Goal: Task Accomplishment & Management: Manage account settings

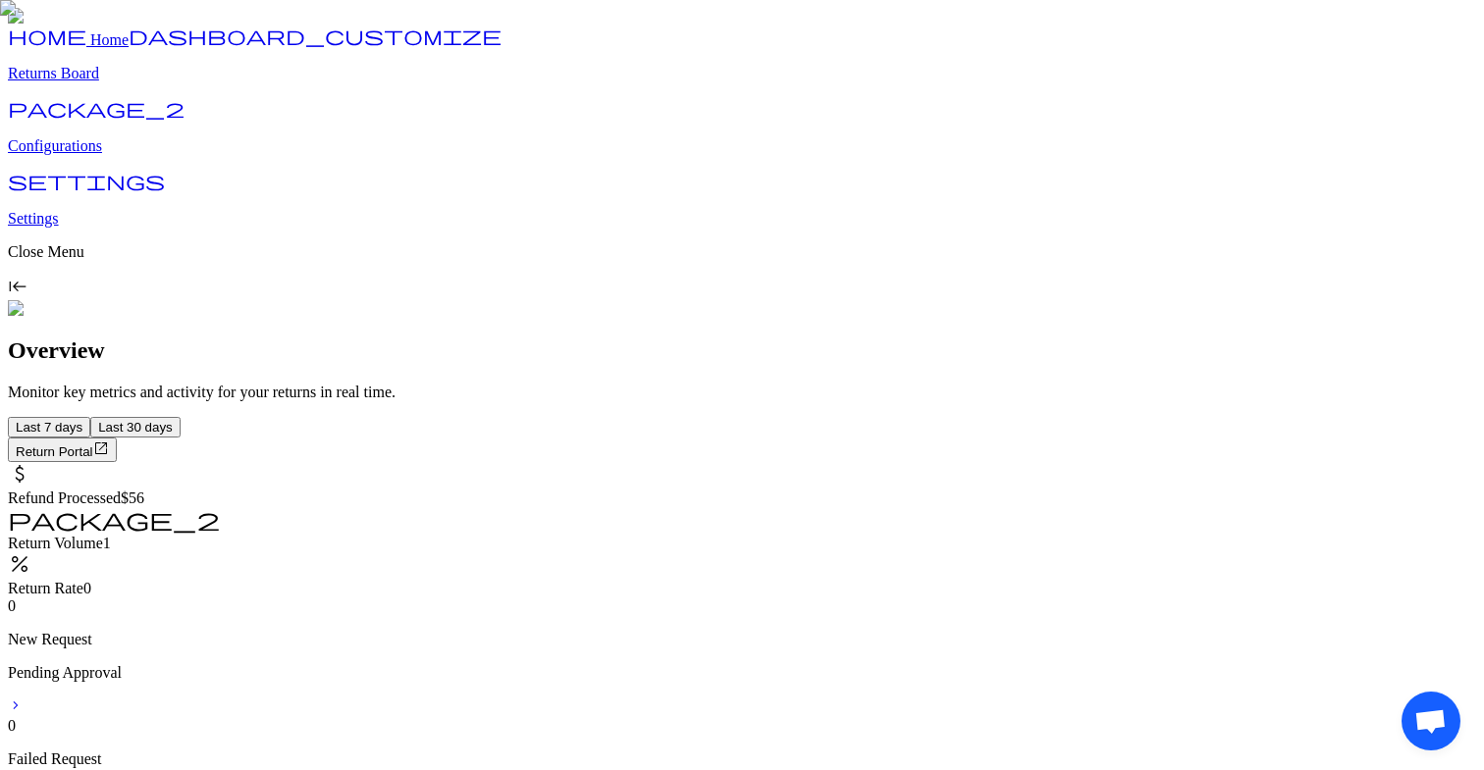
click at [97, 155] on p "Configurations" at bounding box center [742, 146] width 1468 height 18
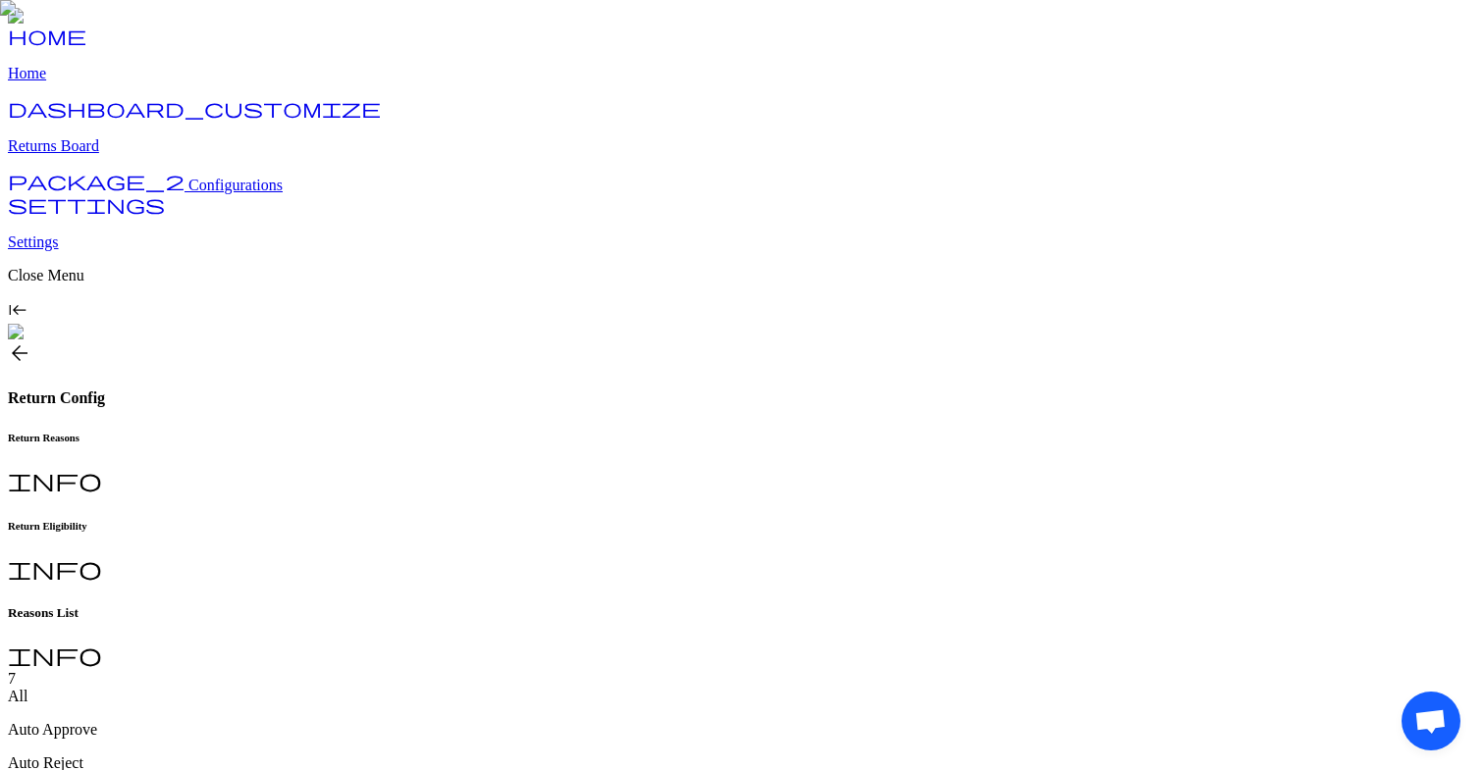
click at [538, 520] on h6 "Return Eligibility" at bounding box center [742, 526] width 1468 height 12
type input "**"
click at [147, 671] on input "**" at bounding box center [77, 681] width 139 height 20
type input "*"
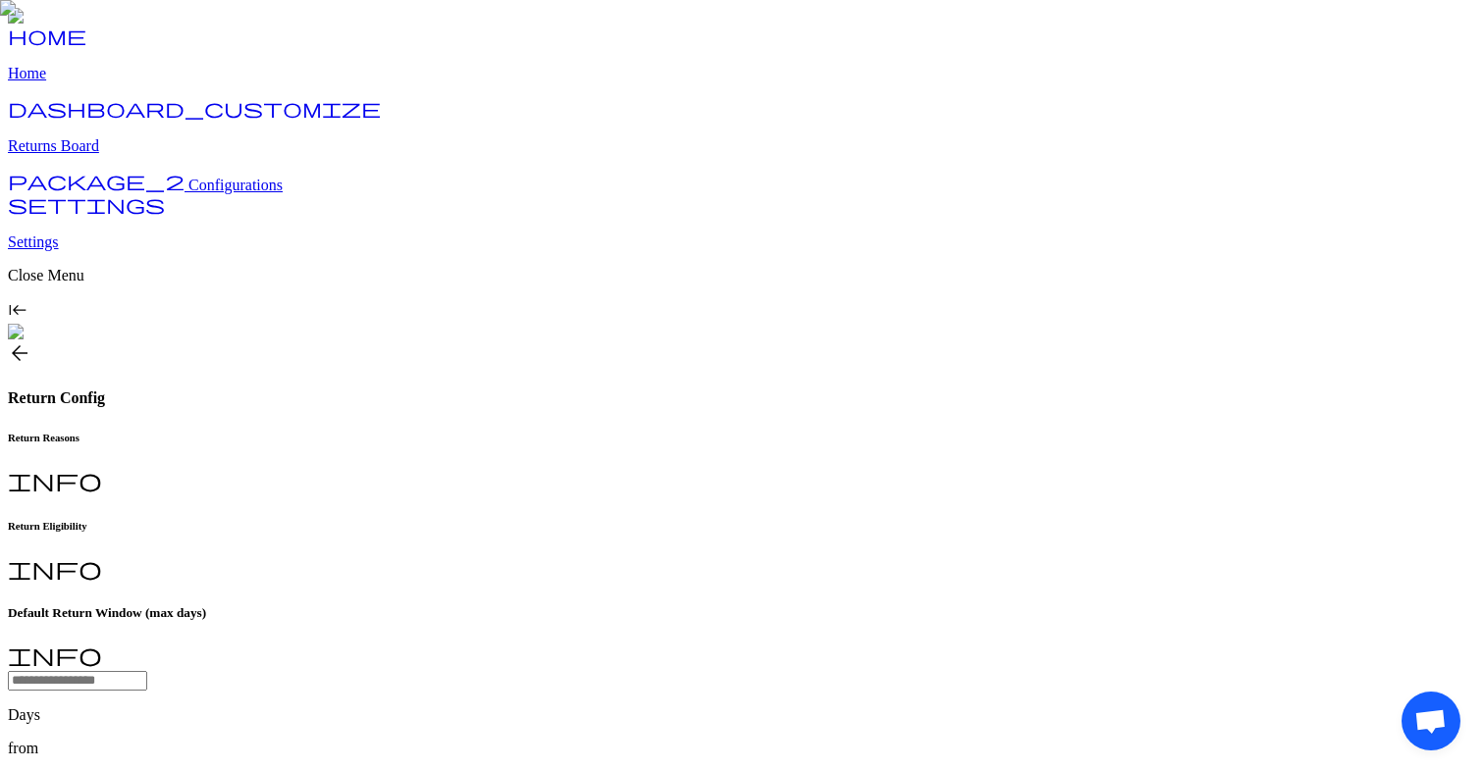
click at [147, 671] on input "text" at bounding box center [77, 681] width 139 height 20
type input "*"
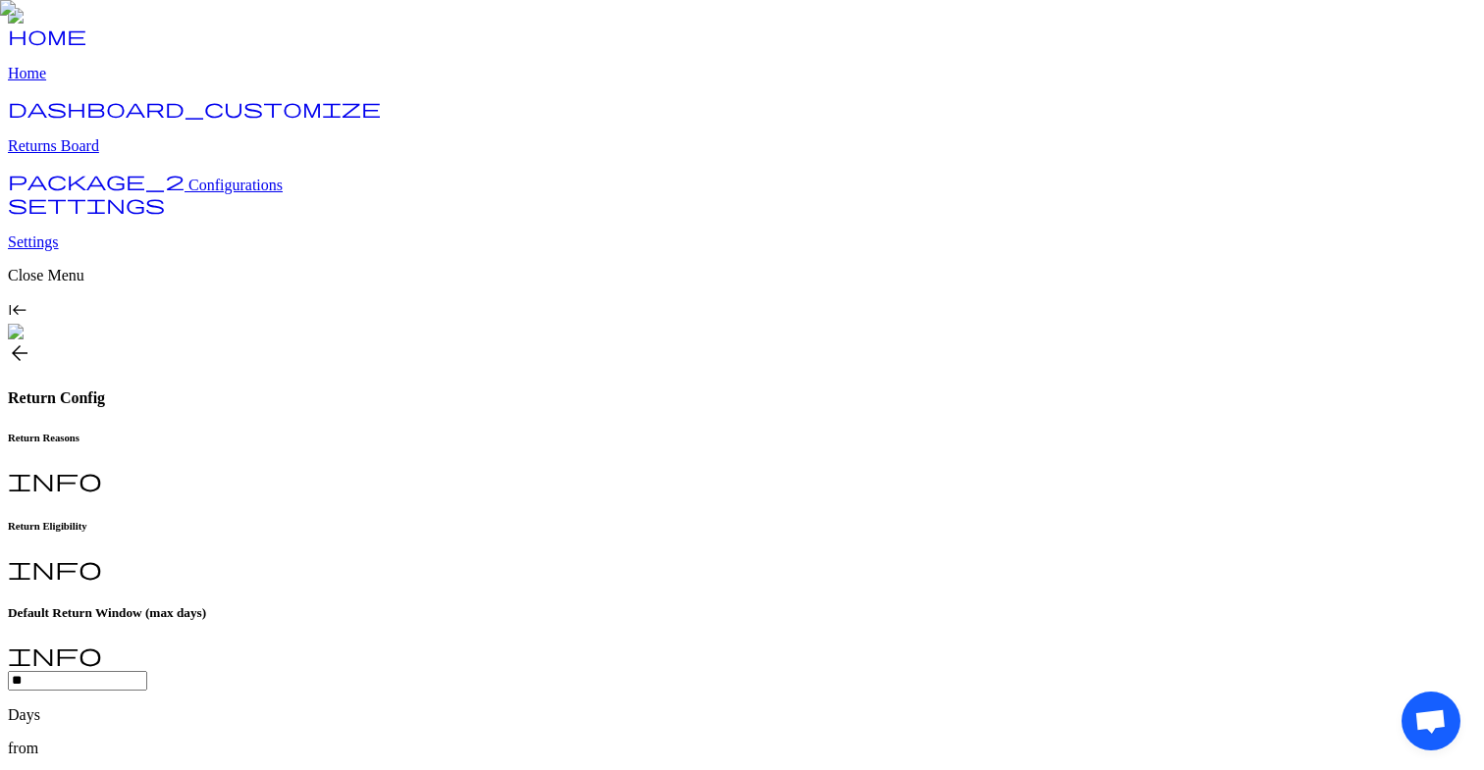
type input "**"
click at [698, 769] on p "Order Fulfillment Date" at bounding box center [742, 782] width 1468 height 18
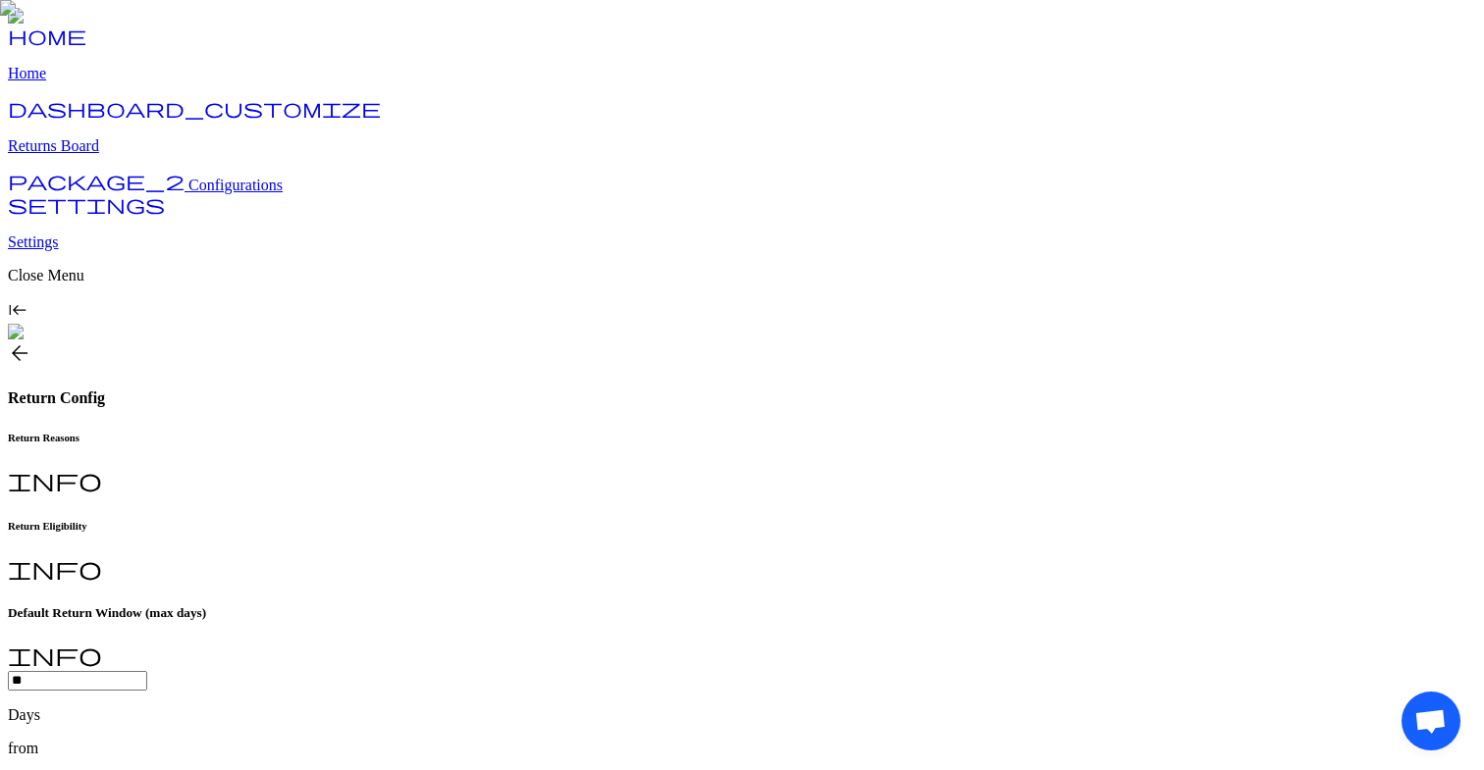
click at [147, 671] on input "**" at bounding box center [77, 681] width 139 height 20
type input "*****"
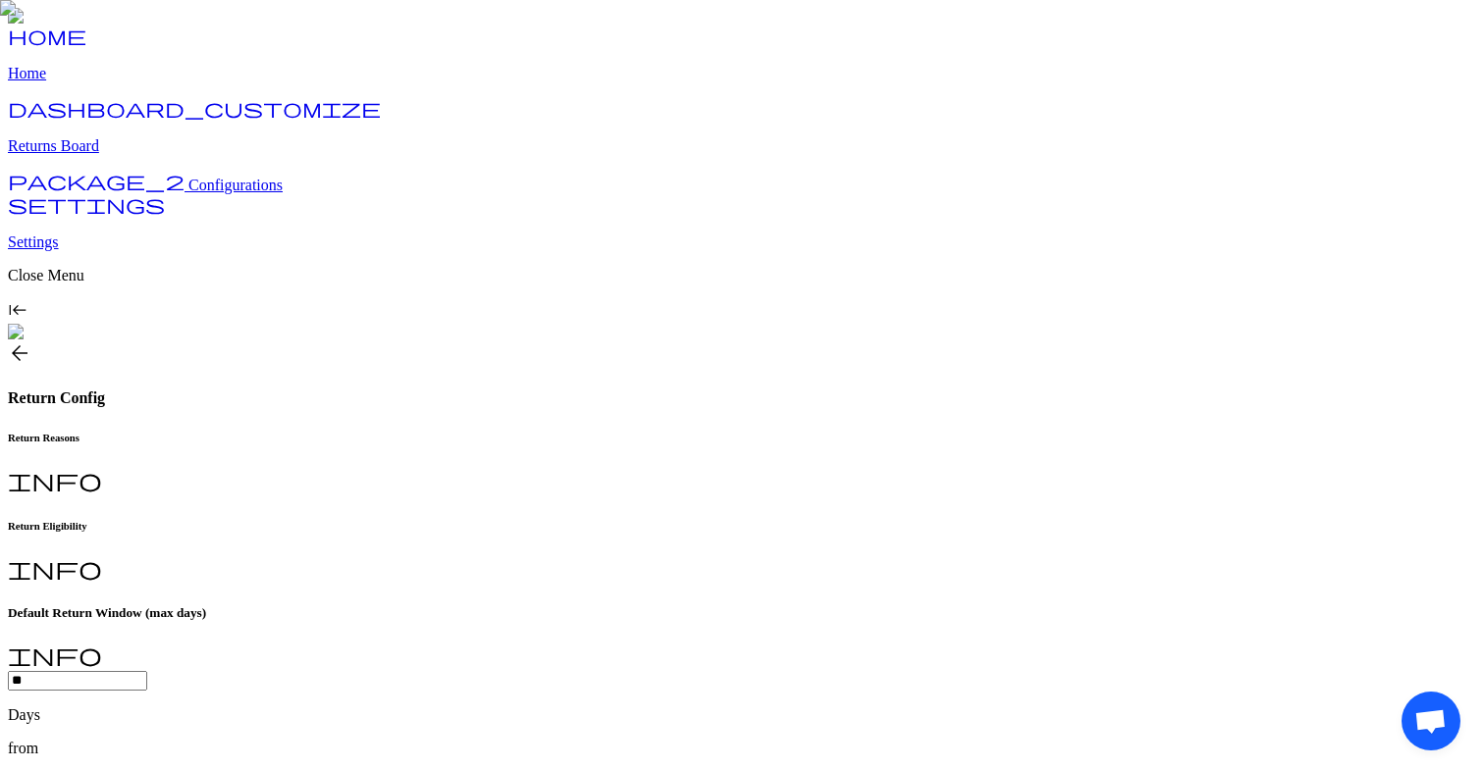
click at [147, 671] on input "**" at bounding box center [77, 681] width 139 height 20
type input "*"
type input "**"
click at [188, 193] on span "Configurations" at bounding box center [235, 185] width 94 height 17
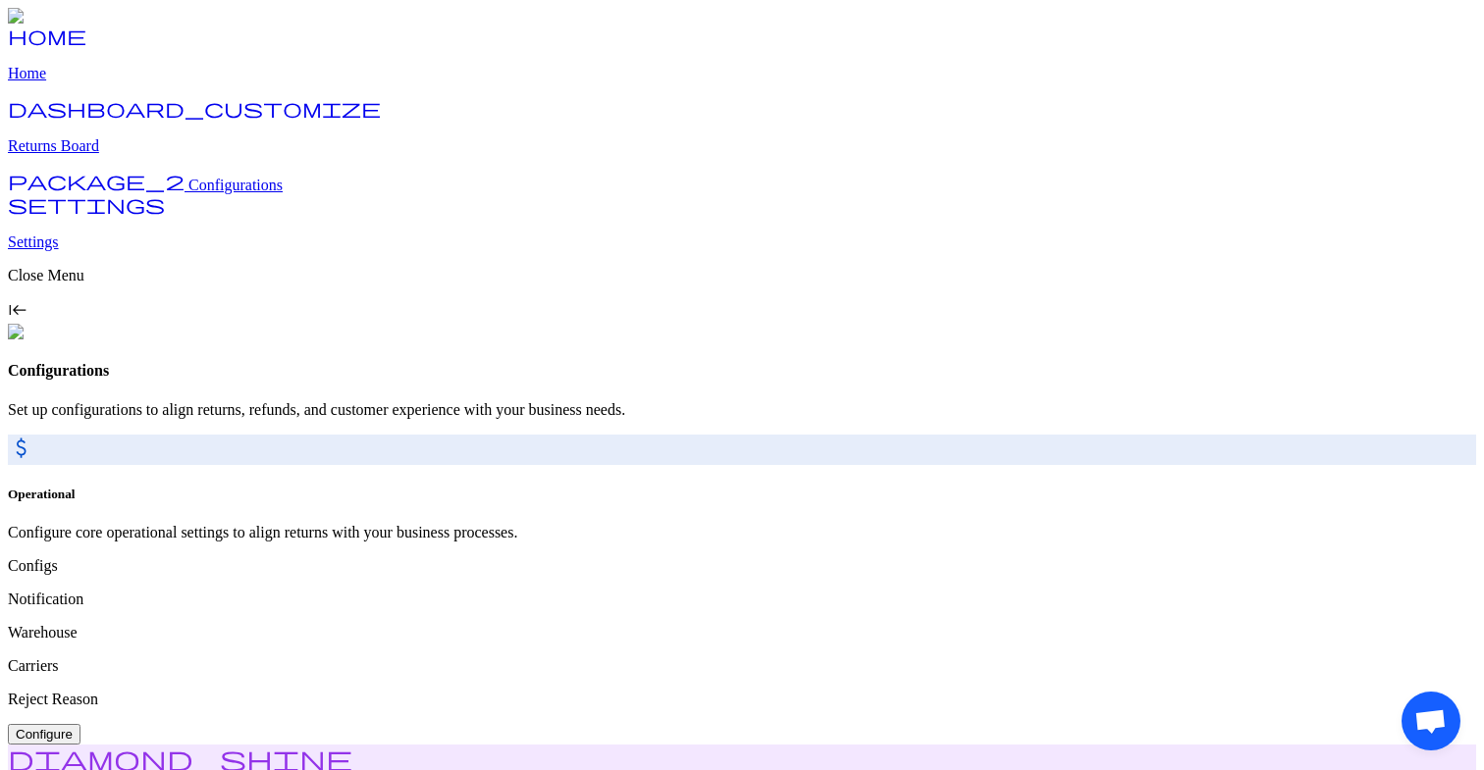
click at [73, 727] on span "Configure" at bounding box center [44, 734] width 57 height 15
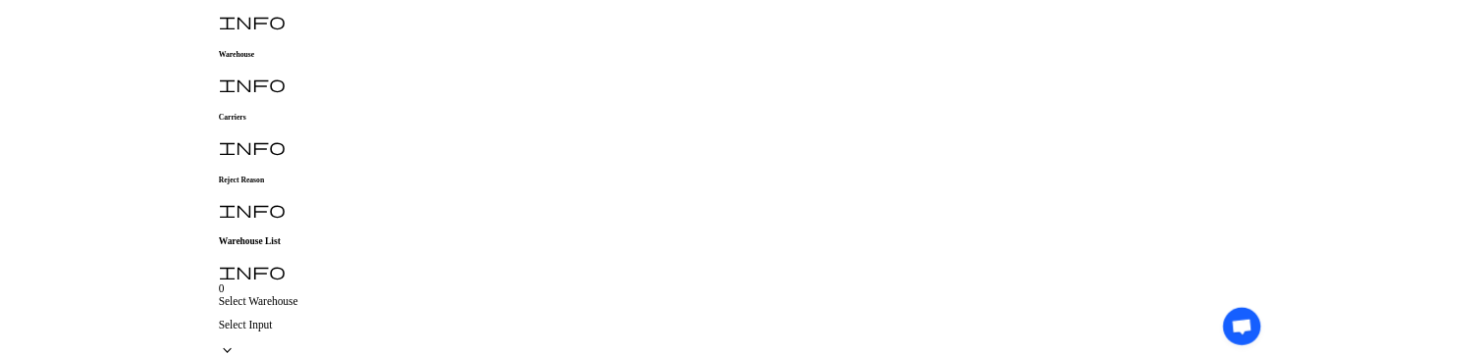
scroll to position [485, 0]
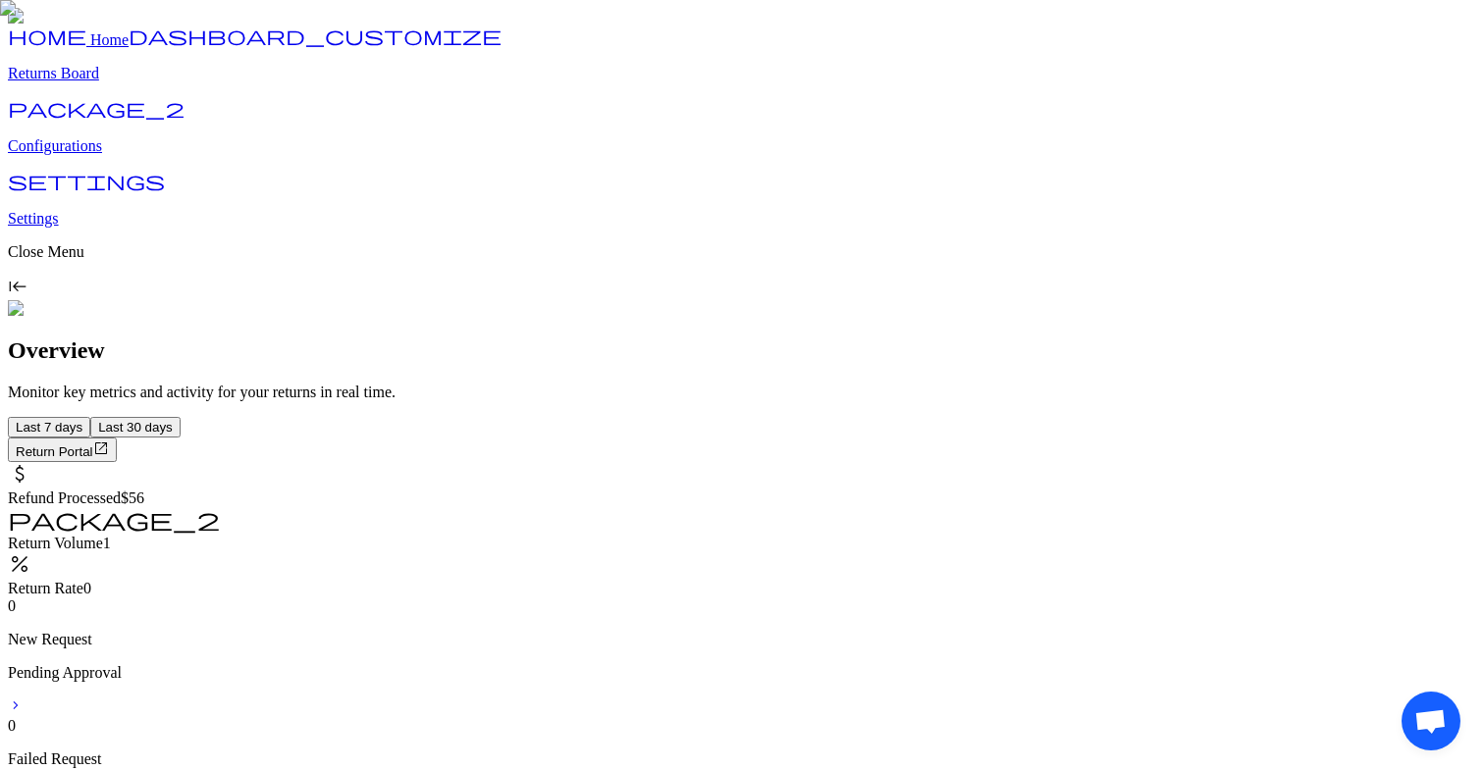
click at [135, 155] on p "Configurations" at bounding box center [742, 146] width 1468 height 18
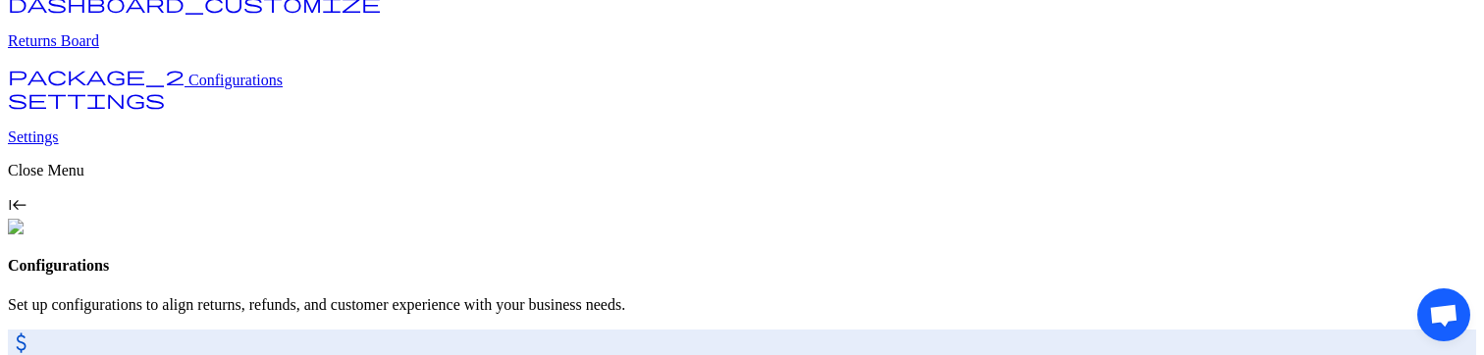
scroll to position [106, 0]
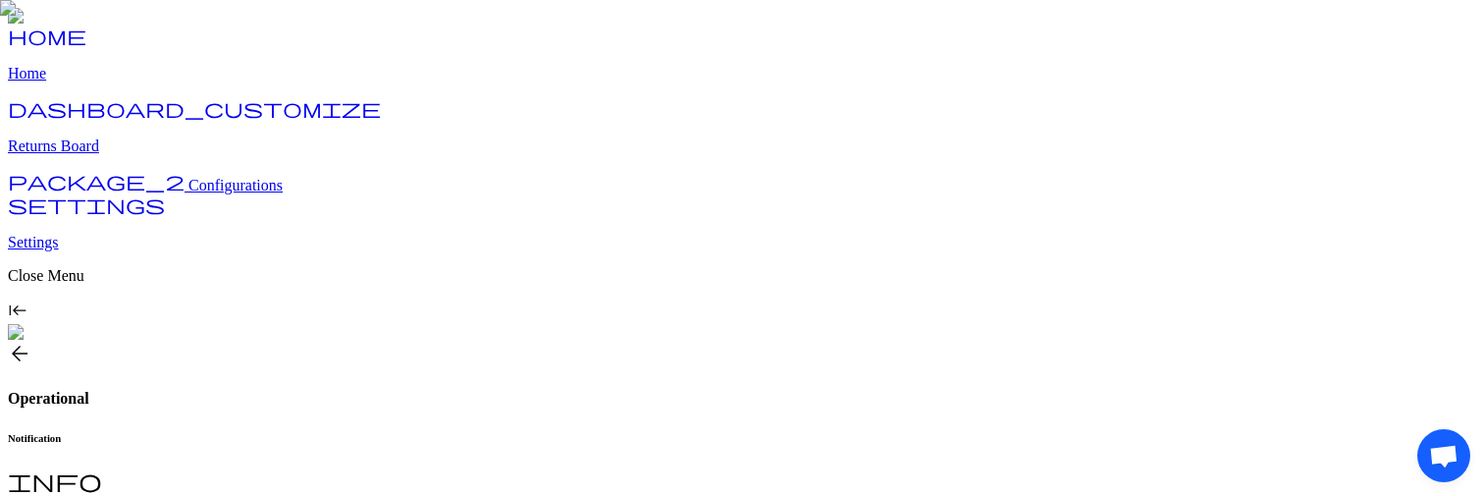
scroll to position [488, 0]
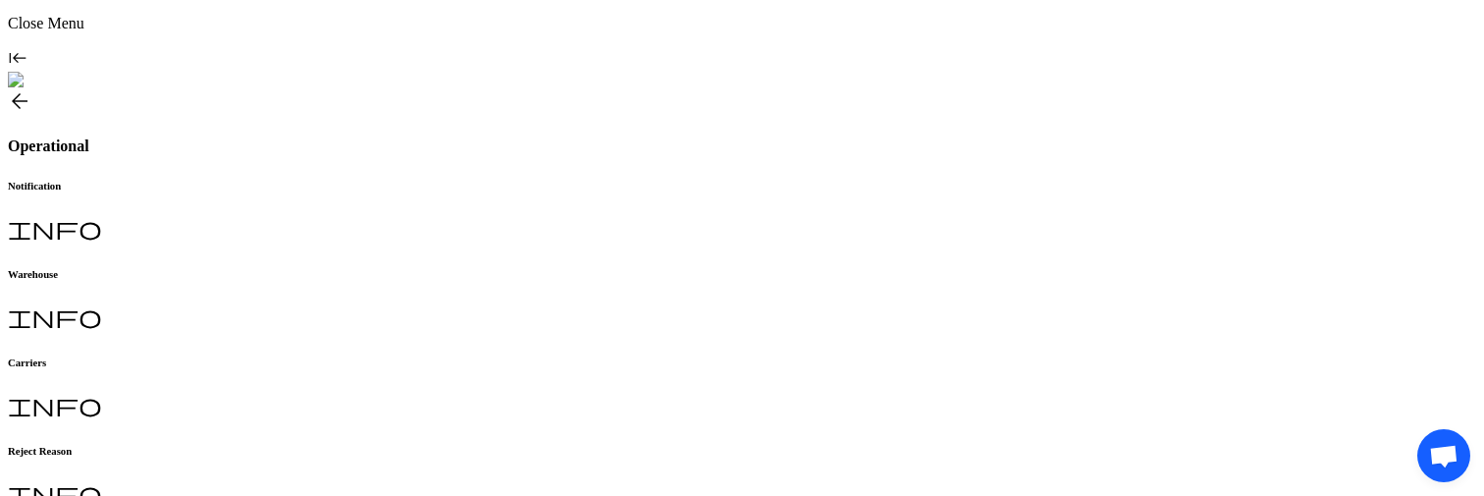
scroll to position [488, 0]
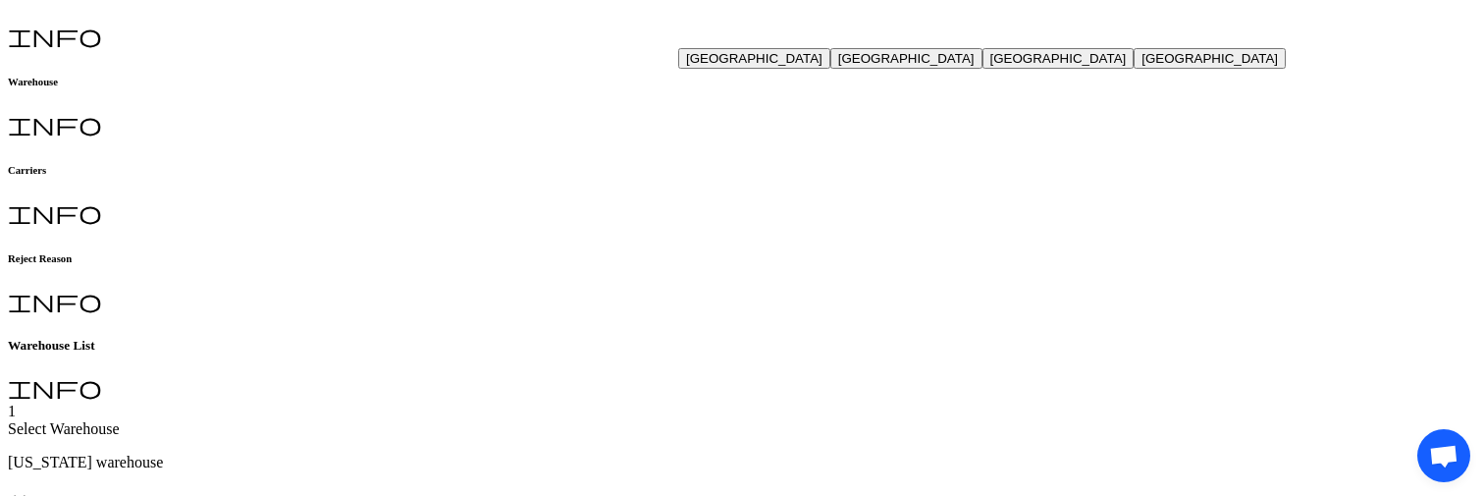
scroll to position [446, 0]
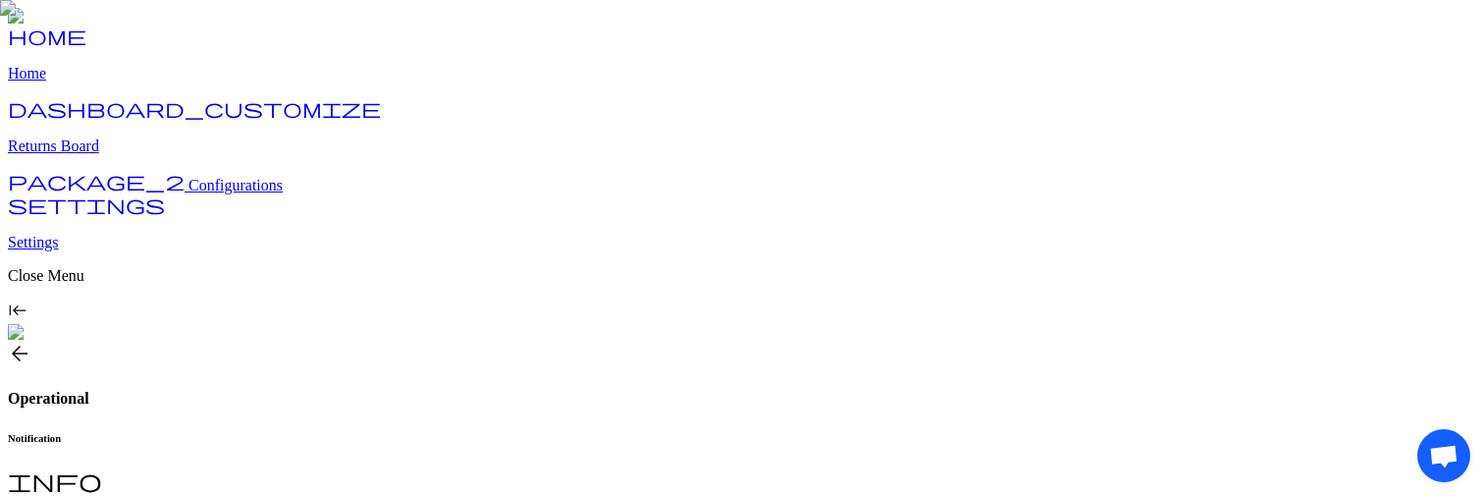
scroll to position [488, 0]
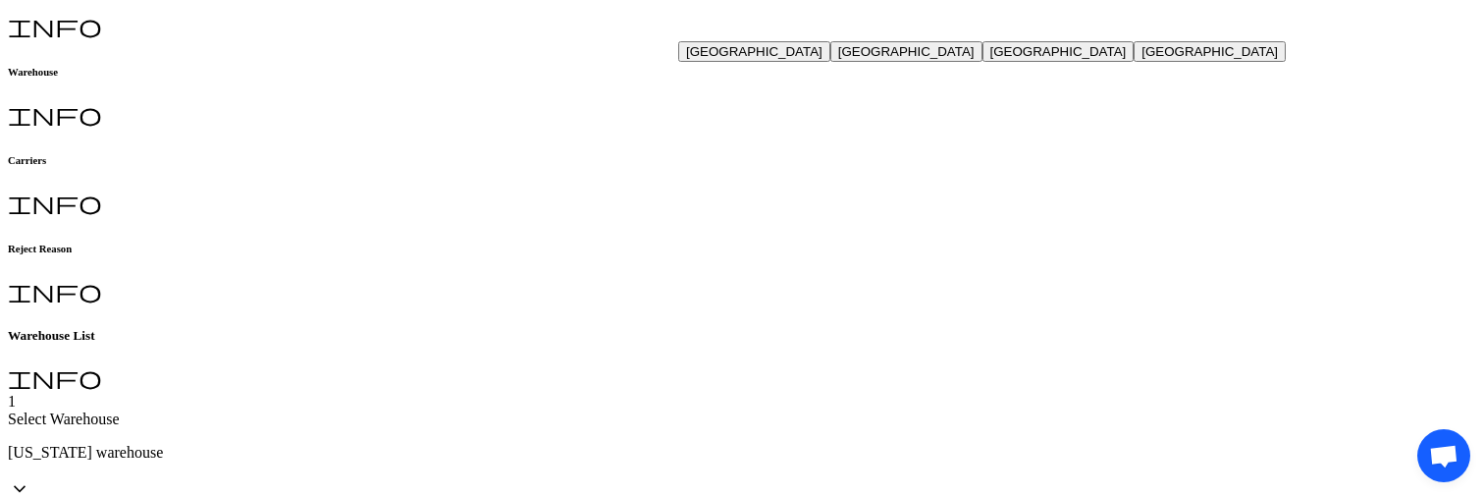
scroll to position [457, 0]
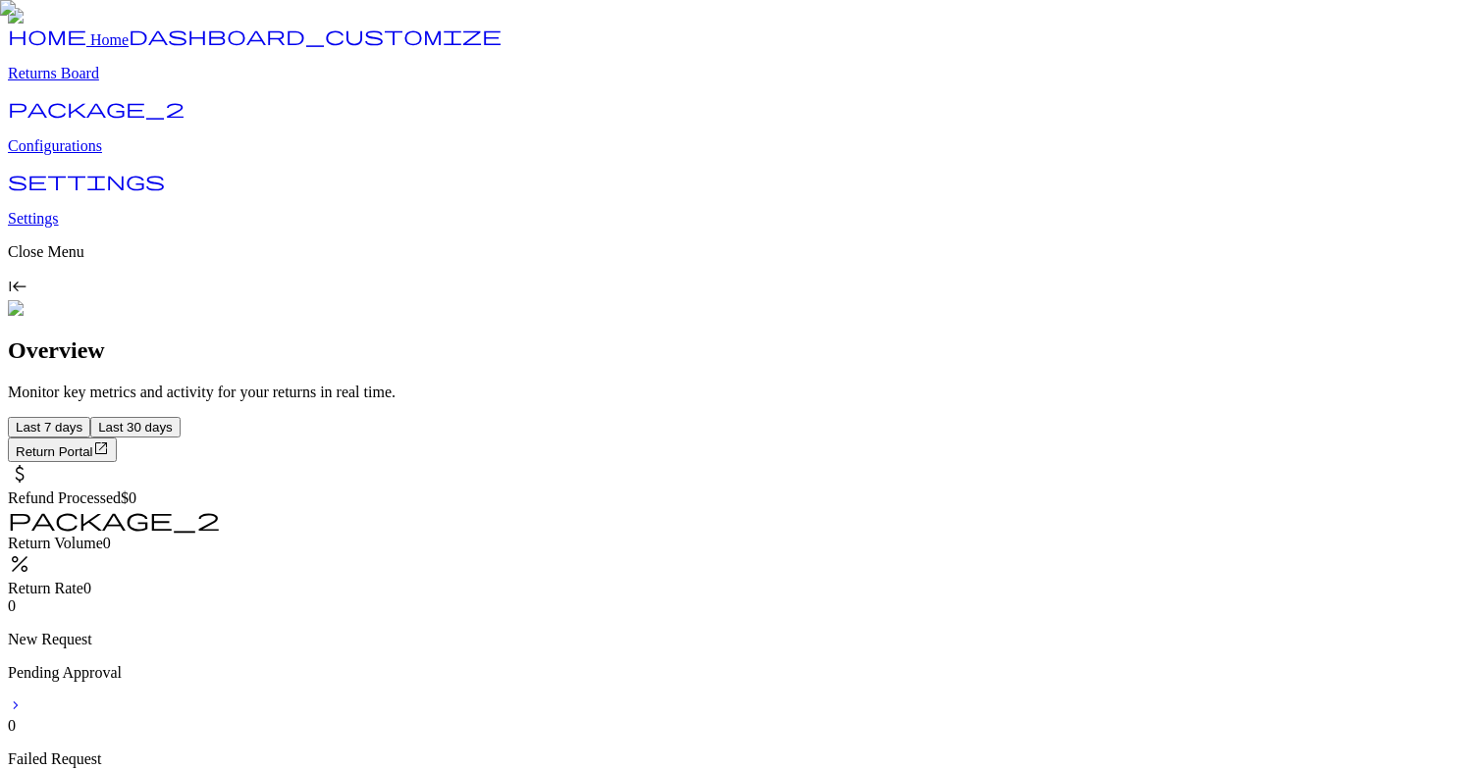
click at [122, 155] on p "Configurations" at bounding box center [742, 146] width 1468 height 18
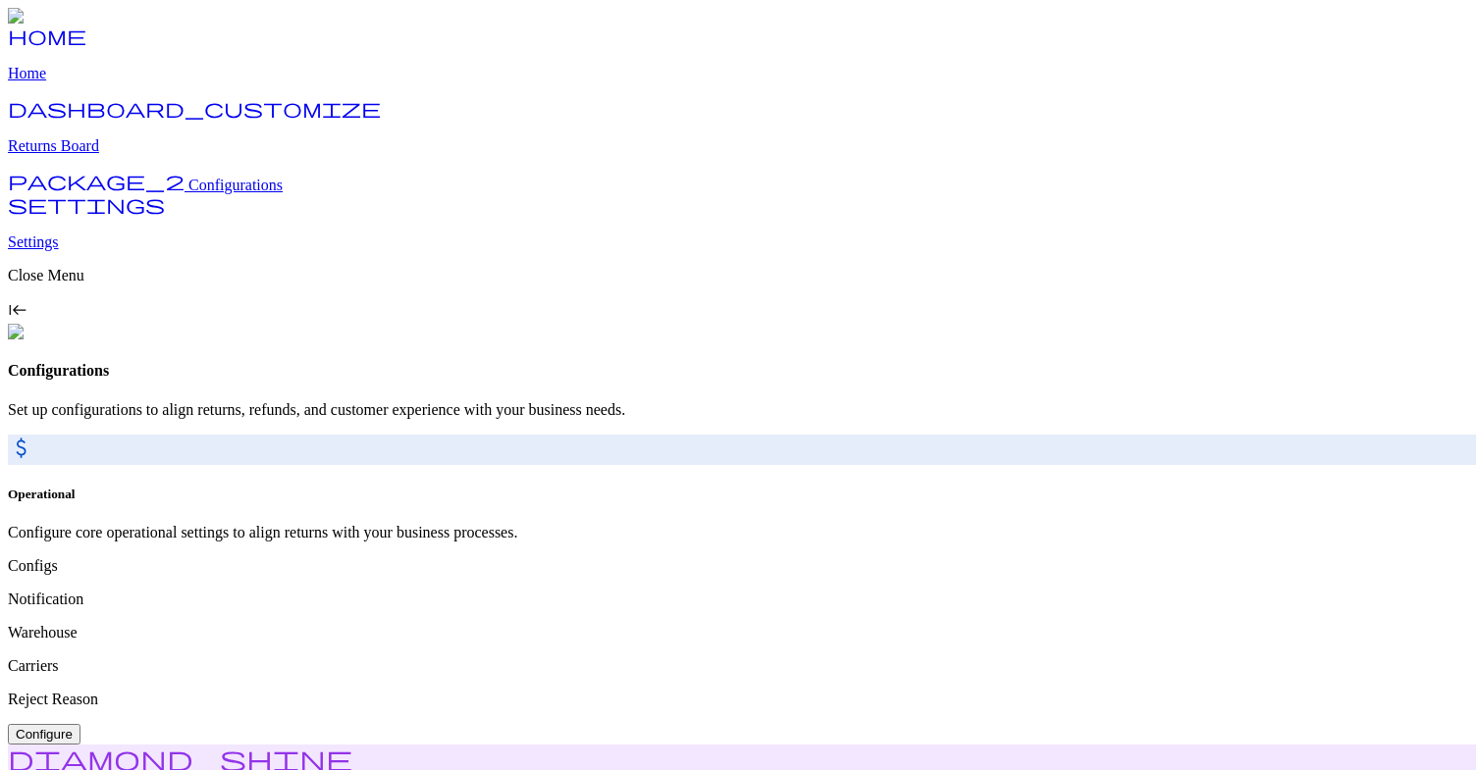
click at [73, 727] on span "Configure" at bounding box center [44, 734] width 57 height 15
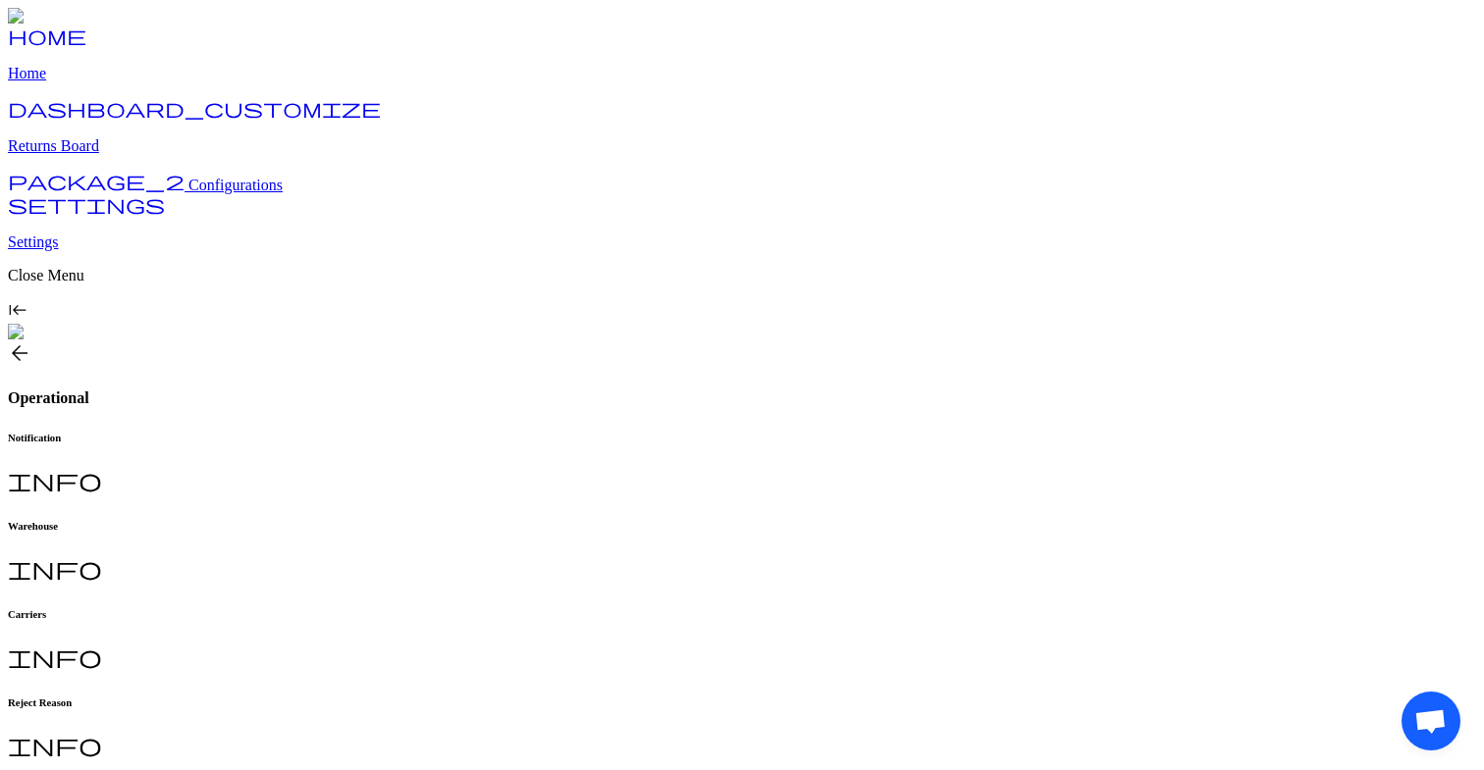
click at [488, 520] on h6 "Warehouse" at bounding box center [742, 526] width 1468 height 12
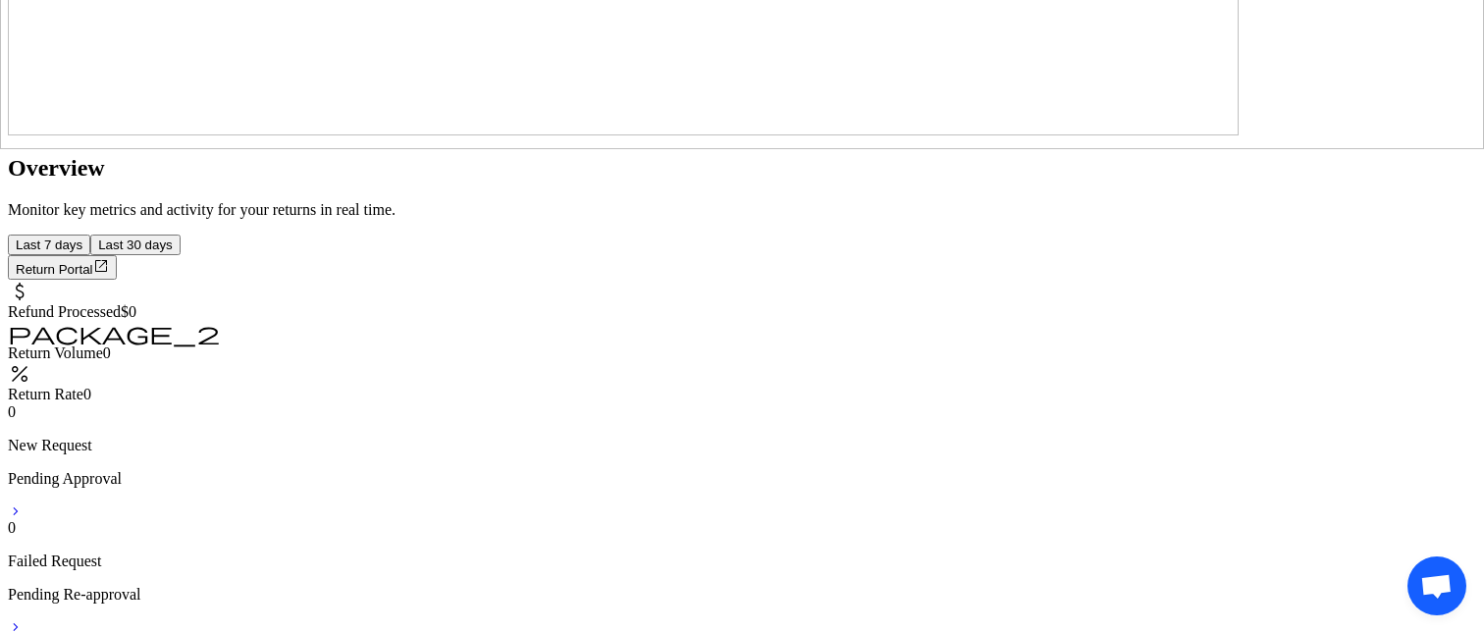
scroll to position [487, 0]
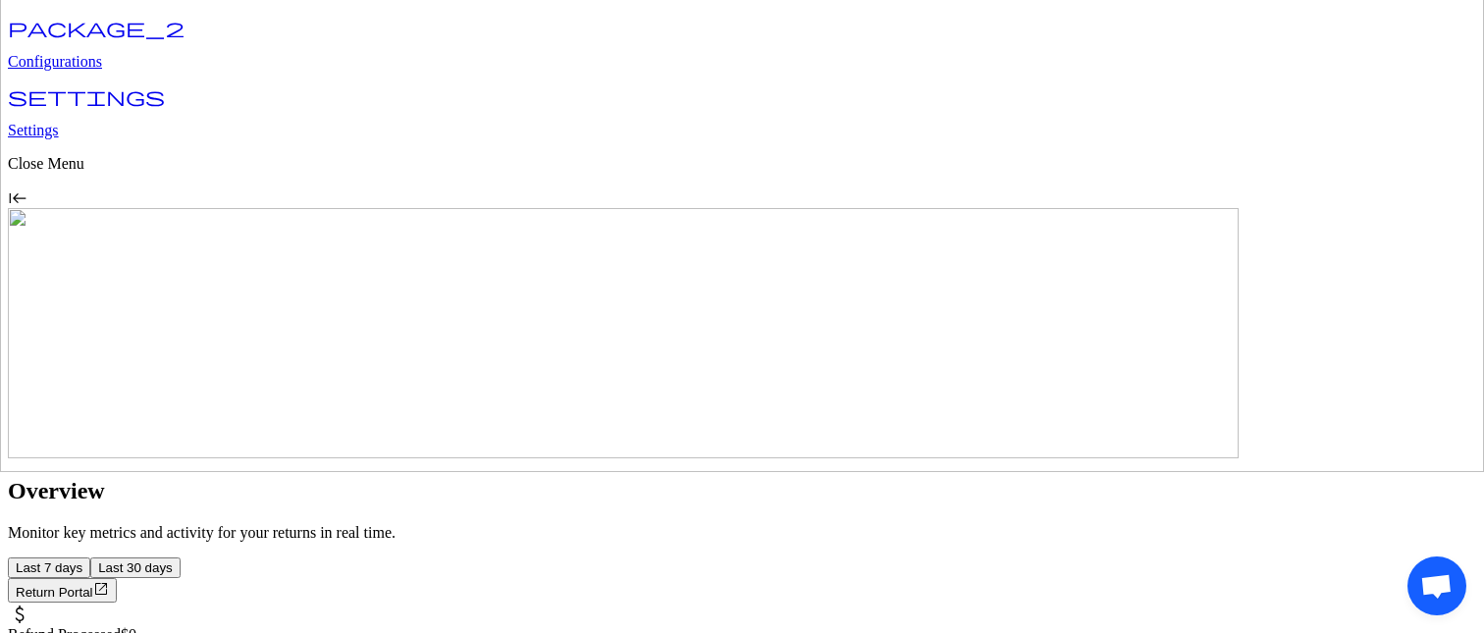
scroll to position [0, 0]
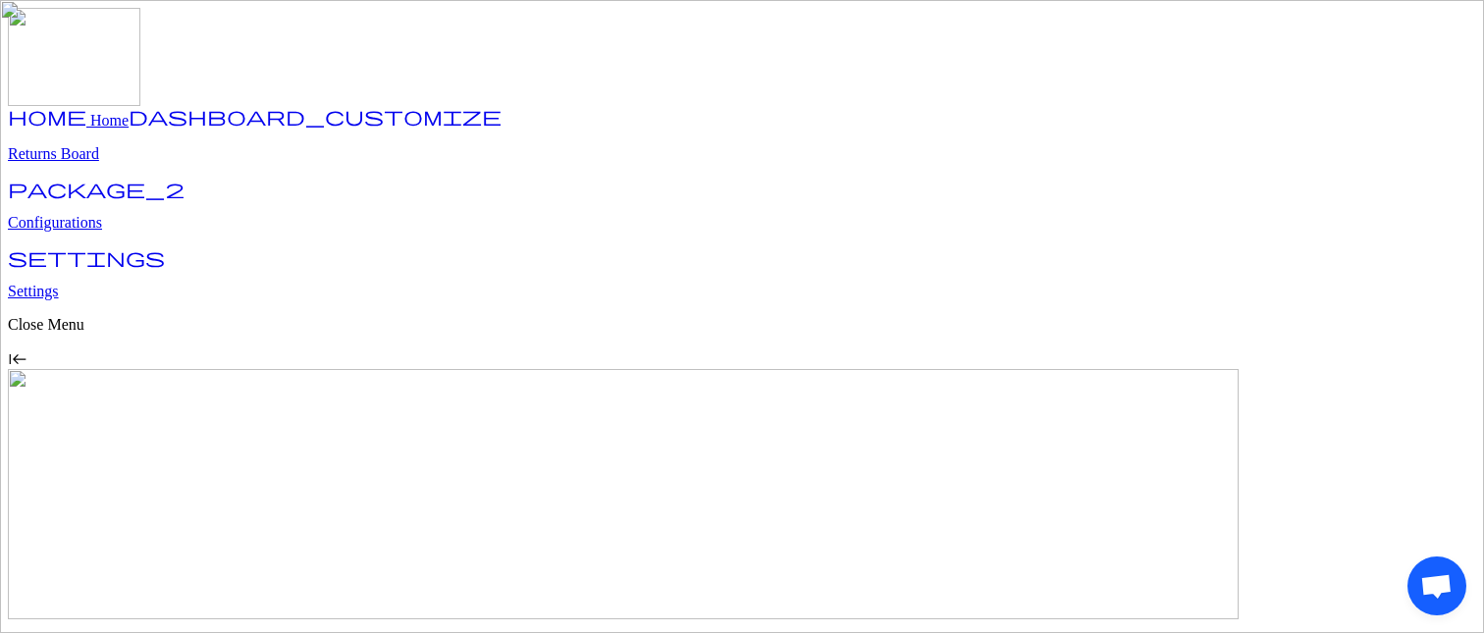
drag, startPoint x: 1204, startPoint y: 215, endPoint x: 1363, endPoint y: 273, distance: 169.2
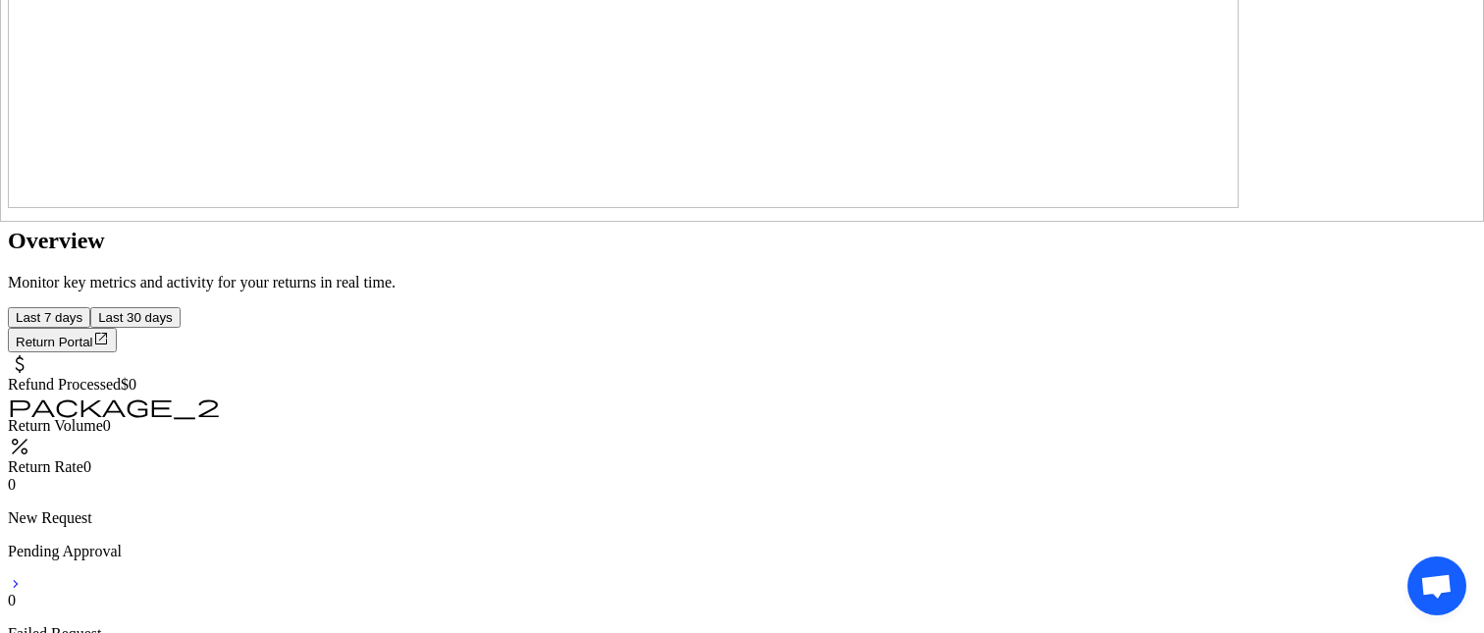
scroll to position [419, 0]
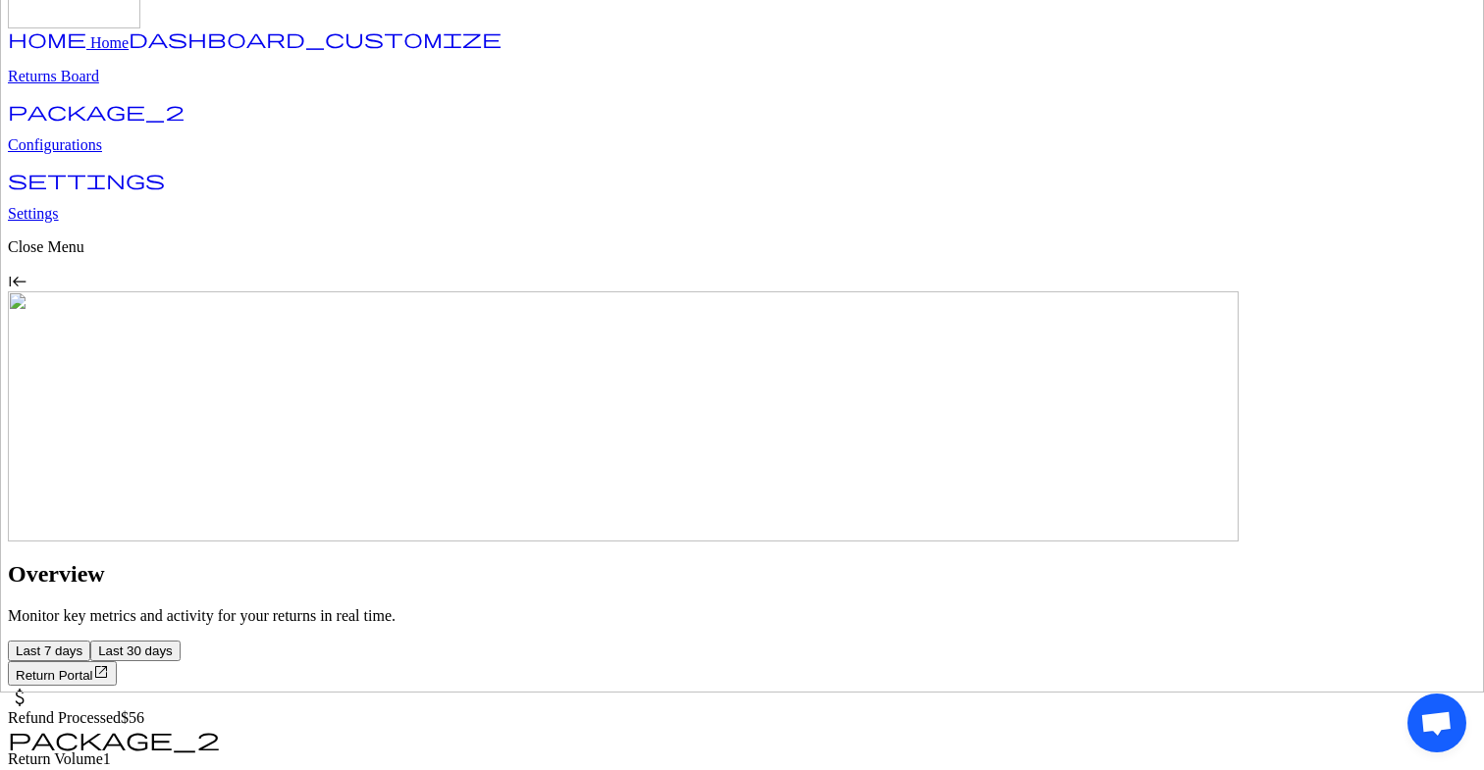
scroll to position [79, 0]
drag, startPoint x: 681, startPoint y: 175, endPoint x: 763, endPoint y: 175, distance: 81.5
click at [111, 749] on span "1" at bounding box center [107, 757] width 8 height 17
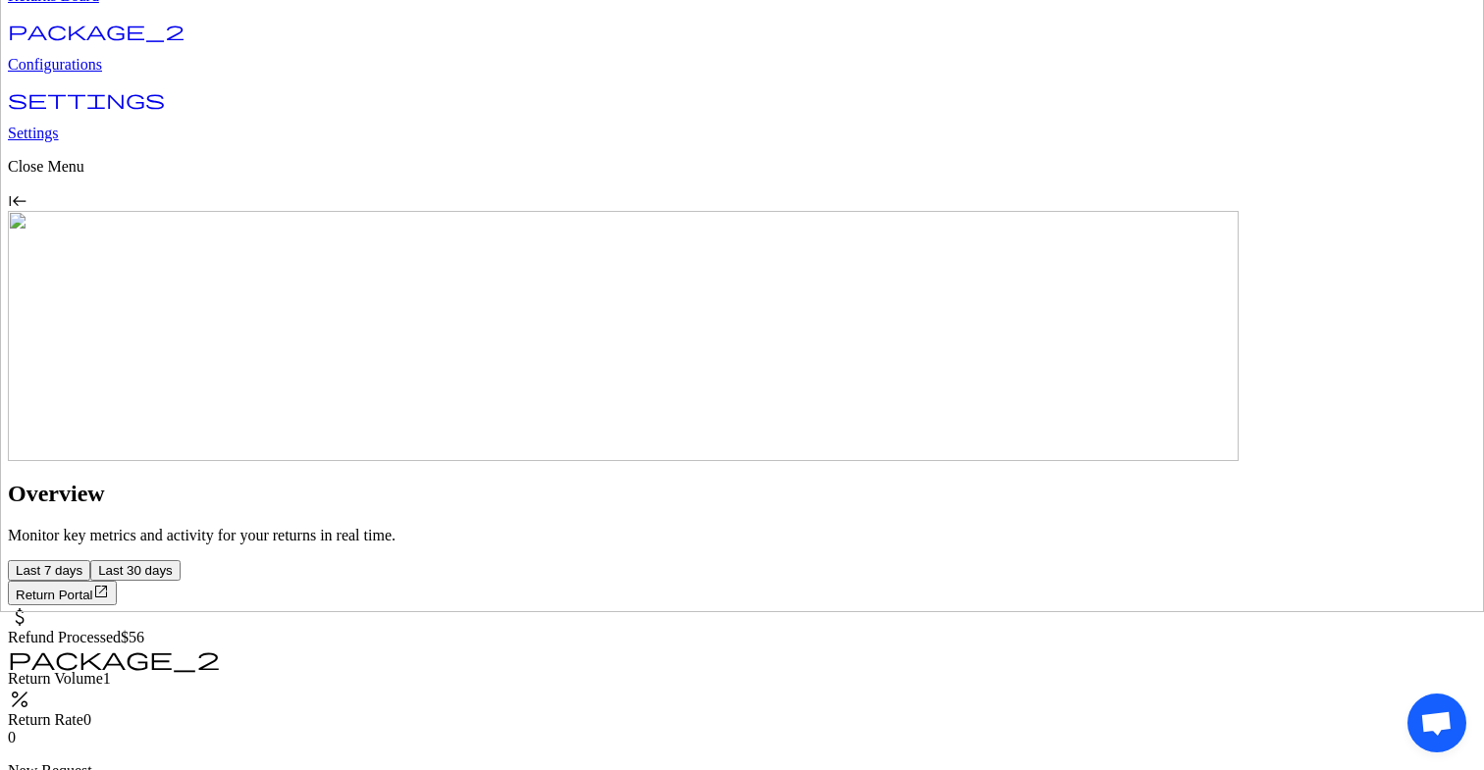
scroll to position [142, 0]
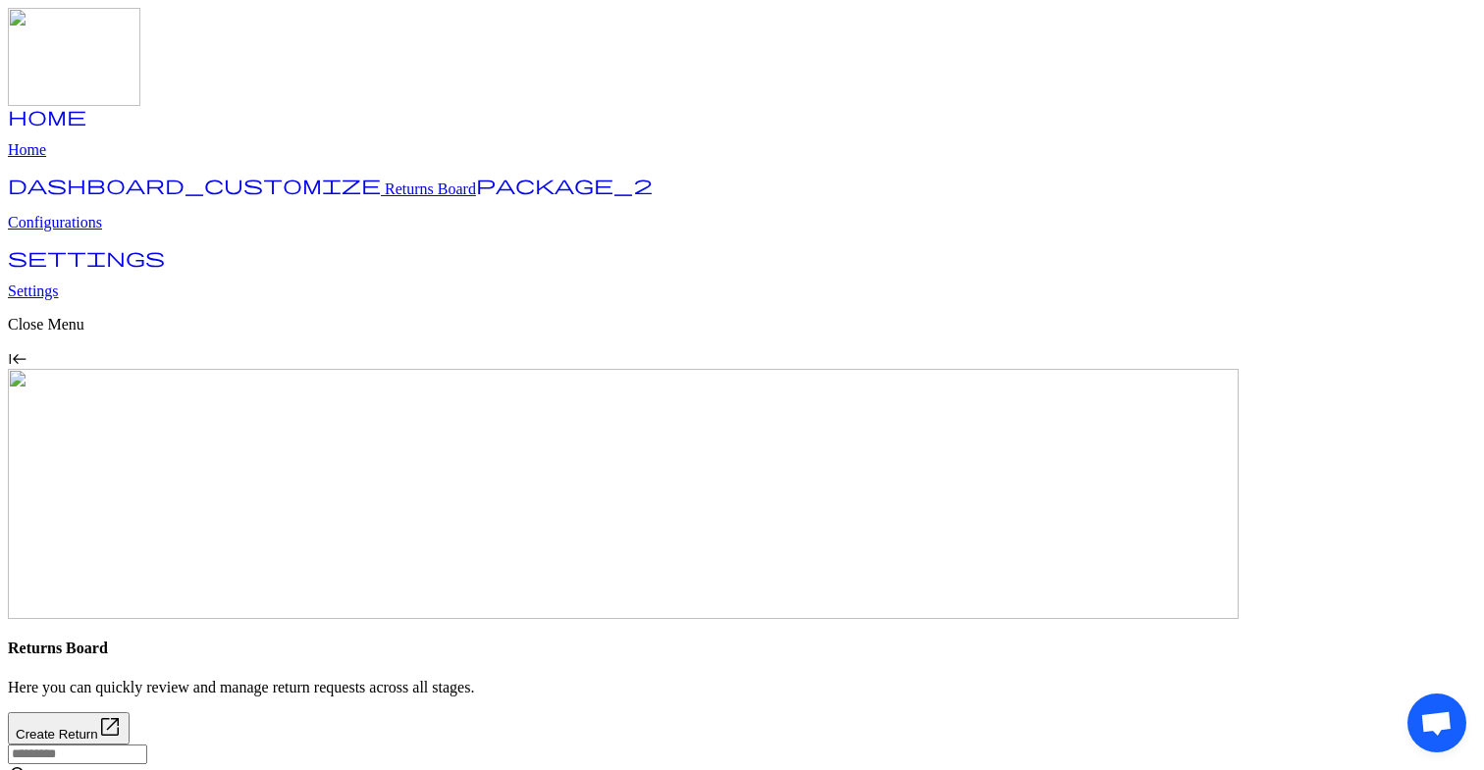
click at [1204, 180] on p "Approved" at bounding box center [1311, 189] width 314 height 18
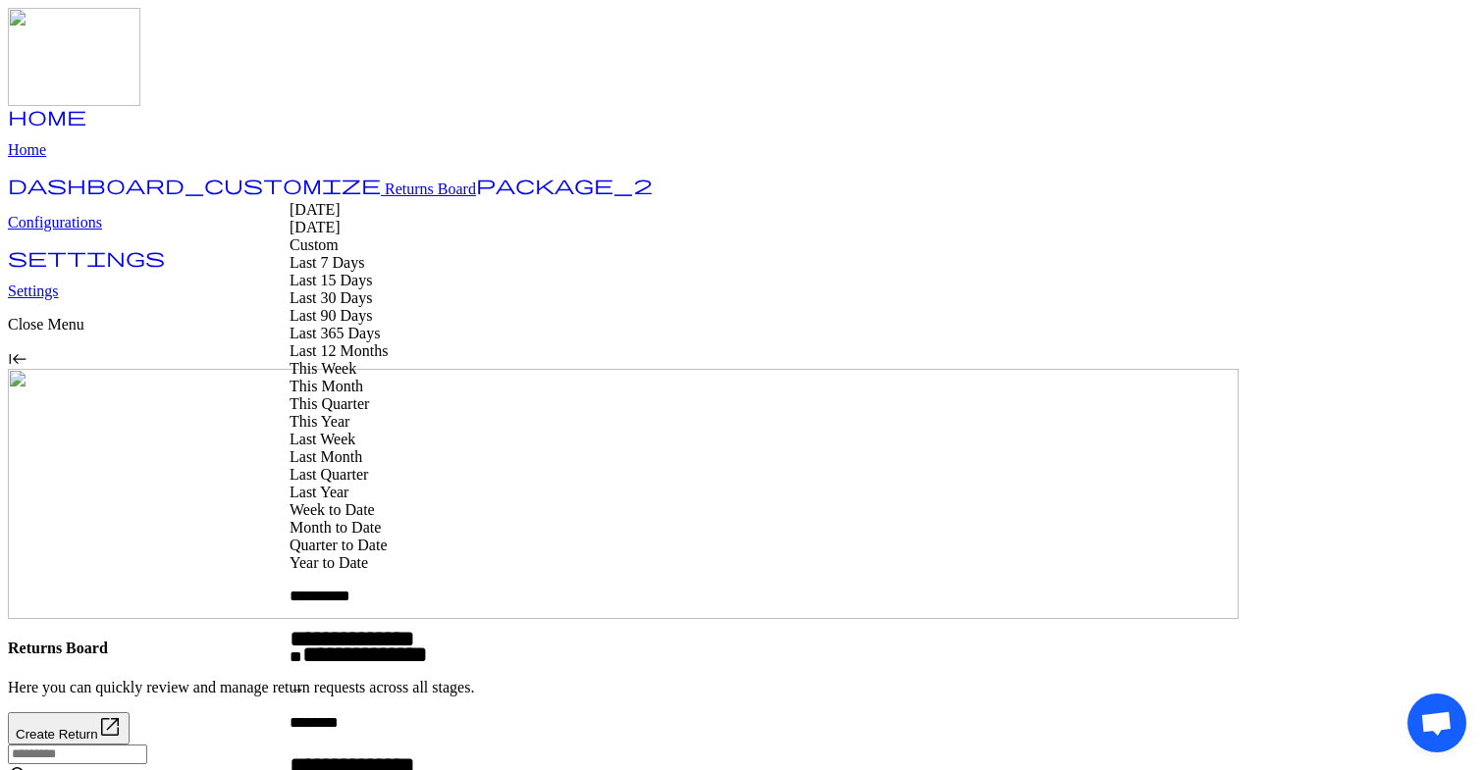
type input "**********"
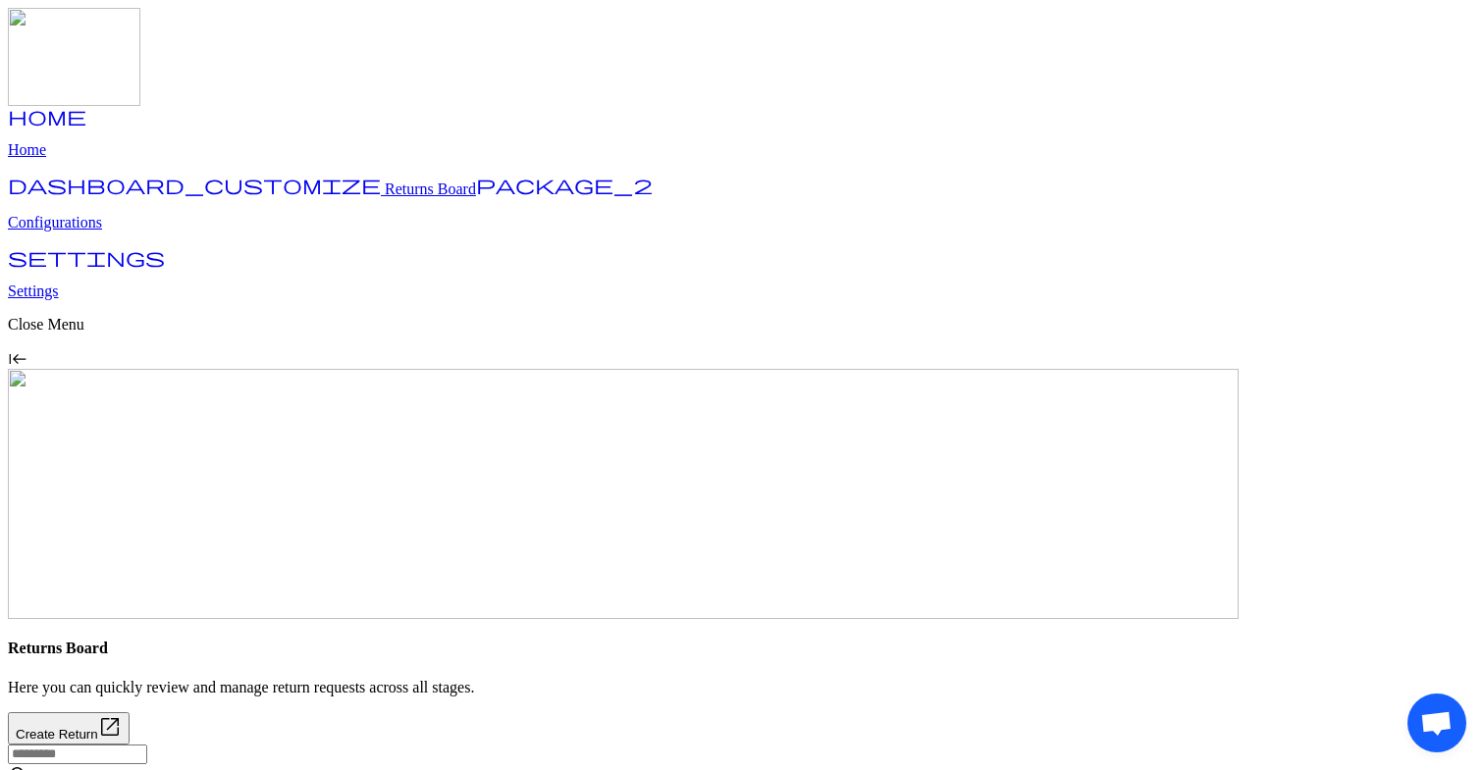
scroll to position [106, 0]
drag, startPoint x: 1437, startPoint y: 726, endPoint x: 1368, endPoint y: 114, distance: 616.2
drag, startPoint x: 45, startPoint y: 39, endPoint x: 811, endPoint y: 63, distance: 765.9
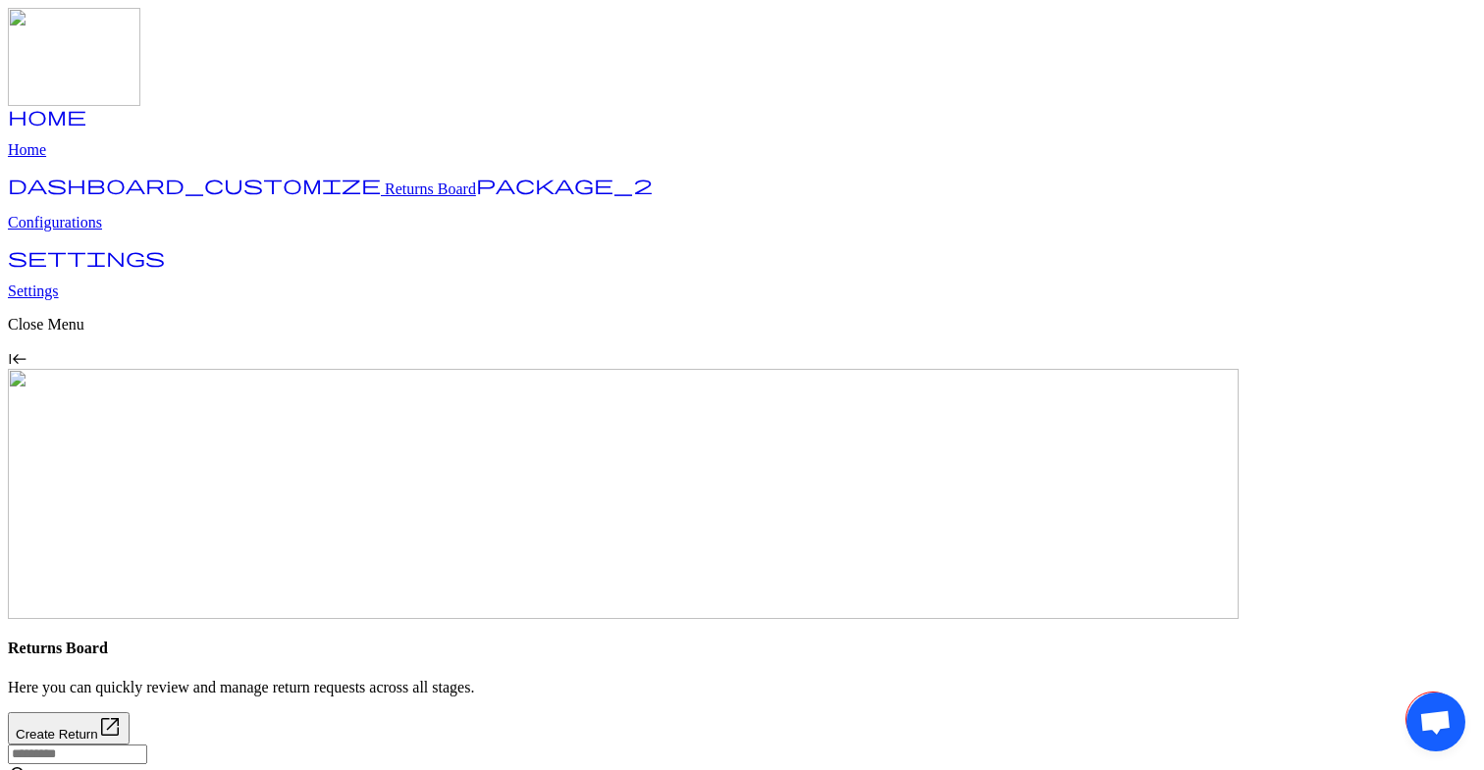
drag, startPoint x: 1436, startPoint y: 732, endPoint x: 1423, endPoint y: 175, distance: 557.6
drag, startPoint x: 50, startPoint y: 55, endPoint x: 1116, endPoint y: 96, distance: 1066.6
drag, startPoint x: 1427, startPoint y: 737, endPoint x: 1388, endPoint y: 59, distance: 679.3
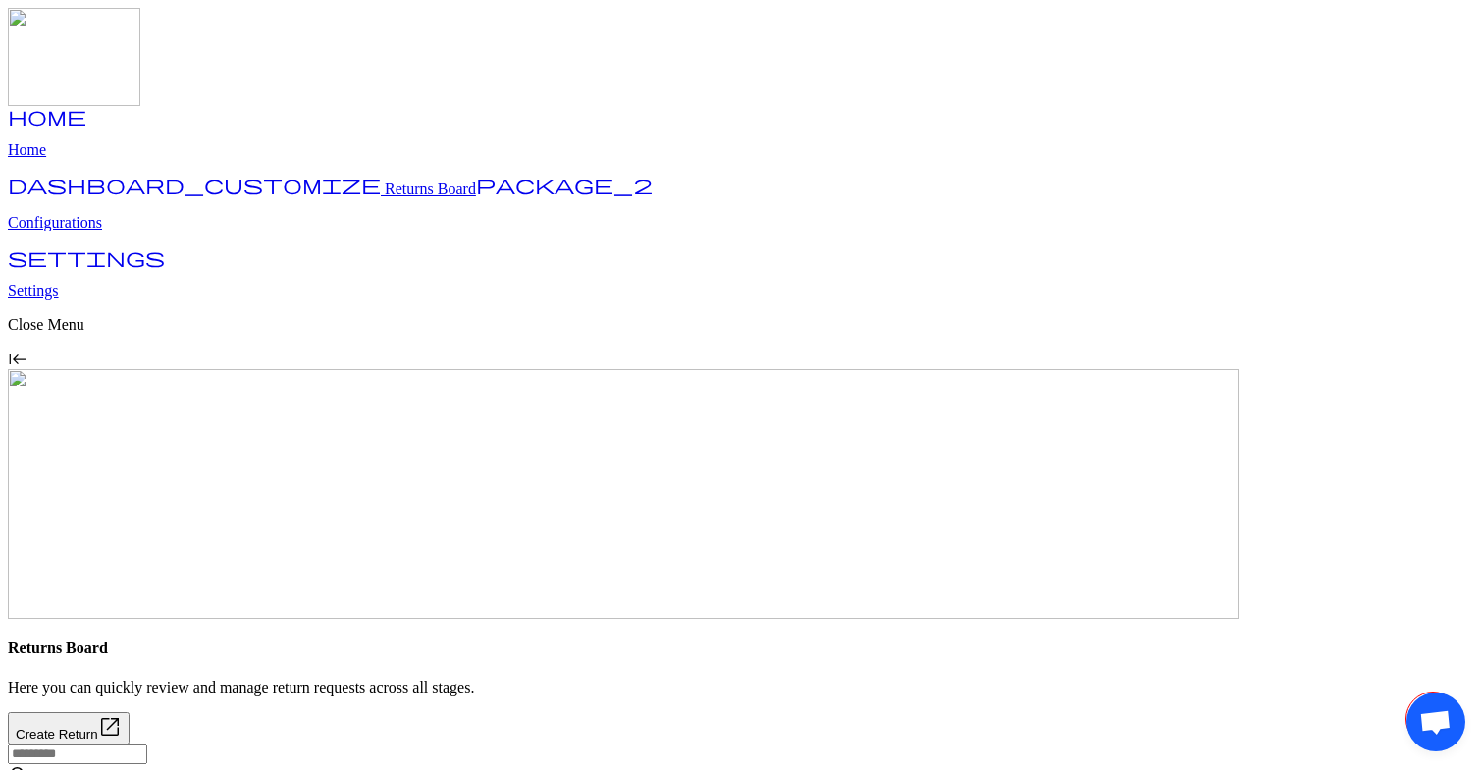
drag, startPoint x: 57, startPoint y: 49, endPoint x: 57, endPoint y: 668, distance: 619.3
drag, startPoint x: 50, startPoint y: 724, endPoint x: 532, endPoint y: 797, distance: 487.3
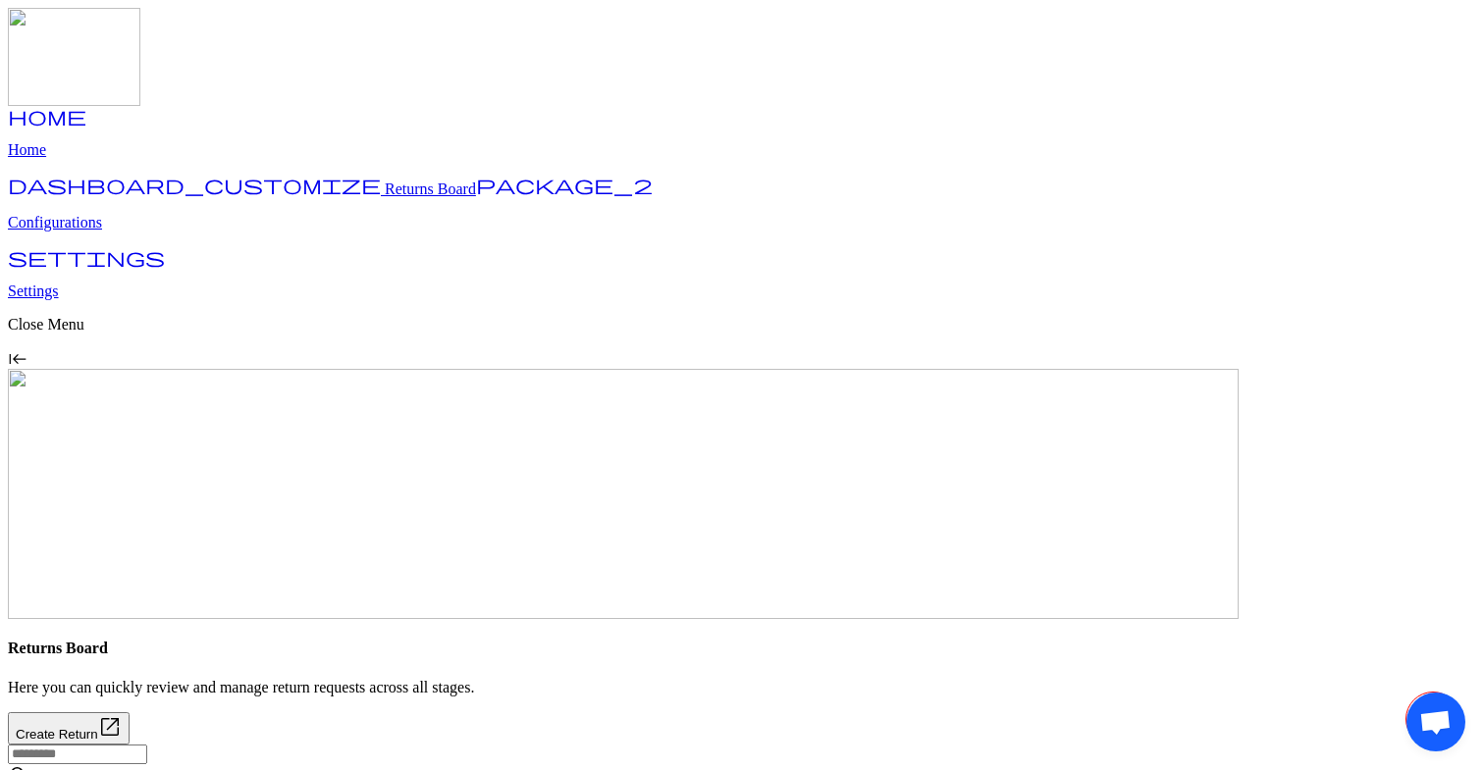
drag, startPoint x: 1454, startPoint y: 719, endPoint x: 1483, endPoint y: 504, distance: 216.8
click at [1439, 43] on span "Open chat" at bounding box center [1435, 55] width 32 height 27
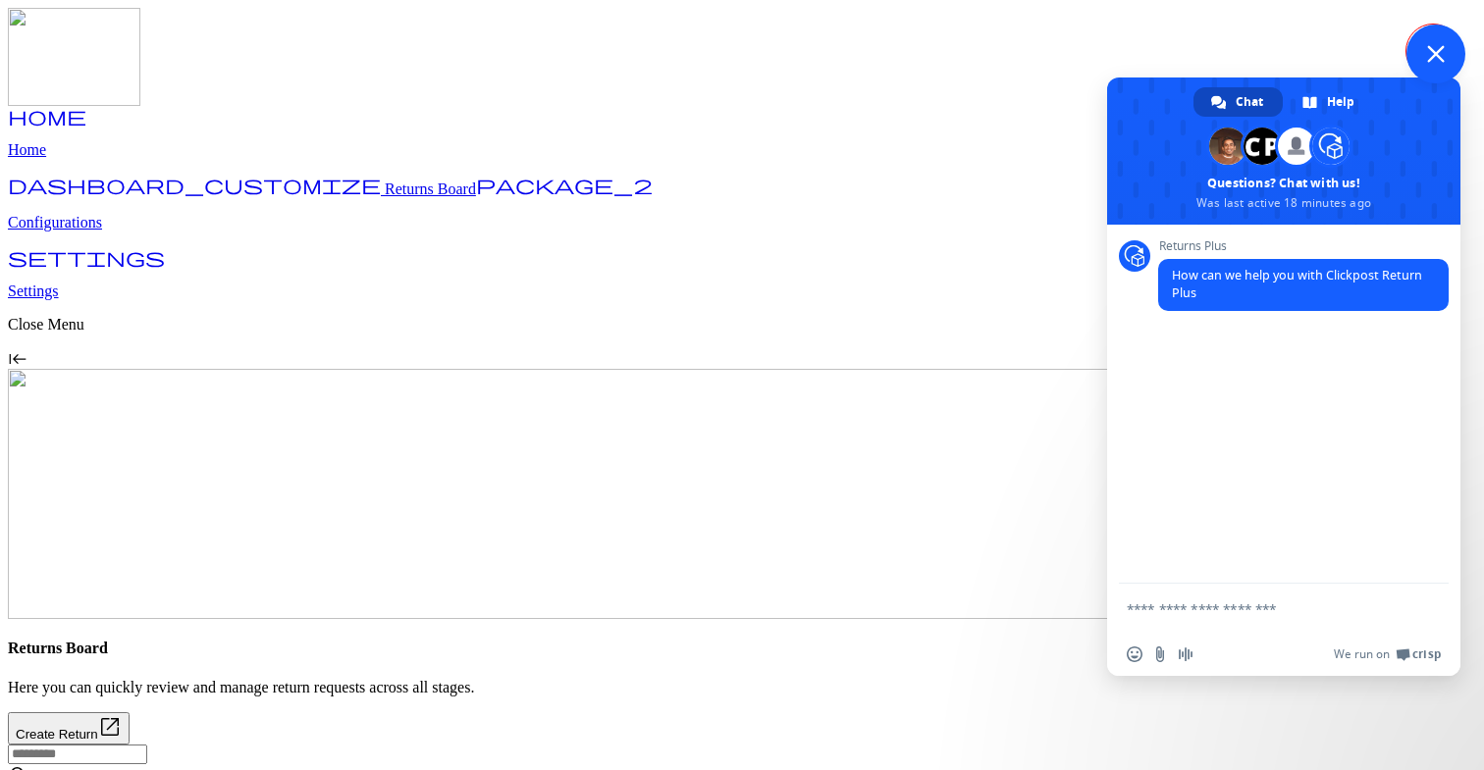
click at [1438, 40] on span "Close chat" at bounding box center [1435, 54] width 59 height 59
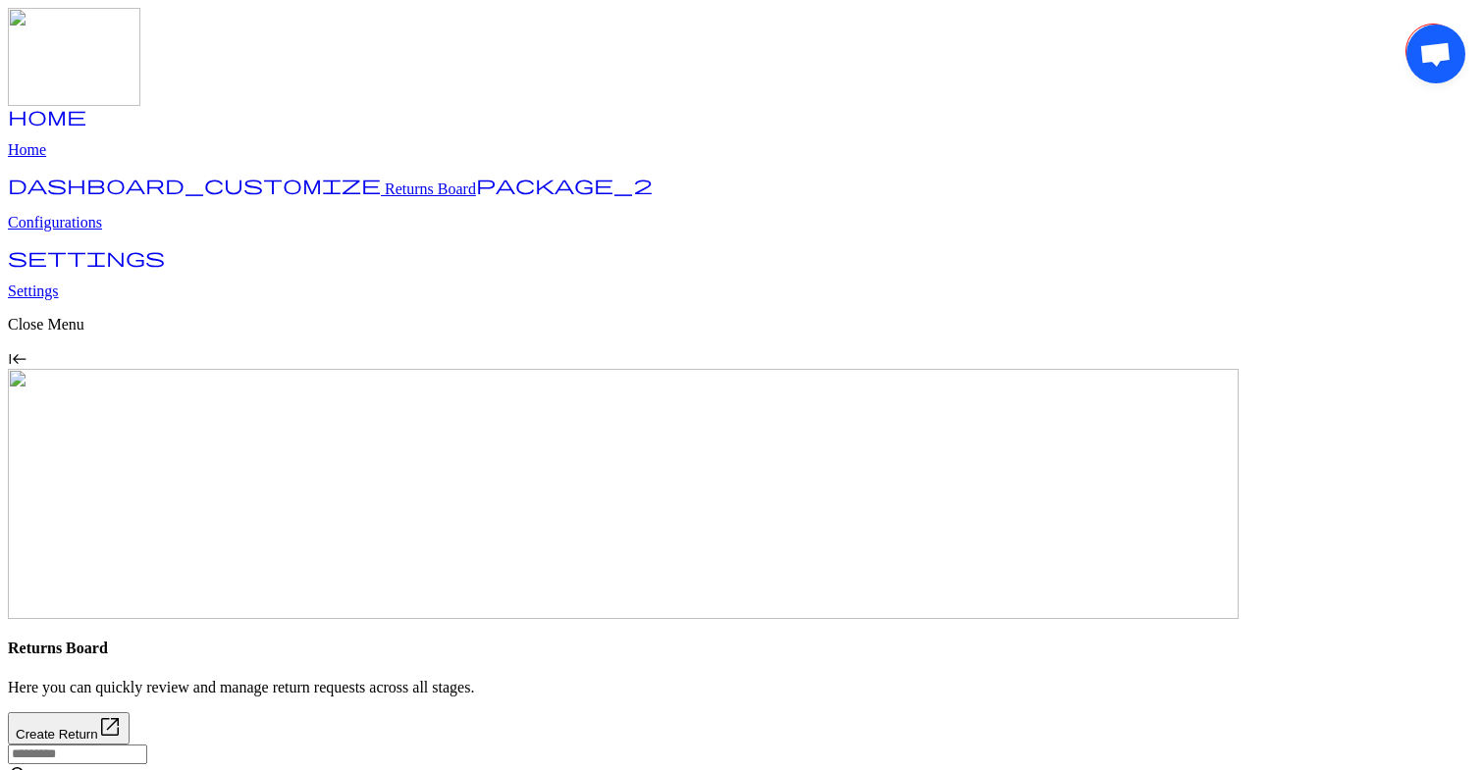
click at [1438, 40] on span "Open chat" at bounding box center [1435, 54] width 59 height 59
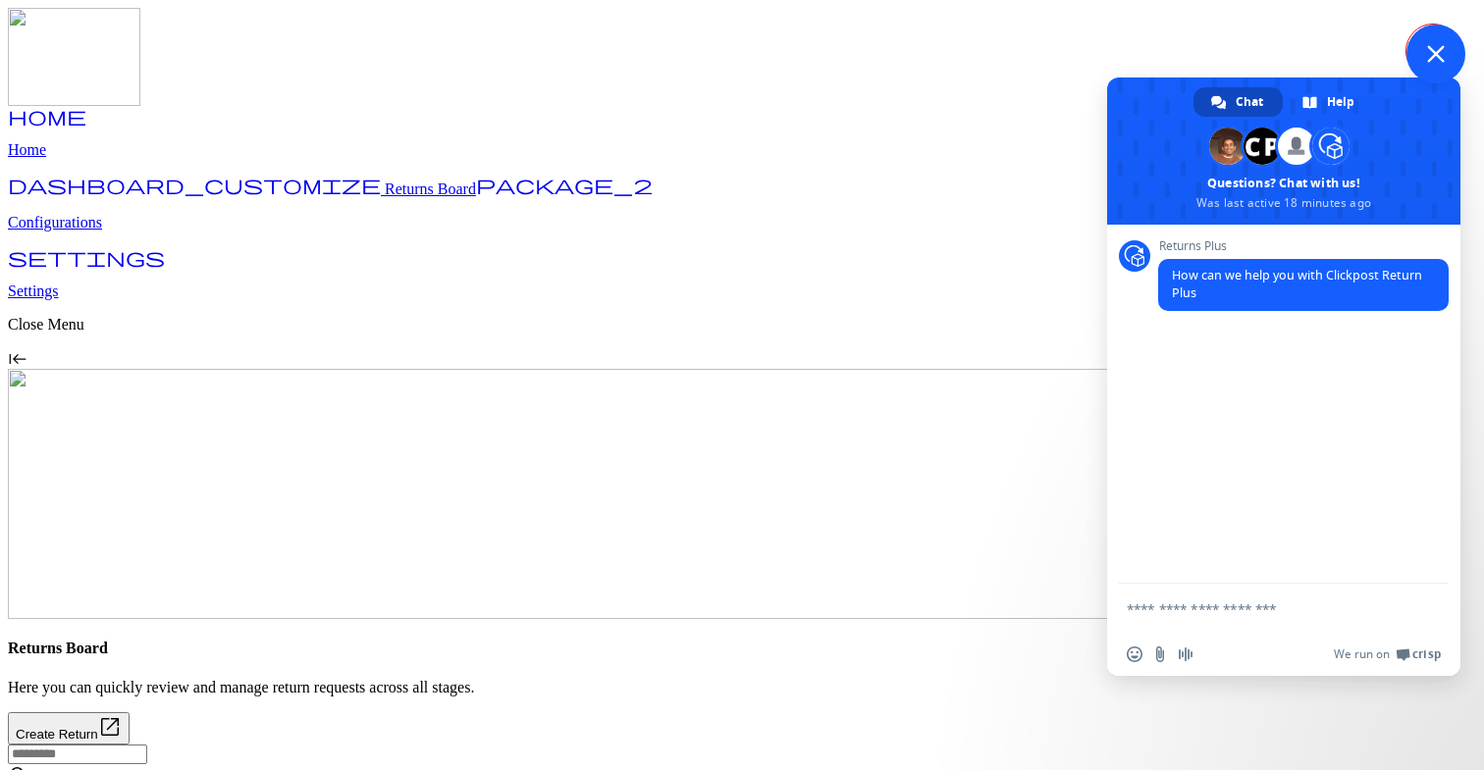
click at [1438, 40] on span "Close chat" at bounding box center [1435, 54] width 59 height 59
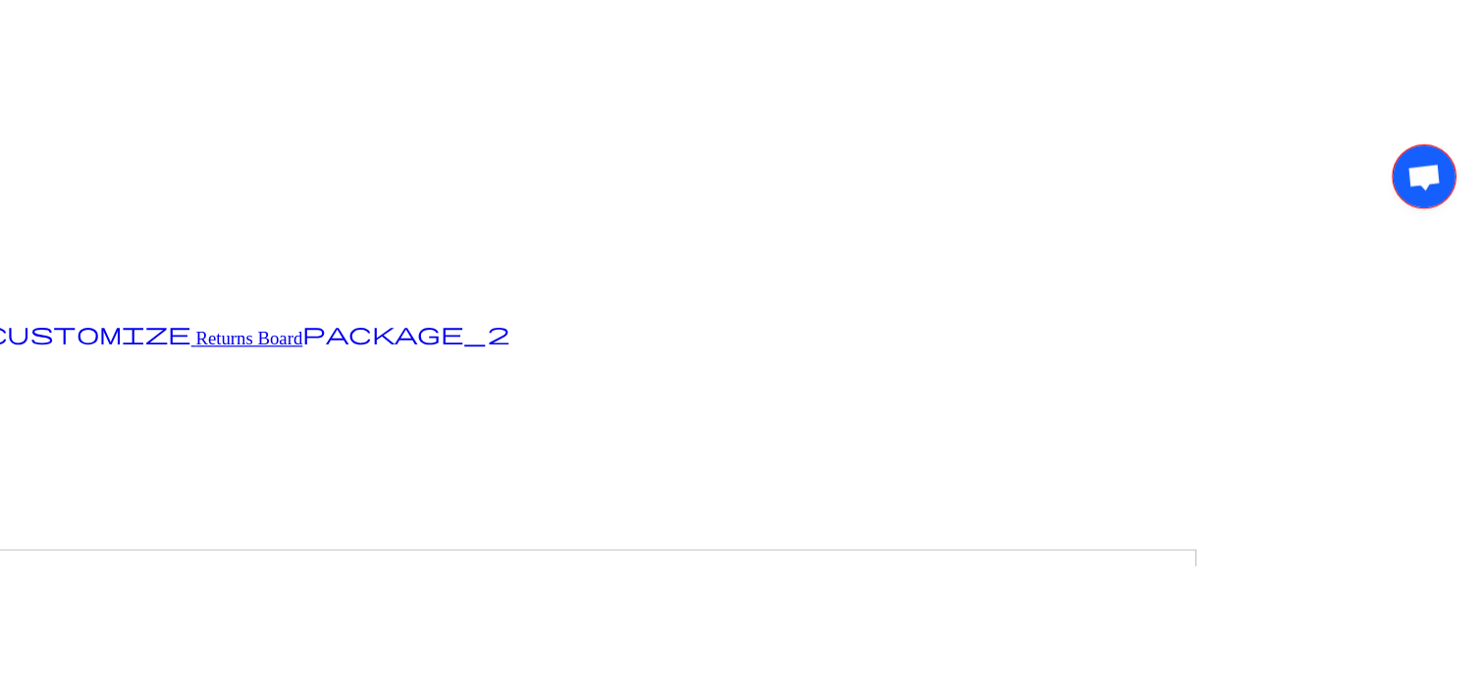
scroll to position [0, 0]
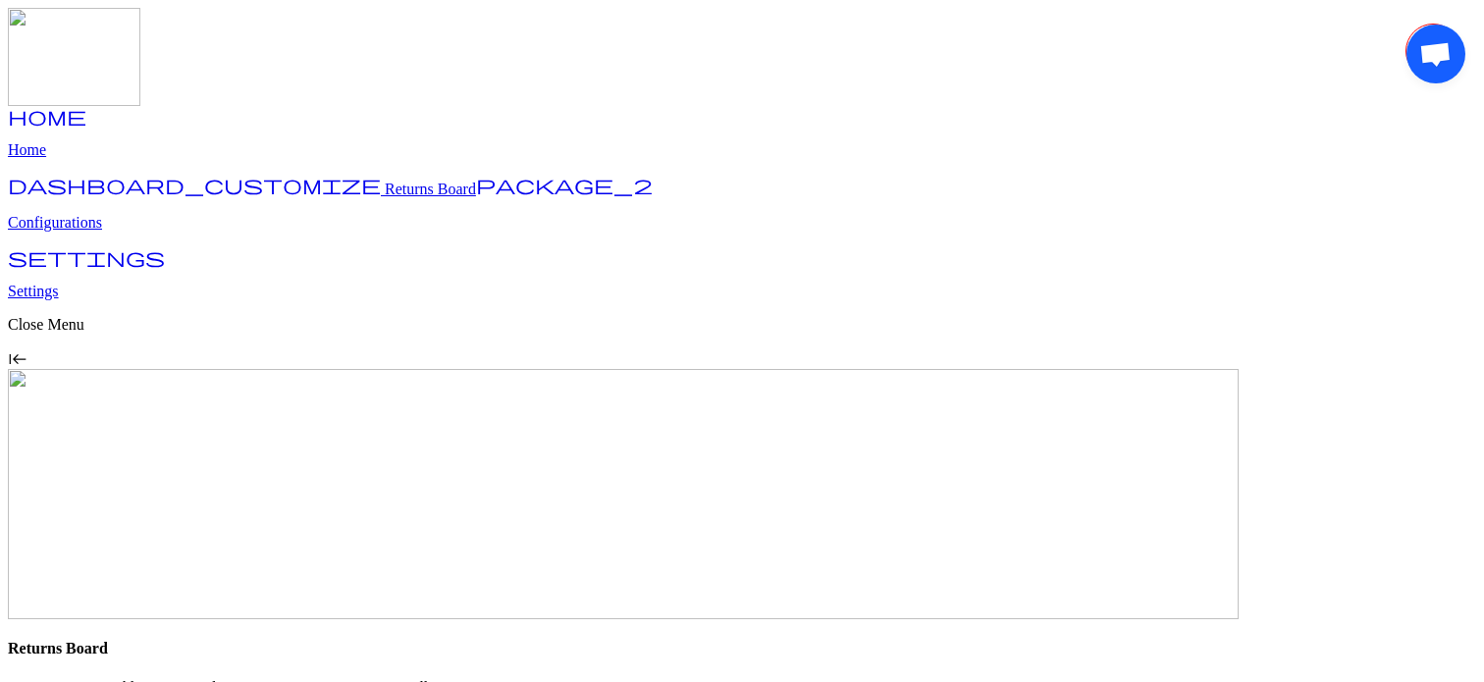
scroll to position [646, 0]
drag, startPoint x: 1423, startPoint y: 47, endPoint x: 370, endPoint y: 47, distance: 1053.1
drag, startPoint x: 56, startPoint y: 55, endPoint x: 56, endPoint y: 682, distance: 627.1
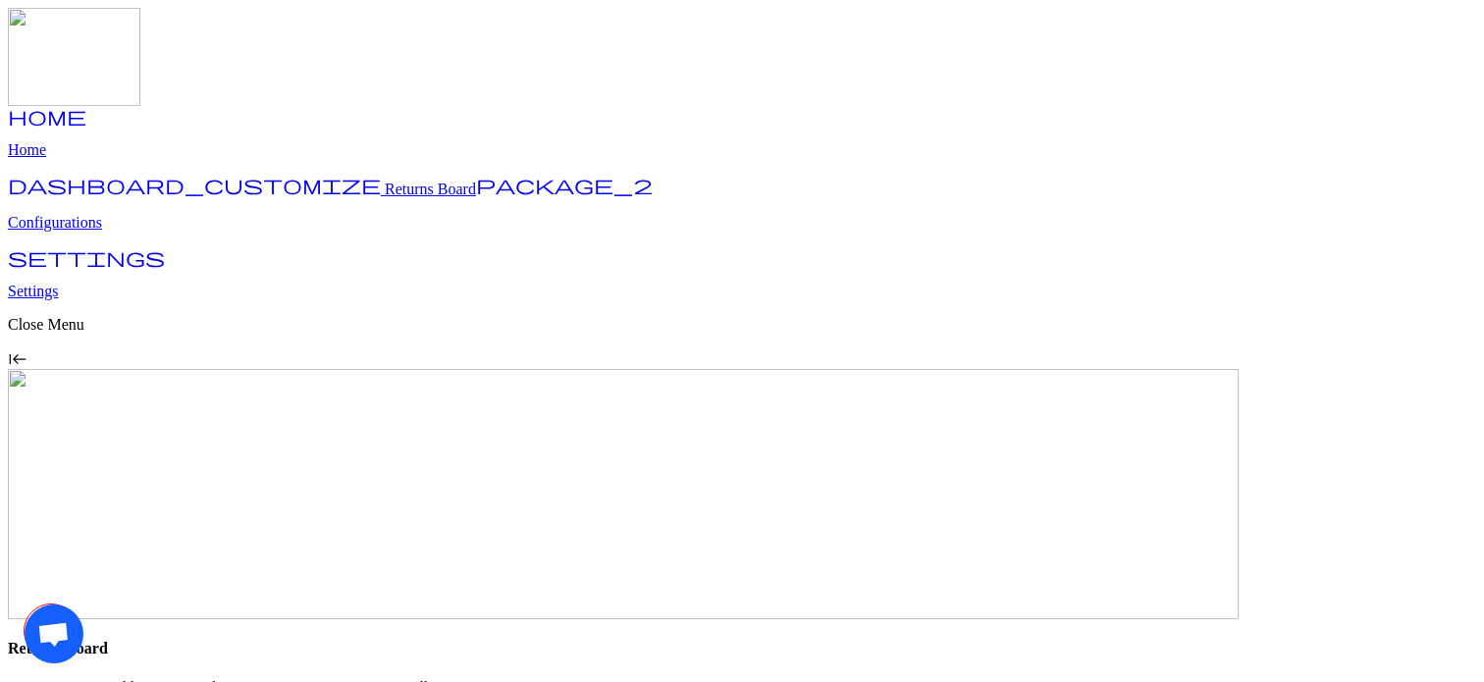
scroll to position [0, 0]
drag, startPoint x: 58, startPoint y: 637, endPoint x: 150, endPoint y: 41, distance: 602.8
drag, startPoint x: 1439, startPoint y: 45, endPoint x: 228, endPoint y: 45, distance: 1211.1
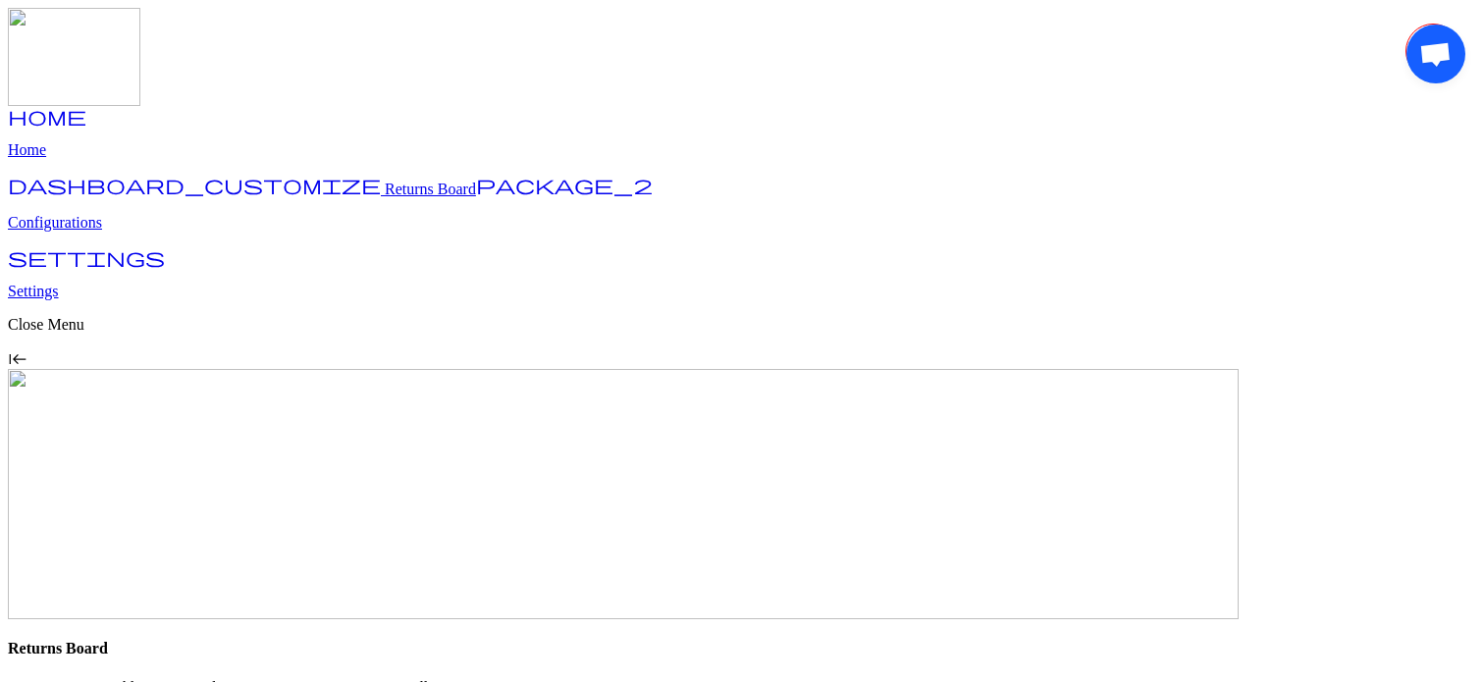
drag, startPoint x: 53, startPoint y: 38, endPoint x: 64, endPoint y: 331, distance: 292.7
drag, startPoint x: 1431, startPoint y: 620, endPoint x: 1437, endPoint y: 153, distance: 467.2
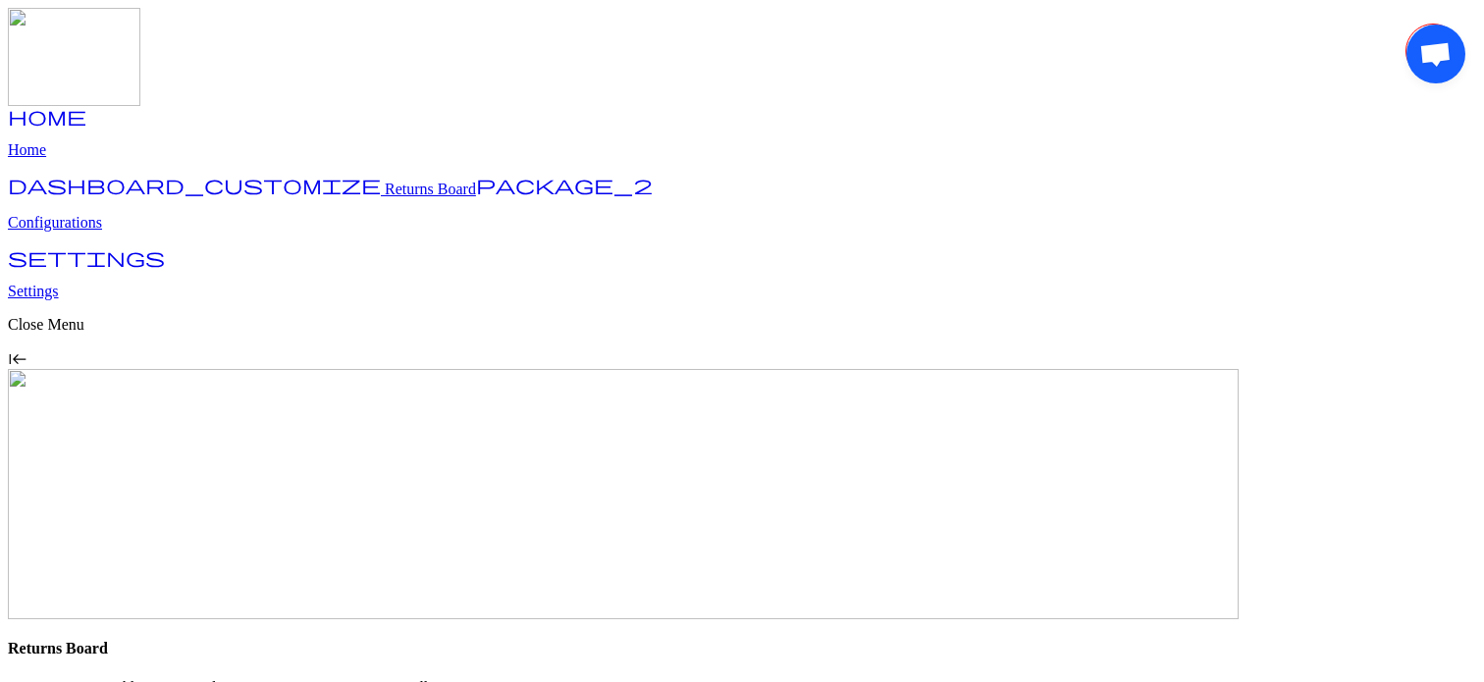
drag, startPoint x: 1434, startPoint y: 64, endPoint x: 308, endPoint y: 64, distance: 1125.7
drag, startPoint x: 46, startPoint y: 46, endPoint x: 46, endPoint y: 840, distance: 794.0
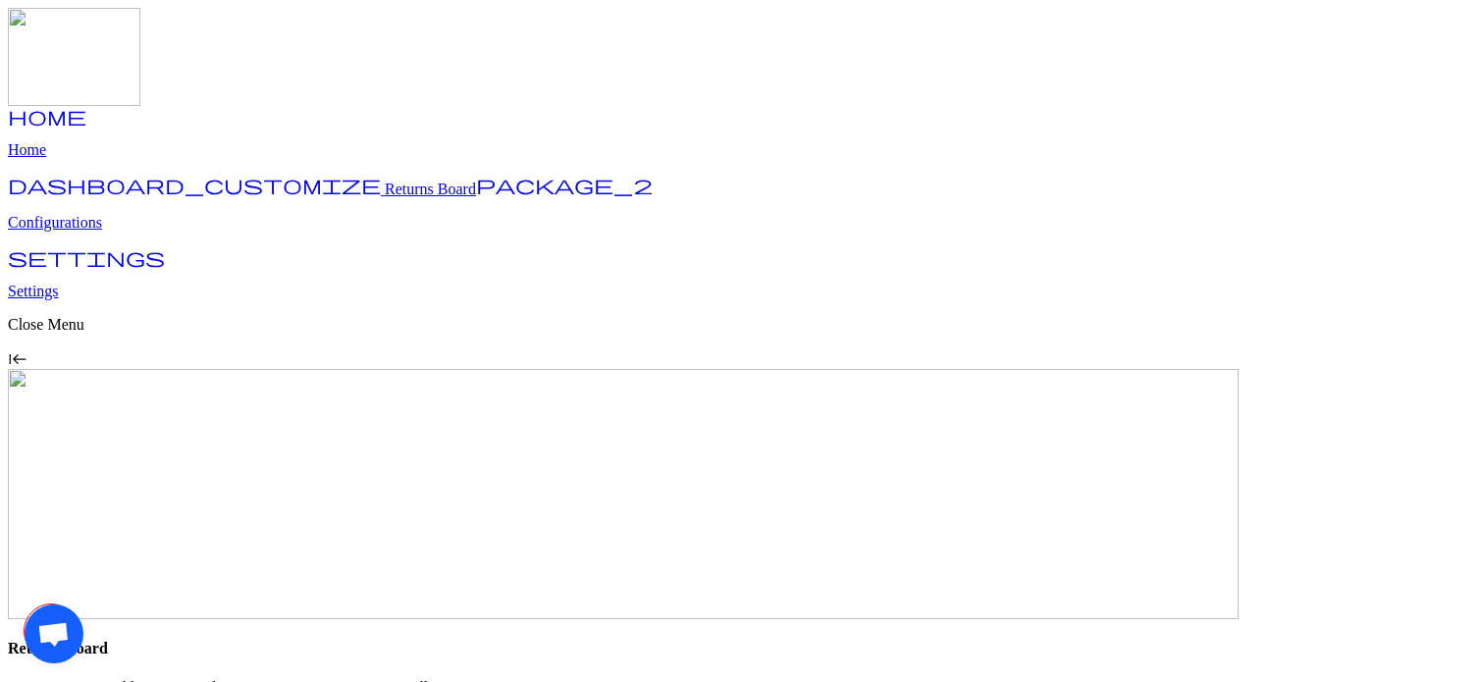
type input "****"
type input "*"
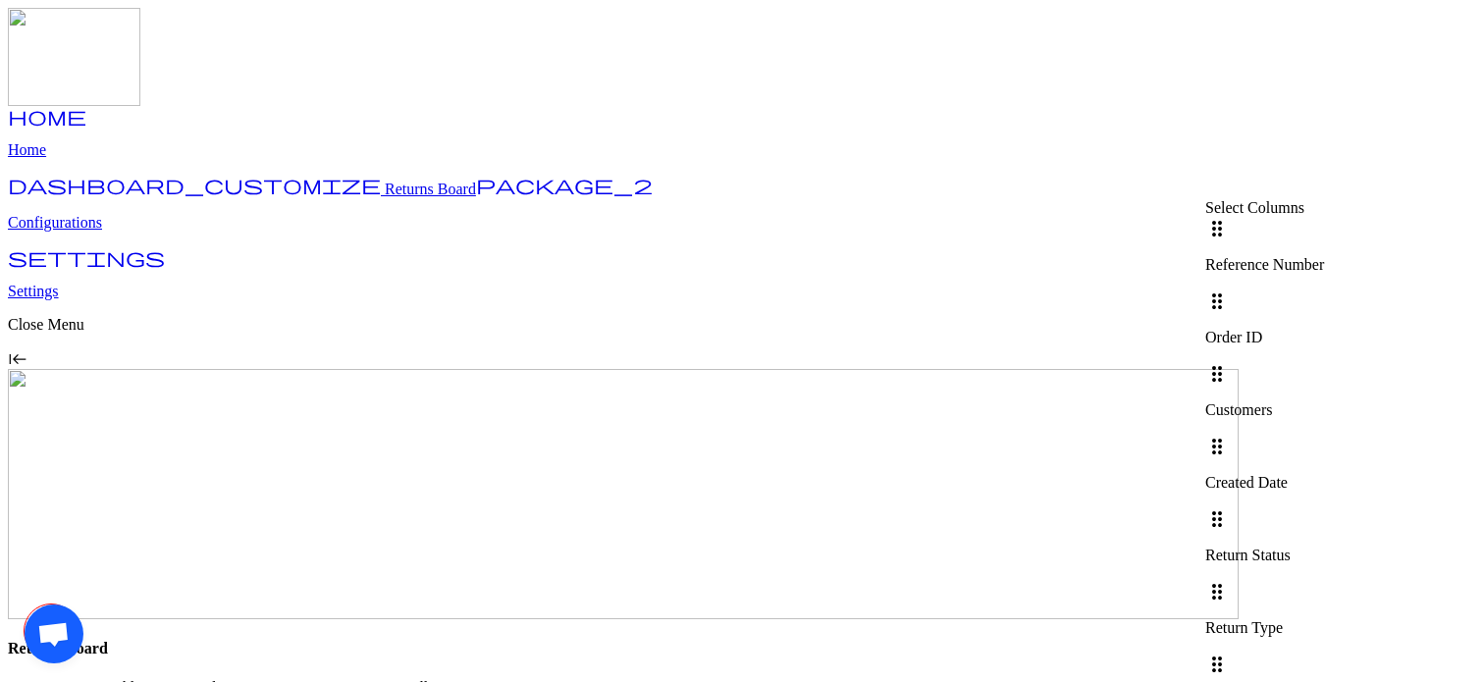
click at [1324, 362] on div at bounding box center [1264, 362] width 119 height 0
click at [1324, 435] on div at bounding box center [1264, 435] width 119 height 0
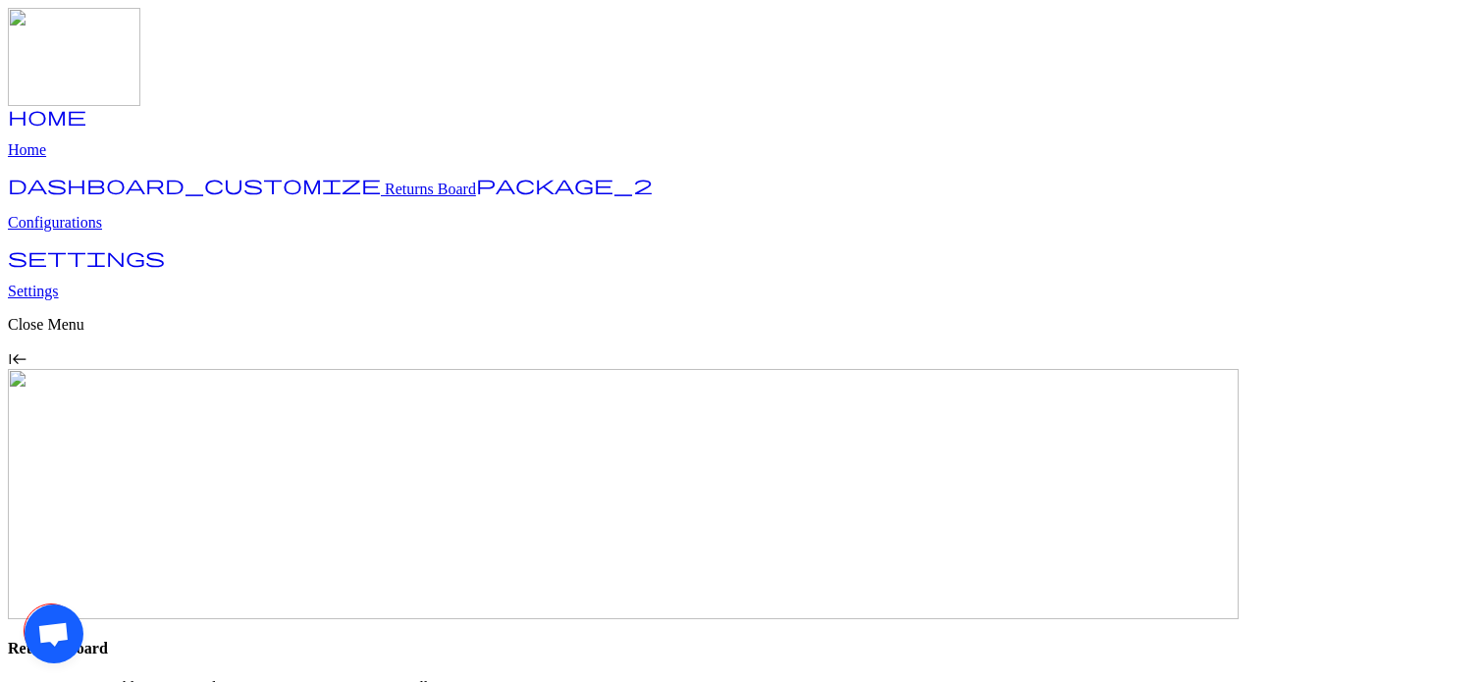
click at [1228, 325] on p "In Transit" at bounding box center [1311, 334] width 314 height 18
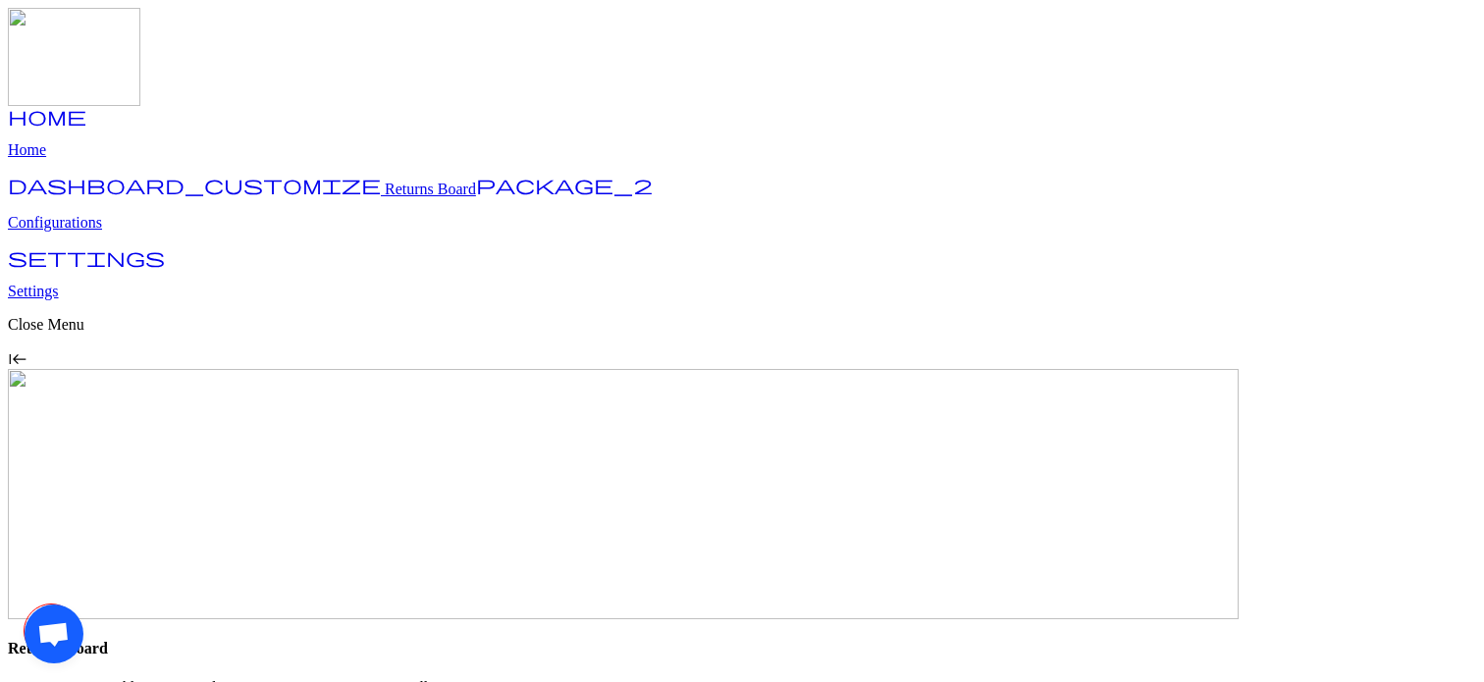
click at [132, 216] on p "Configurations" at bounding box center [742, 223] width 1468 height 18
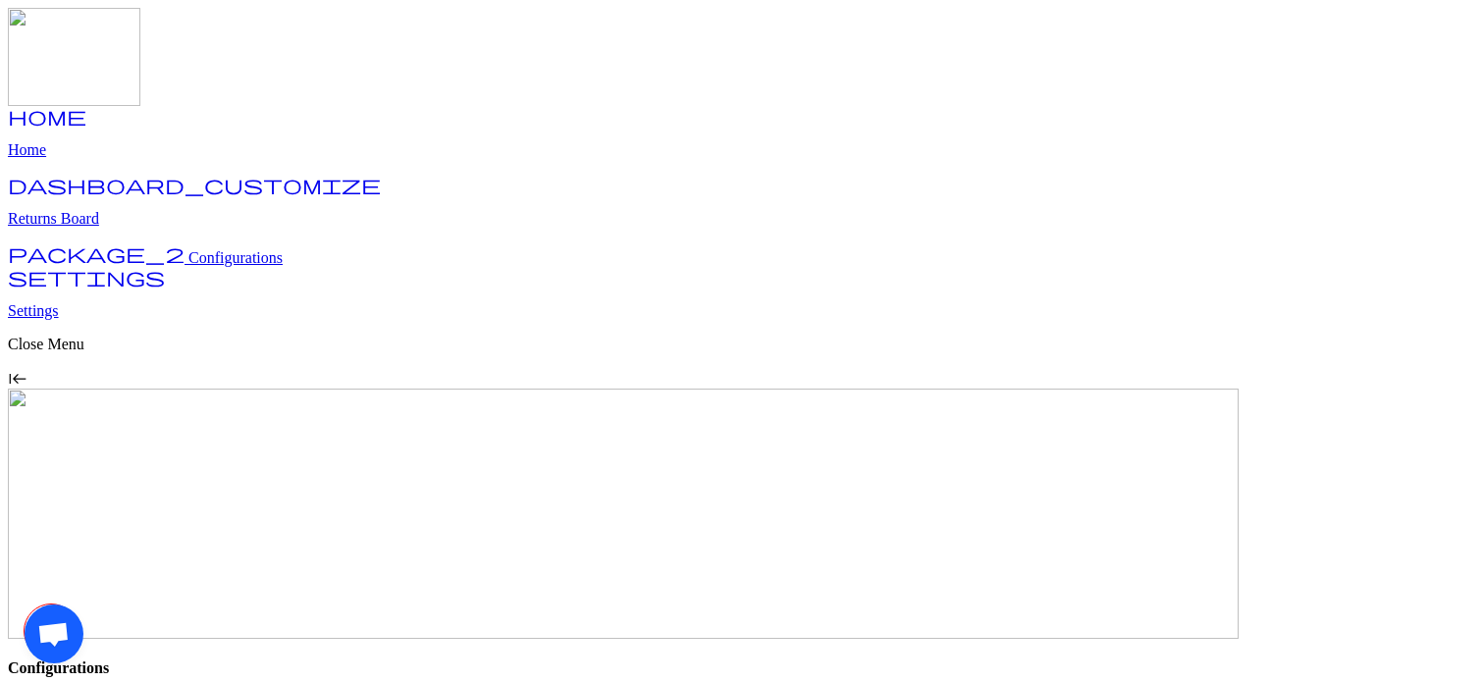
scroll to position [21, 0]
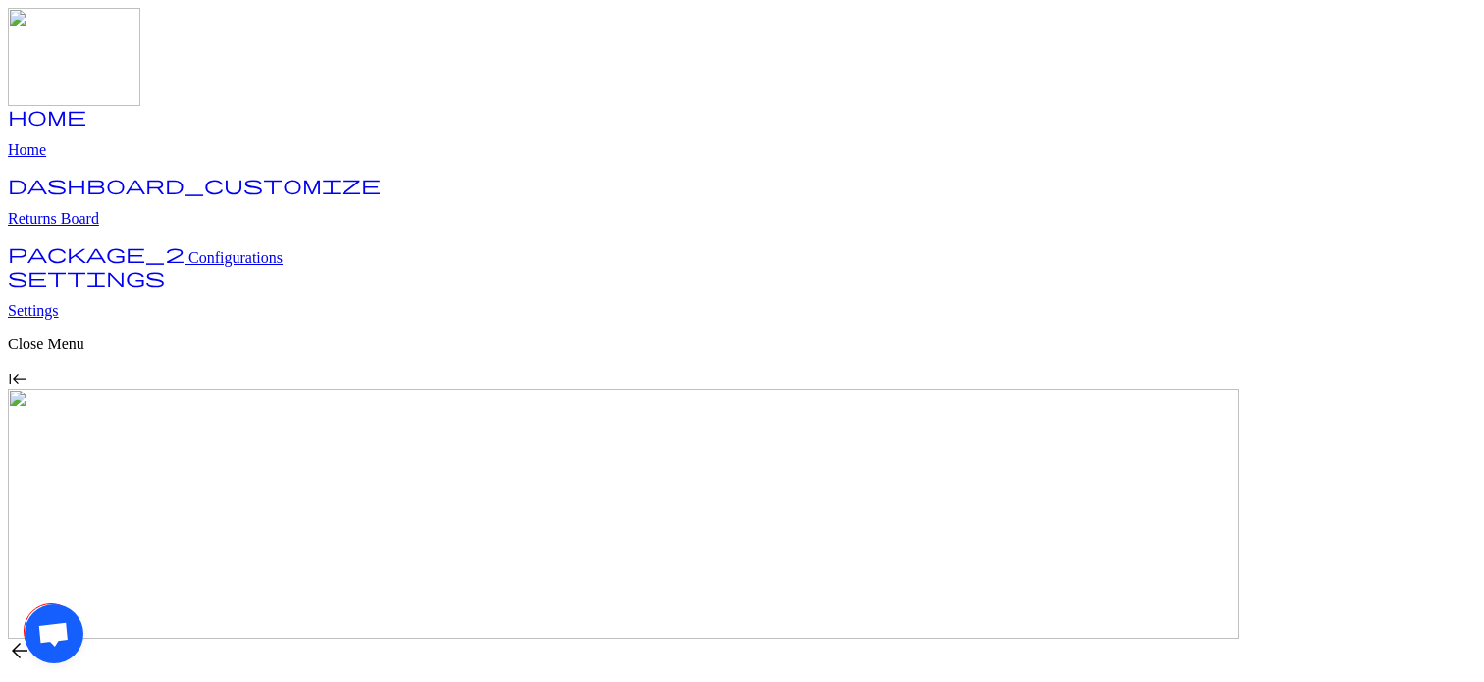
type input "**********"
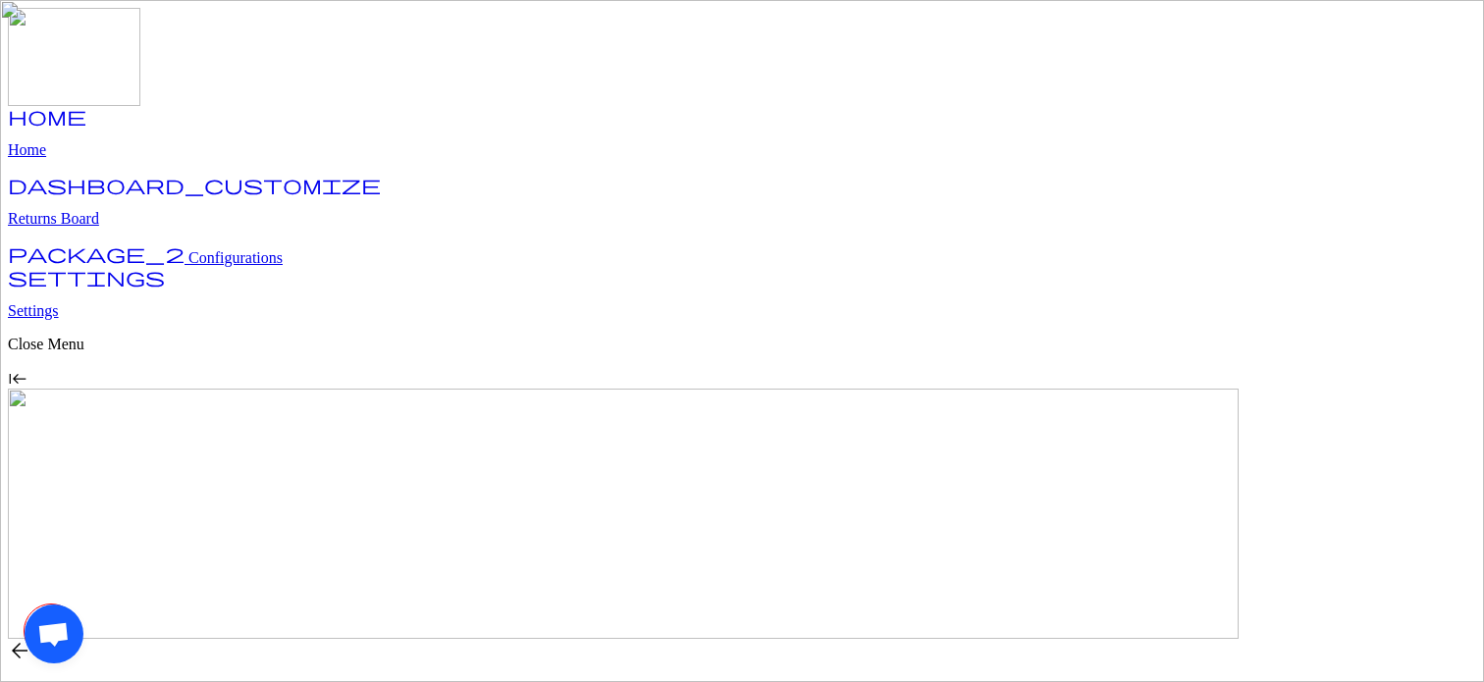
scroll to position [74, 0]
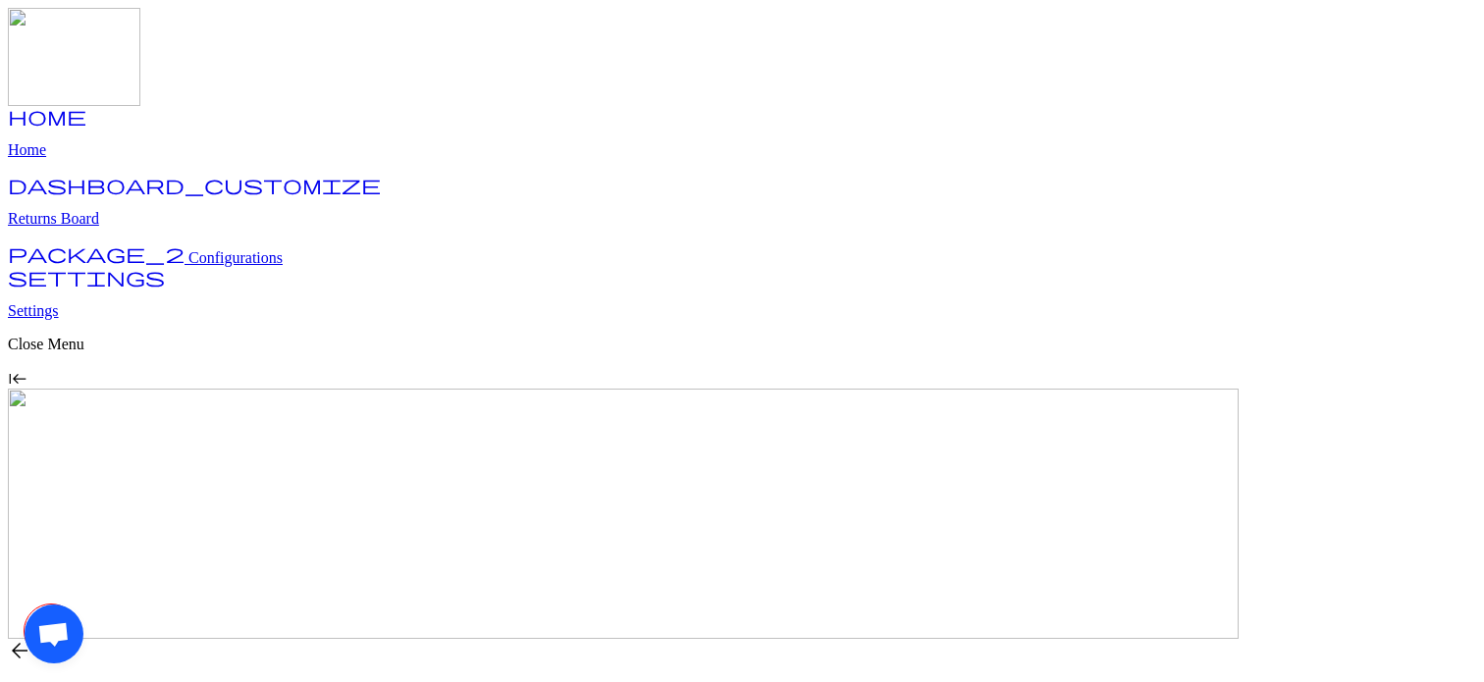
scroll to position [28, 0]
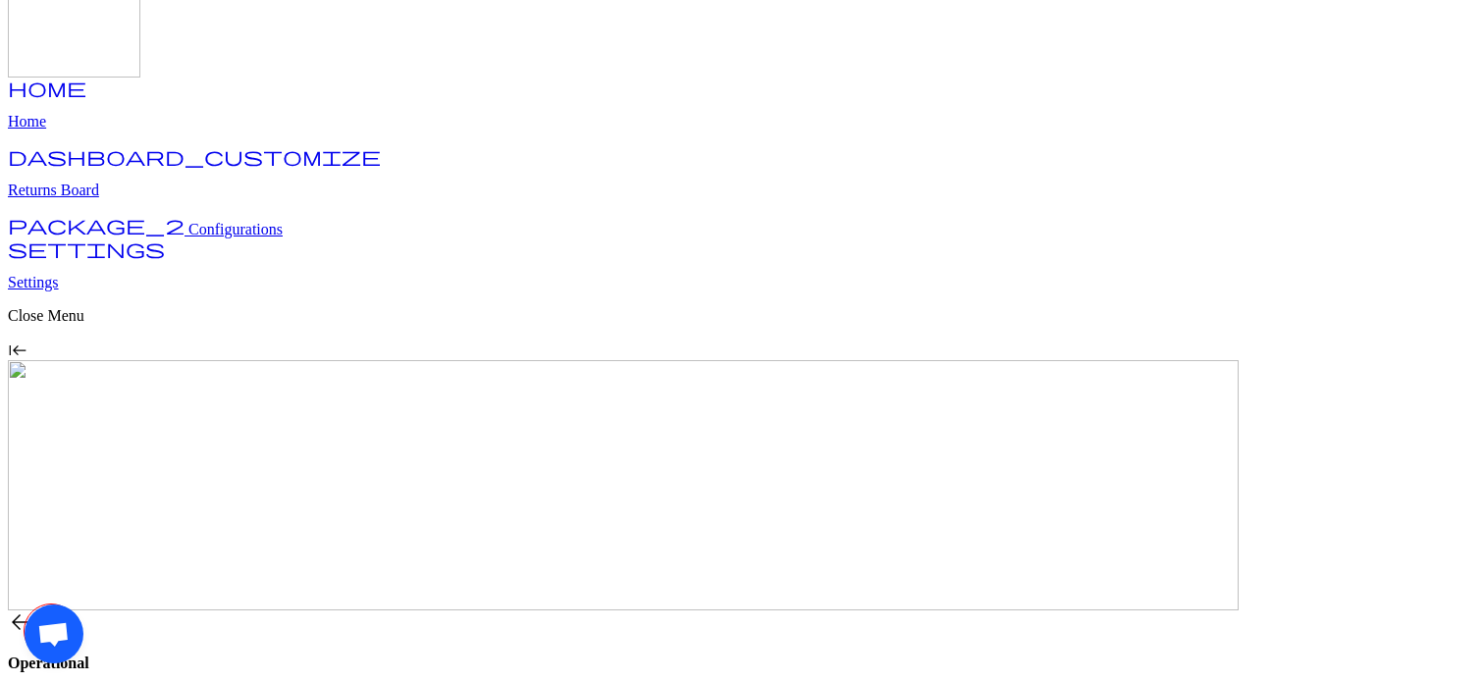
click at [188, 221] on span "Configurations" at bounding box center [235, 229] width 94 height 17
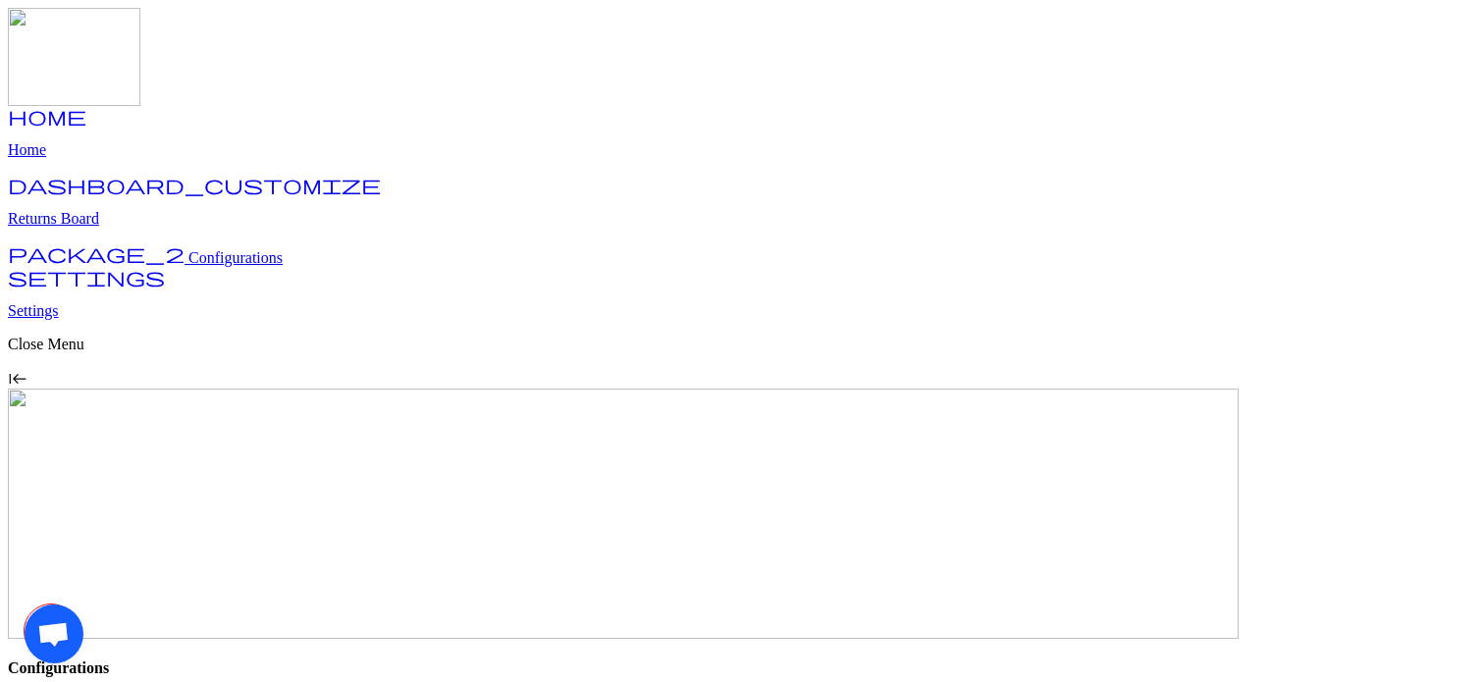
type input "**********"
type textarea "**********"
type input "*******"
click at [31, 639] on span "arrow_back" at bounding box center [20, 651] width 24 height 24
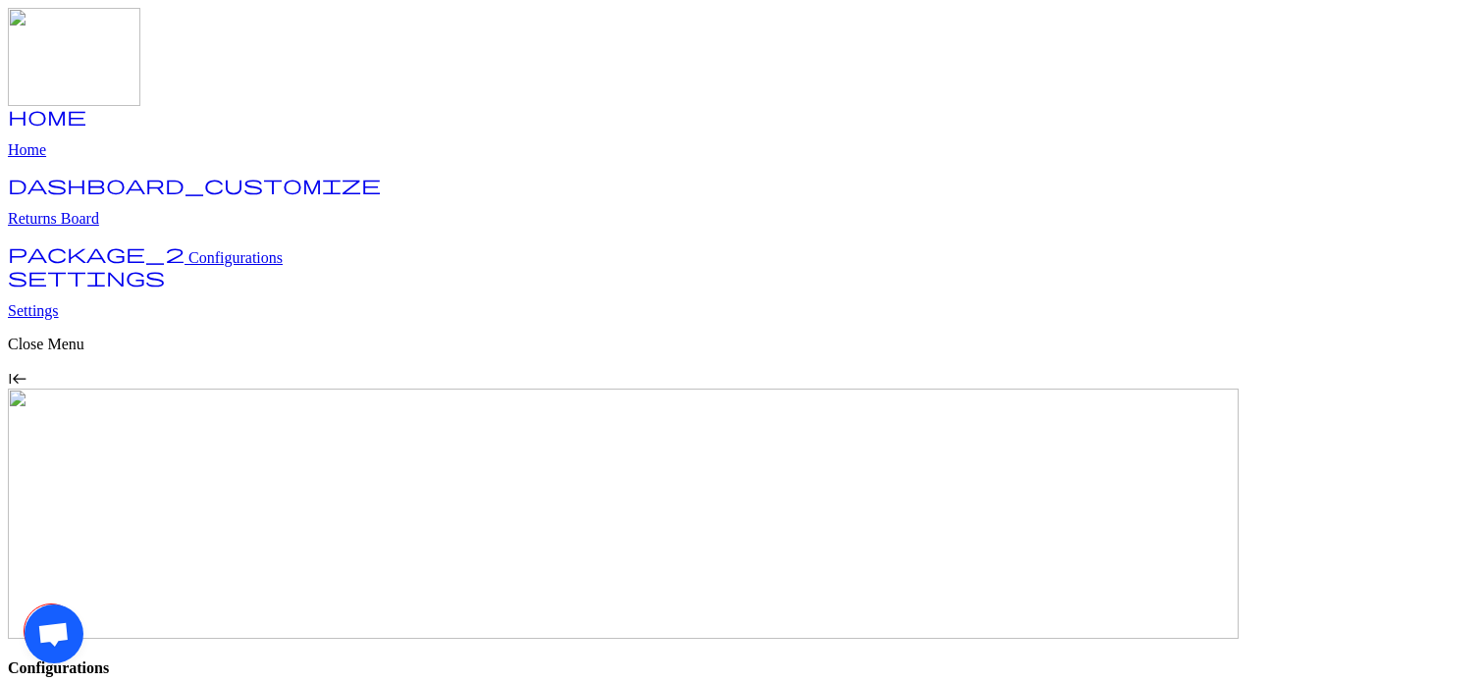
scroll to position [21, 0]
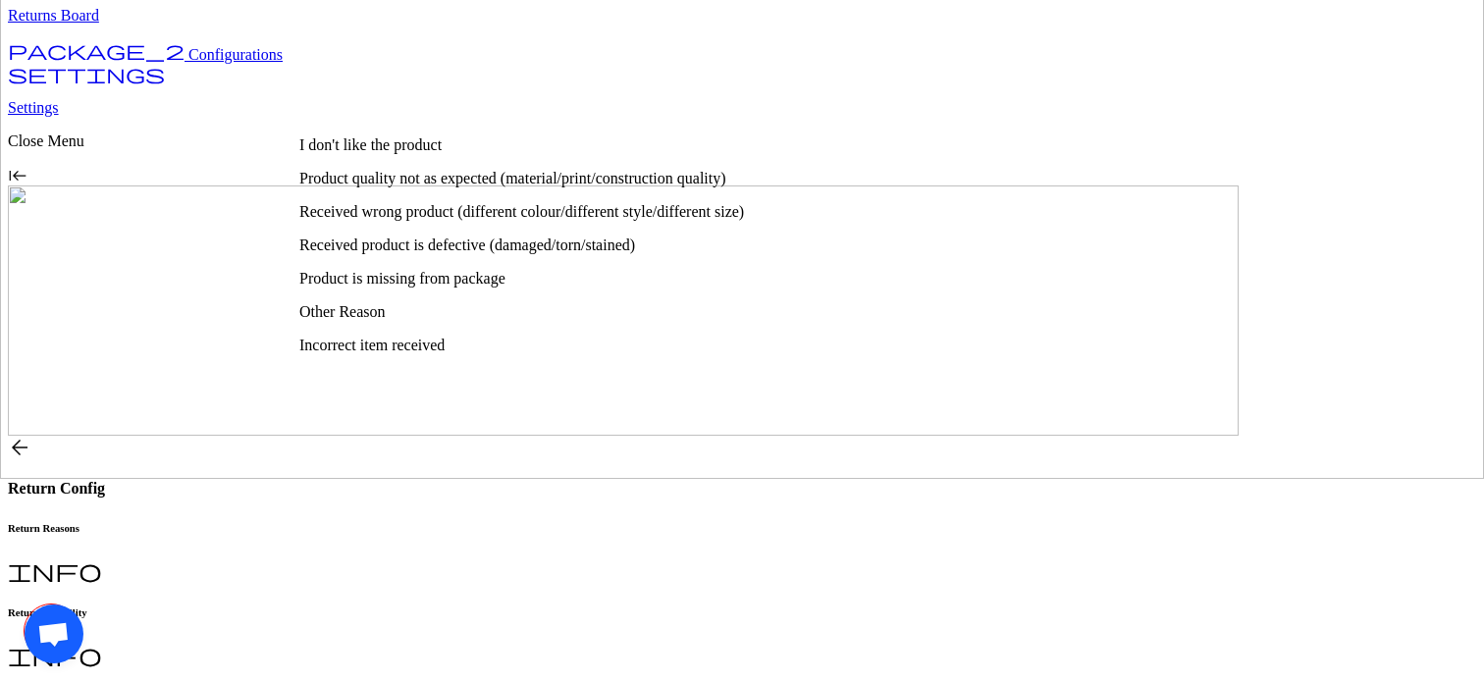
scroll to position [0, 0]
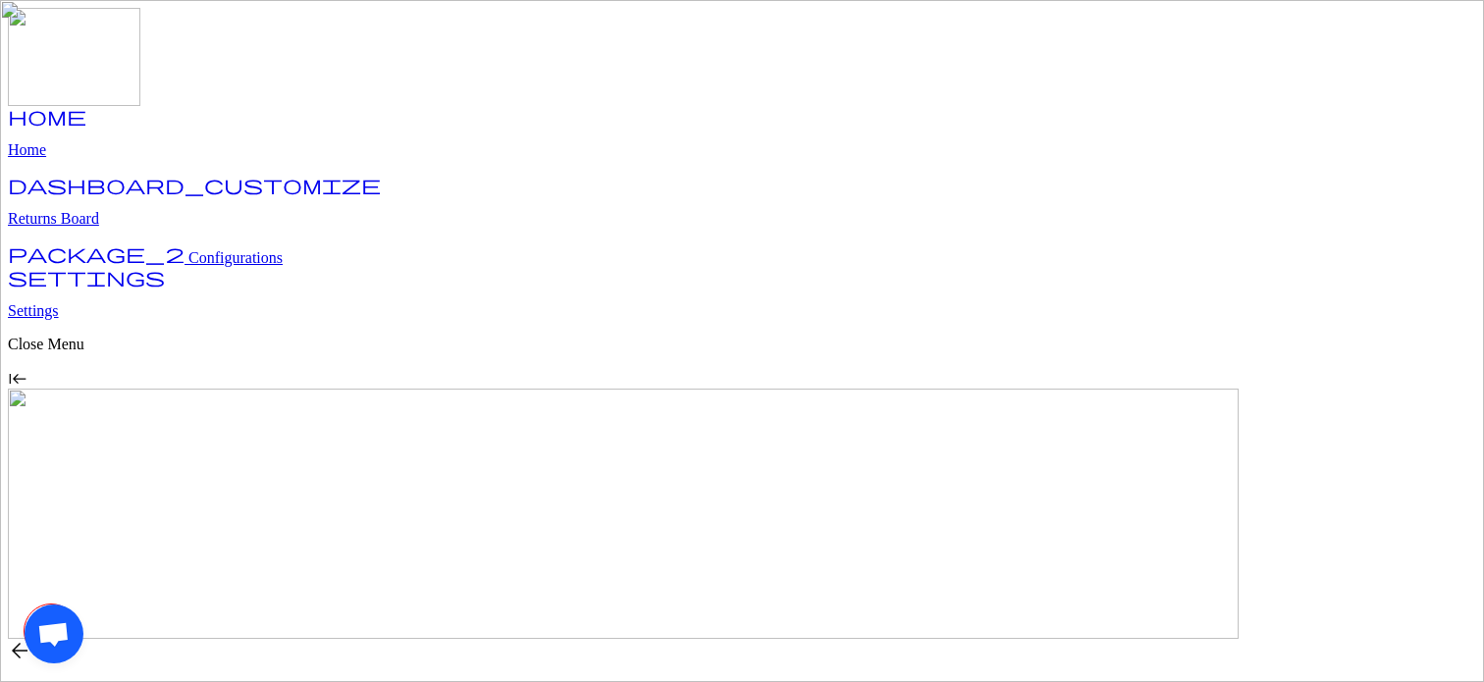
type input "*"
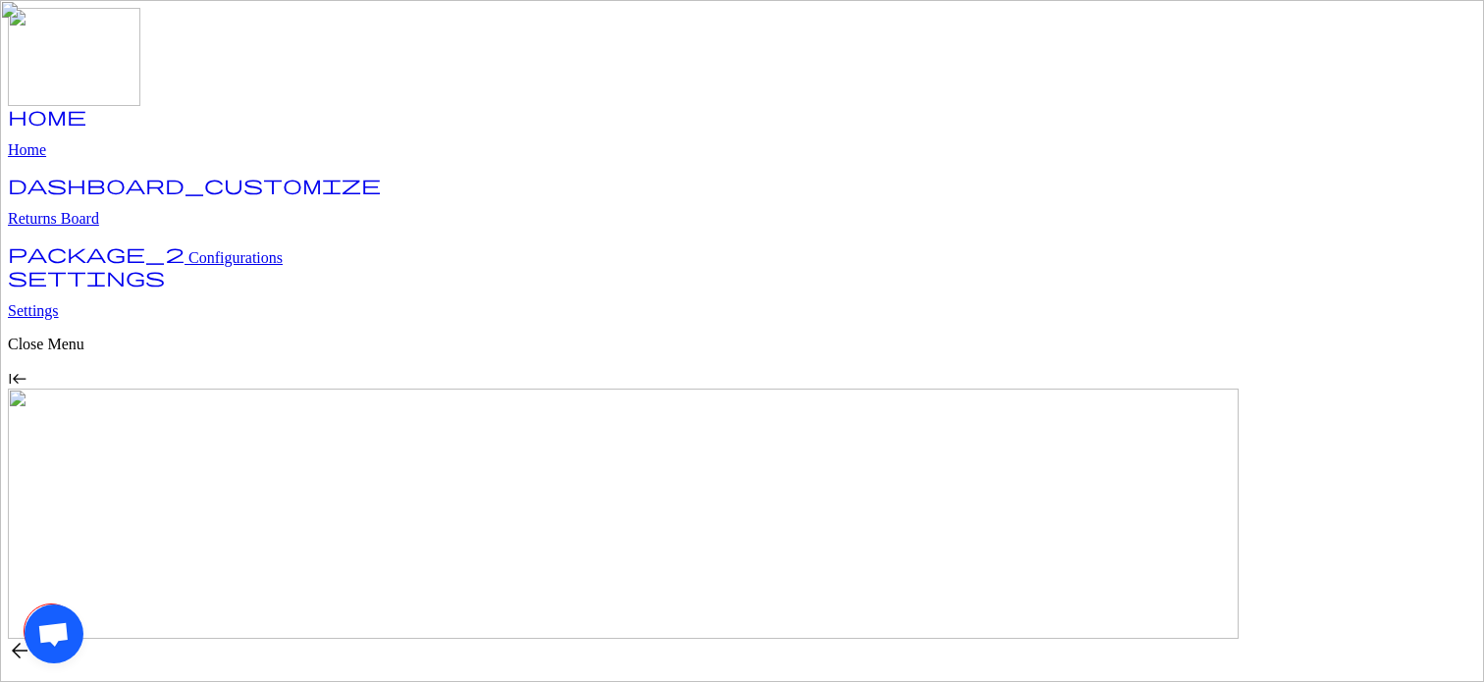
type input "**"
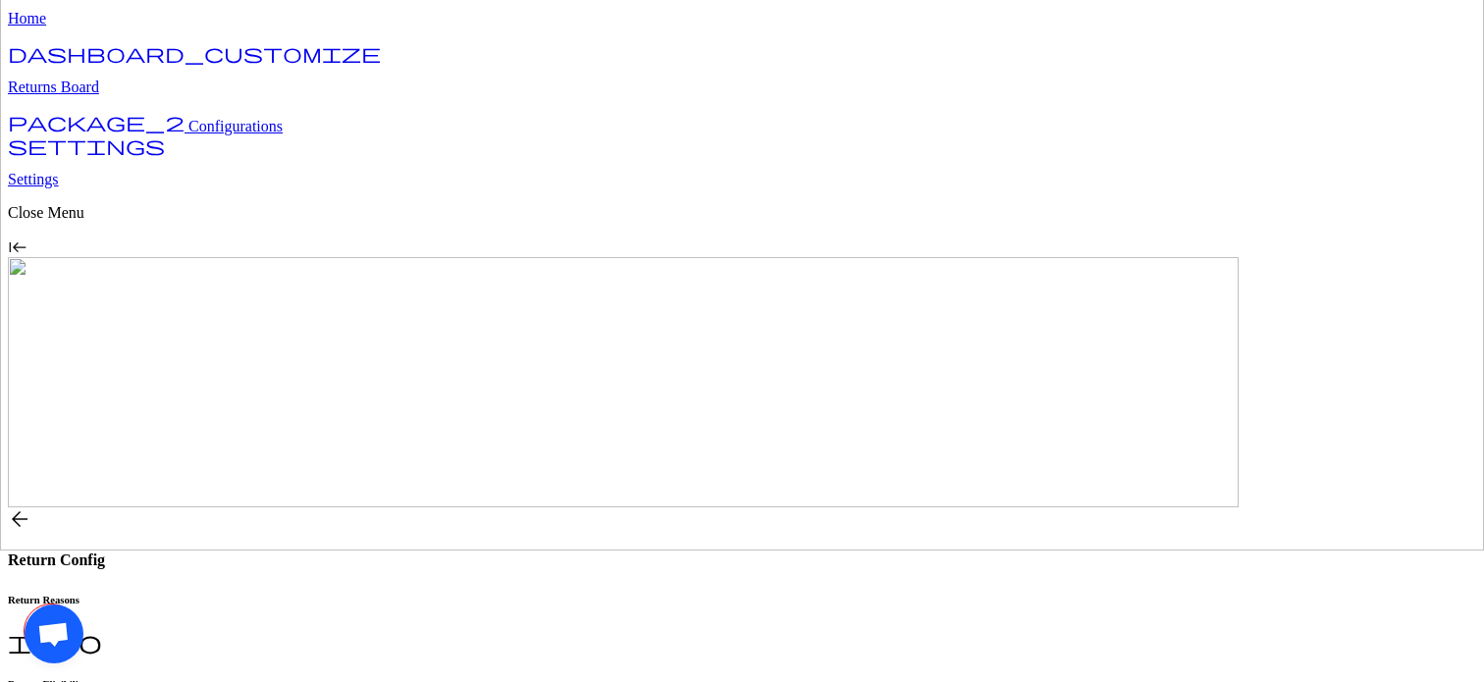
scroll to position [172, 0]
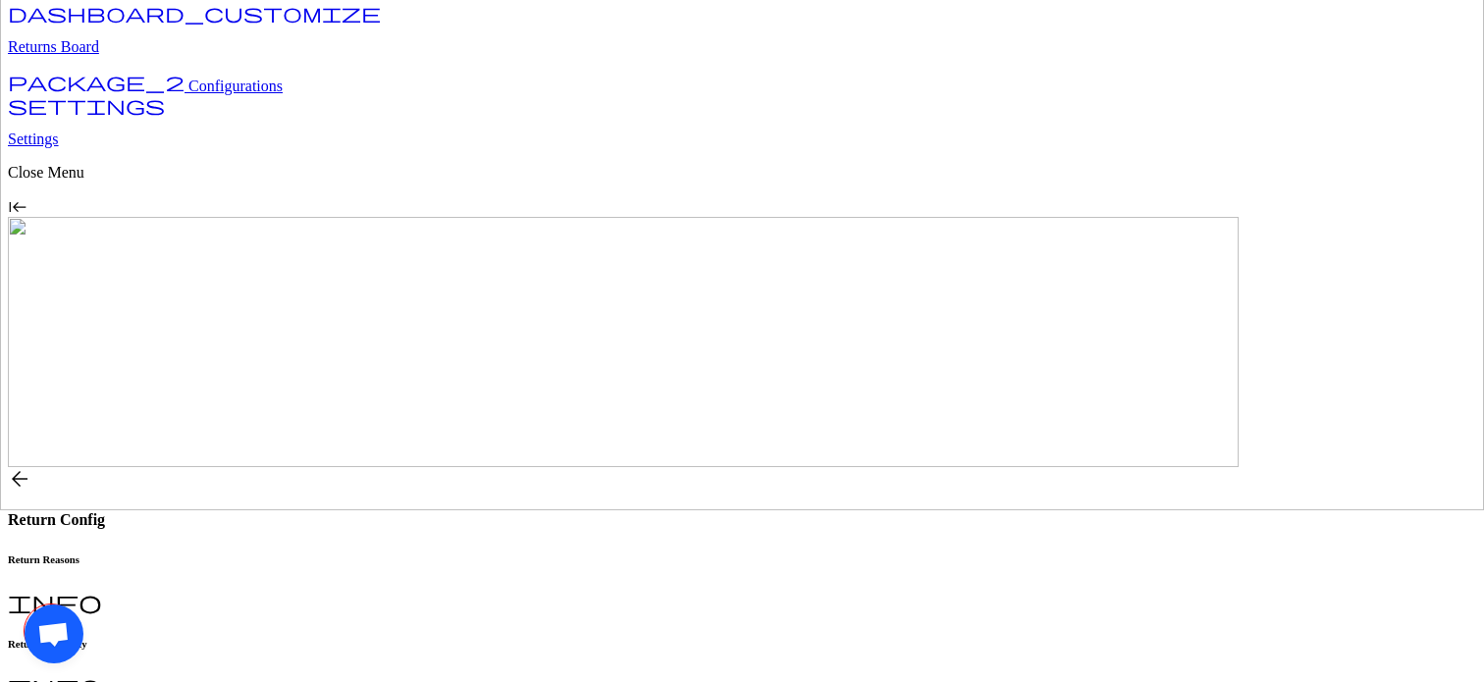
type input "*"
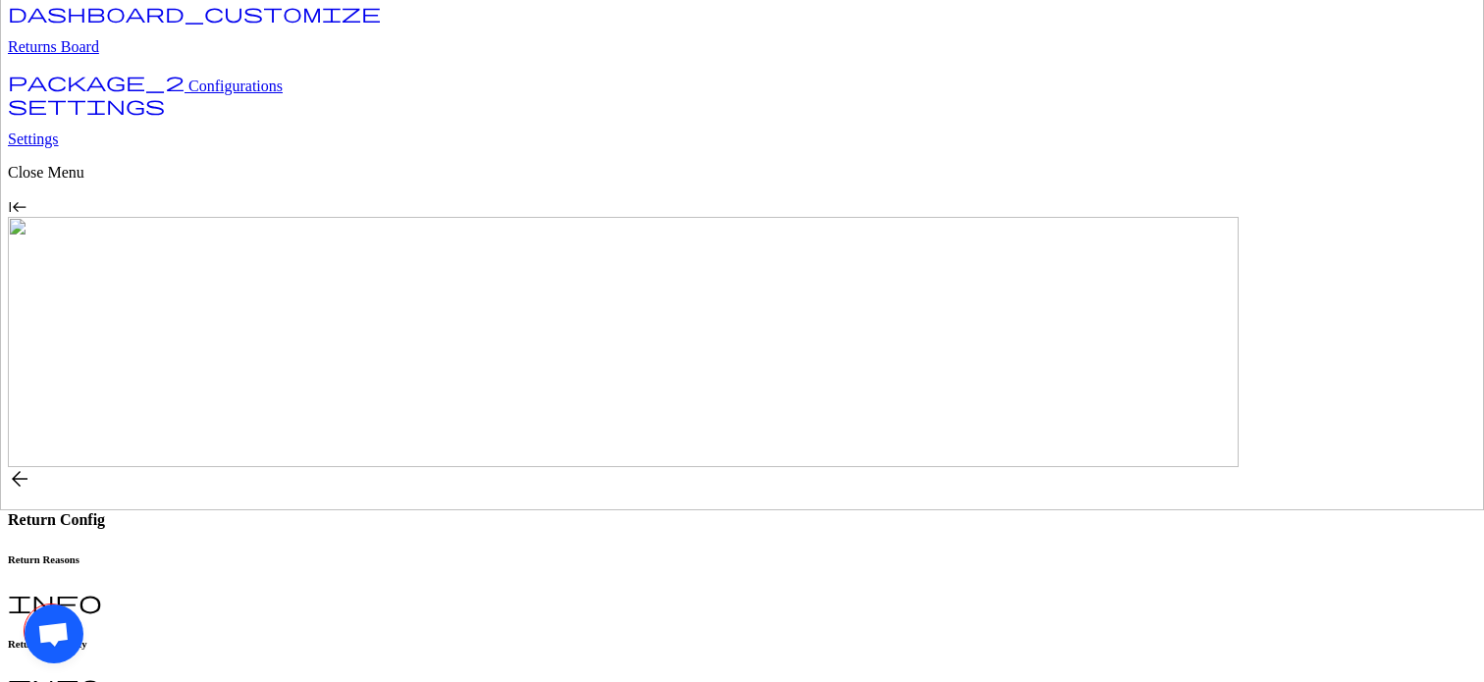
scroll to position [0, 0]
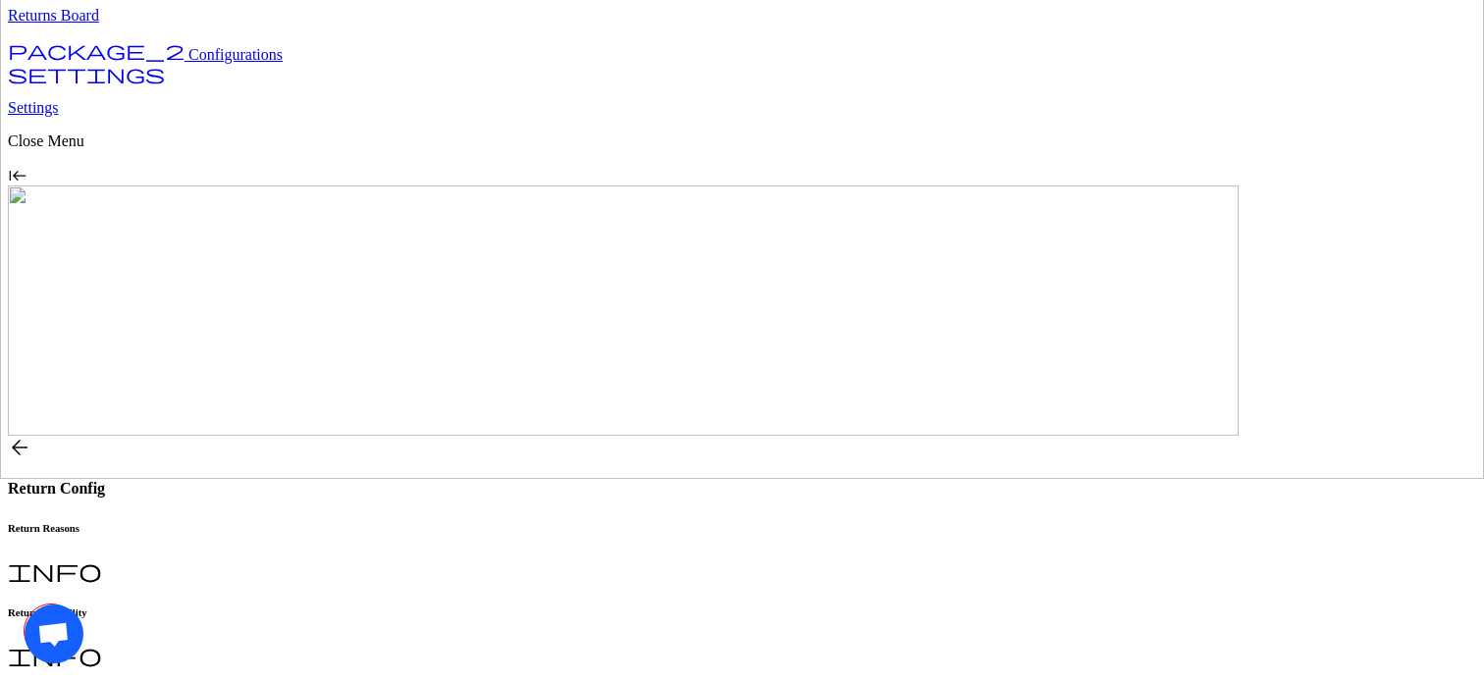
click at [401, 520] on p "Home page" at bounding box center [483, 513] width 319 height 18
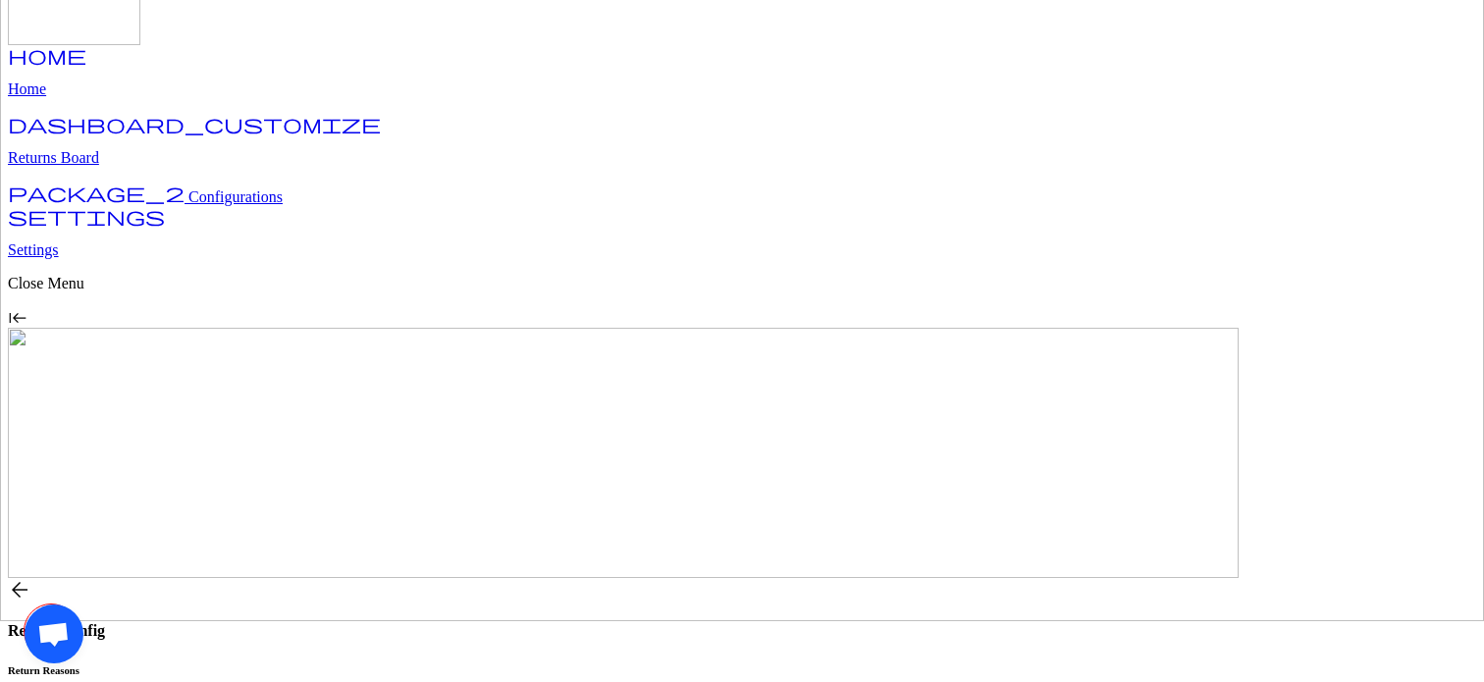
scroll to position [0, 0]
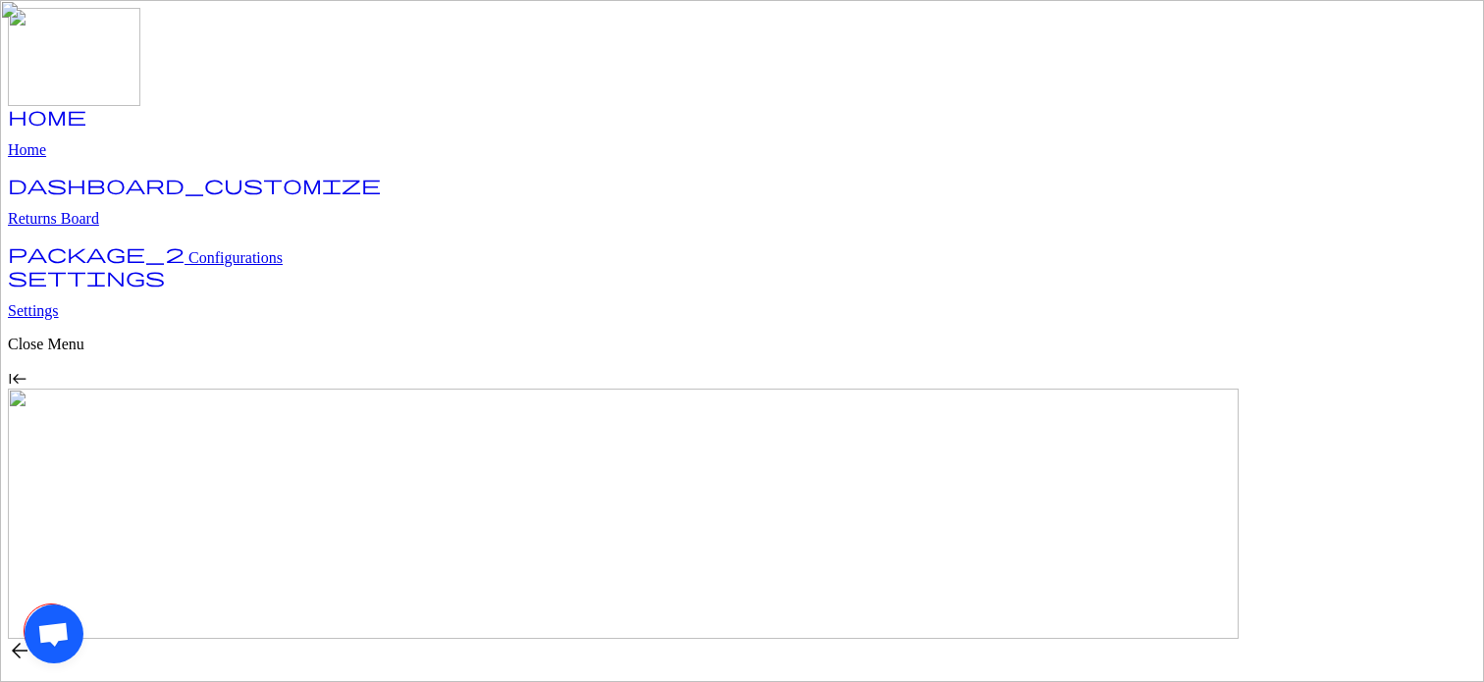
click at [188, 249] on span "Configurations" at bounding box center [235, 257] width 94 height 17
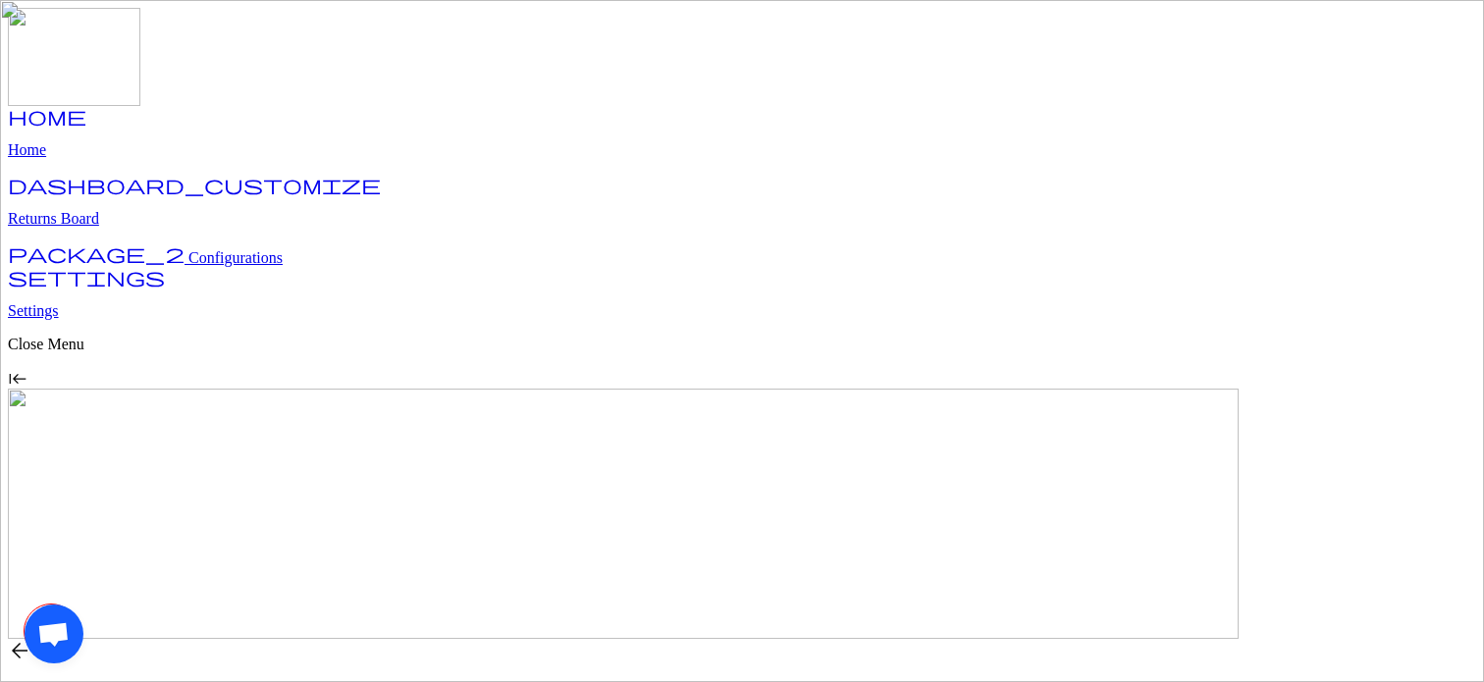
scroll to position [74, 0]
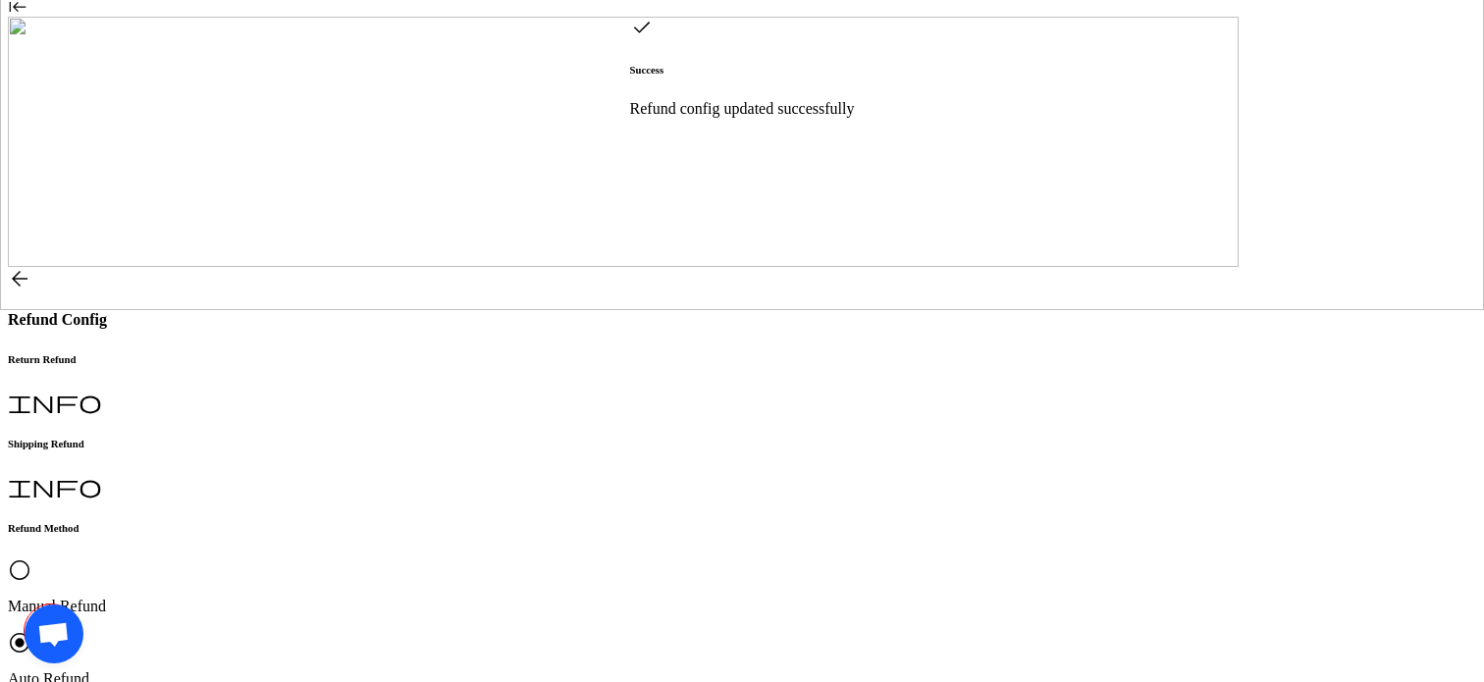
click at [396, 260] on div "Request Approved" at bounding box center [493, 264] width 339 height 18
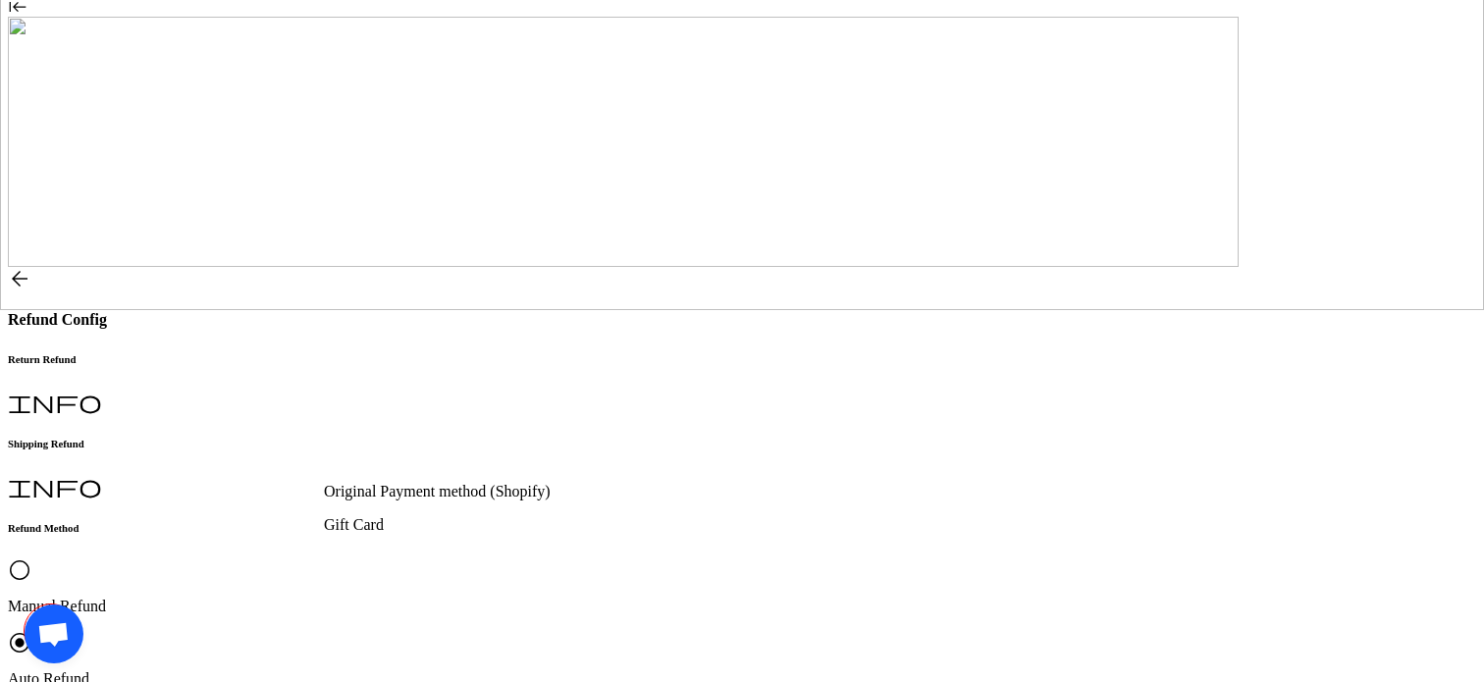
click at [482, 525] on div "Gift Card" at bounding box center [489, 525] width 331 height 18
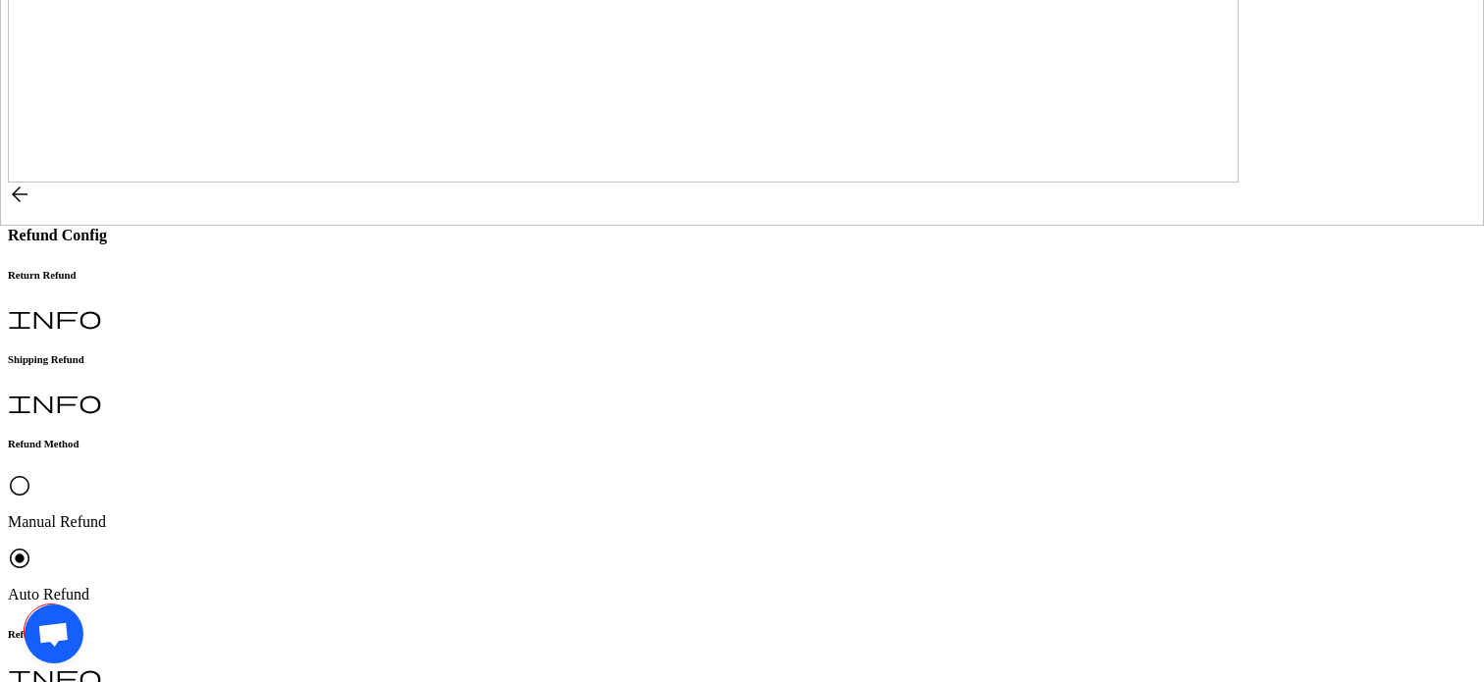
type input "*"
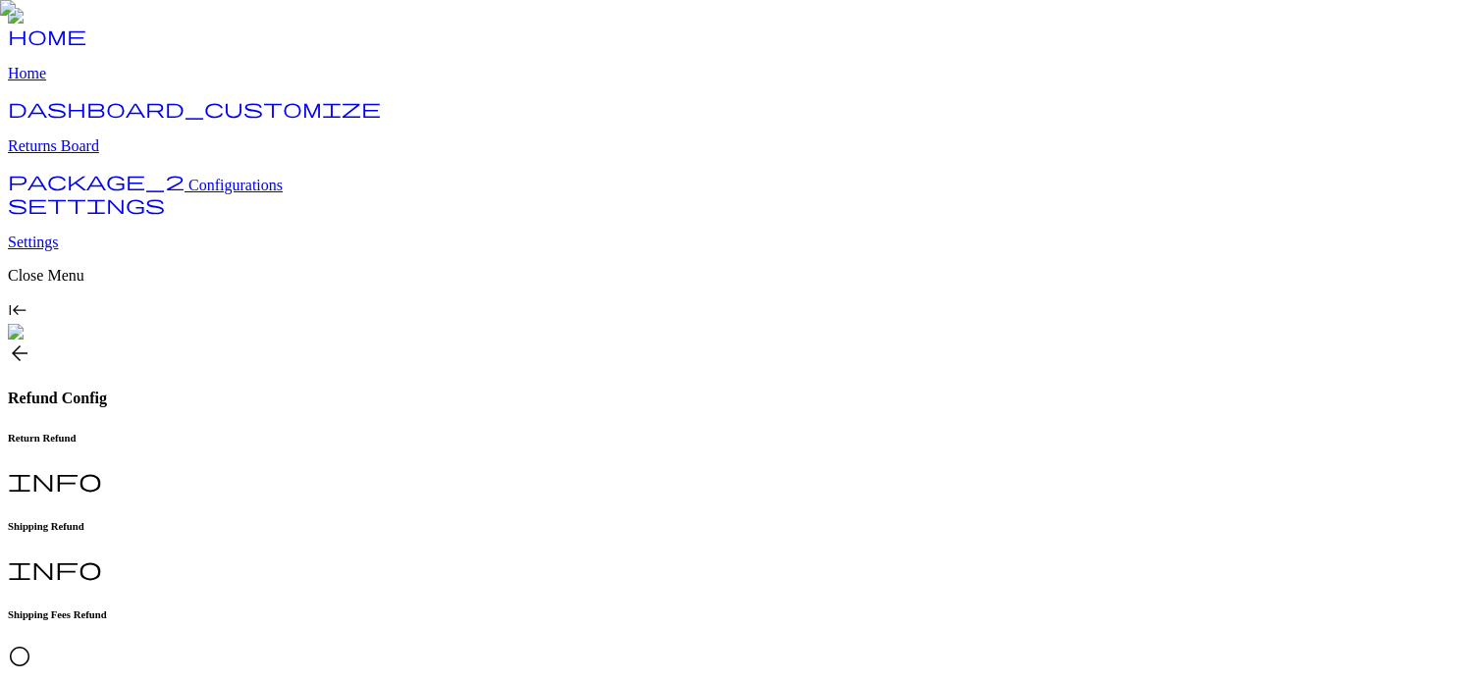
click at [479, 608] on div "Shipping Fees Refund radio_button_unchecked Yes, I want to refund shipping char…" at bounding box center [742, 695] width 1468 height 174
click at [342, 432] on h6 "Return Refund" at bounding box center [742, 438] width 1468 height 12
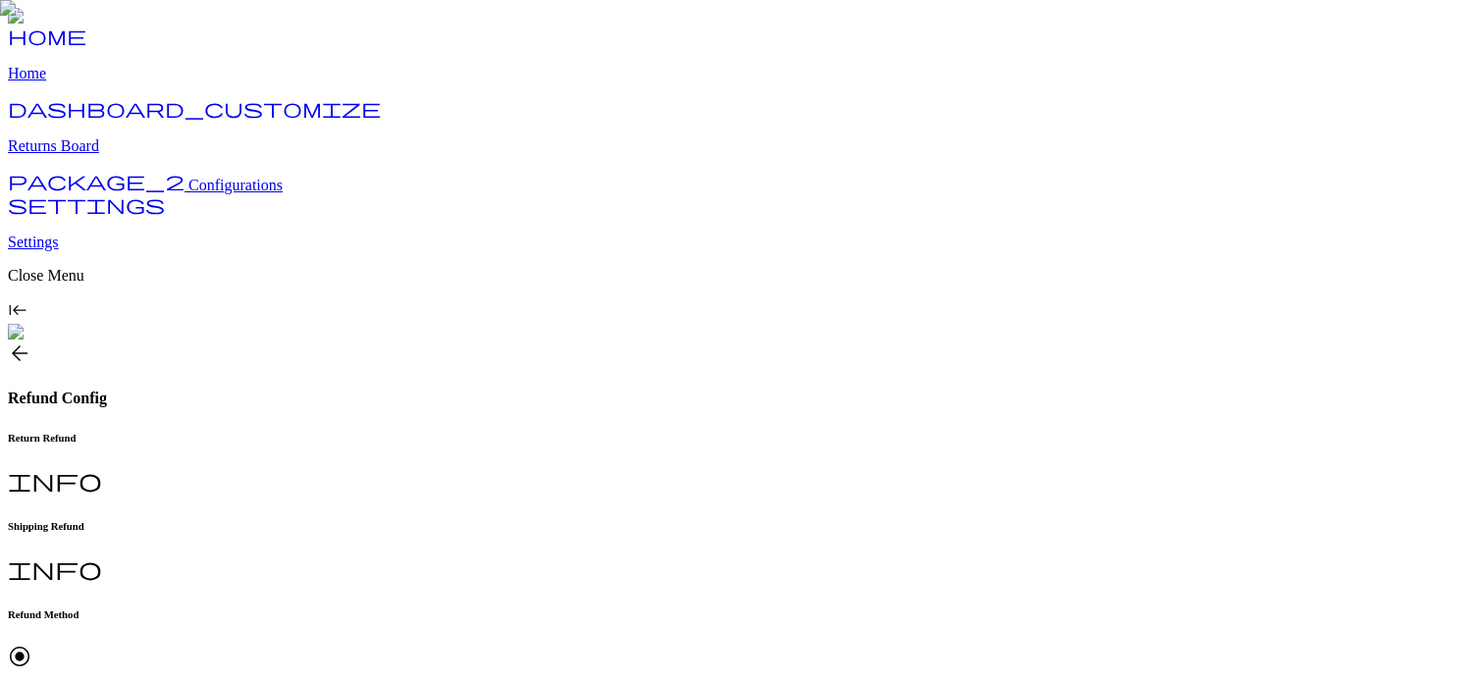
scroll to position [74, 0]
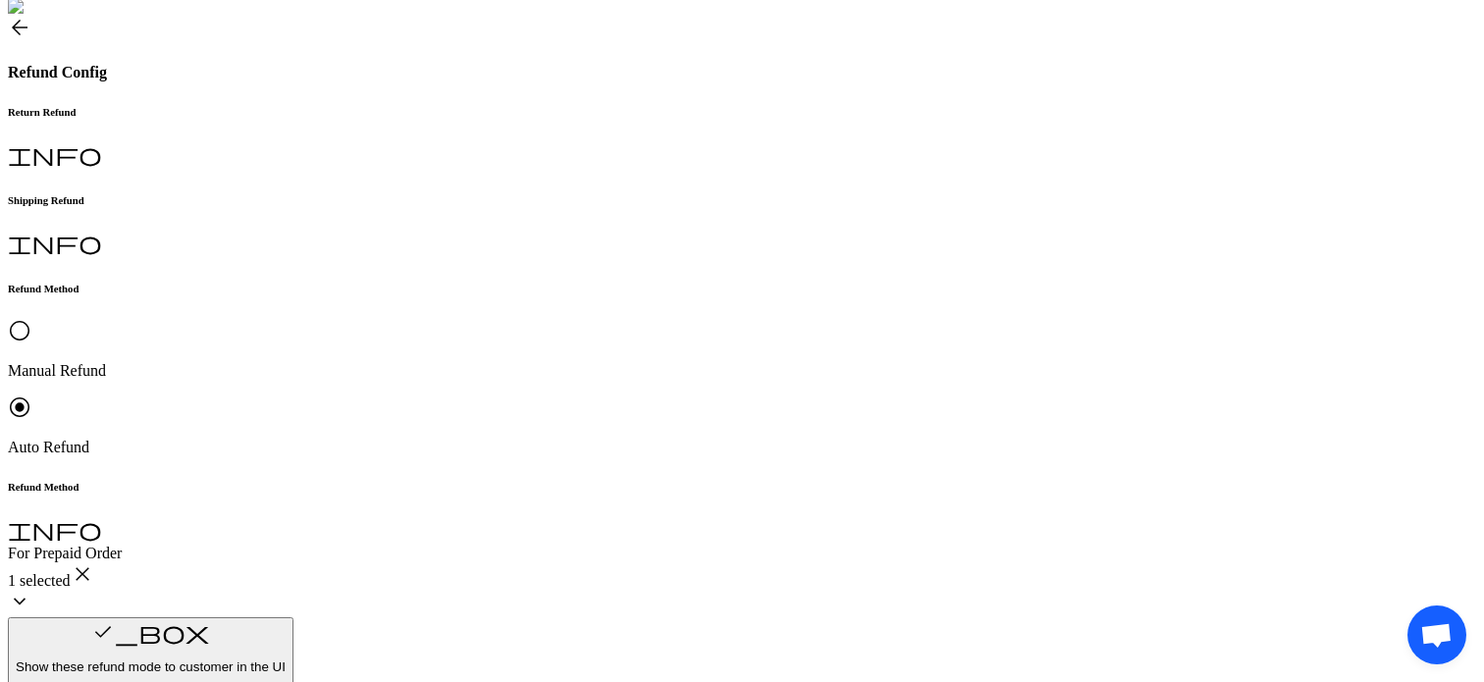
scroll to position [372, 0]
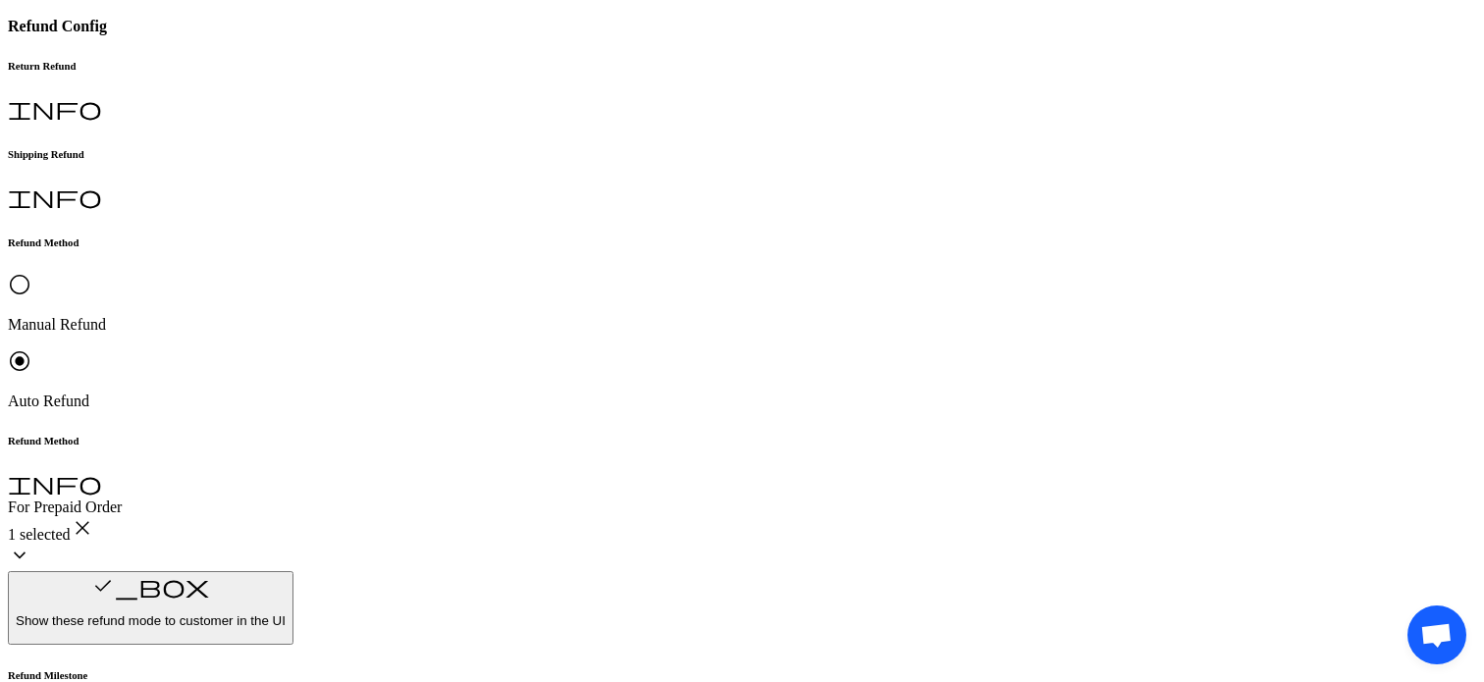
click at [502, 257] on p "Request Approved" at bounding box center [493, 248] width 339 height 18
click at [488, 477] on p "Original Payment method (Shopify)" at bounding box center [489, 476] width 331 height 18
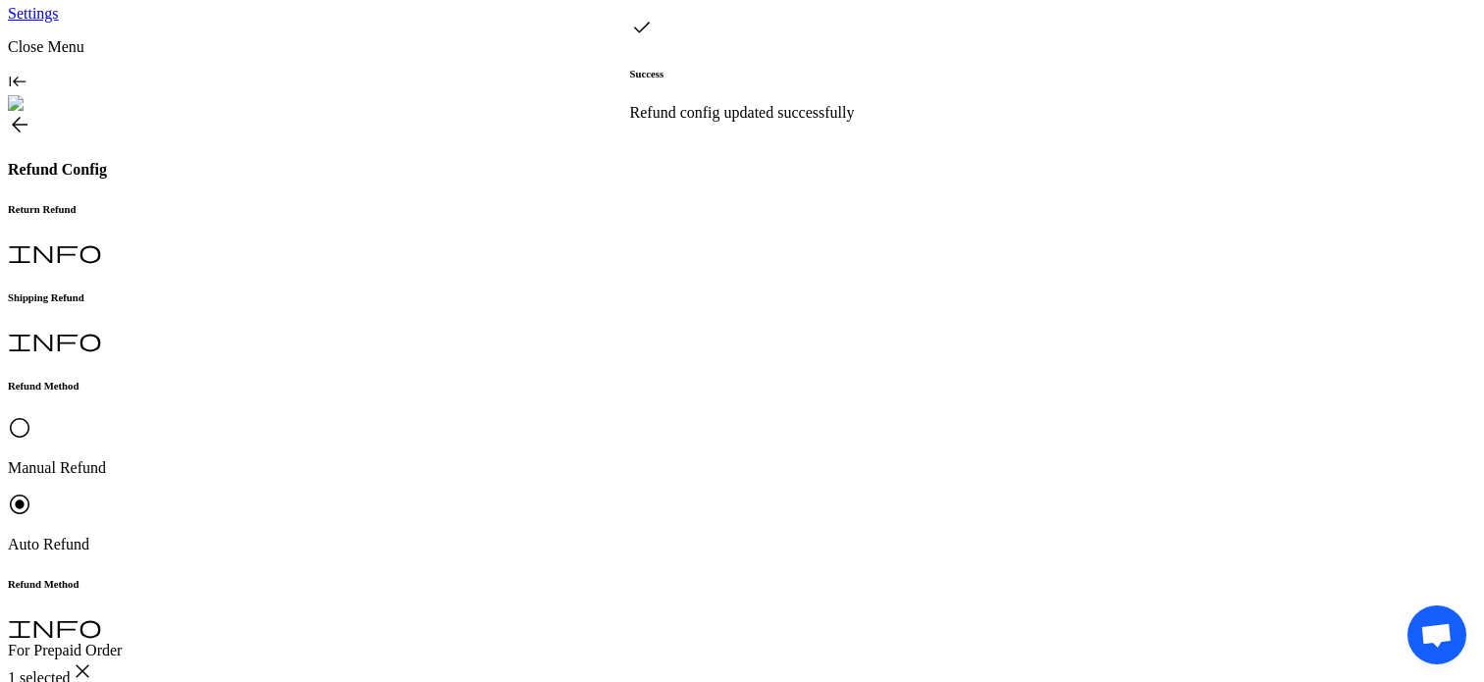
scroll to position [0, 0]
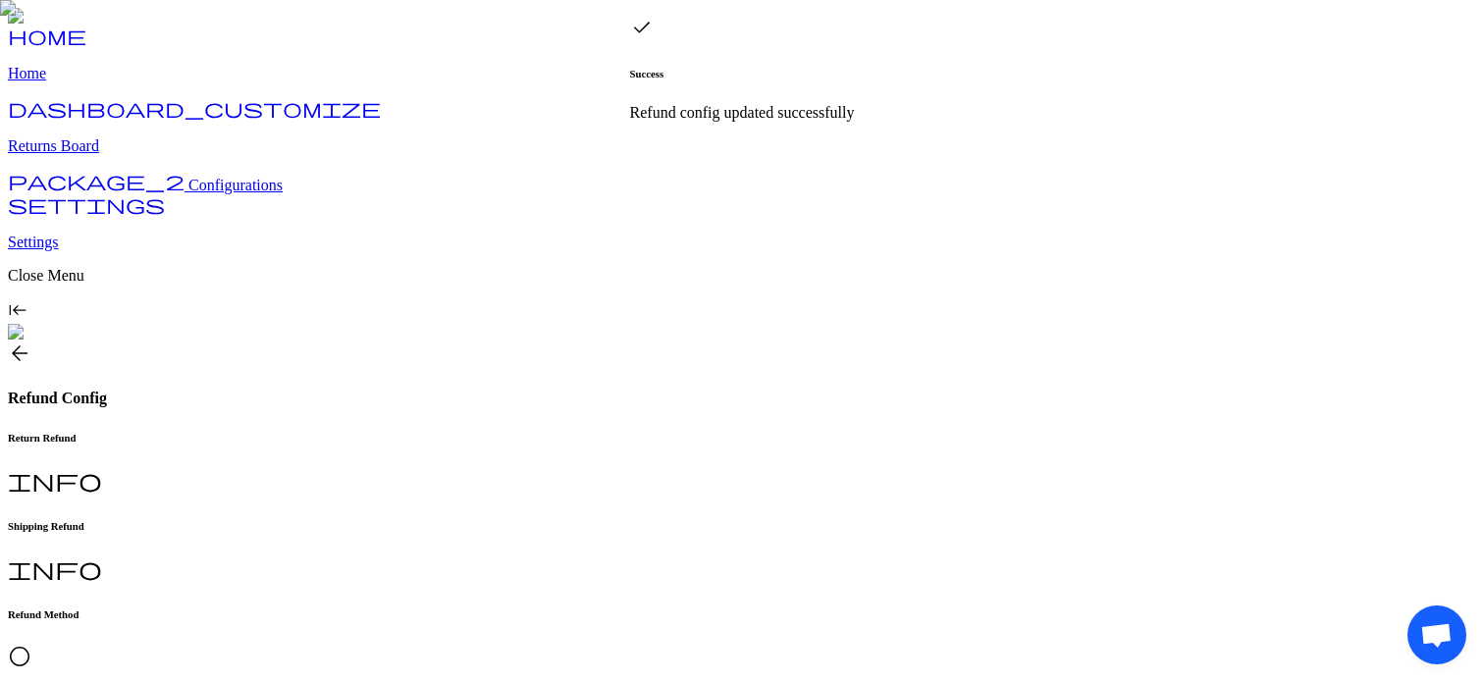
click at [507, 520] on h6 "Shipping Refund" at bounding box center [742, 526] width 1468 height 12
click at [348, 432] on div "Return Refund info" at bounding box center [742, 464] width 1468 height 64
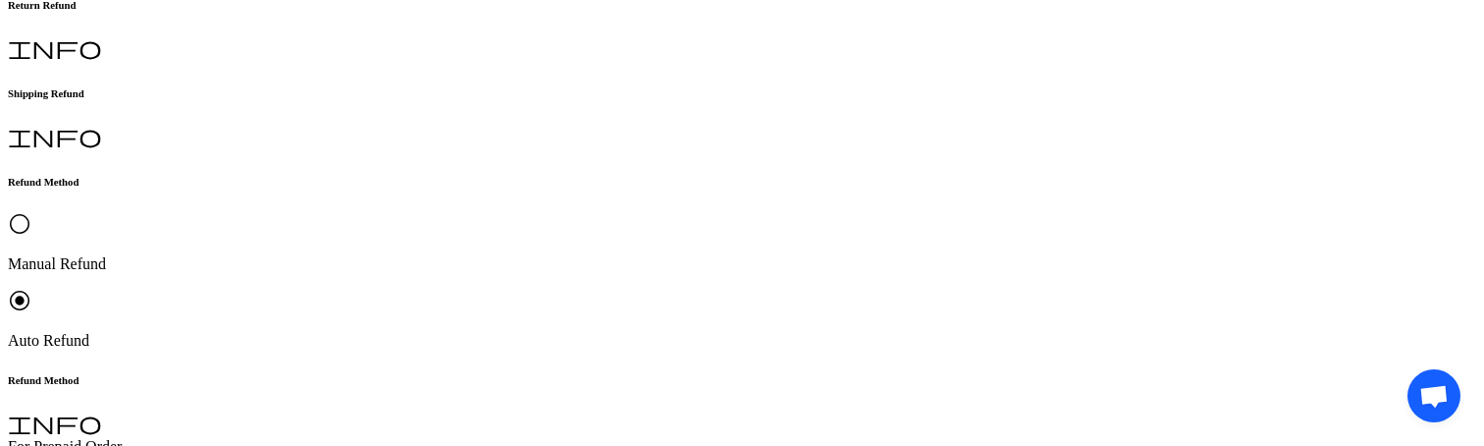
scroll to position [435, 0]
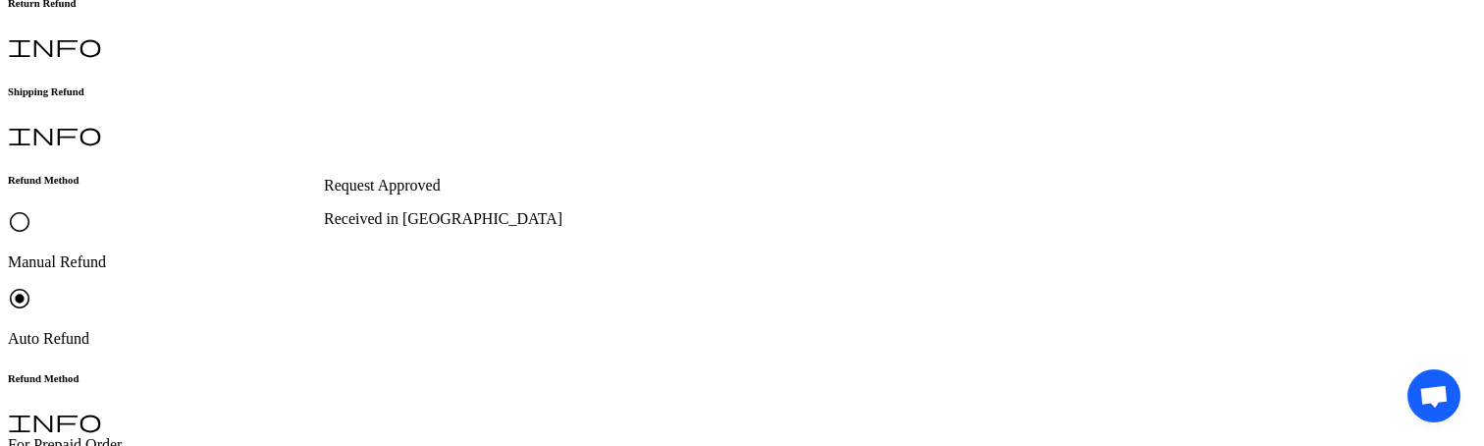
click at [418, 194] on p "Request Approved" at bounding box center [493, 186] width 339 height 18
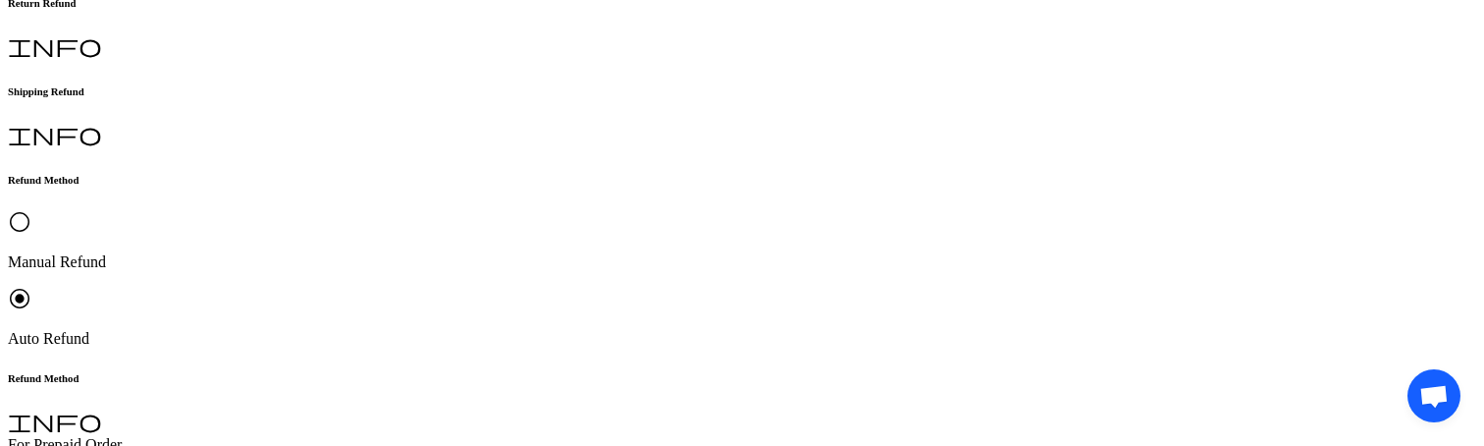
scroll to position [608, 0]
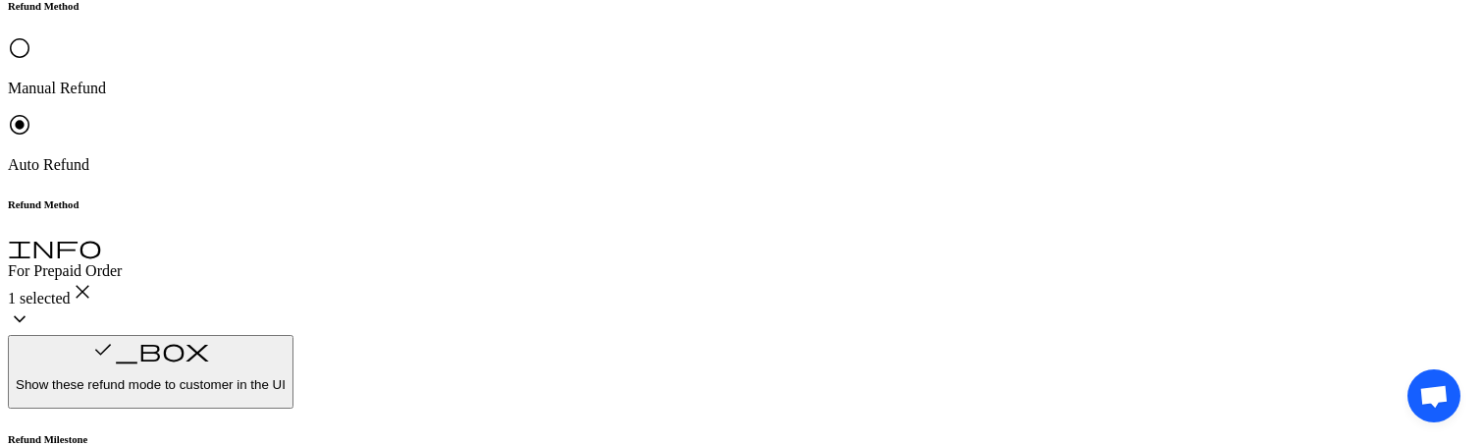
click at [489, 242] on p "Original Payment method (Shopify)" at bounding box center [489, 240] width 331 height 18
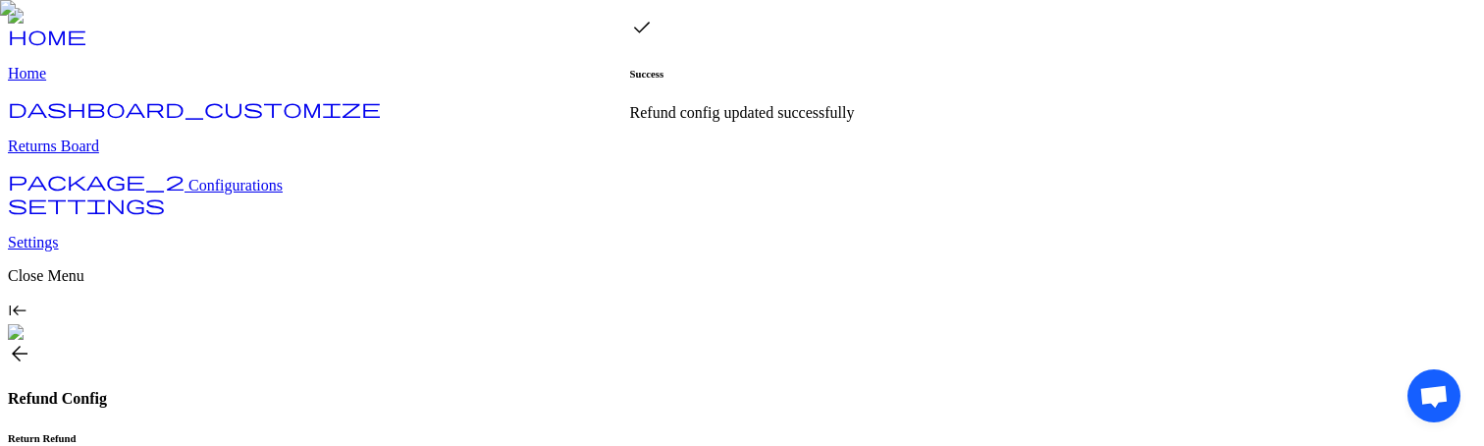
click at [352, 432] on h6 "Return Refund" at bounding box center [742, 438] width 1468 height 12
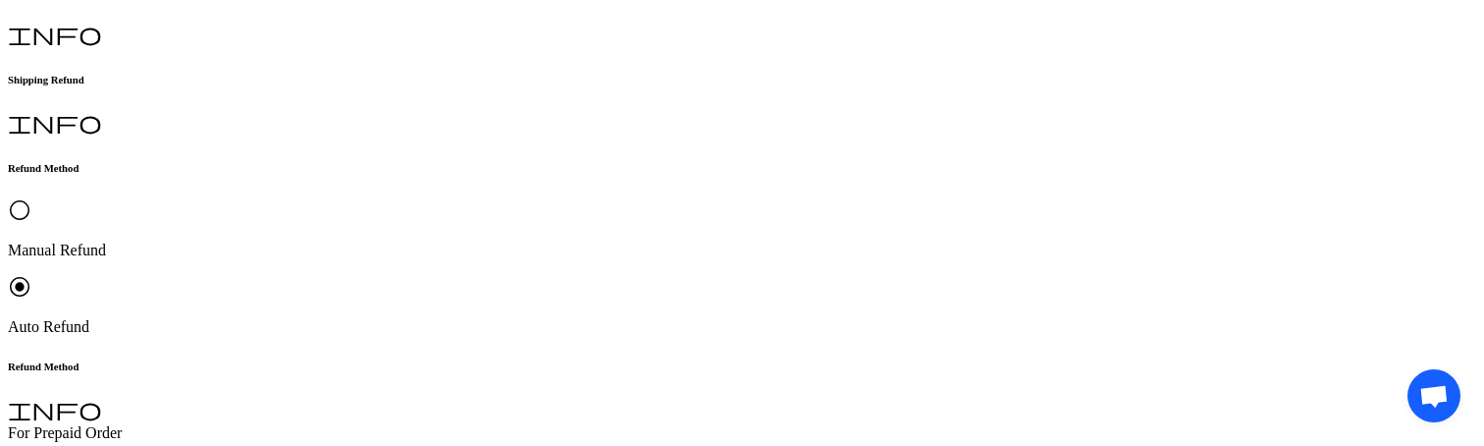
scroll to position [448, 0]
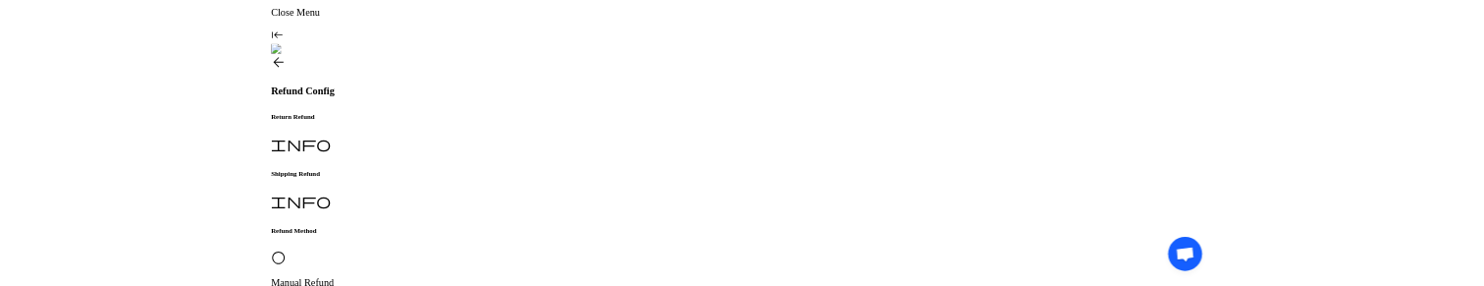
scroll to position [0, 0]
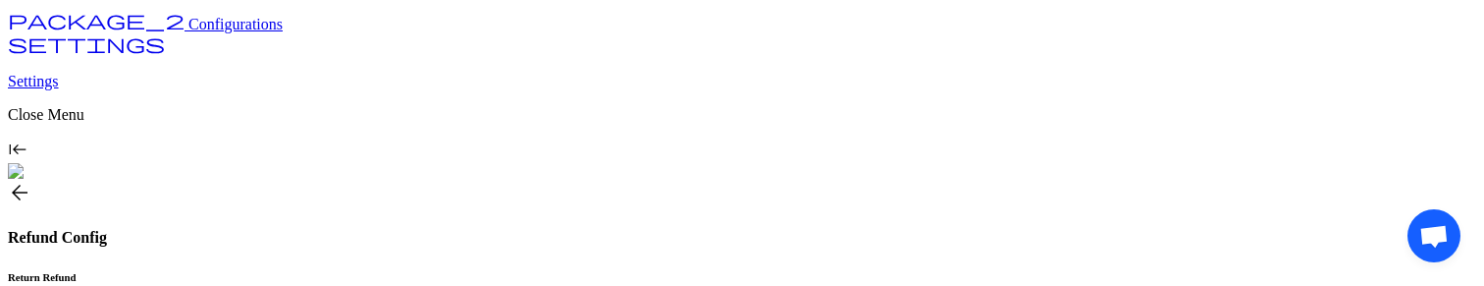
scroll to position [163, 0]
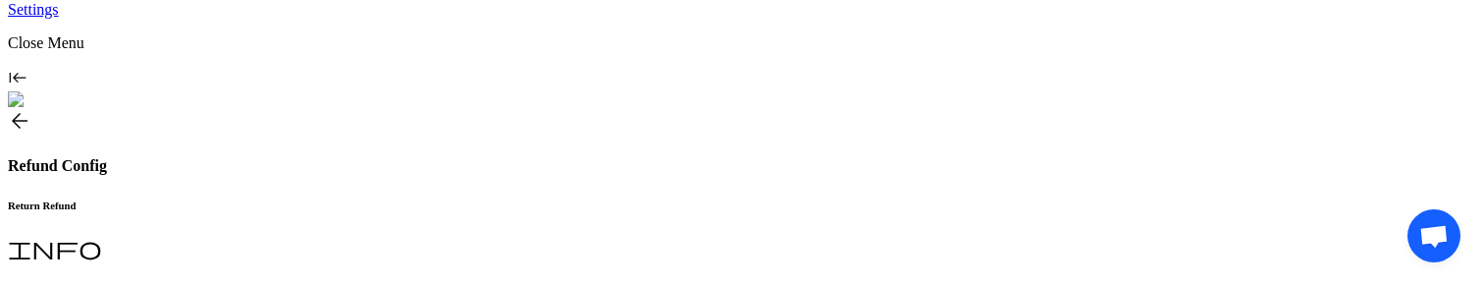
scroll to position [235, 0]
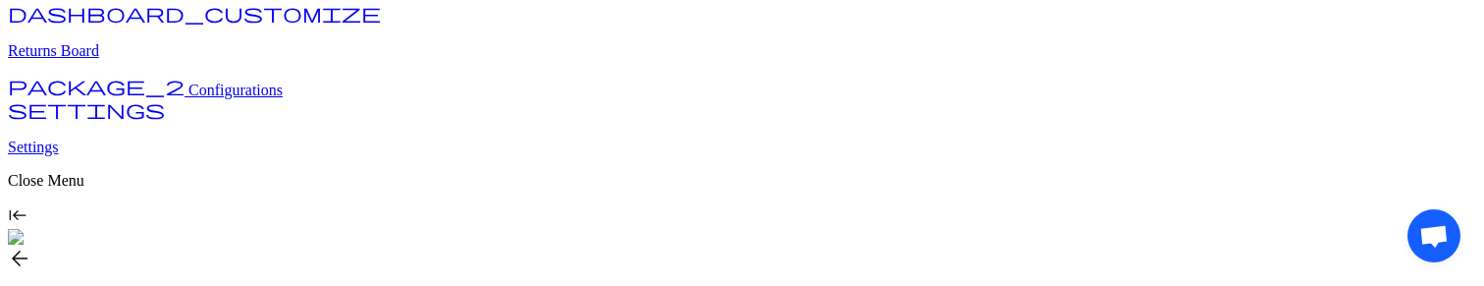
scroll to position [0, 0]
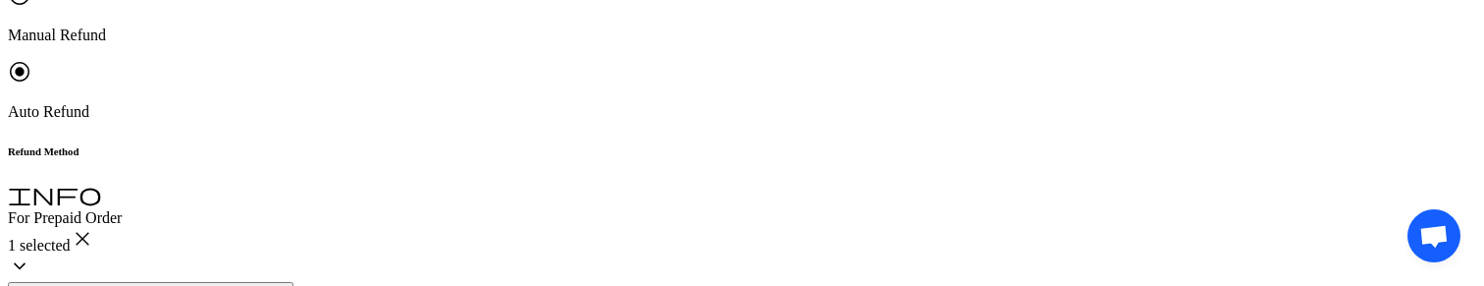
scroll to position [768, 0]
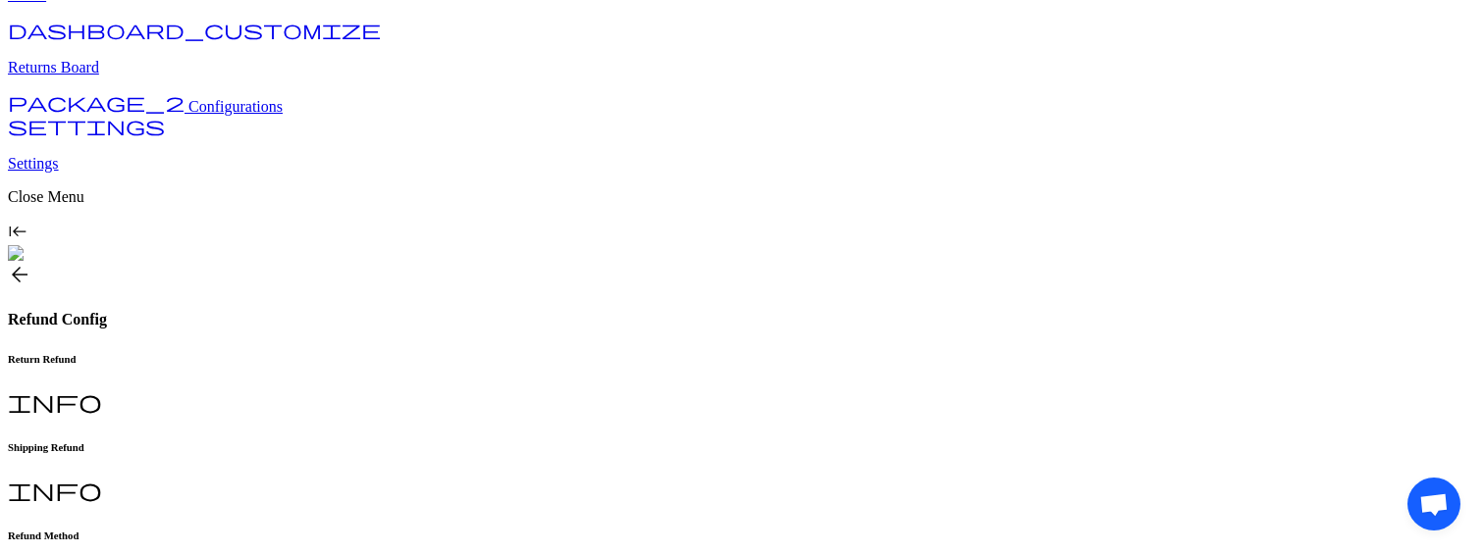
scroll to position [0, 0]
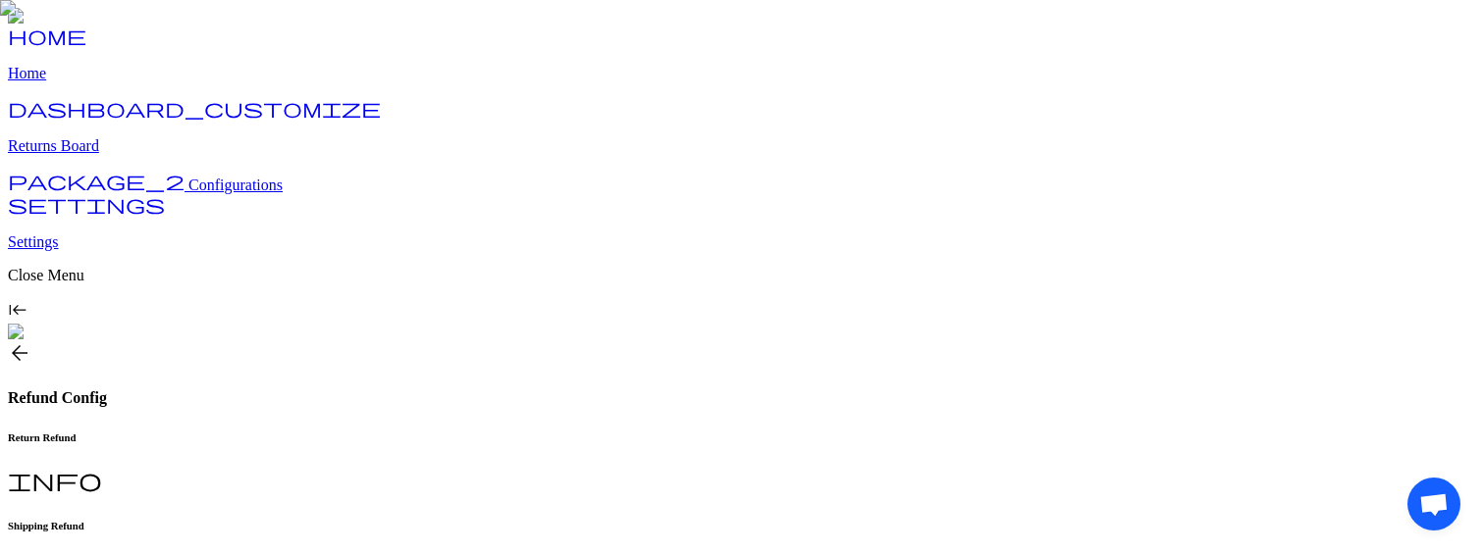
click at [31, 342] on span "arrow_back" at bounding box center [20, 354] width 24 height 24
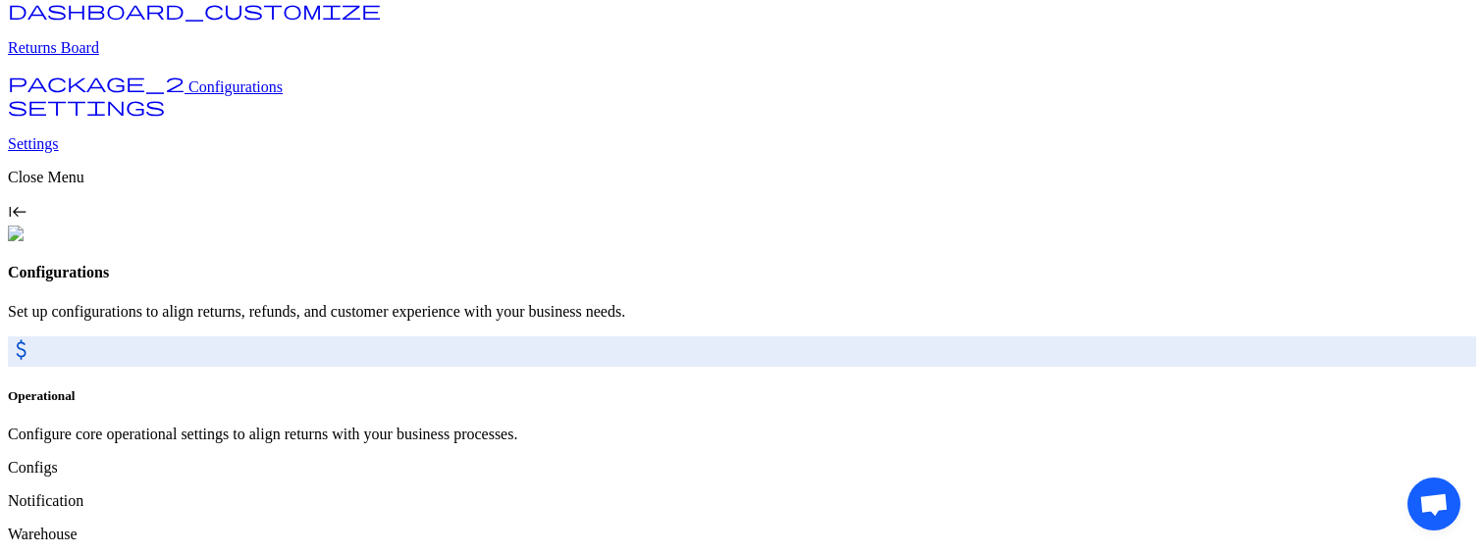
scroll to position [99, 0]
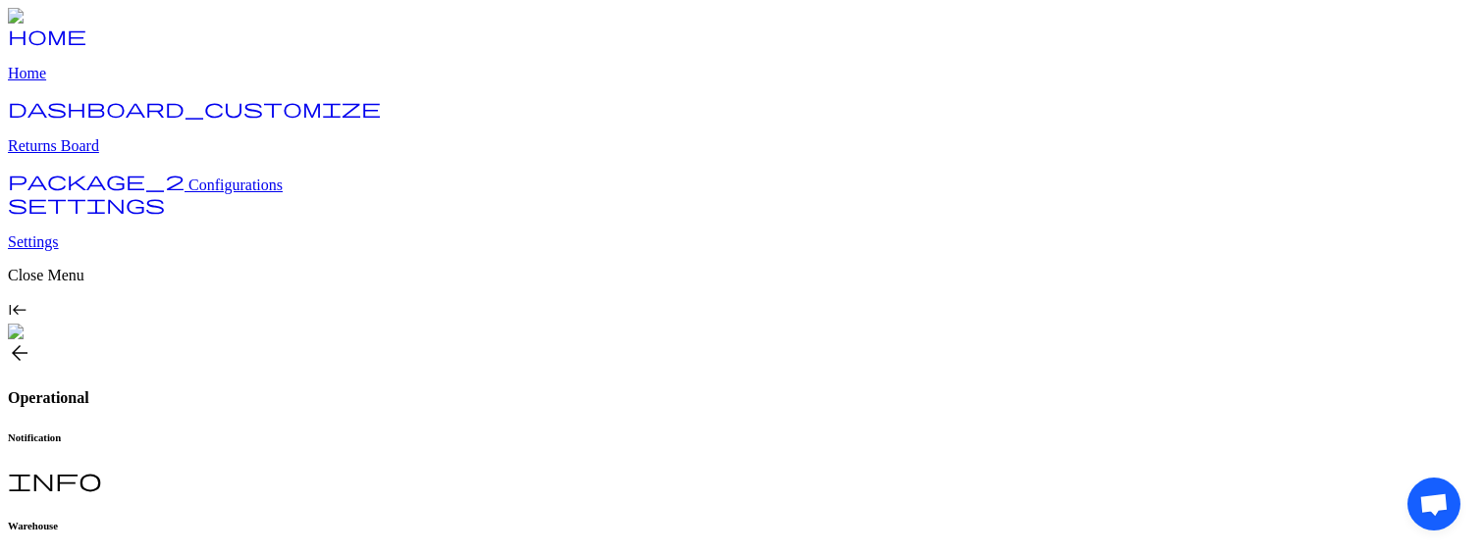
click at [489, 520] on h6 "Warehouse" at bounding box center [742, 526] width 1468 height 12
click at [108, 251] on p "Settings" at bounding box center [742, 243] width 1468 height 18
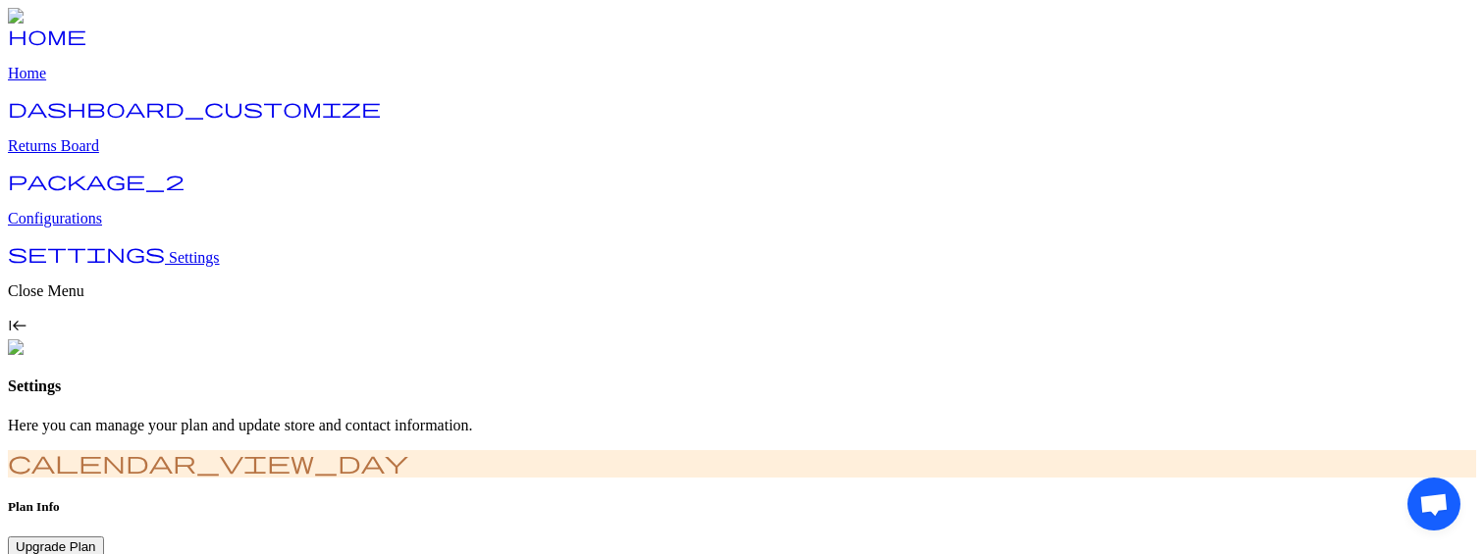
click at [160, 155] on link "dashboard_customize Returns Board" at bounding box center [742, 129] width 1468 height 51
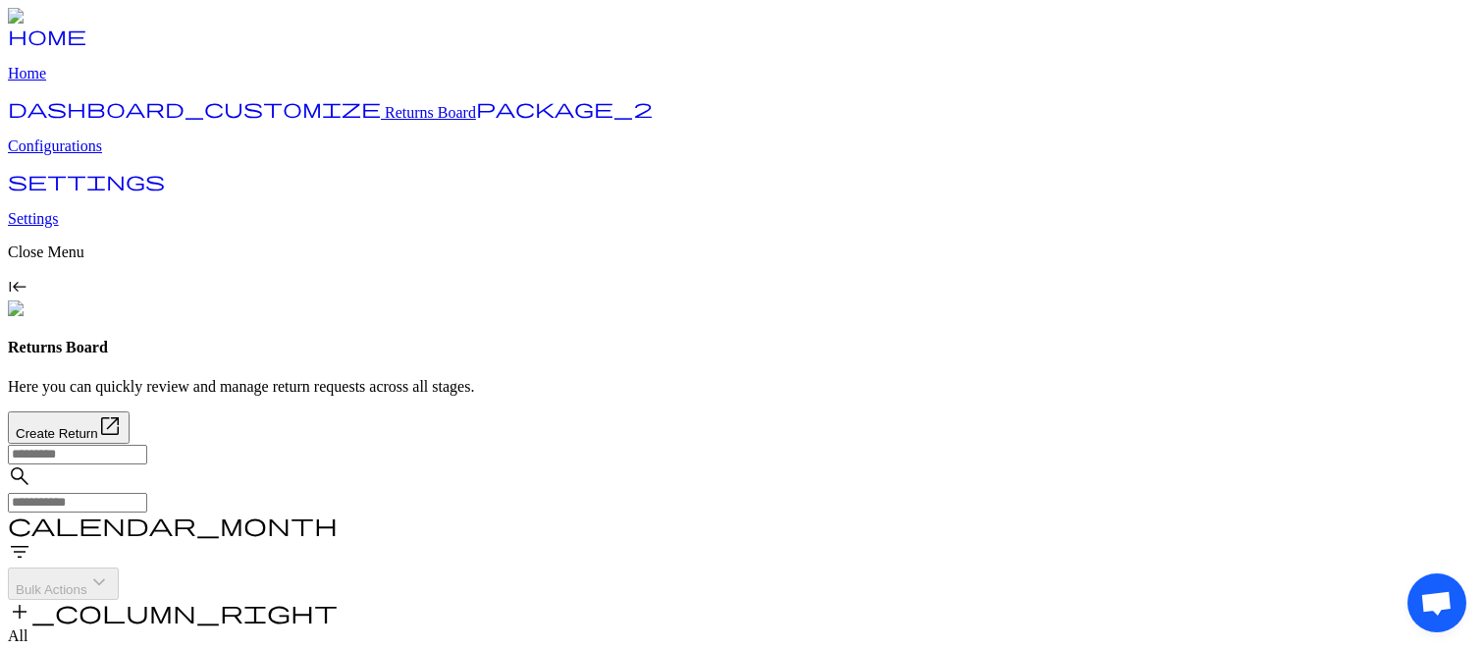
click at [147, 493] on input "text" at bounding box center [77, 503] width 139 height 20
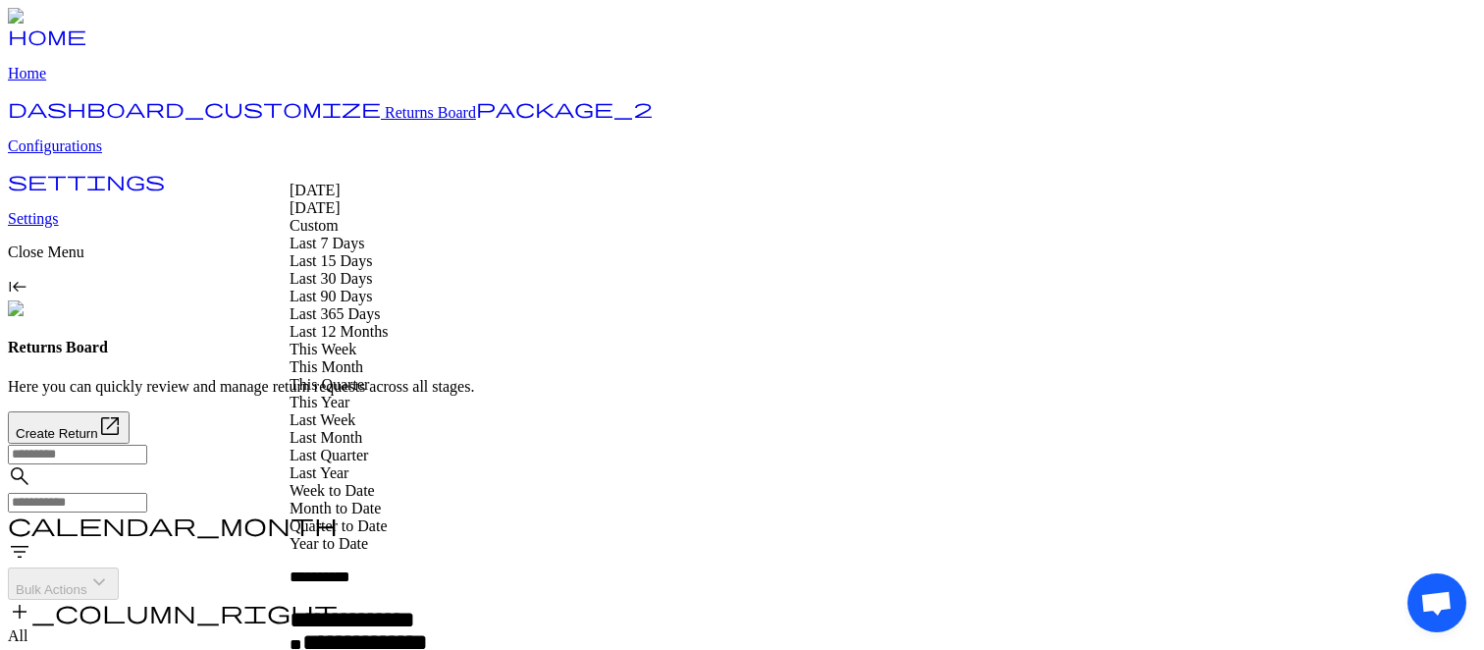
click at [350, 287] on span "Last 30 Days" at bounding box center [331, 278] width 82 height 17
type input "**********"
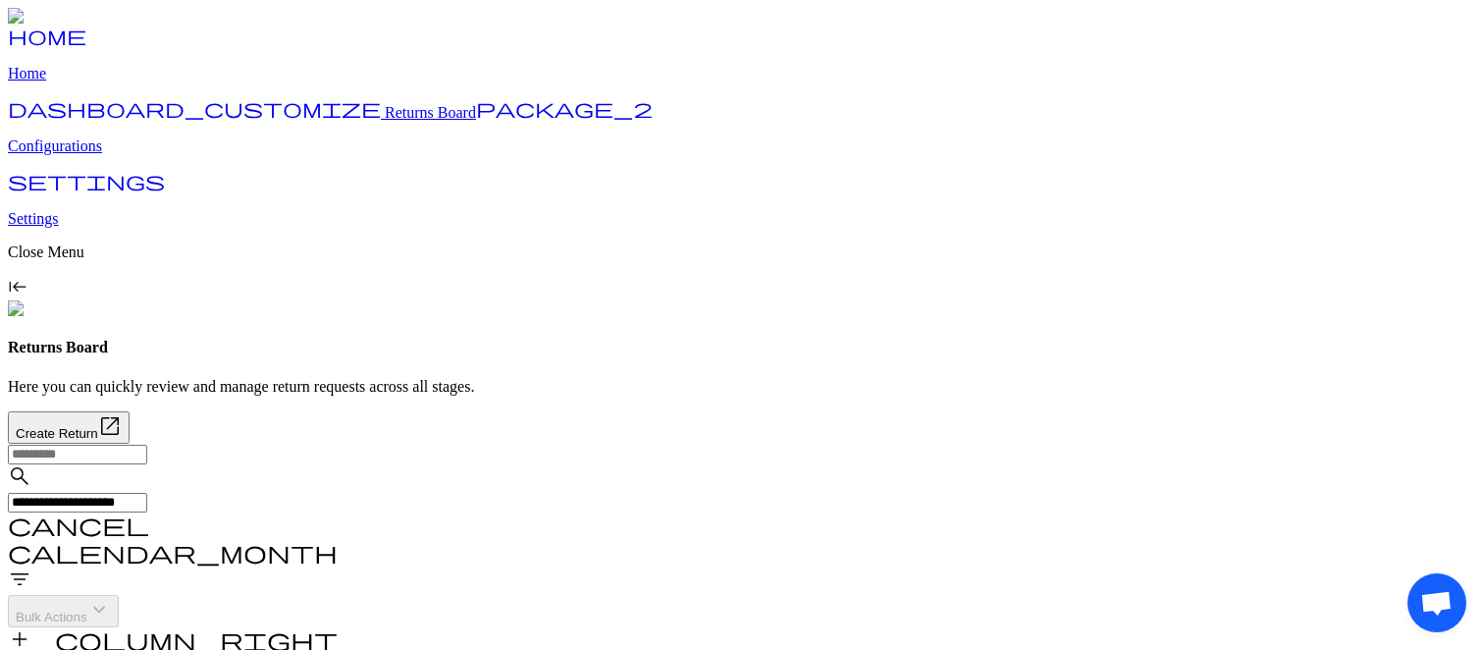
click at [1354, 442] on button "View Details" at bounding box center [1366, 429] width 87 height 47
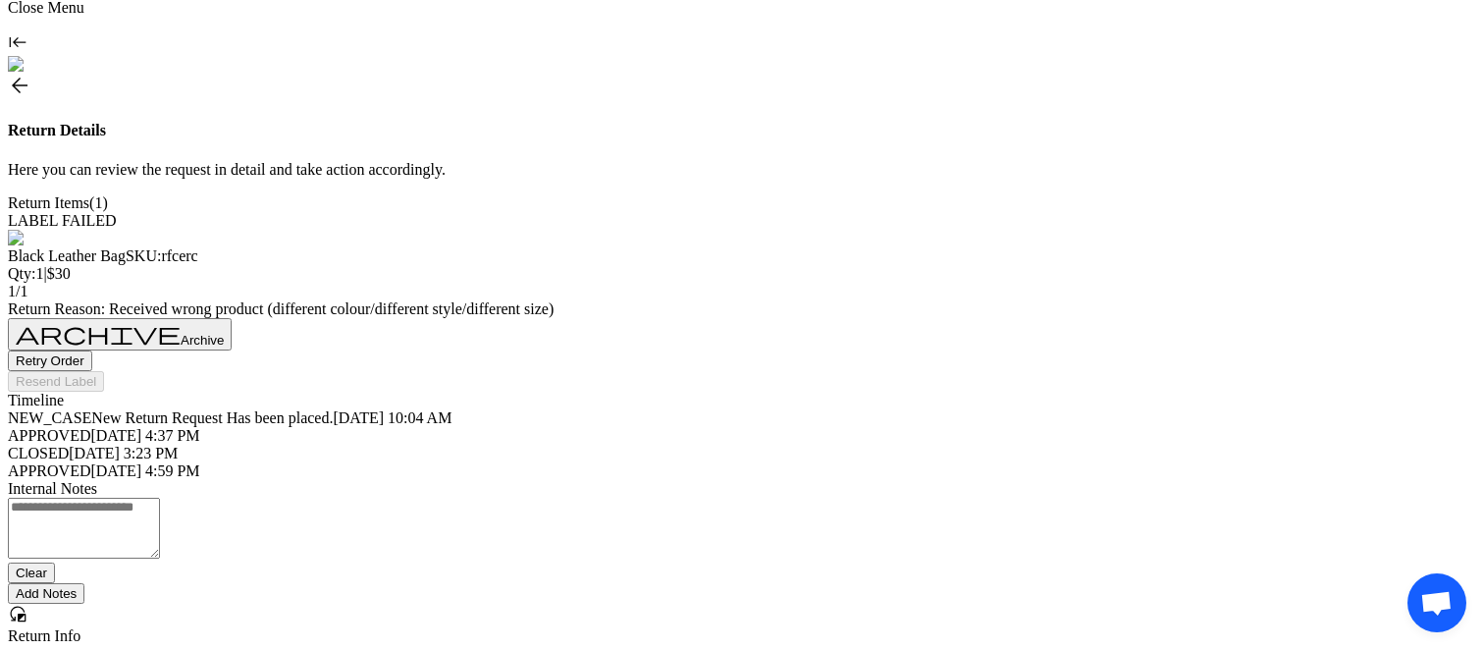
scroll to position [245, 0]
drag, startPoint x: 1144, startPoint y: 509, endPoint x: 1399, endPoint y: 523, distance: 254.6
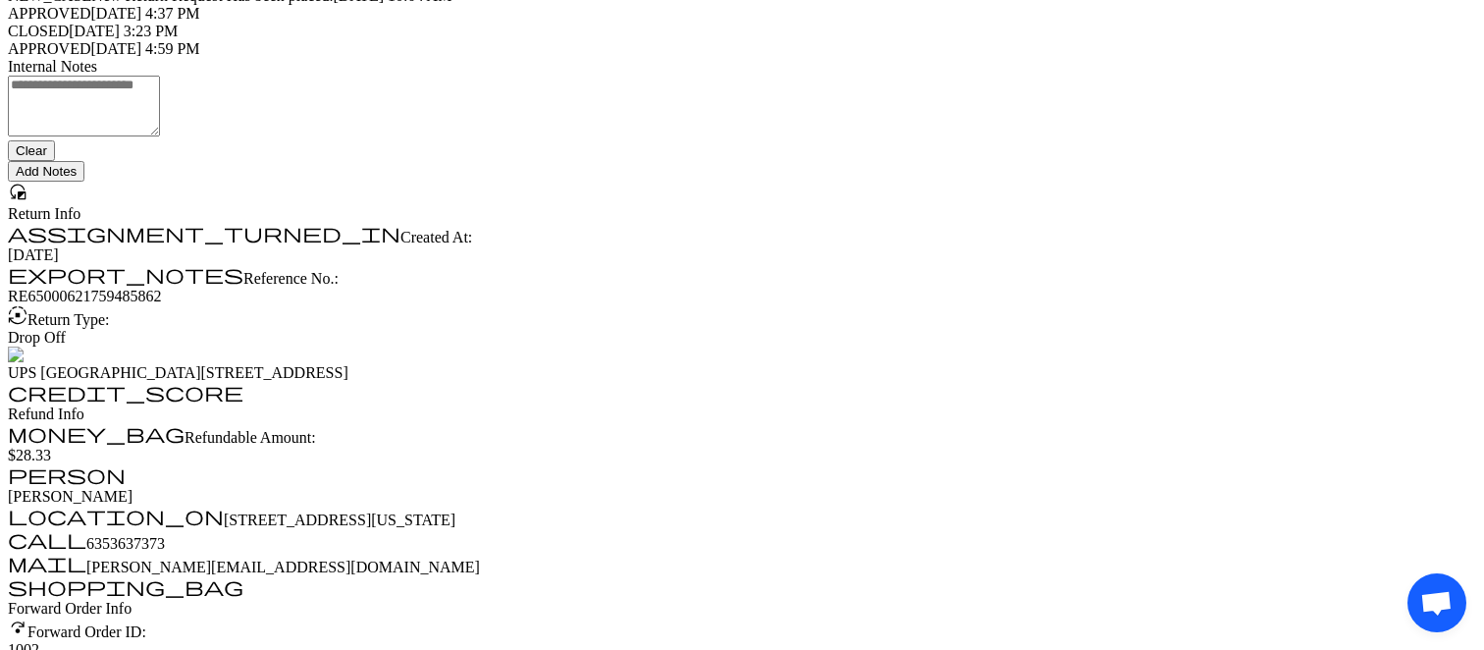
scroll to position [0, 0]
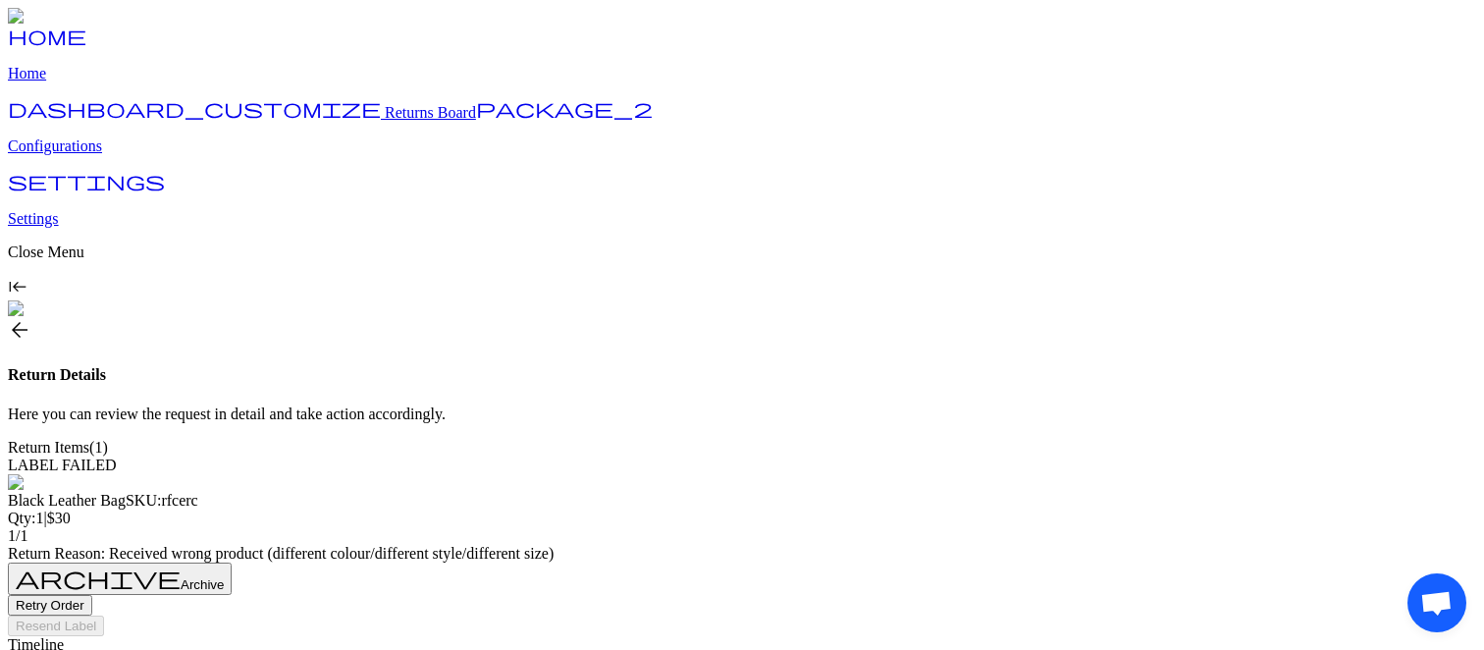
click at [31, 318] on span "arrow_back" at bounding box center [20, 330] width 24 height 24
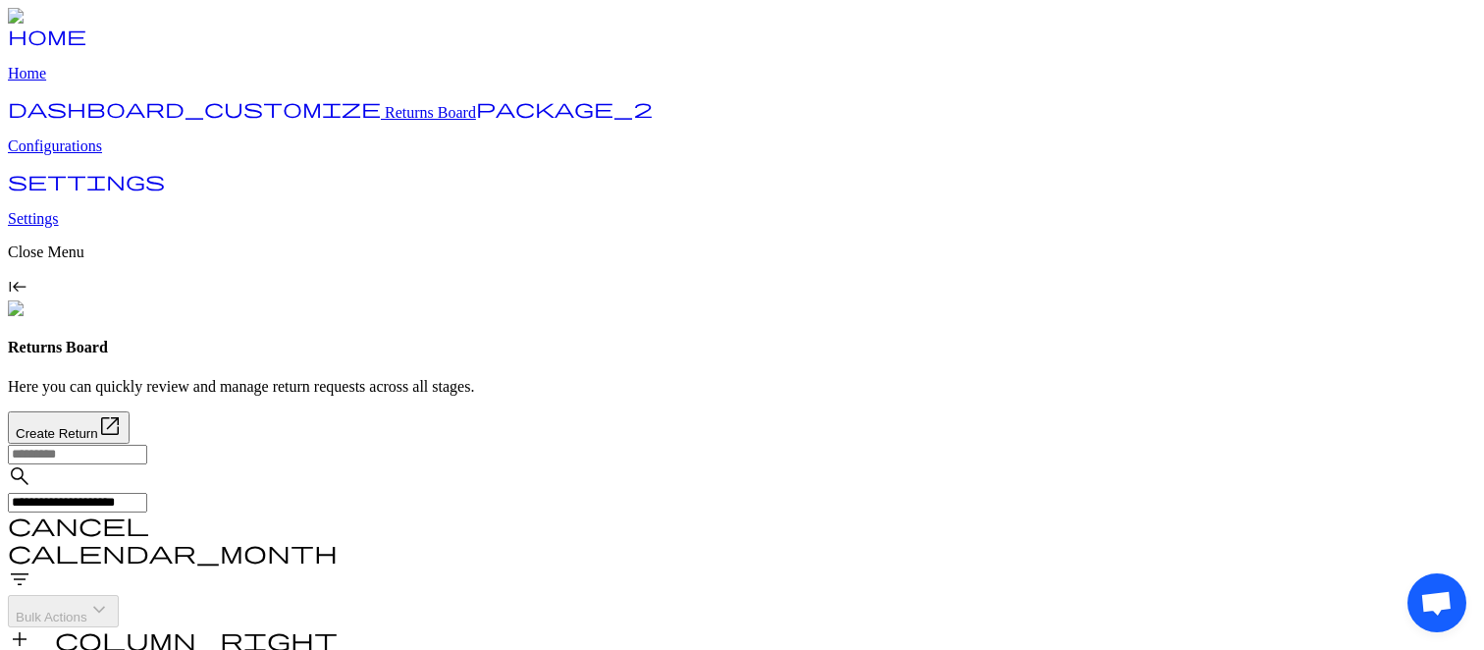
click at [149, 512] on span "cancel" at bounding box center [78, 524] width 141 height 24
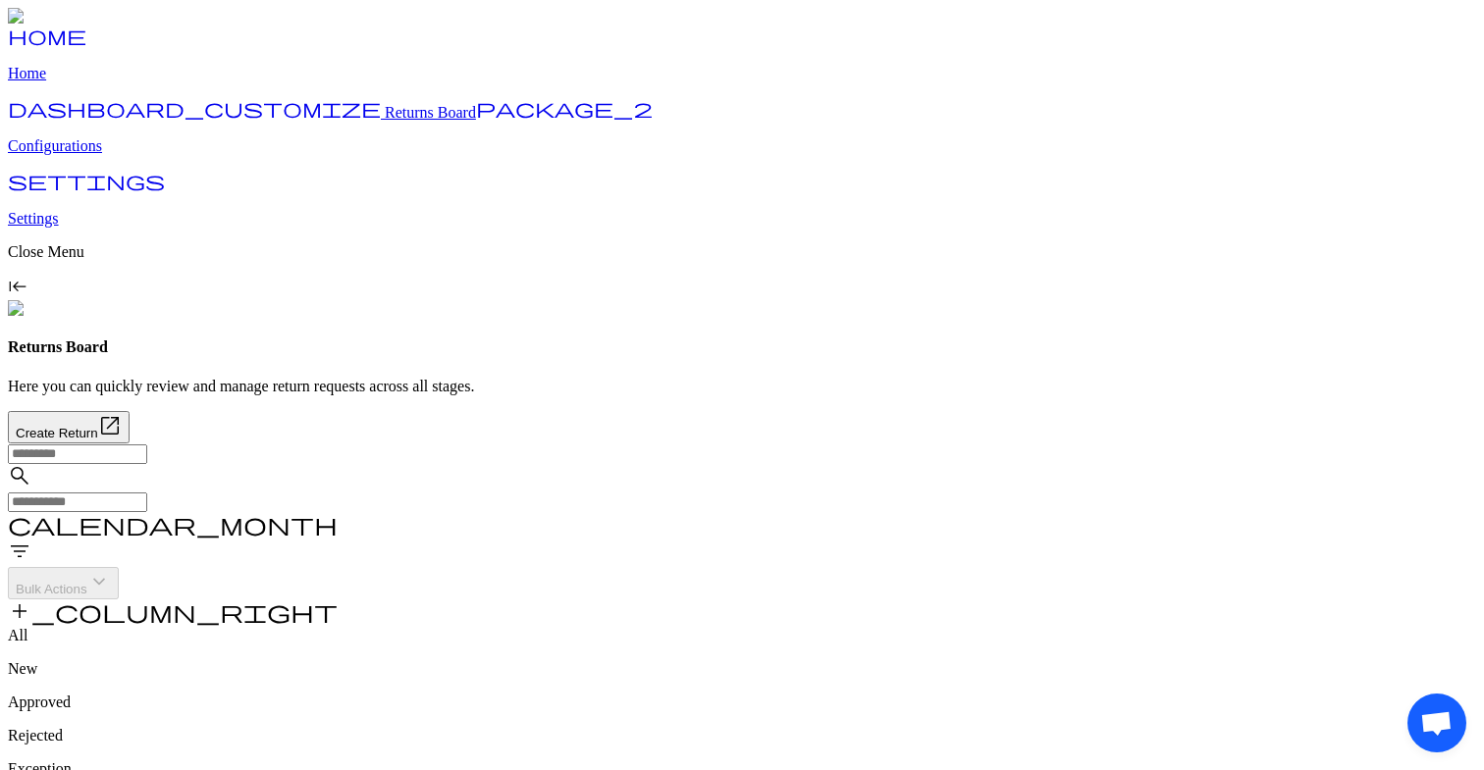
click at [81, 82] on p "Home" at bounding box center [742, 74] width 1468 height 18
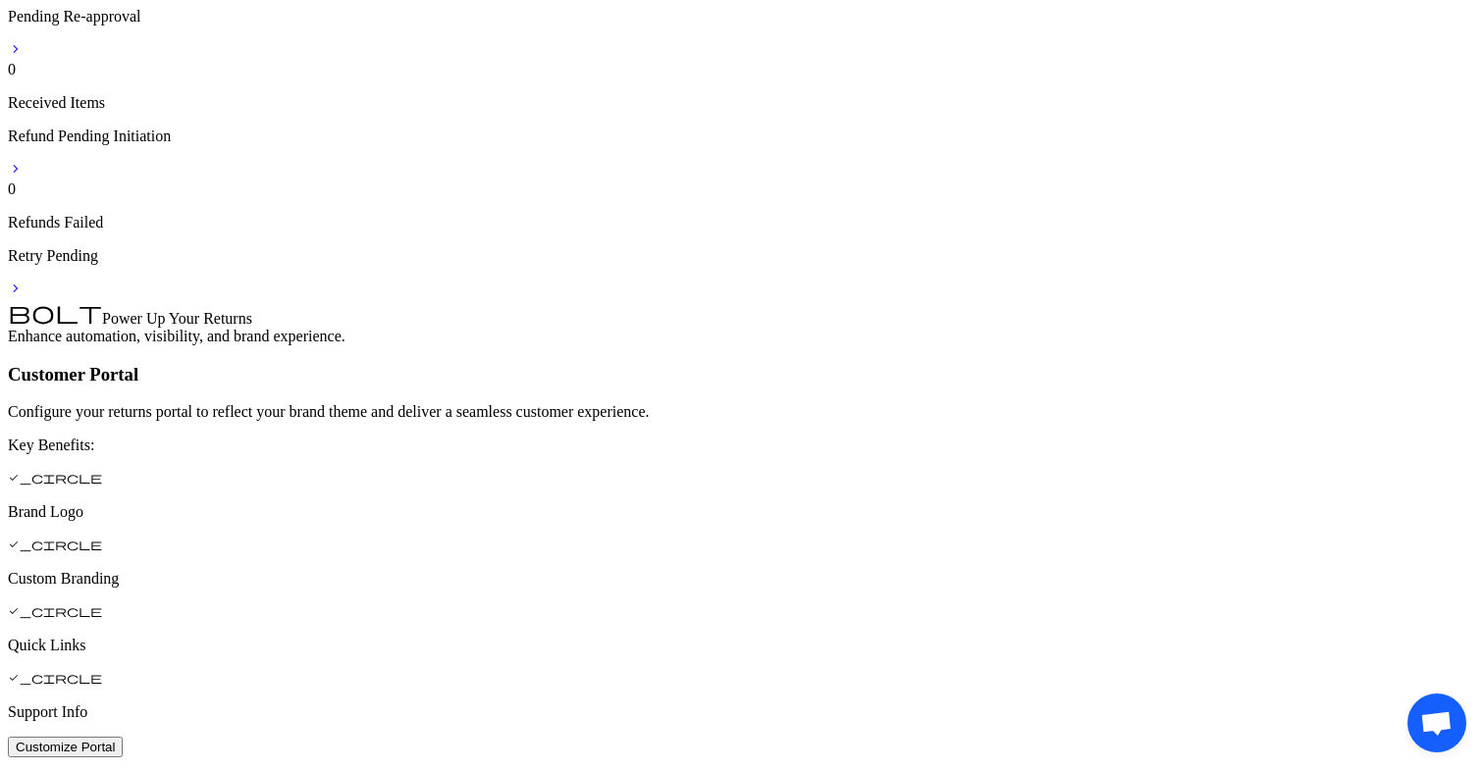
scroll to position [922, 0]
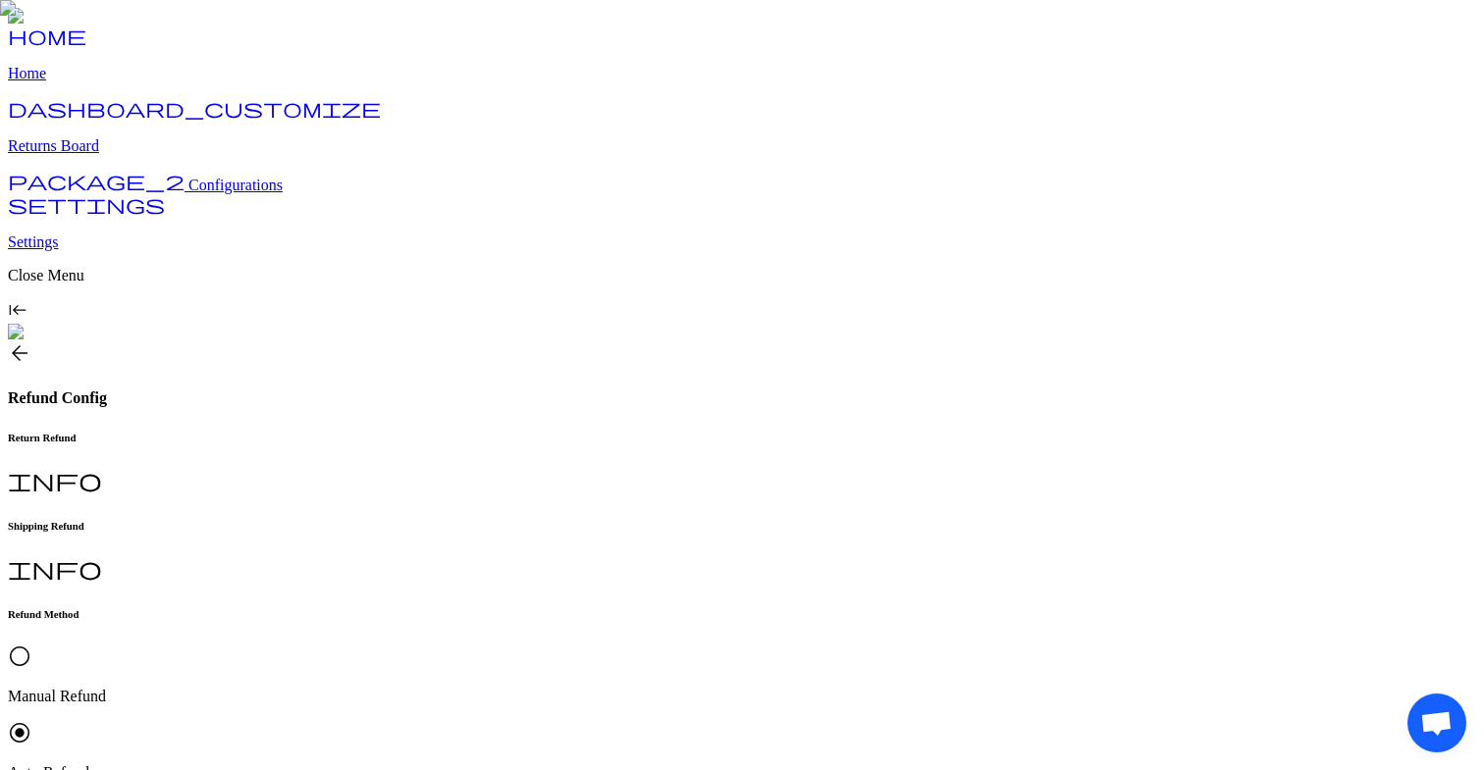
click at [117, 82] on link "home Home" at bounding box center [742, 56] width 1468 height 51
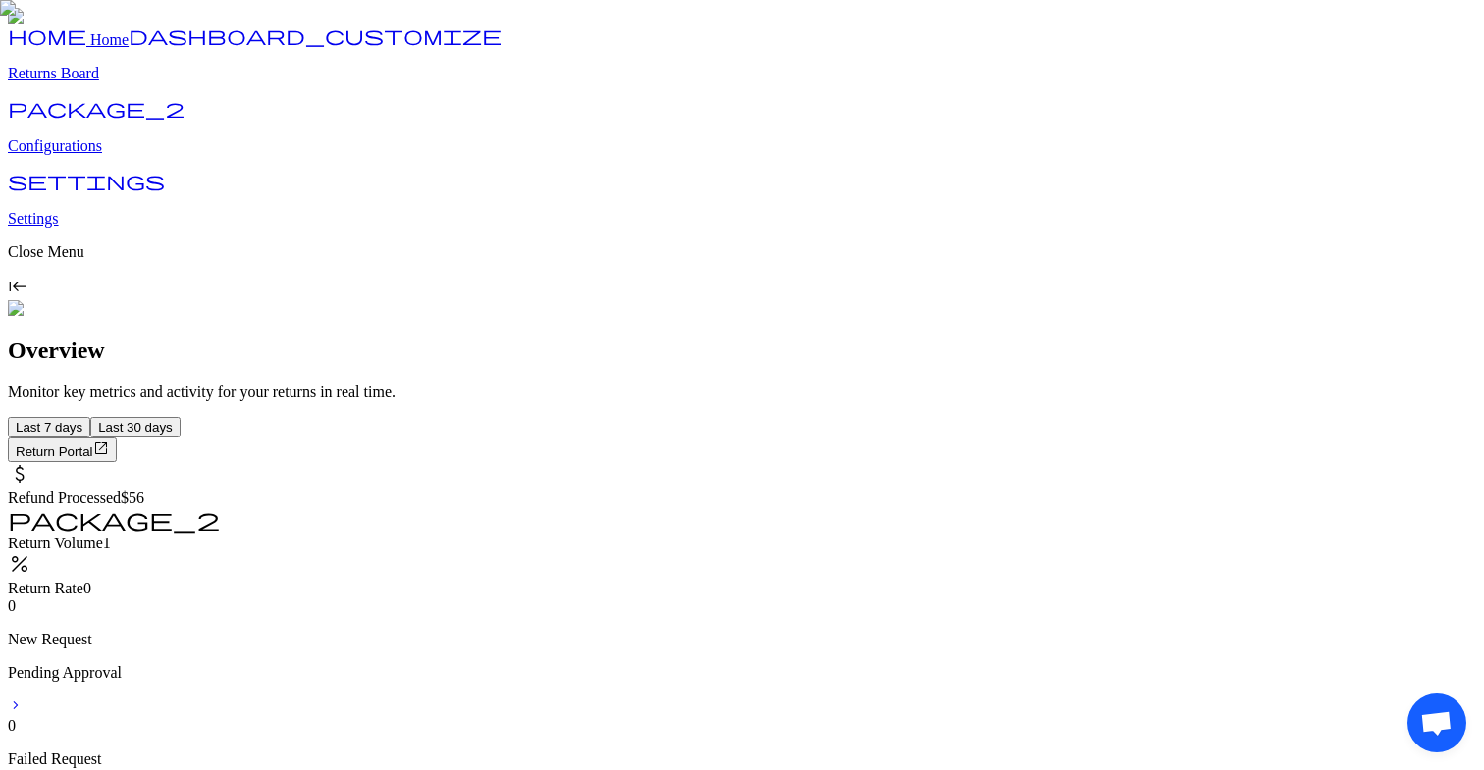
click at [122, 155] on p "Configurations" at bounding box center [742, 146] width 1468 height 18
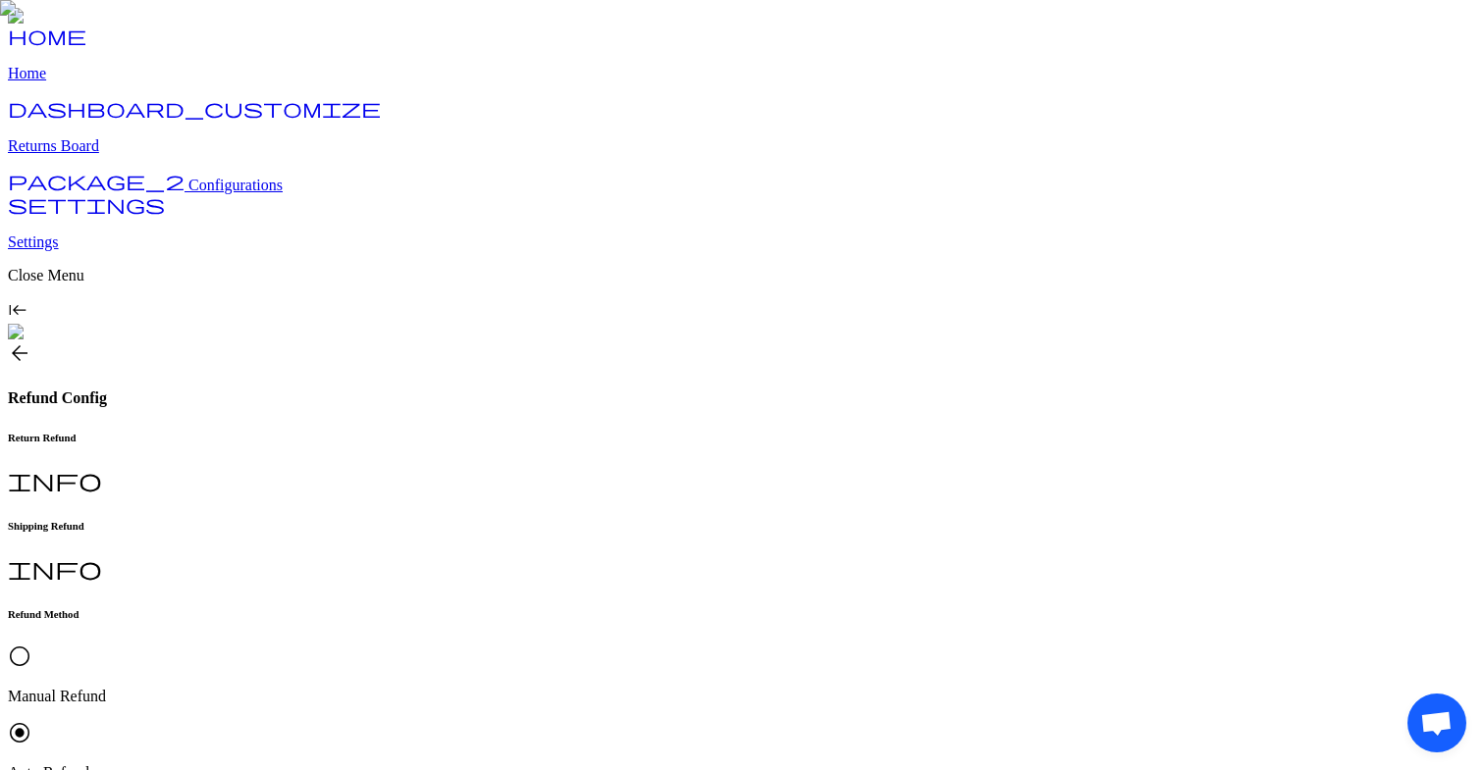
scroll to position [284, 0]
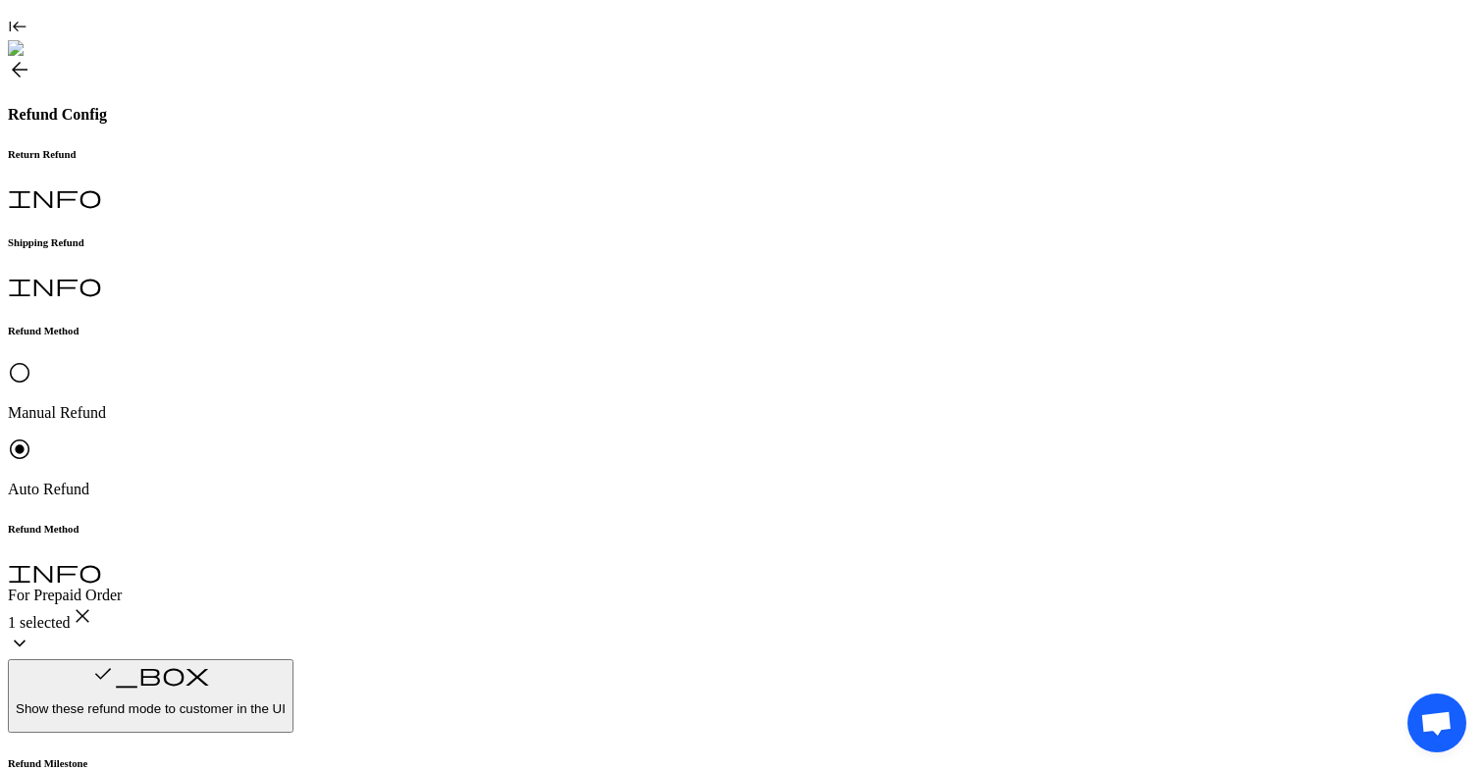
drag, startPoint x: 657, startPoint y: 621, endPoint x: 831, endPoint y: 621, distance: 174.7
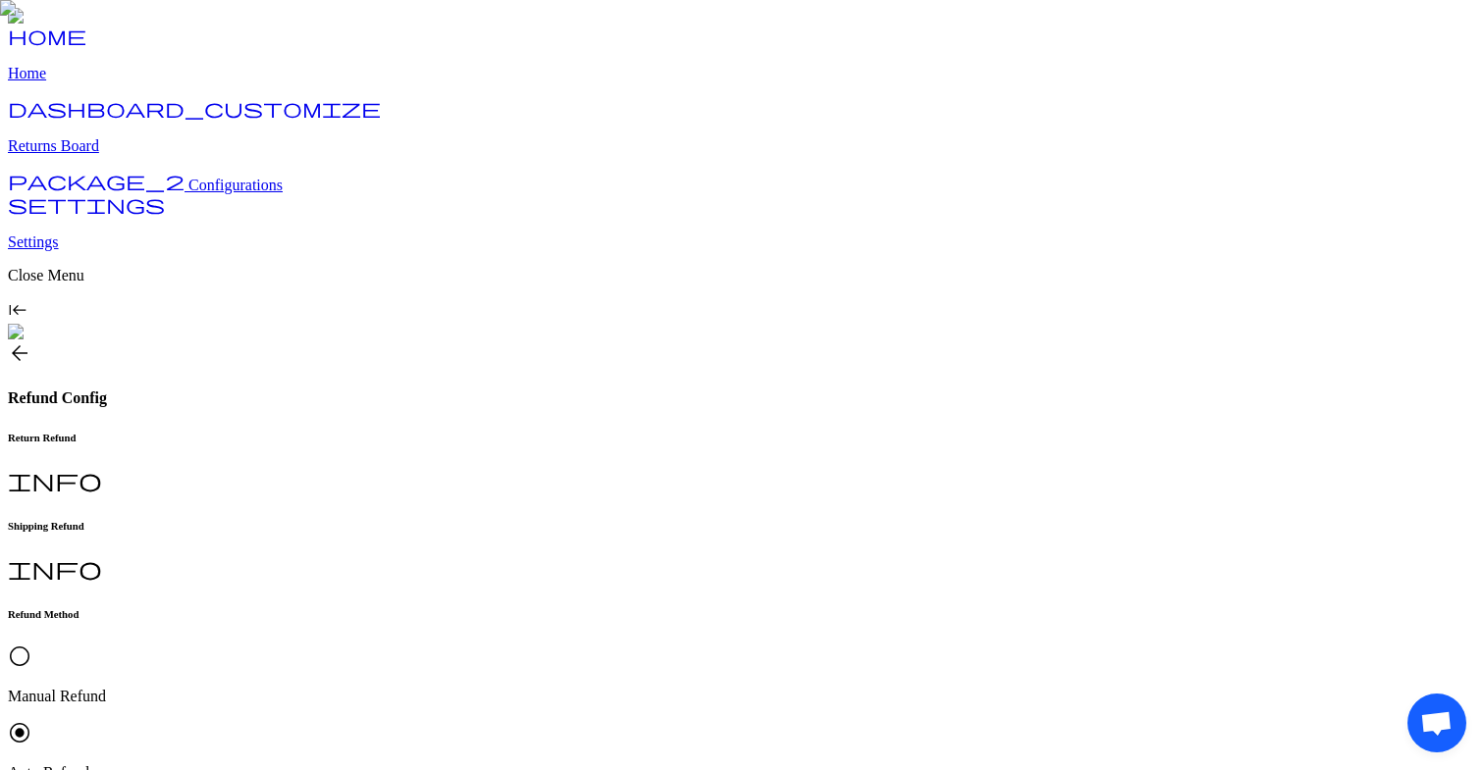
click at [506, 520] on h6 "Shipping Refund" at bounding box center [742, 526] width 1468 height 12
click at [709, 681] on div "radio_button_unchecked No, I don't want to refund shipping charge" at bounding box center [742, 751] width 1468 height 61
click at [380, 432] on h6 "Return Refund" at bounding box center [742, 438] width 1468 height 12
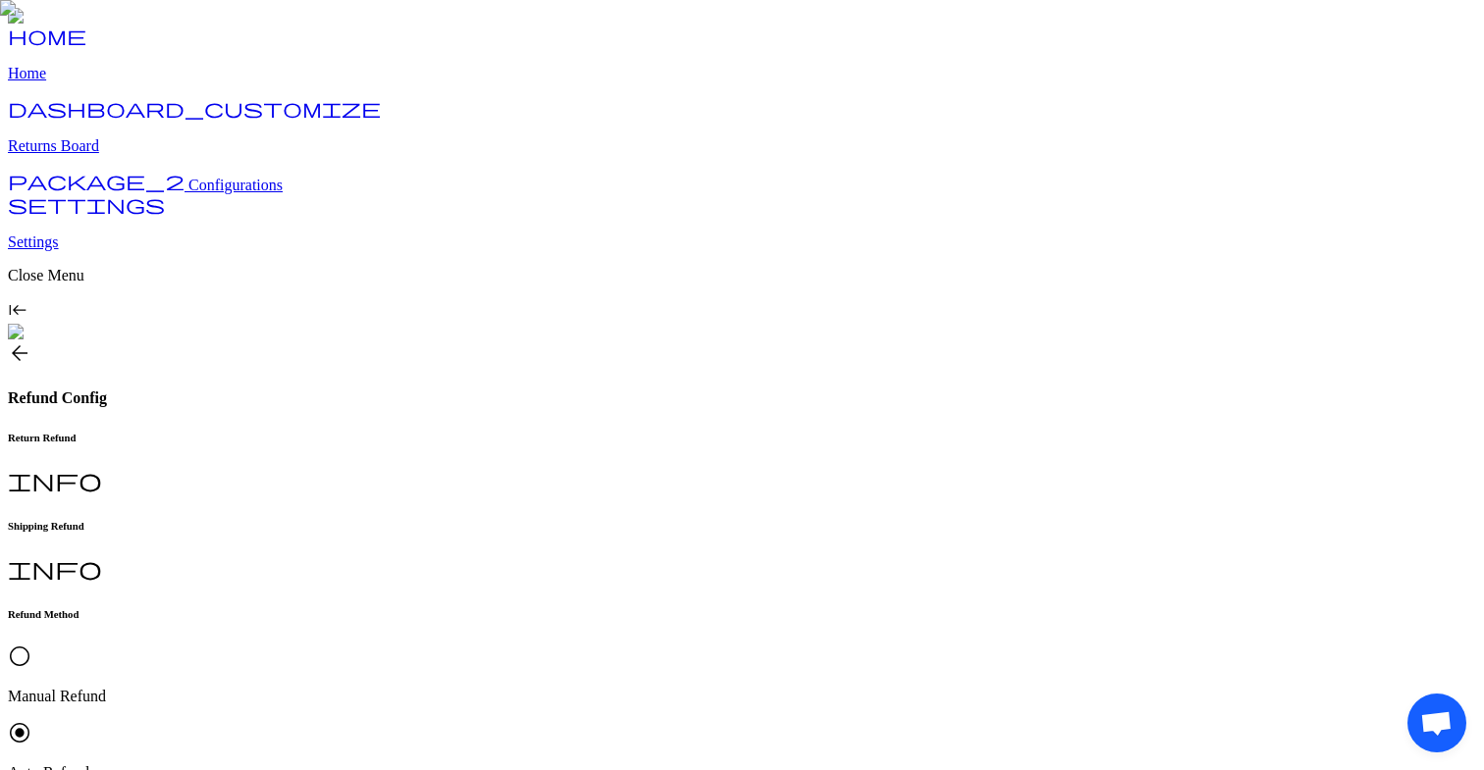
click at [92, 155] on p "Returns Board" at bounding box center [742, 146] width 1468 height 18
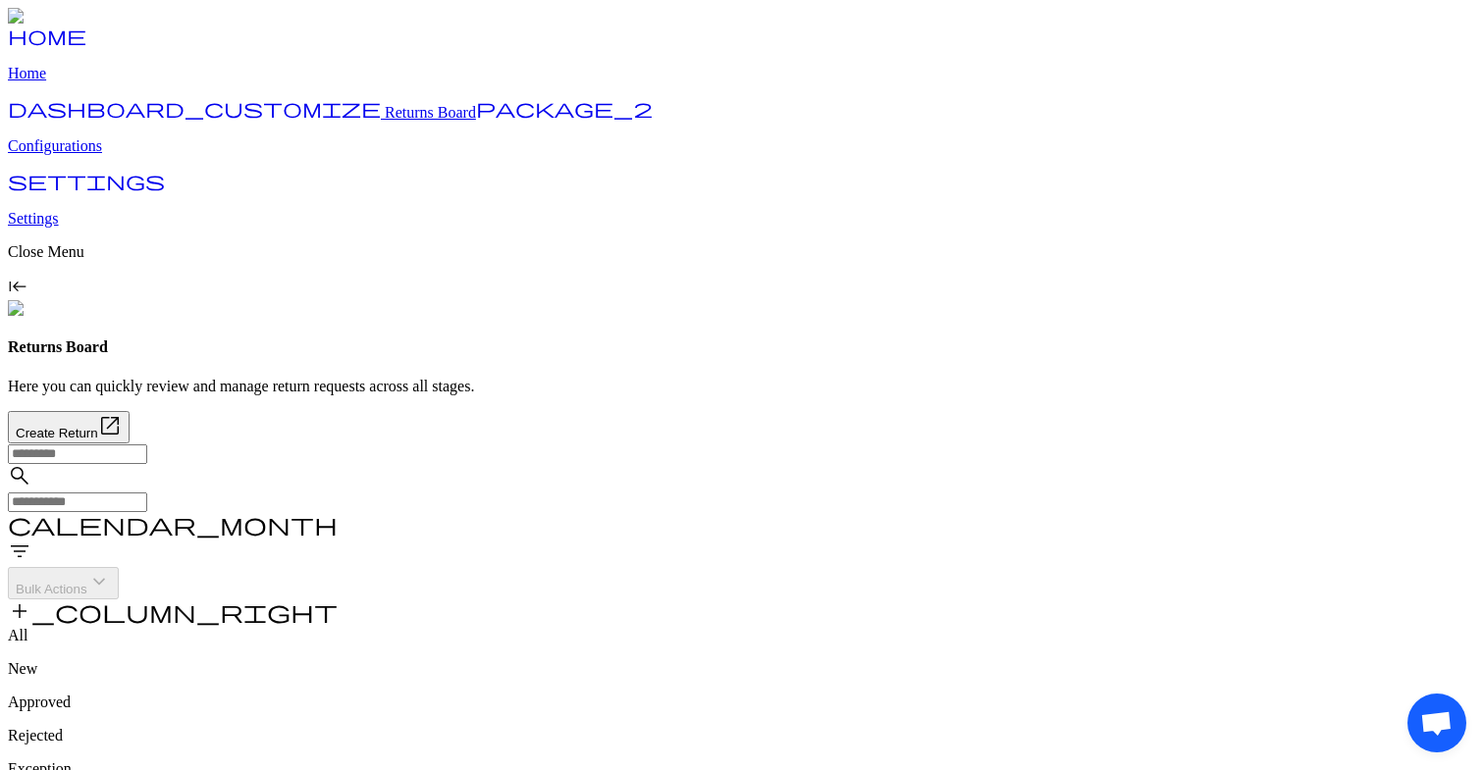
click at [31, 540] on span "filter_list" at bounding box center [20, 552] width 24 height 24
click at [1194, 444] on div "search calendar_month filter_list Bulk Actions keyboard_arrow_down add_column_r…" at bounding box center [742, 536] width 1468 height 184
click at [338, 600] on span "add_column_right" at bounding box center [173, 612] width 330 height 24
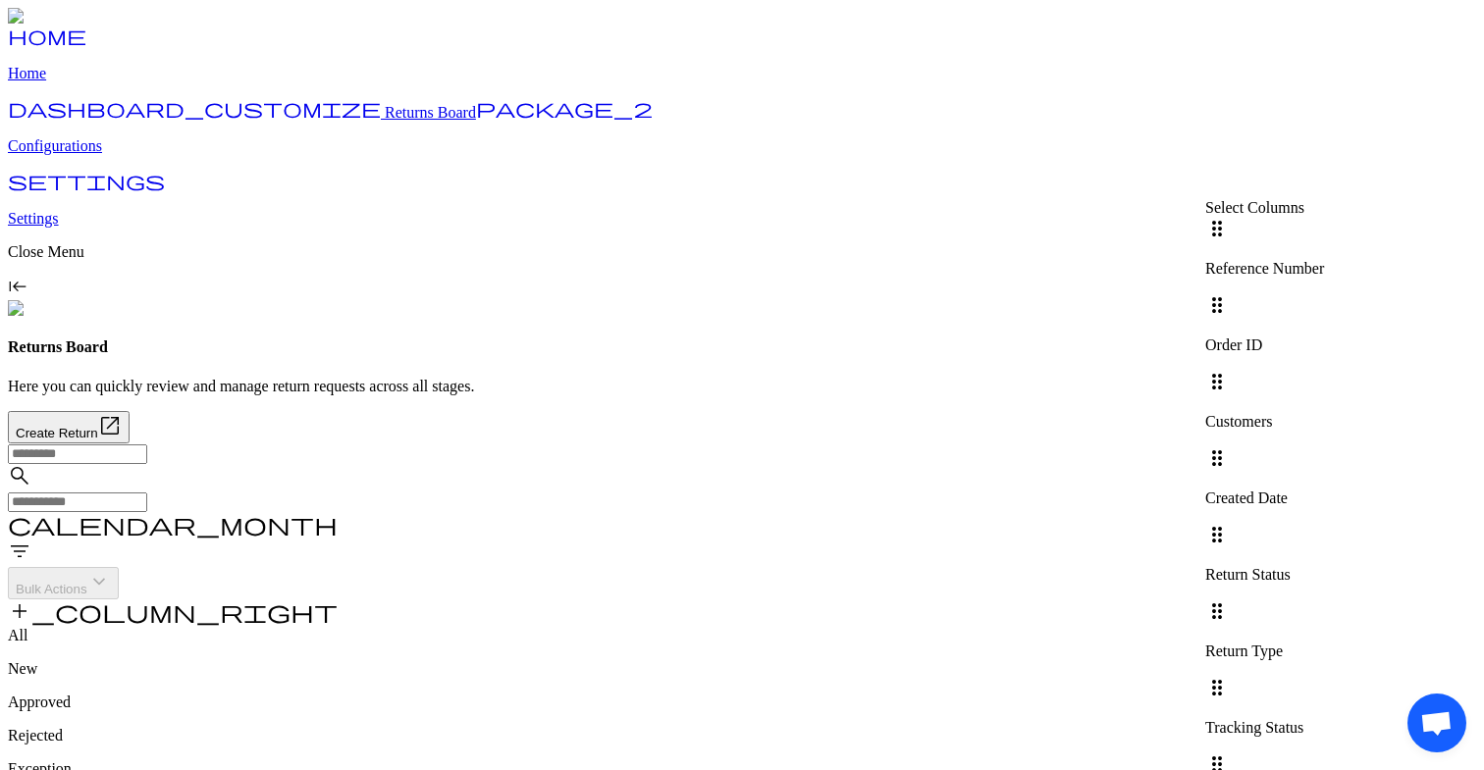
click at [1019, 444] on div "search calendar_month filter_list Bulk Actions keyboard_arrow_down add_column_r…" at bounding box center [742, 536] width 1468 height 184
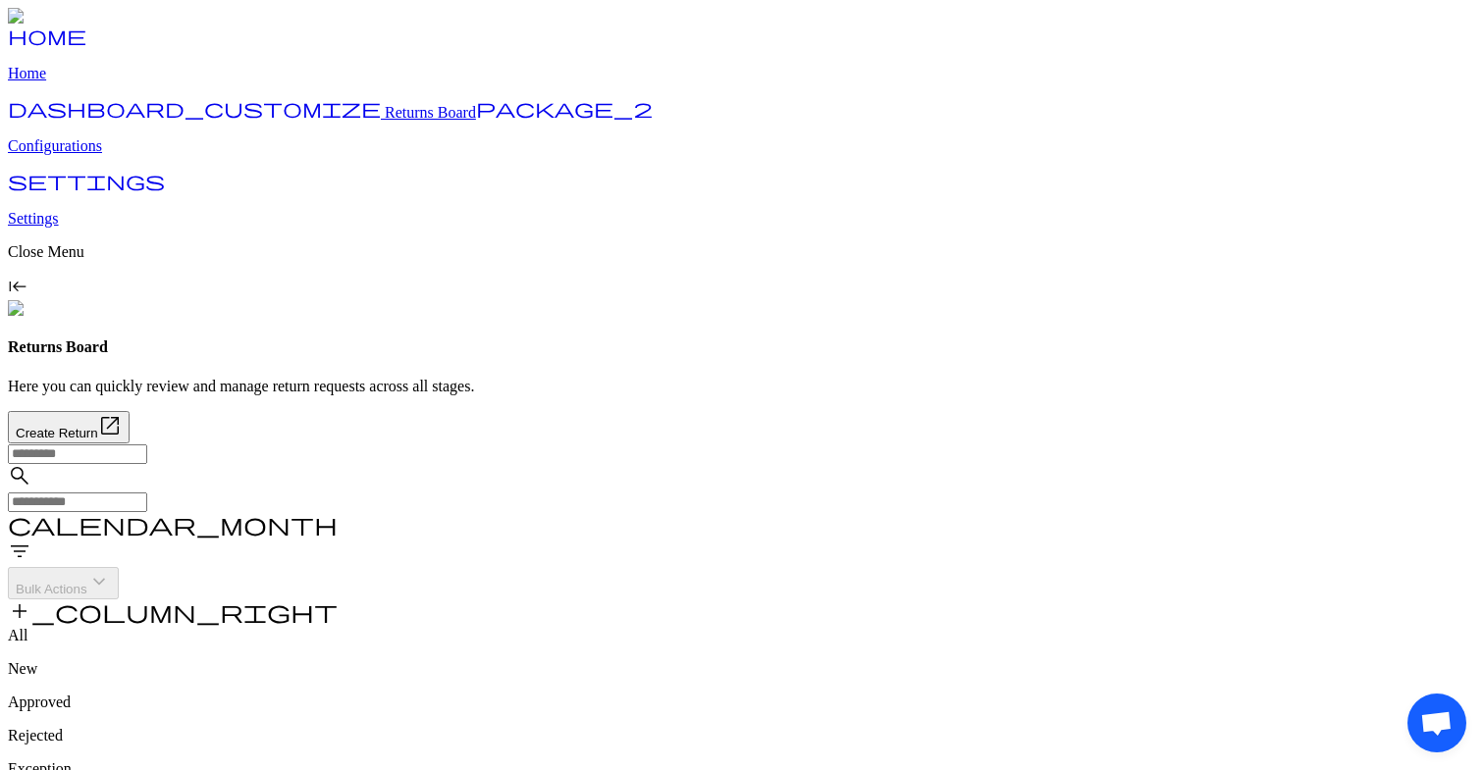
click at [122, 155] on p "Configurations" at bounding box center [742, 146] width 1468 height 18
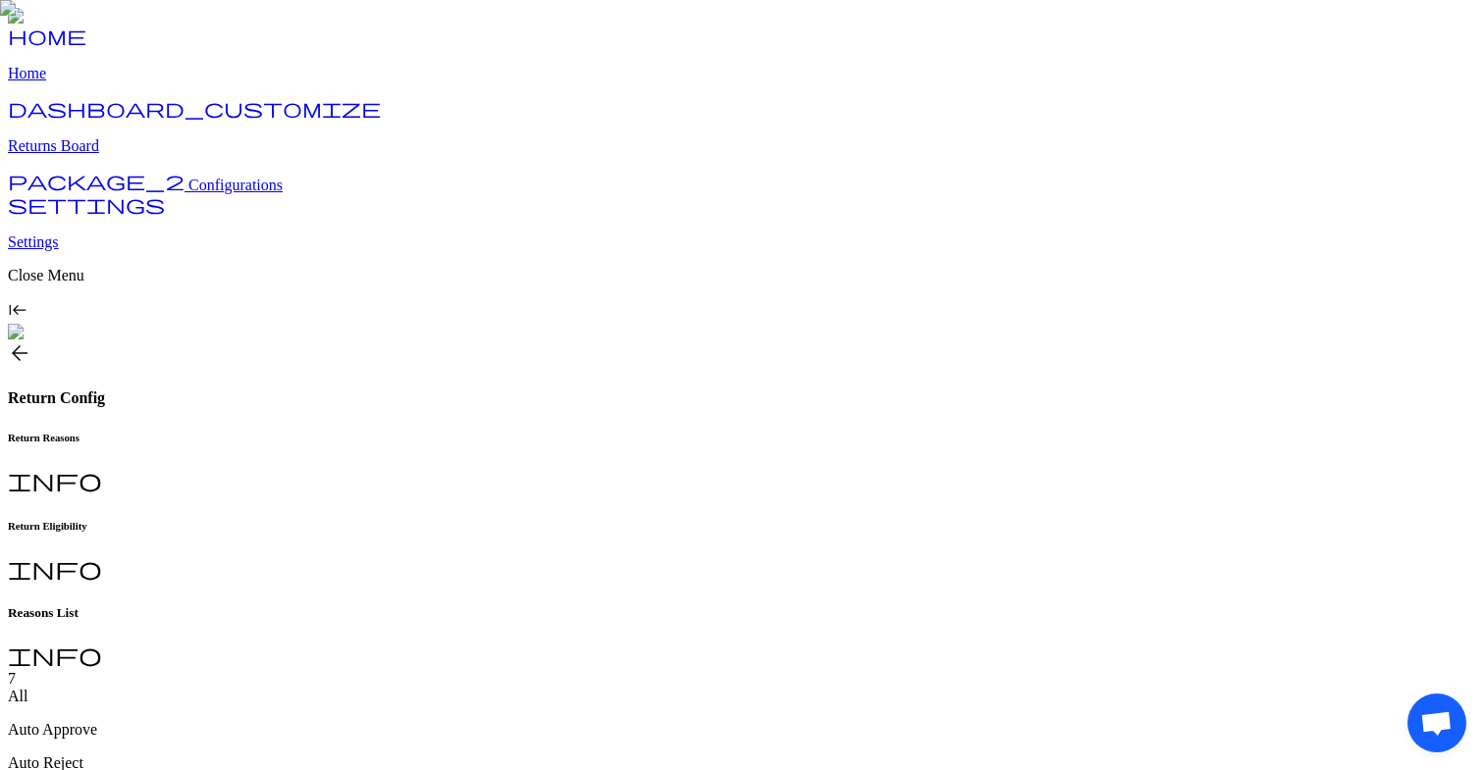
scroll to position [115, 0]
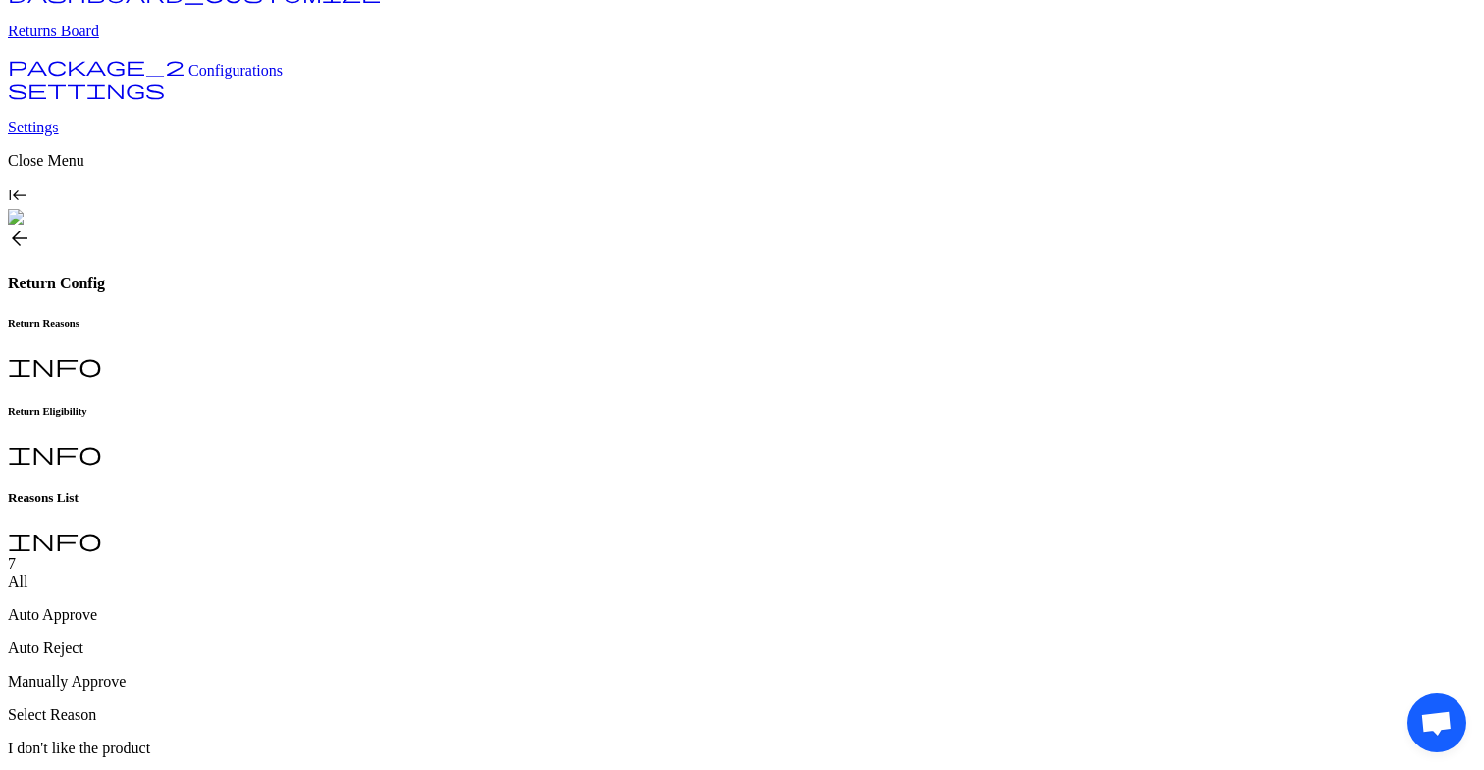
type input "*"
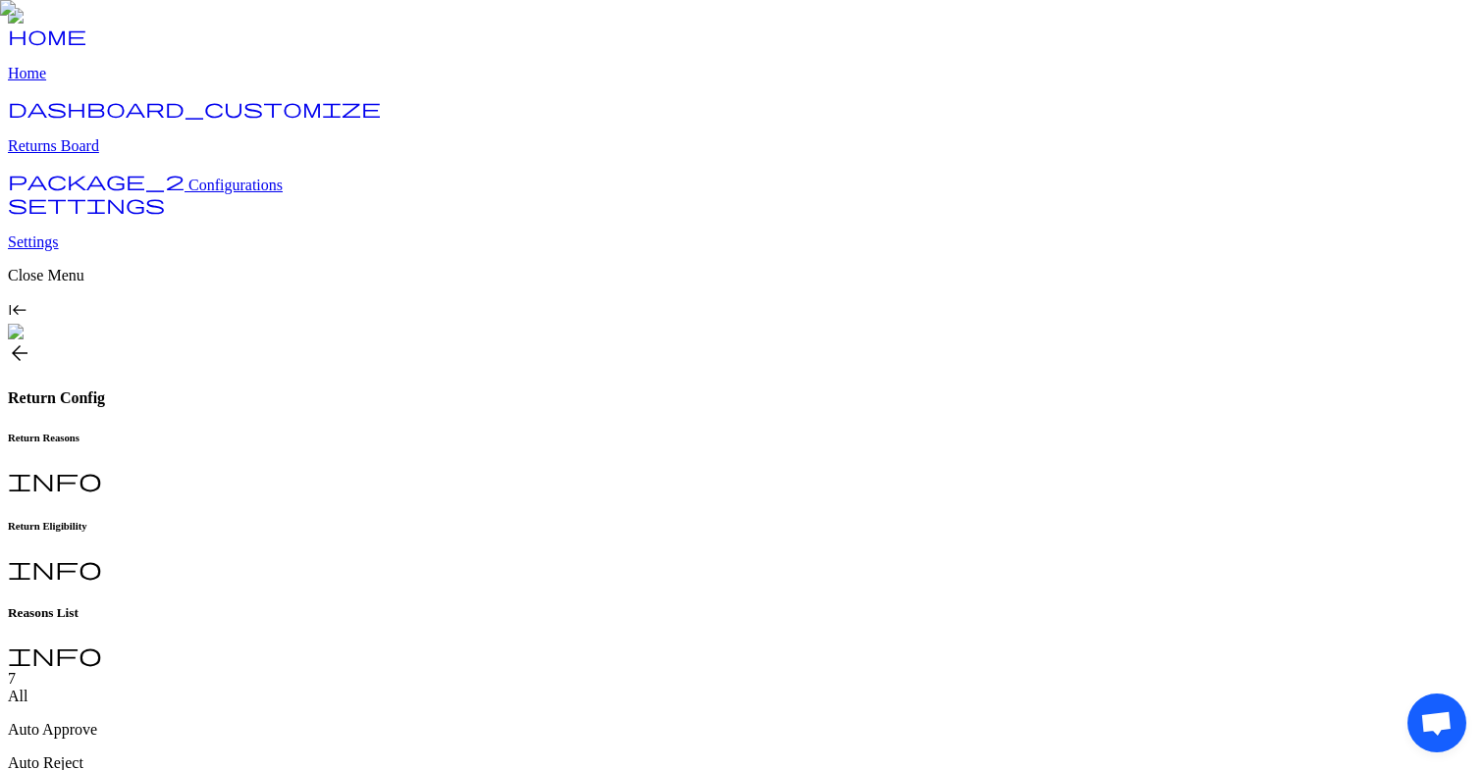
click at [351, 606] on h5 "Reasons List" at bounding box center [742, 614] width 1468 height 16
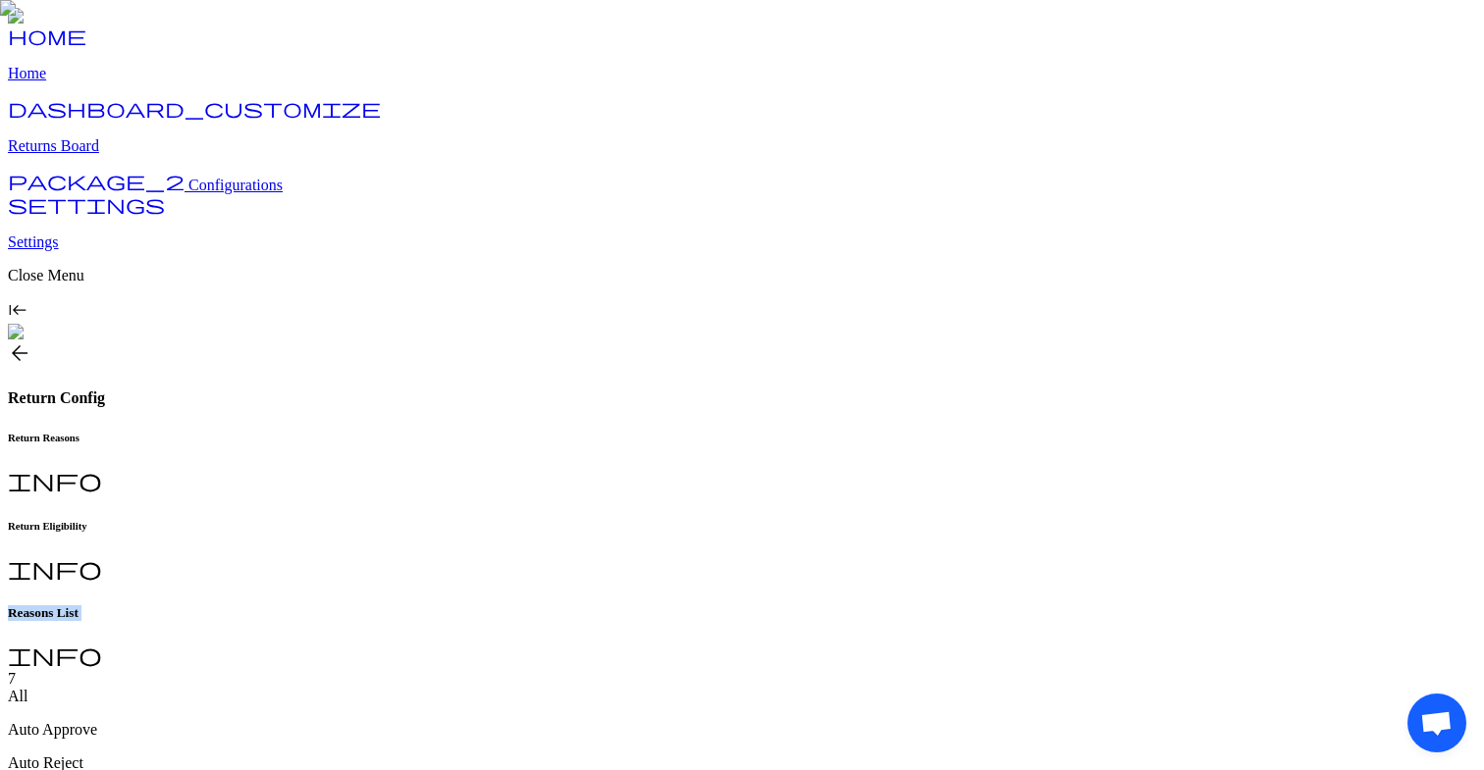
click at [351, 606] on h5 "Reasons List" at bounding box center [742, 614] width 1468 height 16
click at [72, 82] on p "Home" at bounding box center [742, 74] width 1468 height 18
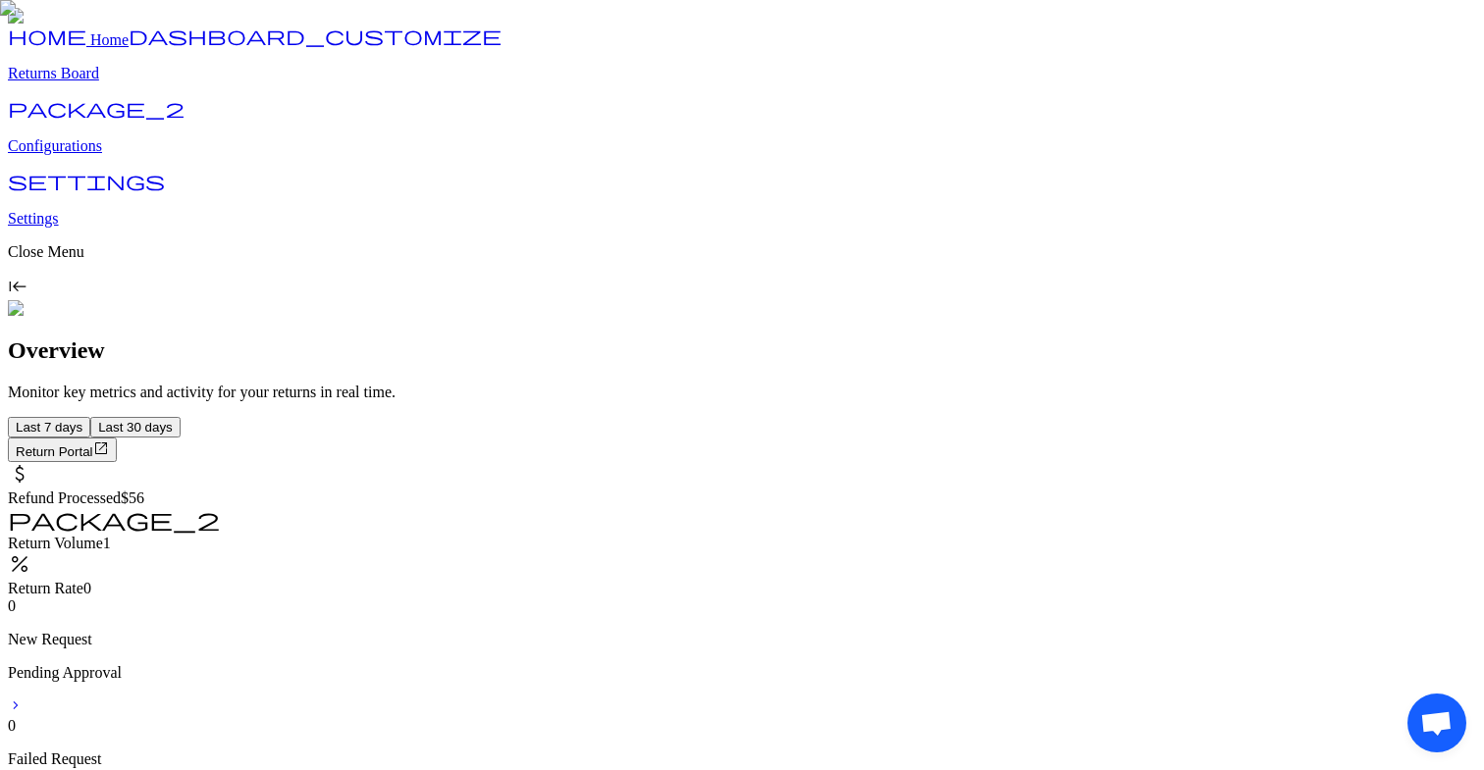
click at [111, 82] on p "Returns Board" at bounding box center [742, 74] width 1468 height 18
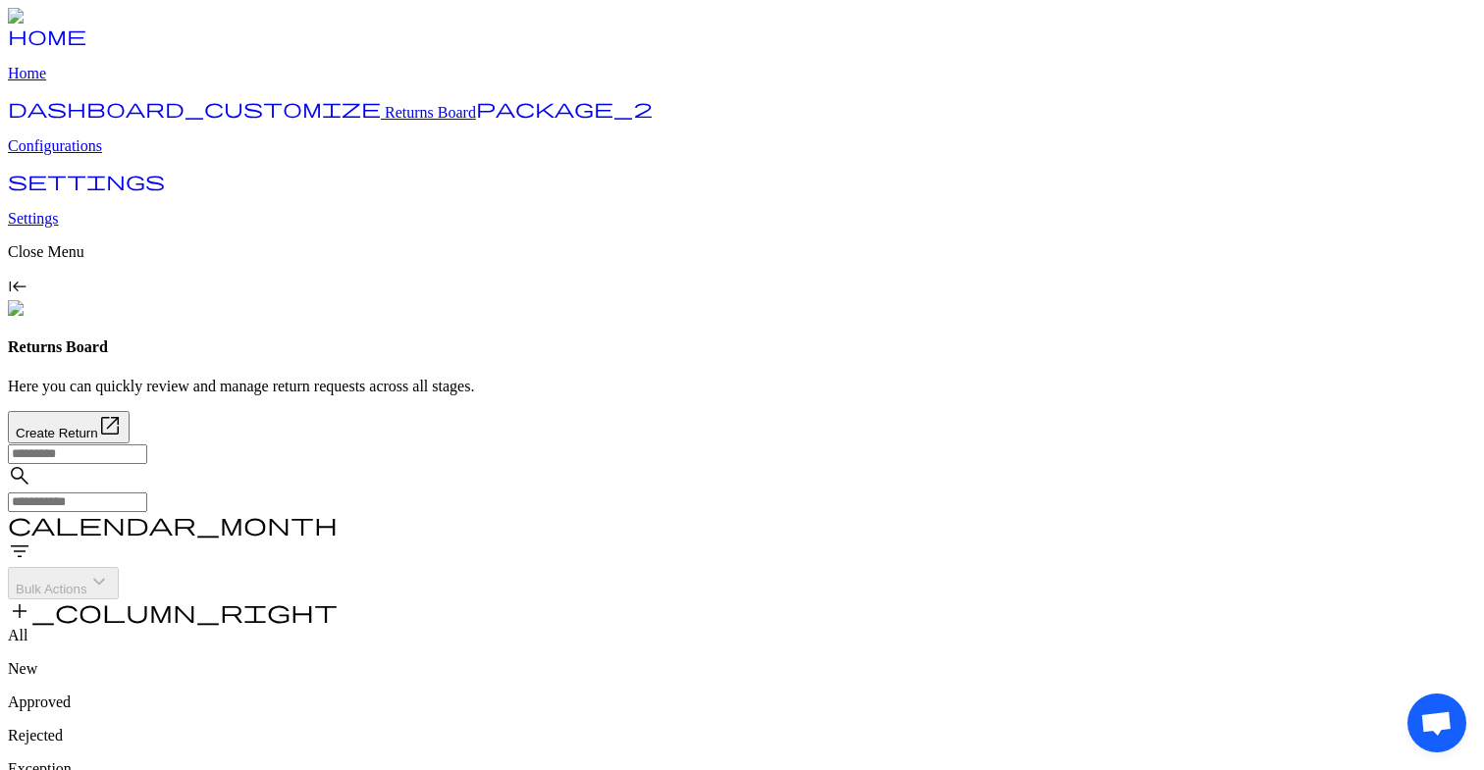
scroll to position [36, 0]
click at [27, 296] on span "keyboard_tab_rtl" at bounding box center [18, 287] width 20 height 20
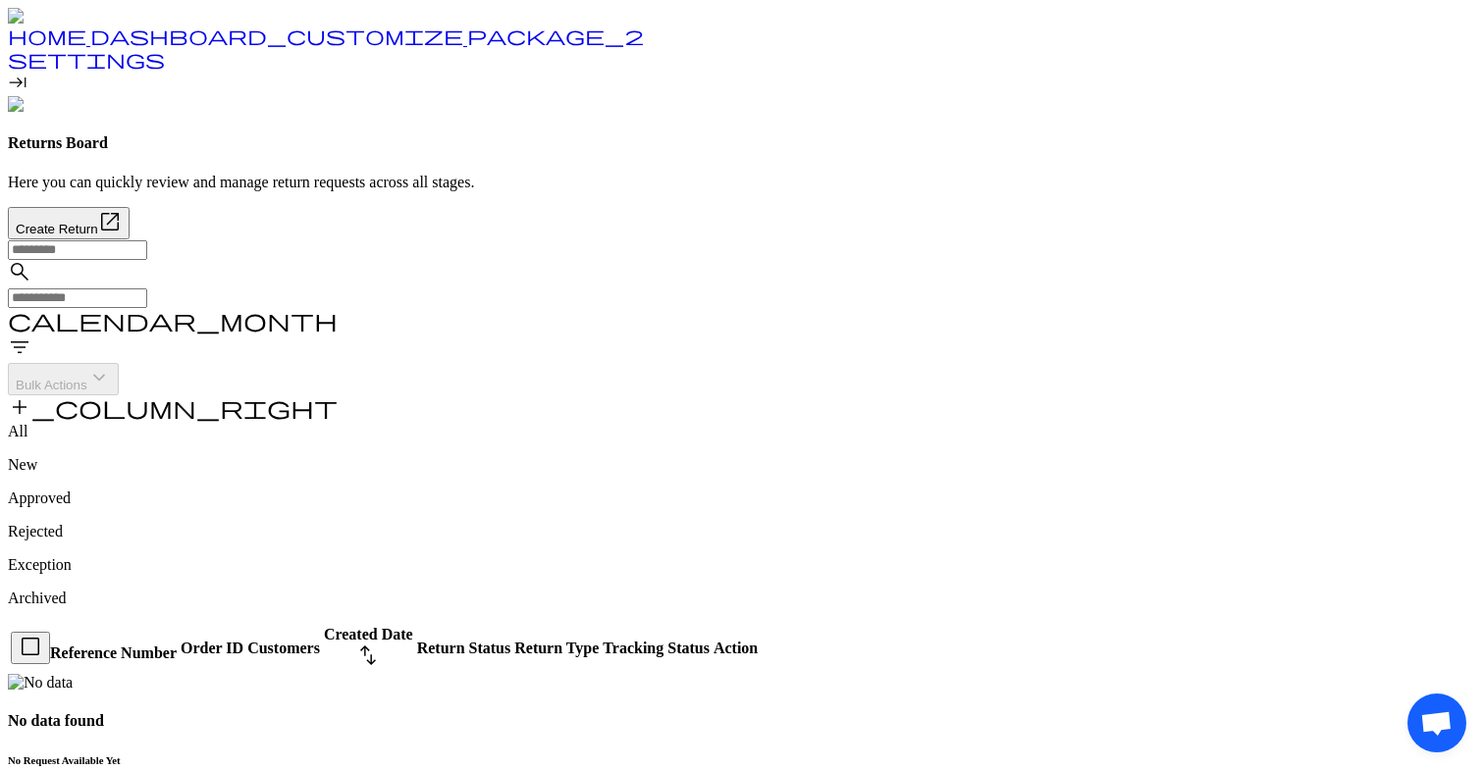
click at [49, 45] on span "home" at bounding box center [47, 36] width 79 height 20
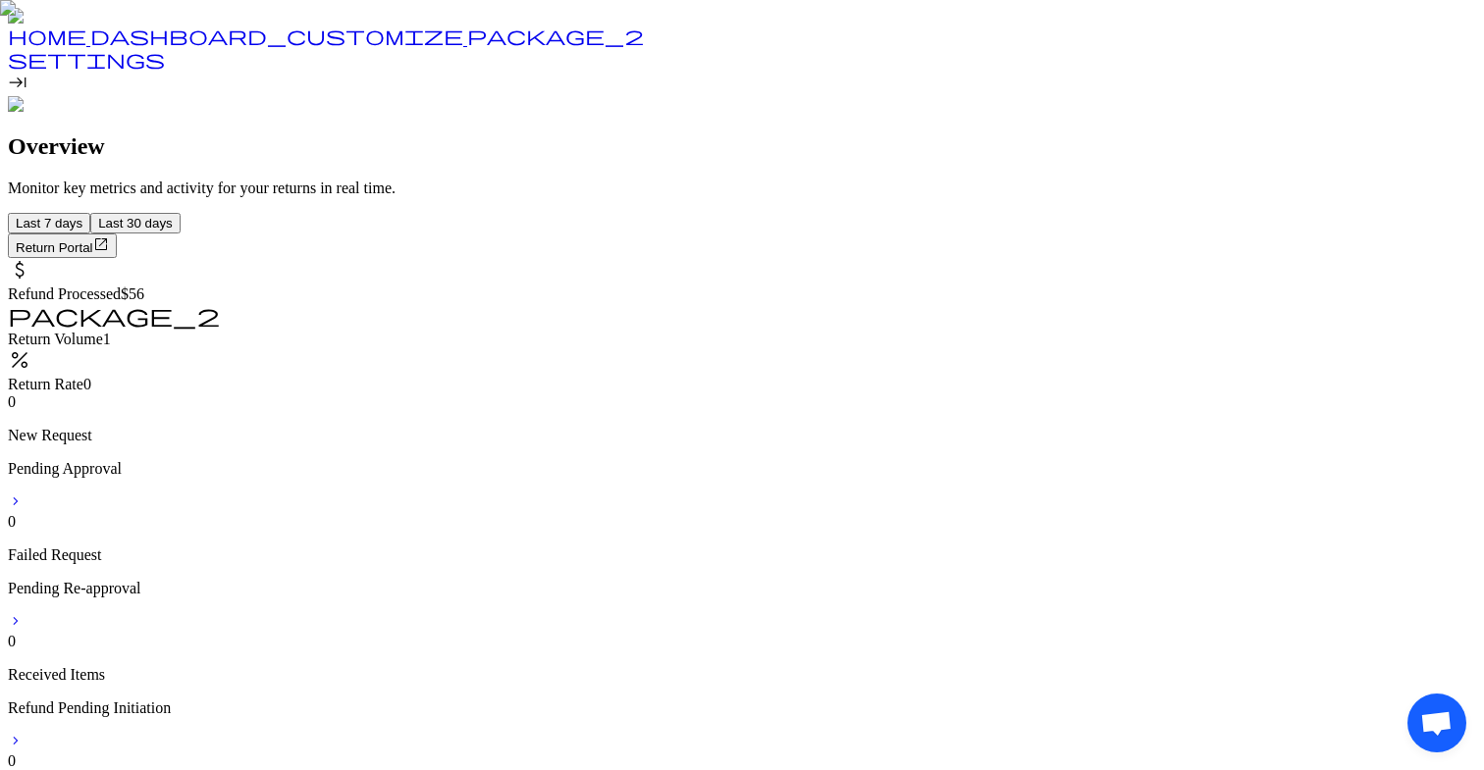
click at [90, 48] on link "dashboard_customize" at bounding box center [278, 39] width 377 height 17
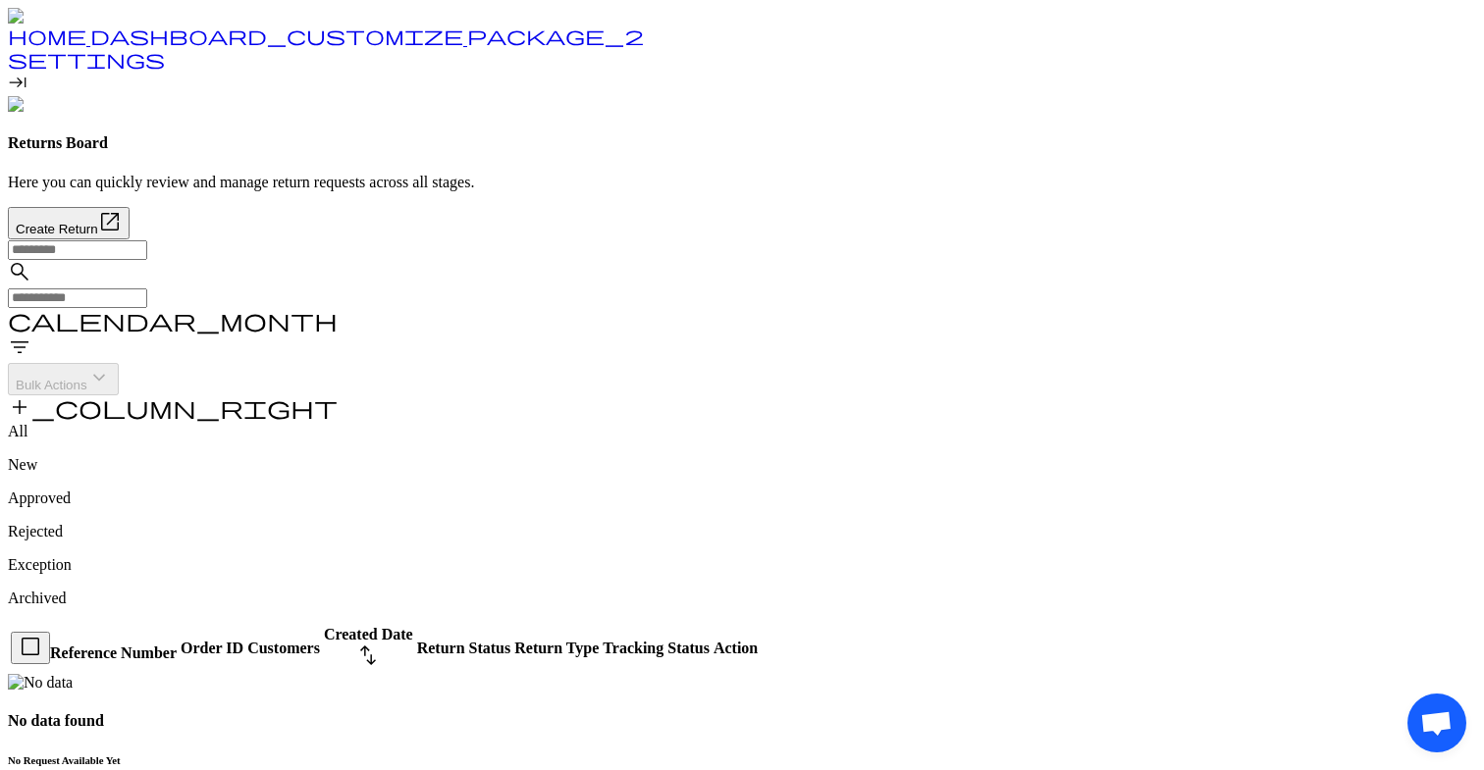
scroll to position [36, 0]
click at [467, 45] on span "package_2" at bounding box center [555, 36] width 177 height 20
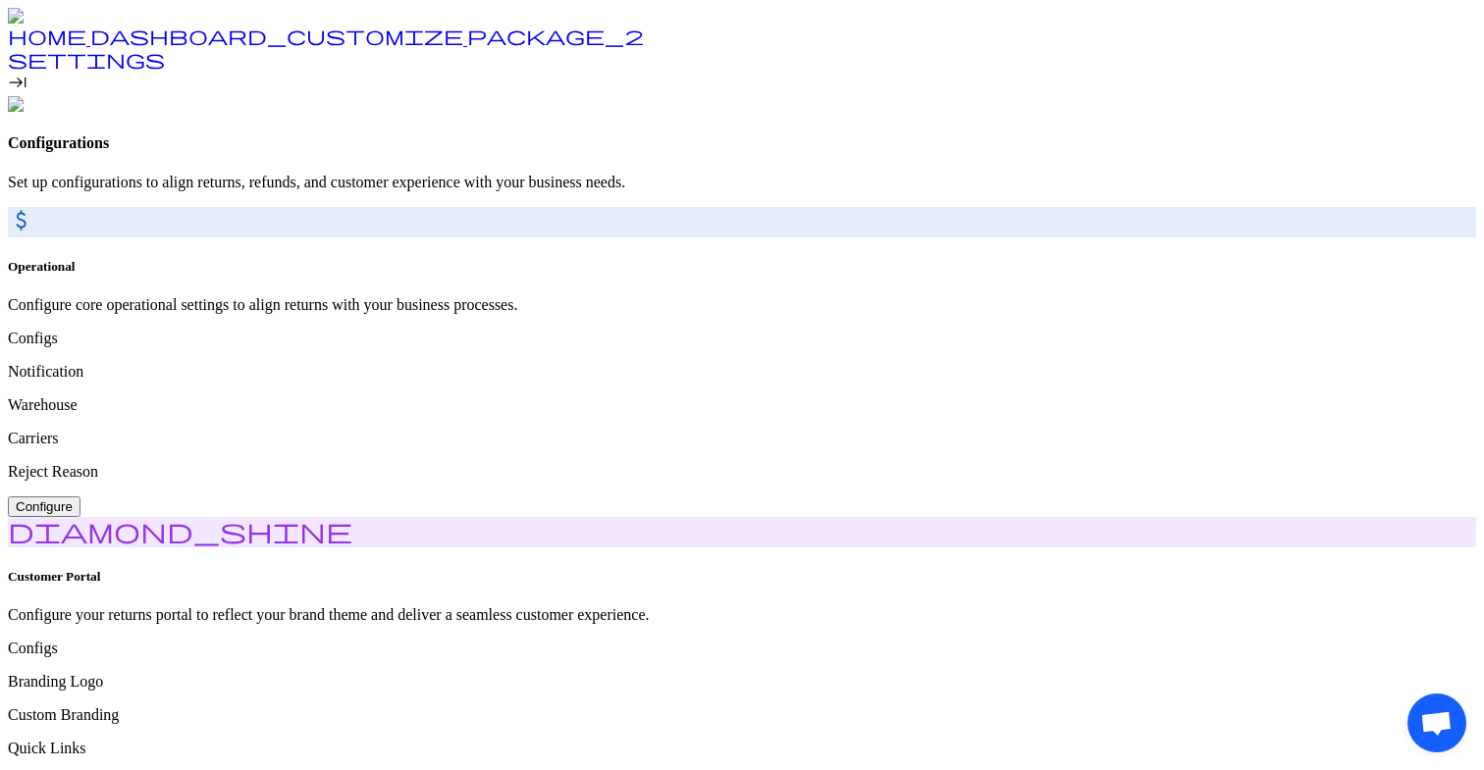
click at [39, 45] on span "home" at bounding box center [47, 36] width 79 height 20
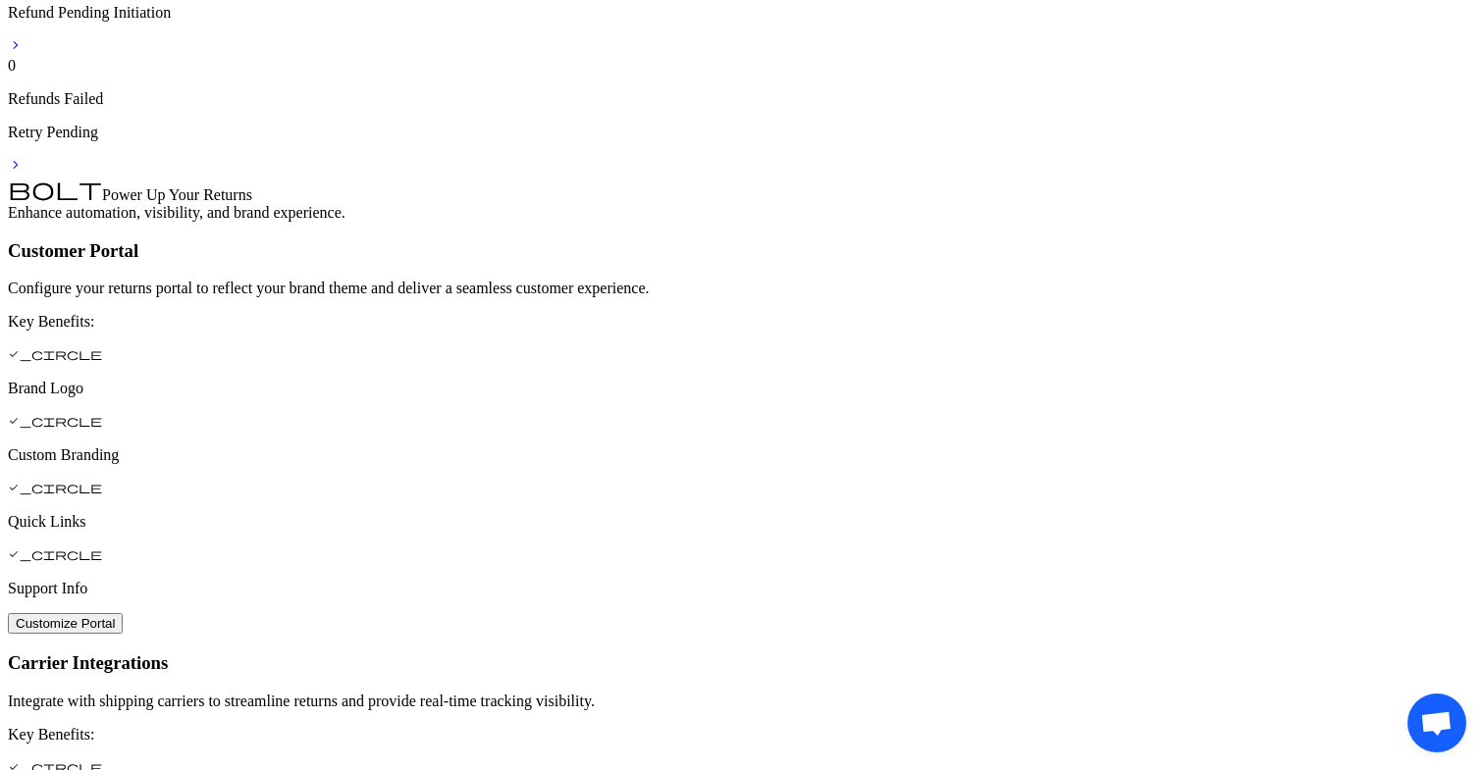
scroll to position [699, 0]
click at [24, 154] on span "chevron_forward" at bounding box center [16, 162] width 16 height 16
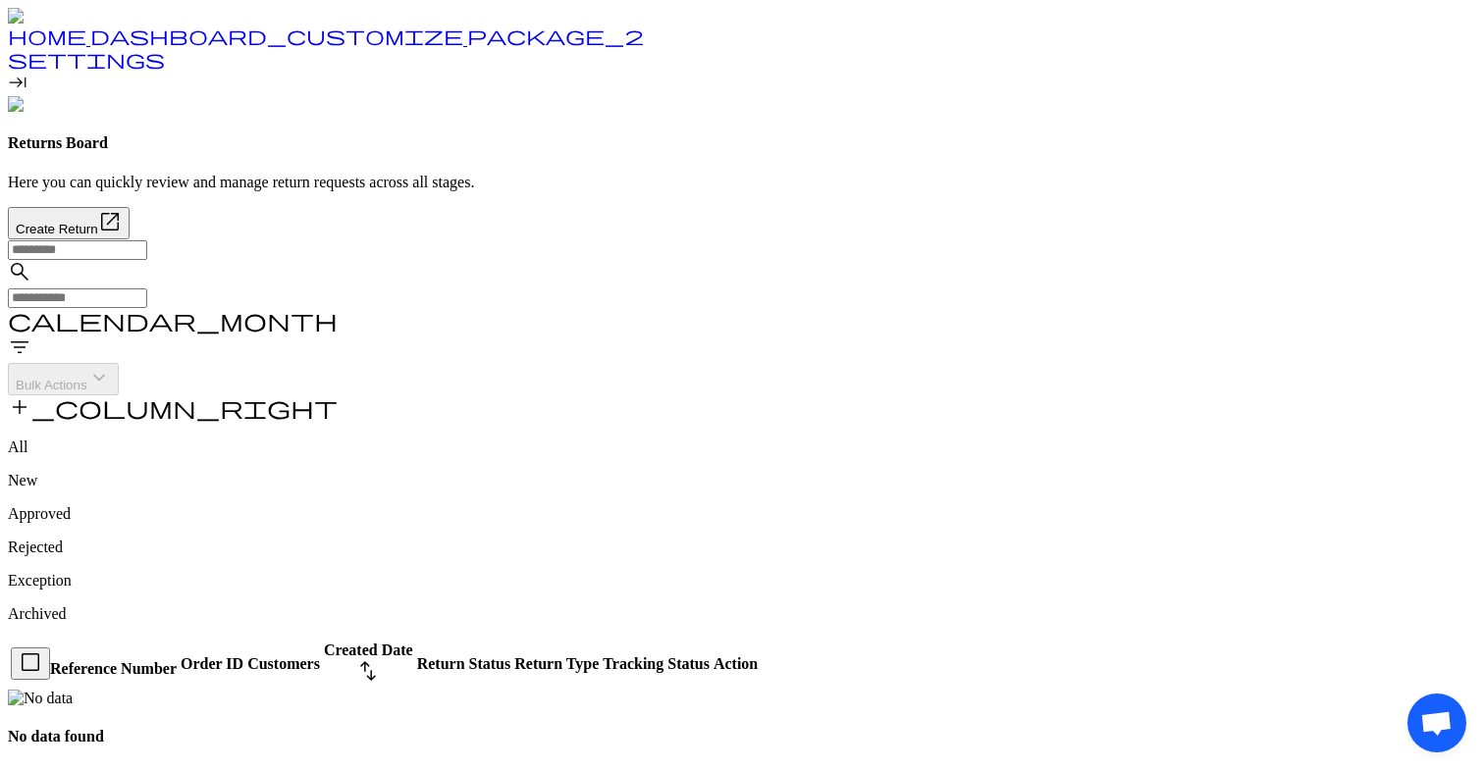
click at [52, 45] on span "home" at bounding box center [47, 36] width 79 height 20
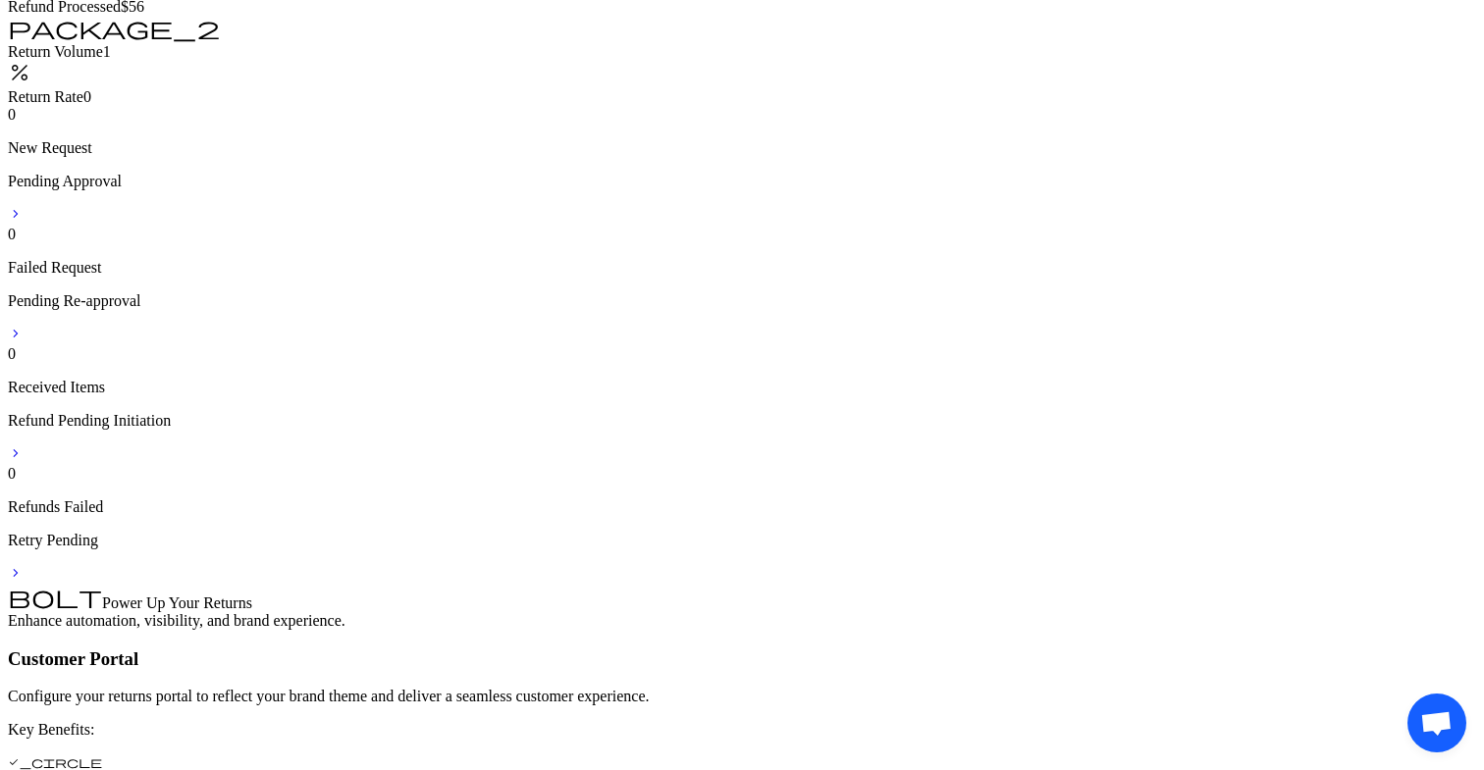
scroll to position [285, 0]
click at [24, 449] on span "chevron_forward" at bounding box center [16, 457] width 16 height 16
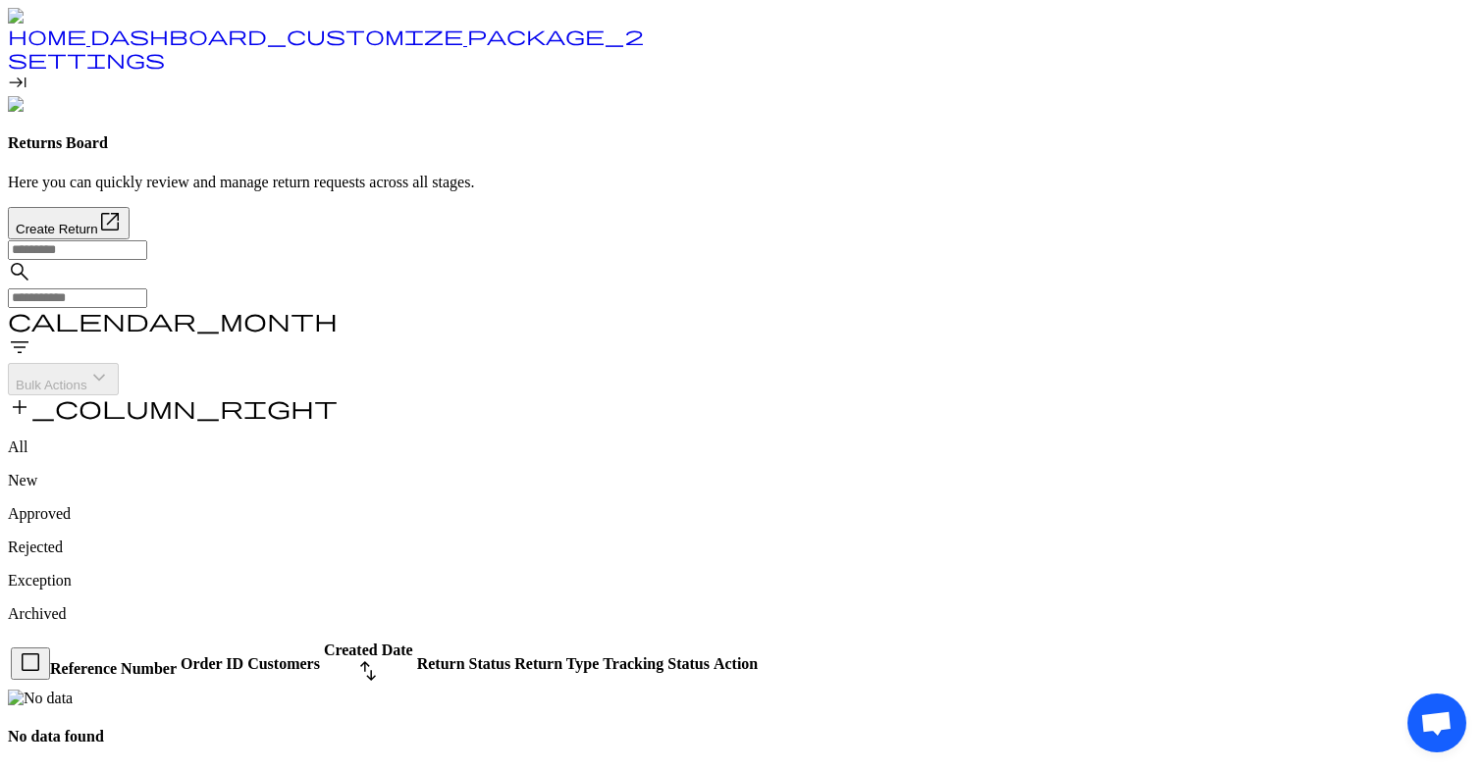
click at [42, 45] on span "home" at bounding box center [47, 36] width 79 height 20
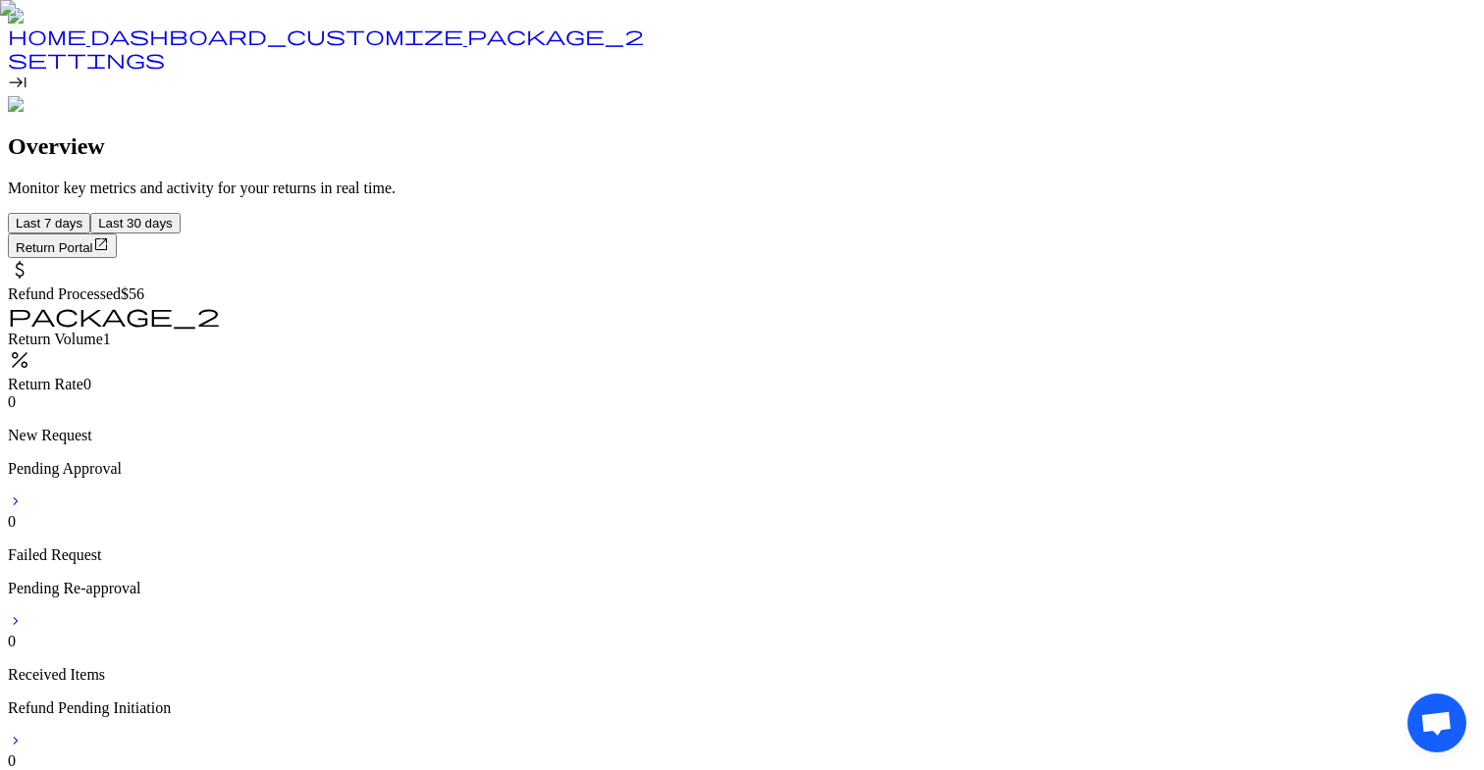
click at [24, 494] on span "chevron_forward" at bounding box center [16, 502] width 16 height 16
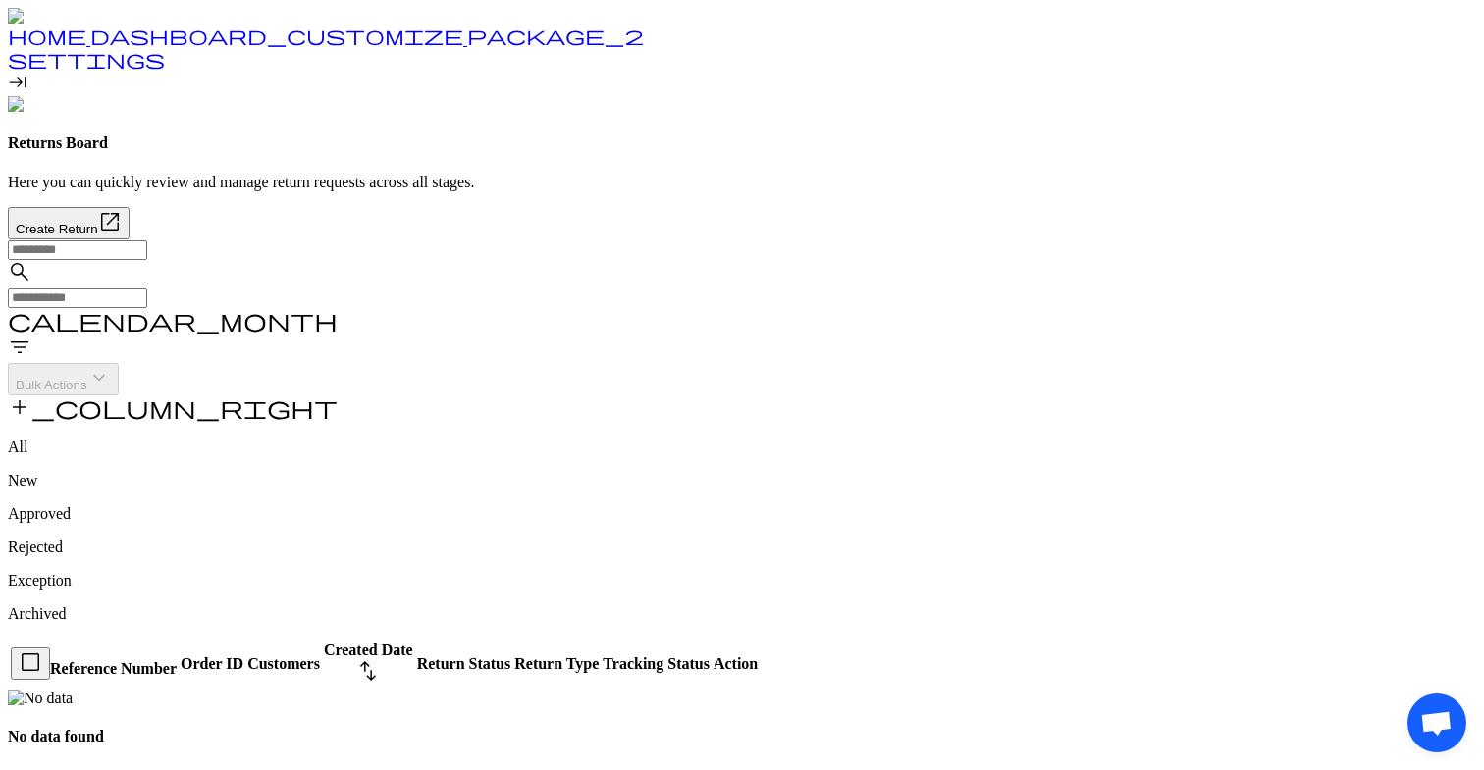
click at [41, 45] on span "home" at bounding box center [47, 36] width 79 height 20
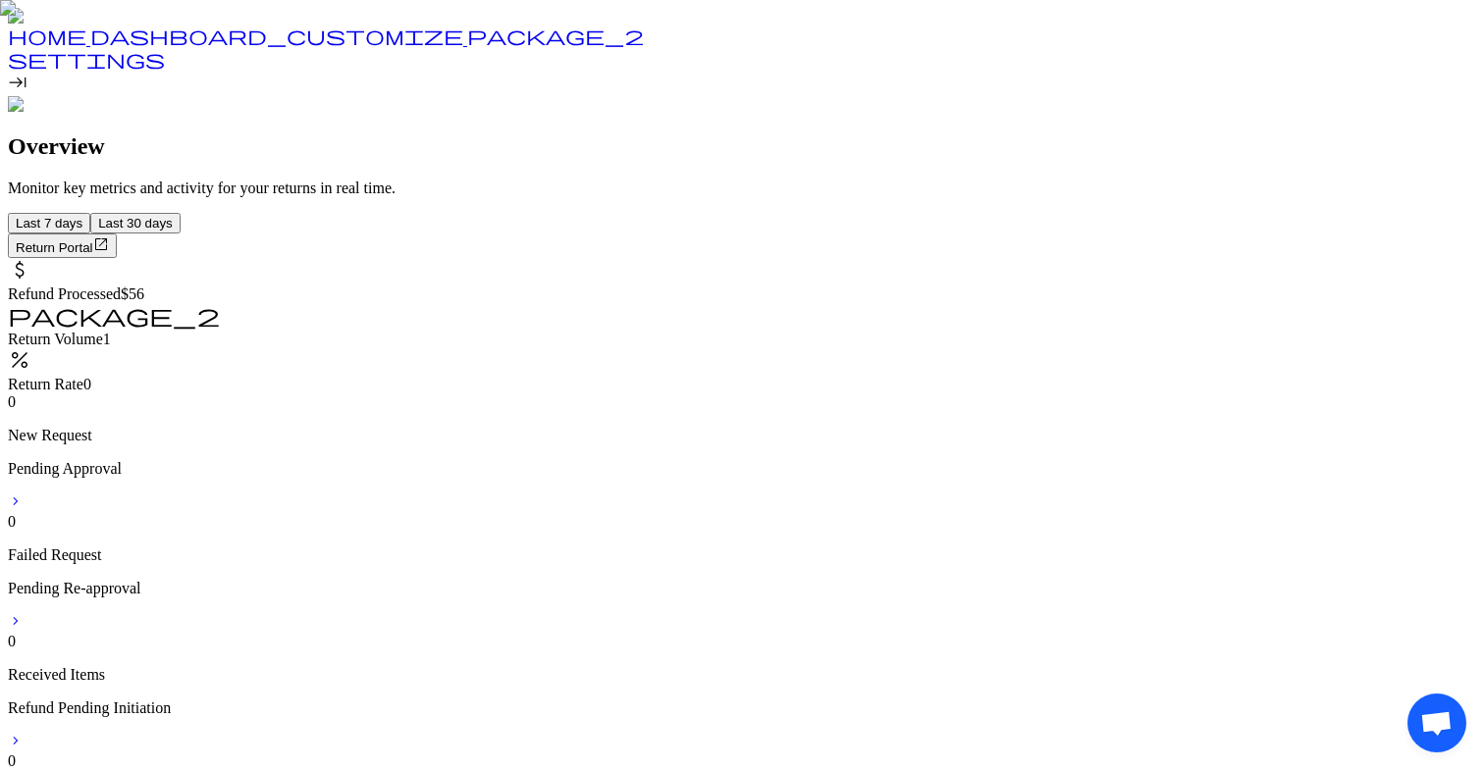
click at [467, 45] on span "package_2" at bounding box center [555, 36] width 177 height 20
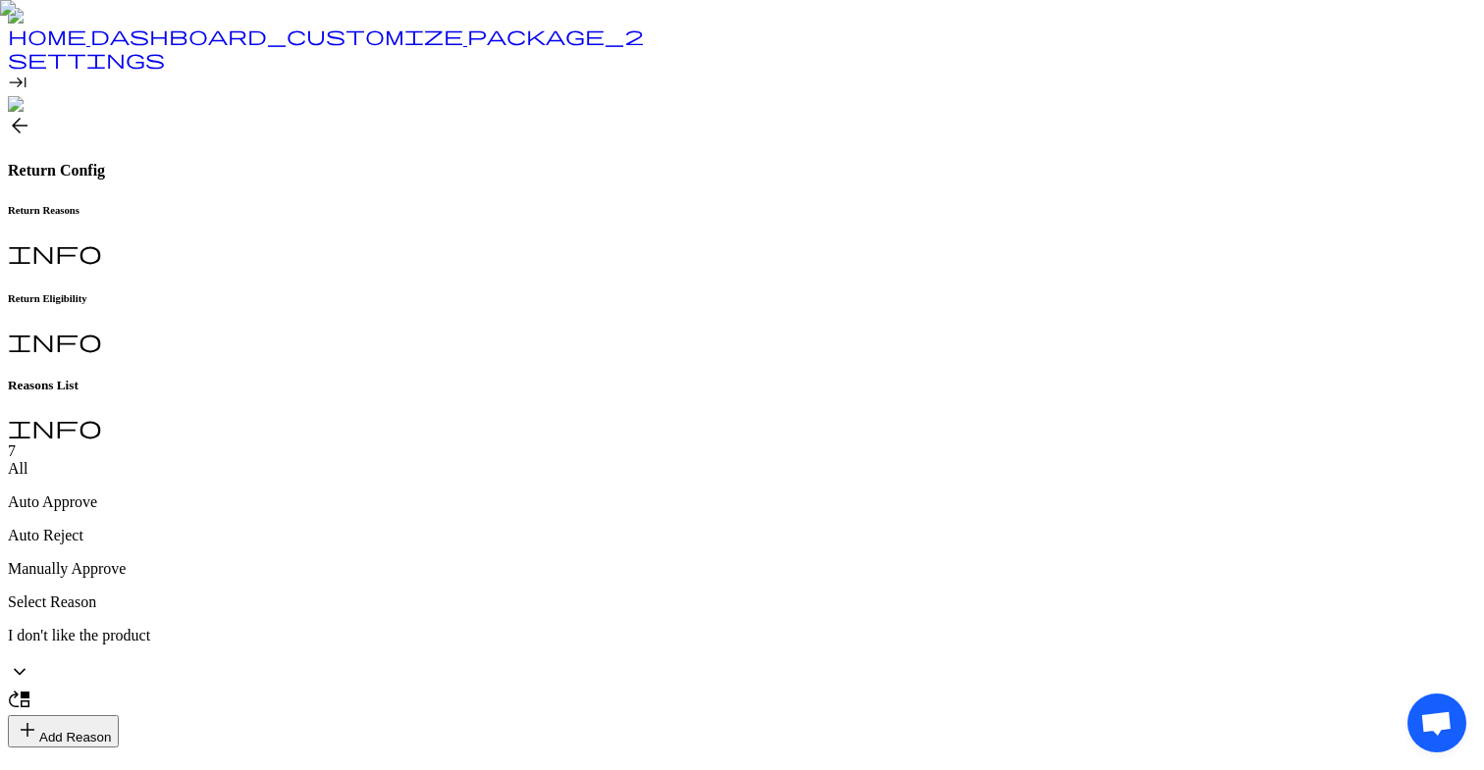
click at [467, 45] on span "package_2" at bounding box center [555, 36] width 177 height 20
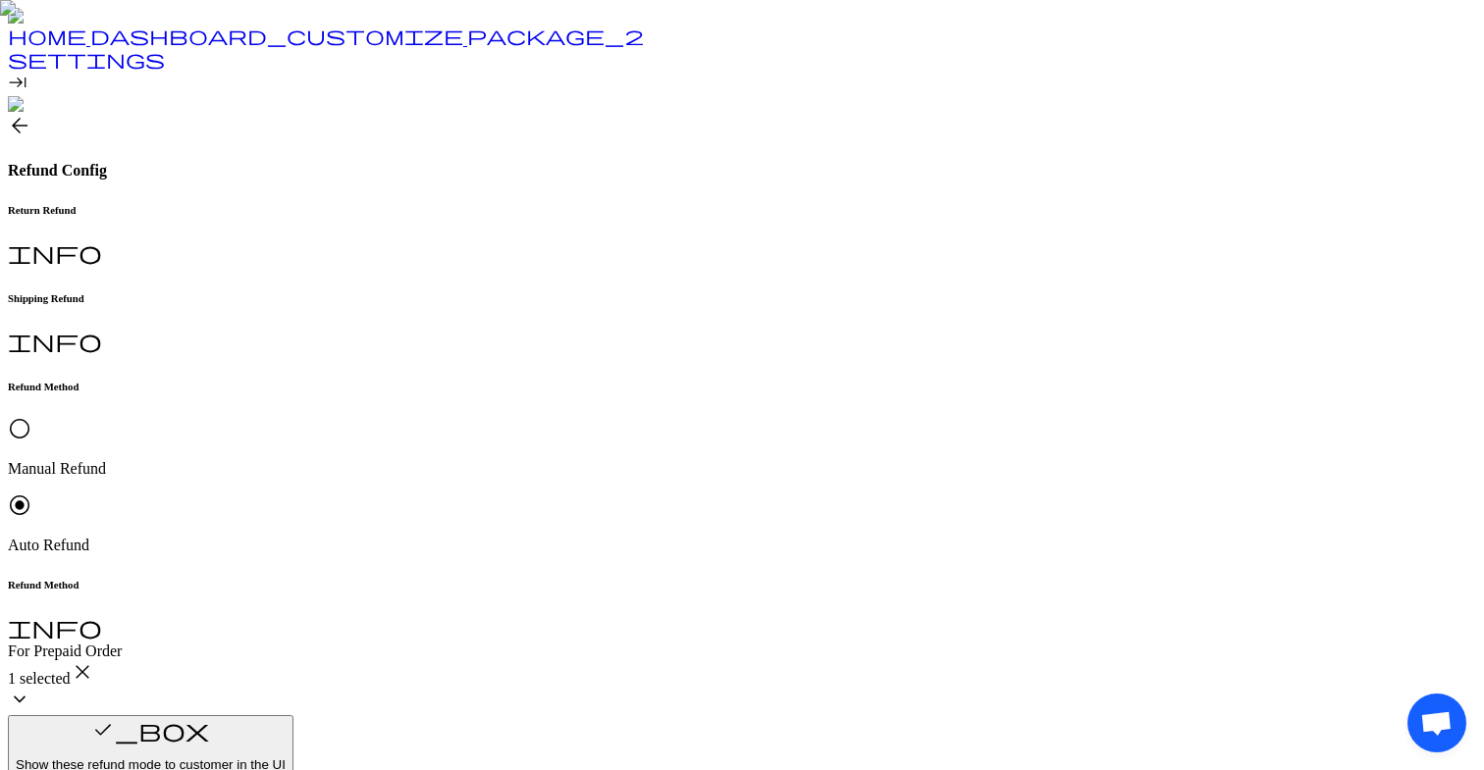
click at [485, 660] on div "1 selected close" at bounding box center [742, 673] width 1468 height 27
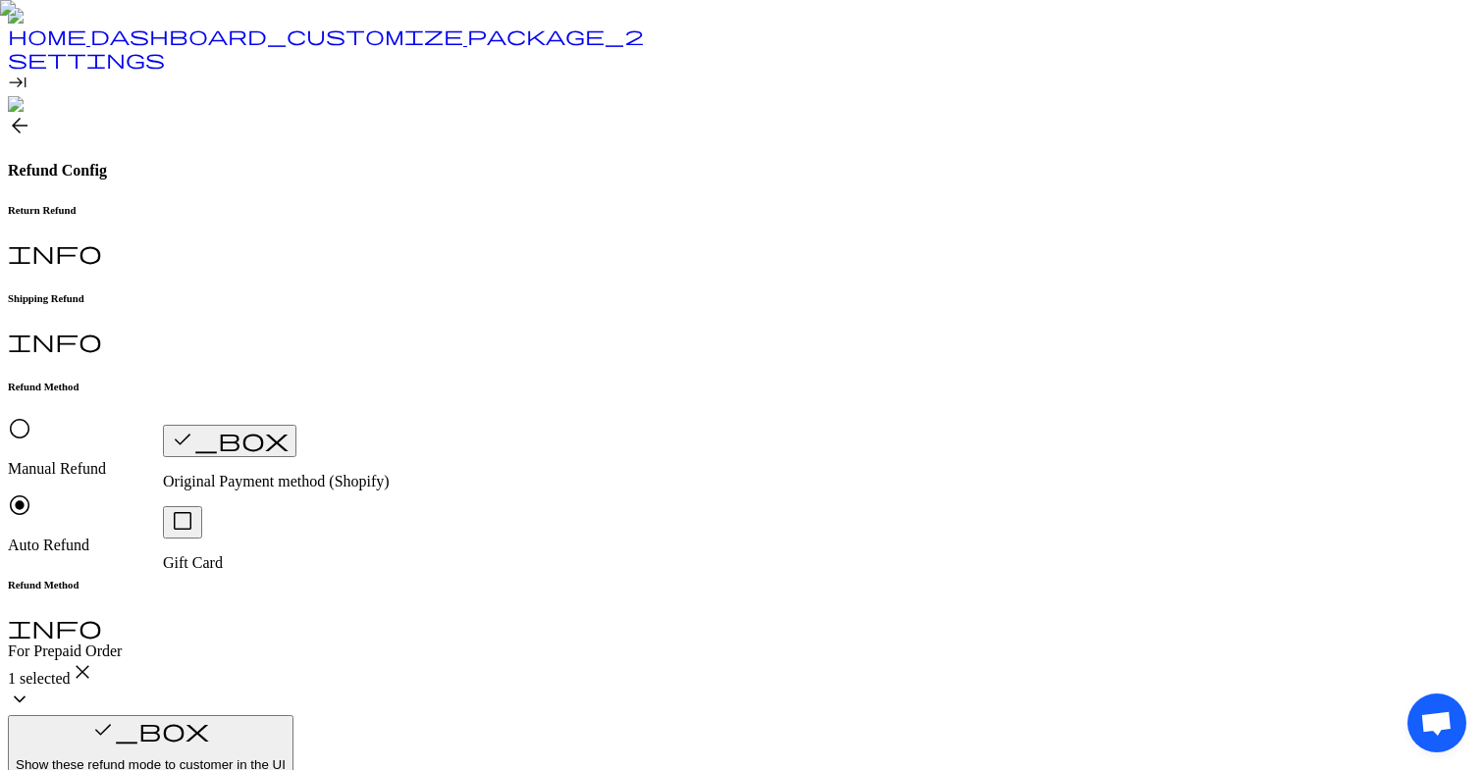
click at [512, 660] on div "1 selected close" at bounding box center [742, 673] width 1468 height 27
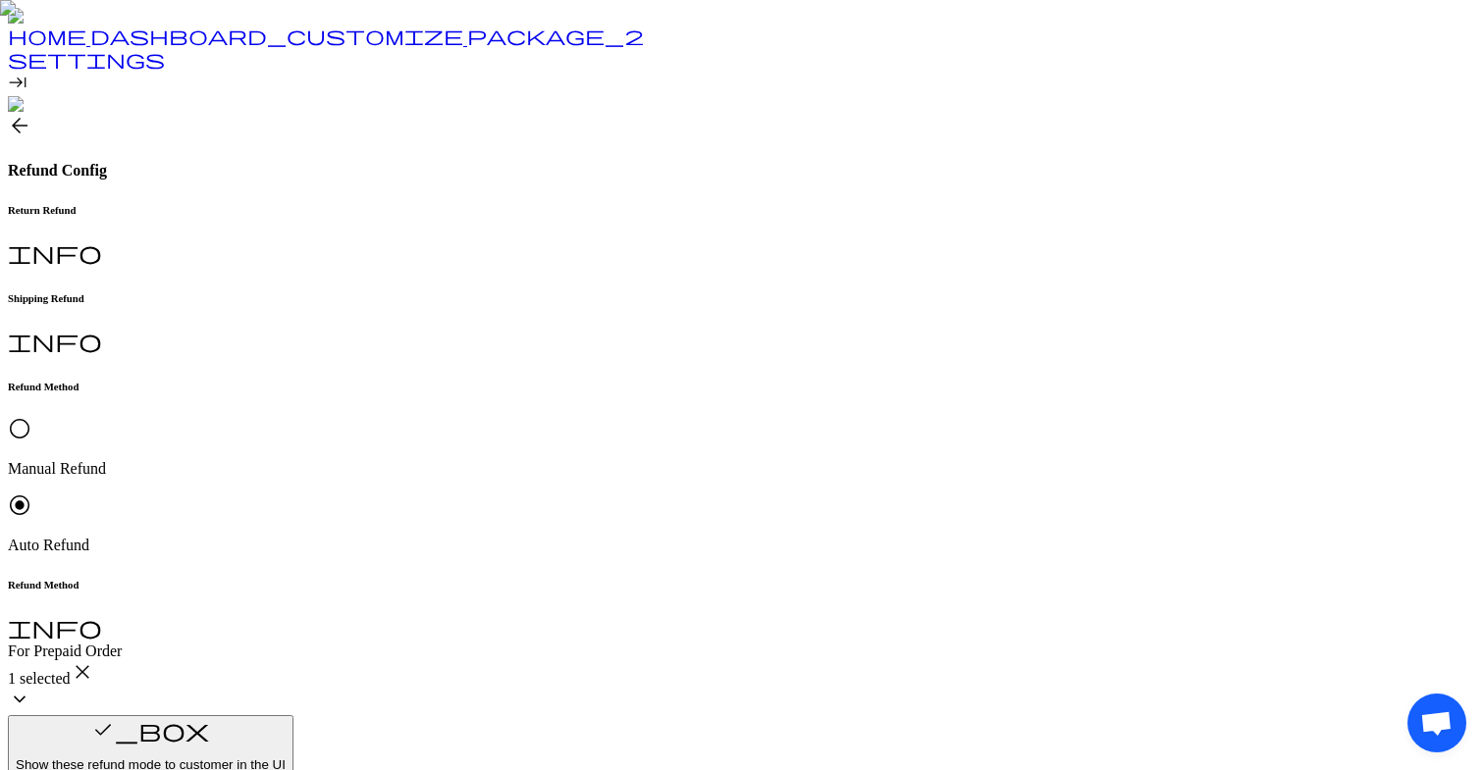
click at [512, 660] on div "1 selected close" at bounding box center [742, 673] width 1468 height 27
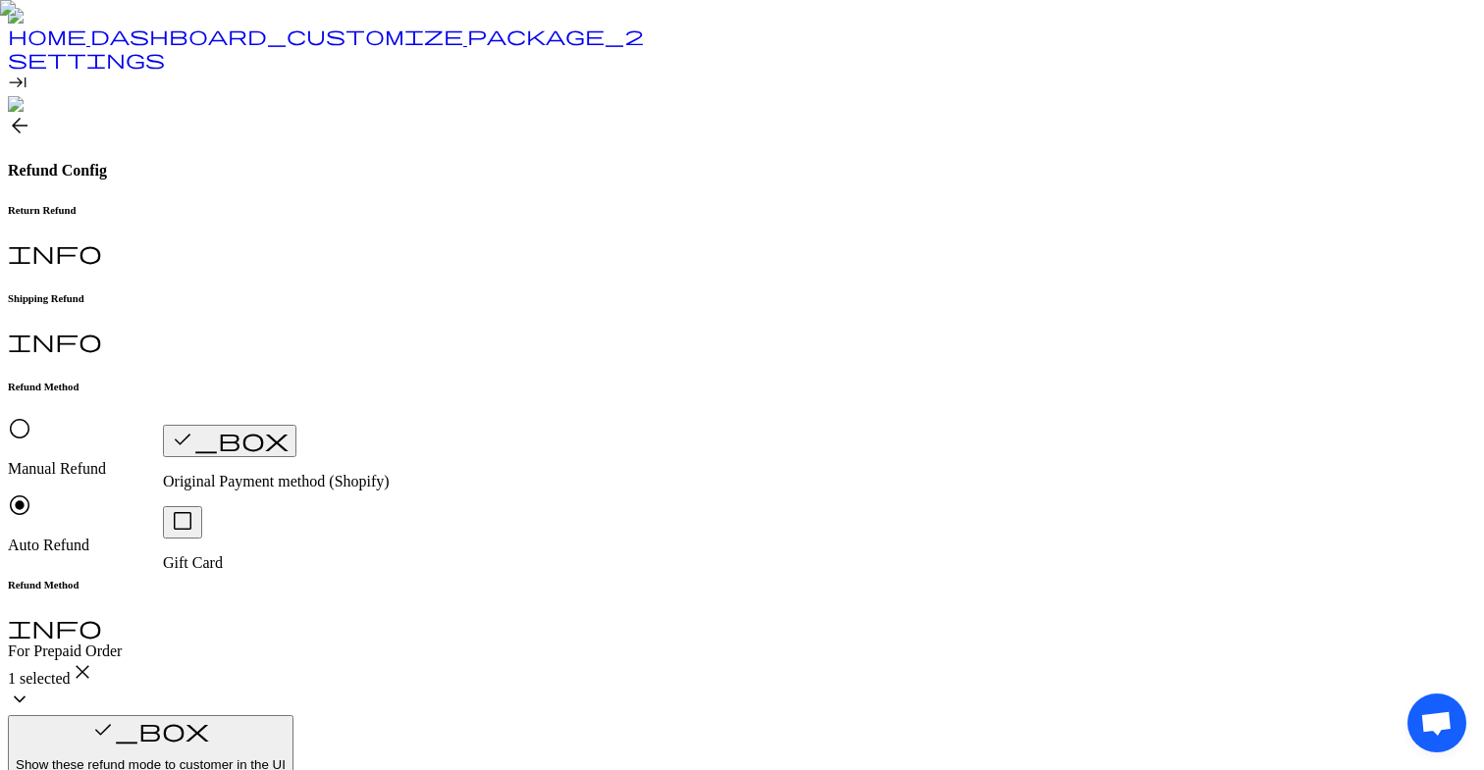
click at [512, 660] on div "1 selected close" at bounding box center [742, 673] width 1468 height 27
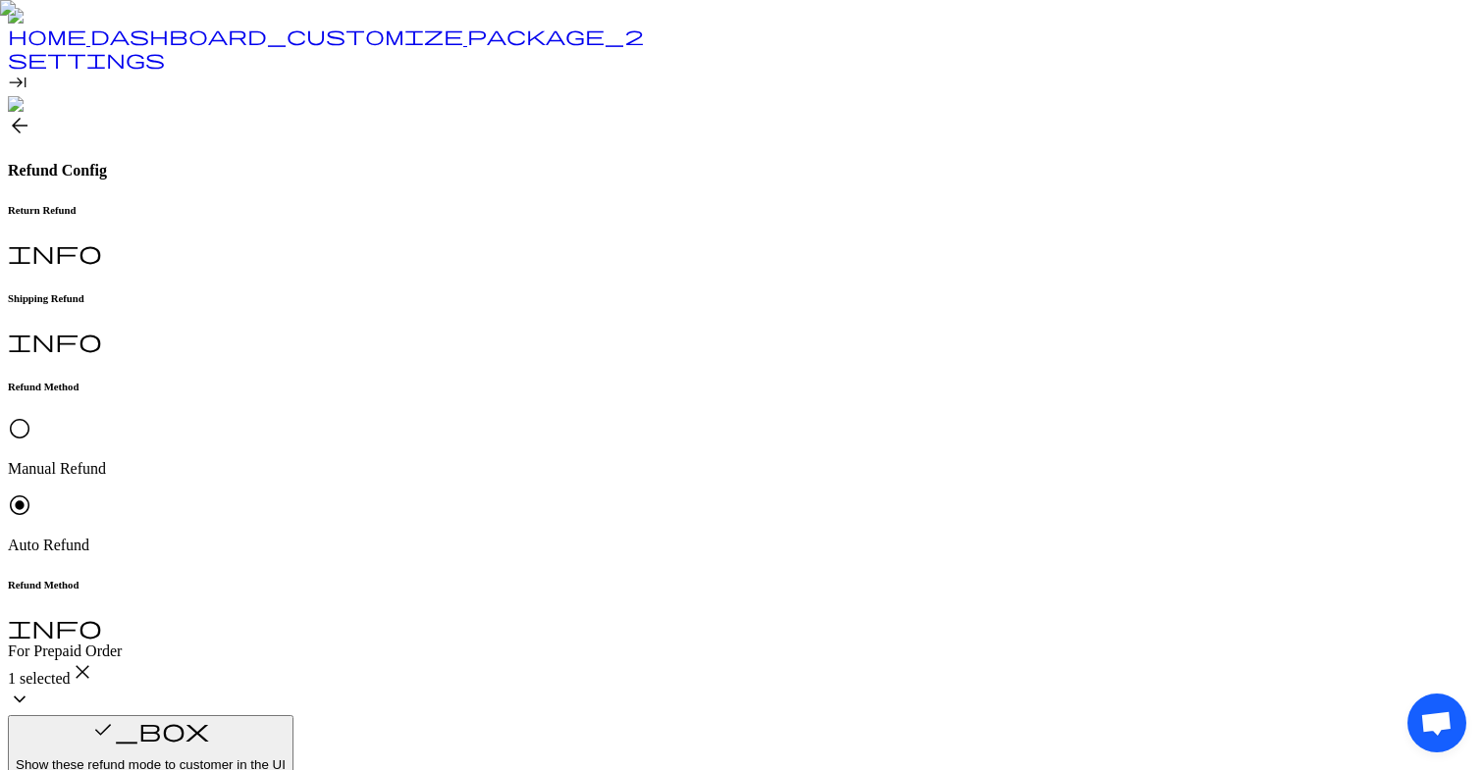
scroll to position [284, 0]
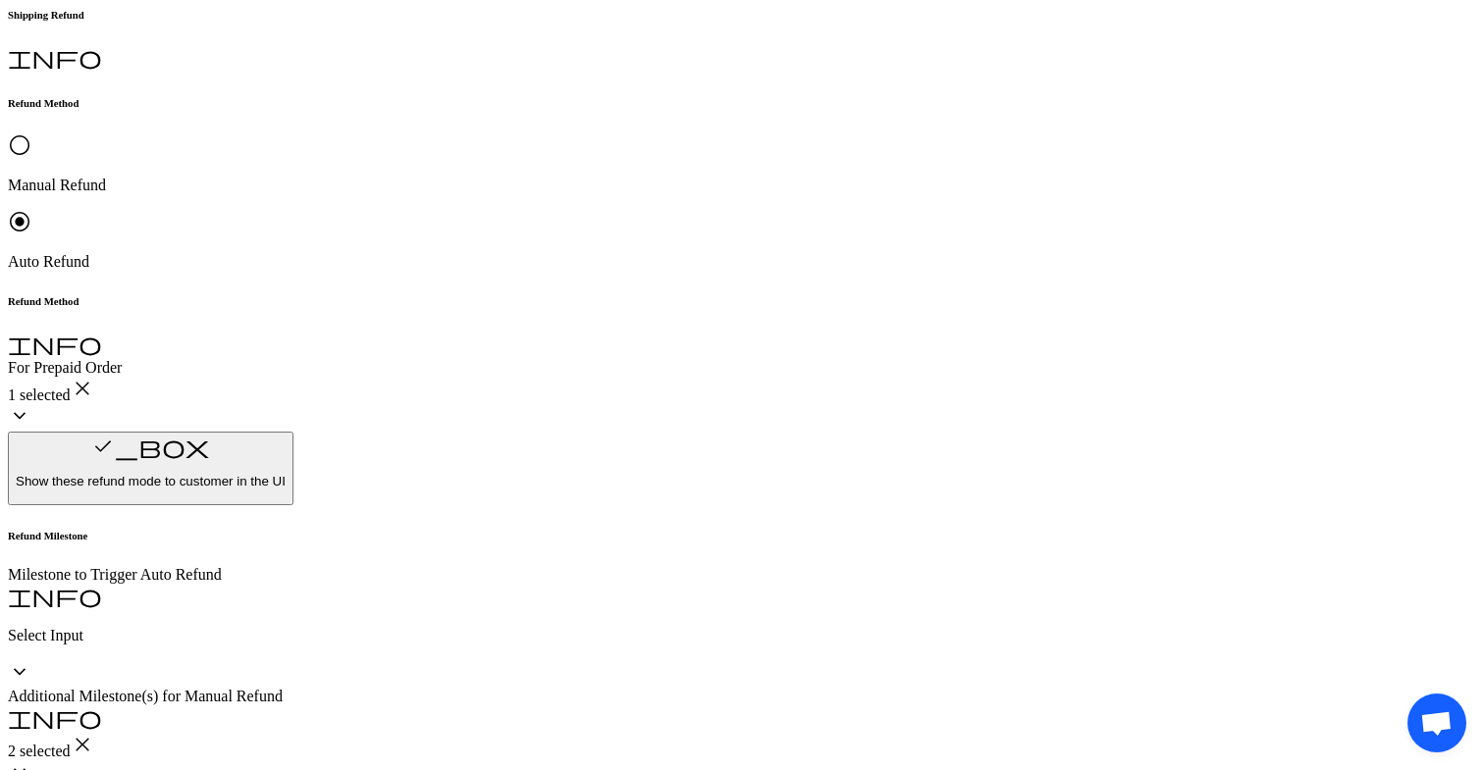
click at [503, 627] on div "Select Input" at bounding box center [742, 636] width 1468 height 18
click at [718, 555] on div "Refund Method info For Prepaid Order 1 selected close keyboard_arrow_down check…" at bounding box center [742, 734] width 1468 height 879
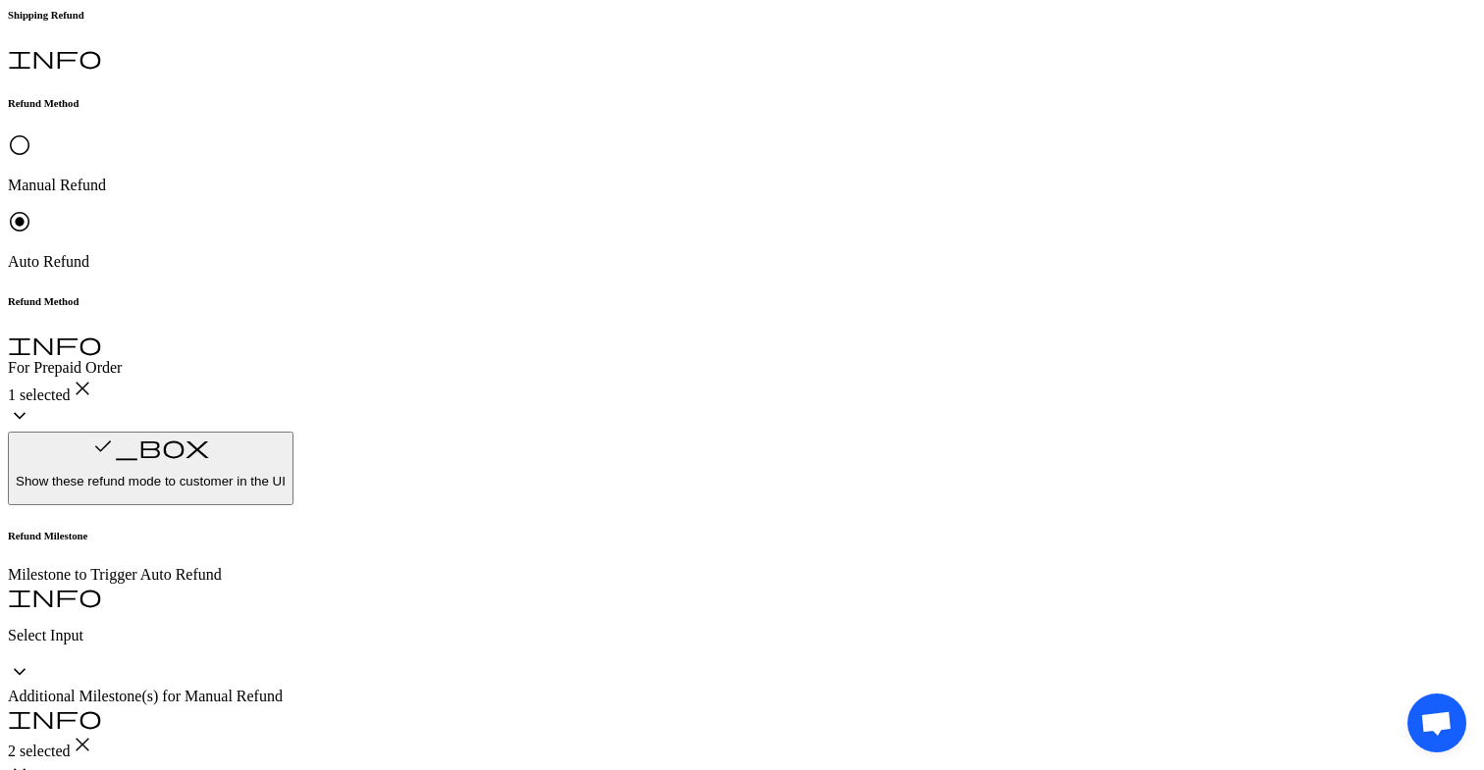
type input "*"
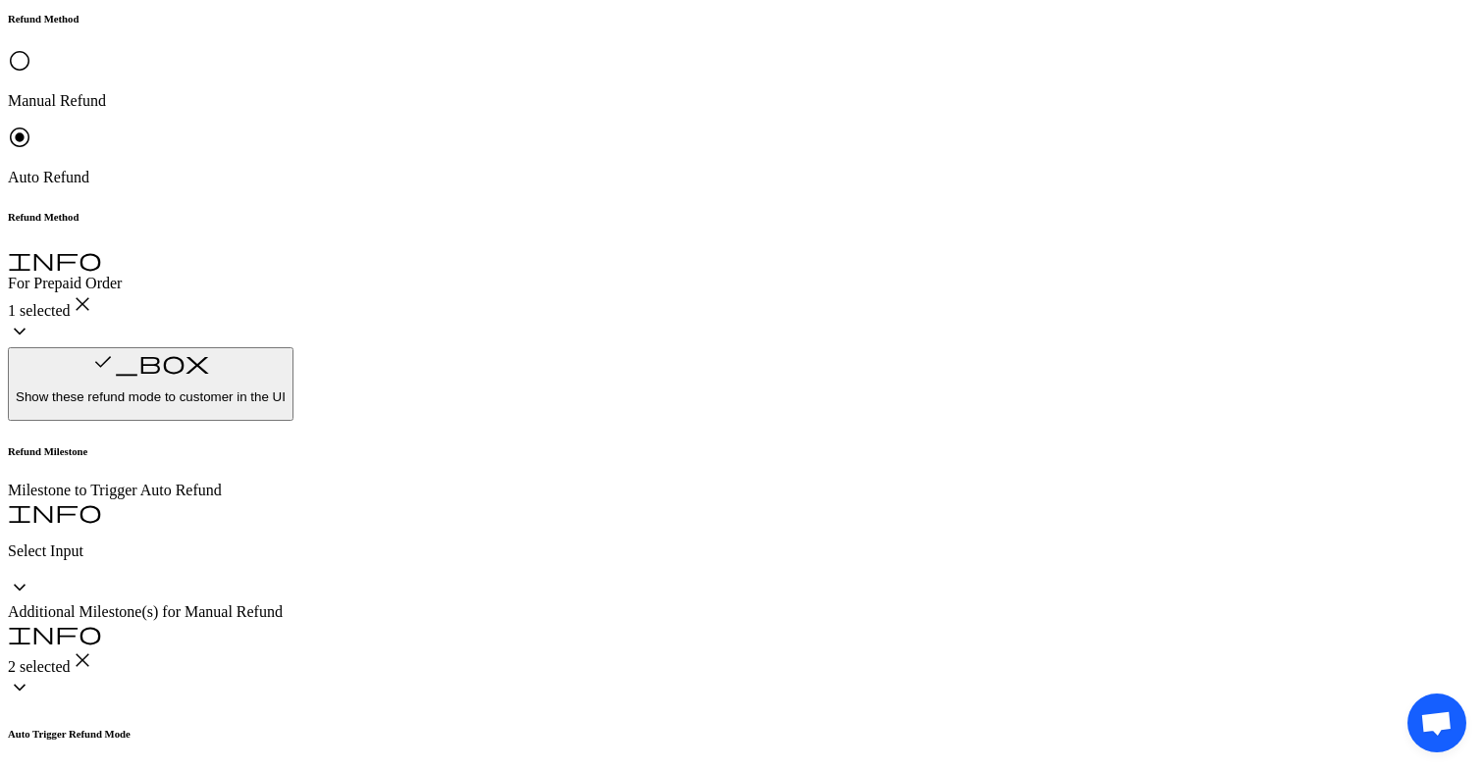
click at [368, 498] on p "Original Payment method (Shopify)" at bounding box center [355, 501] width 385 height 18
click at [319, 543] on p "Select Input" at bounding box center [742, 552] width 1468 height 18
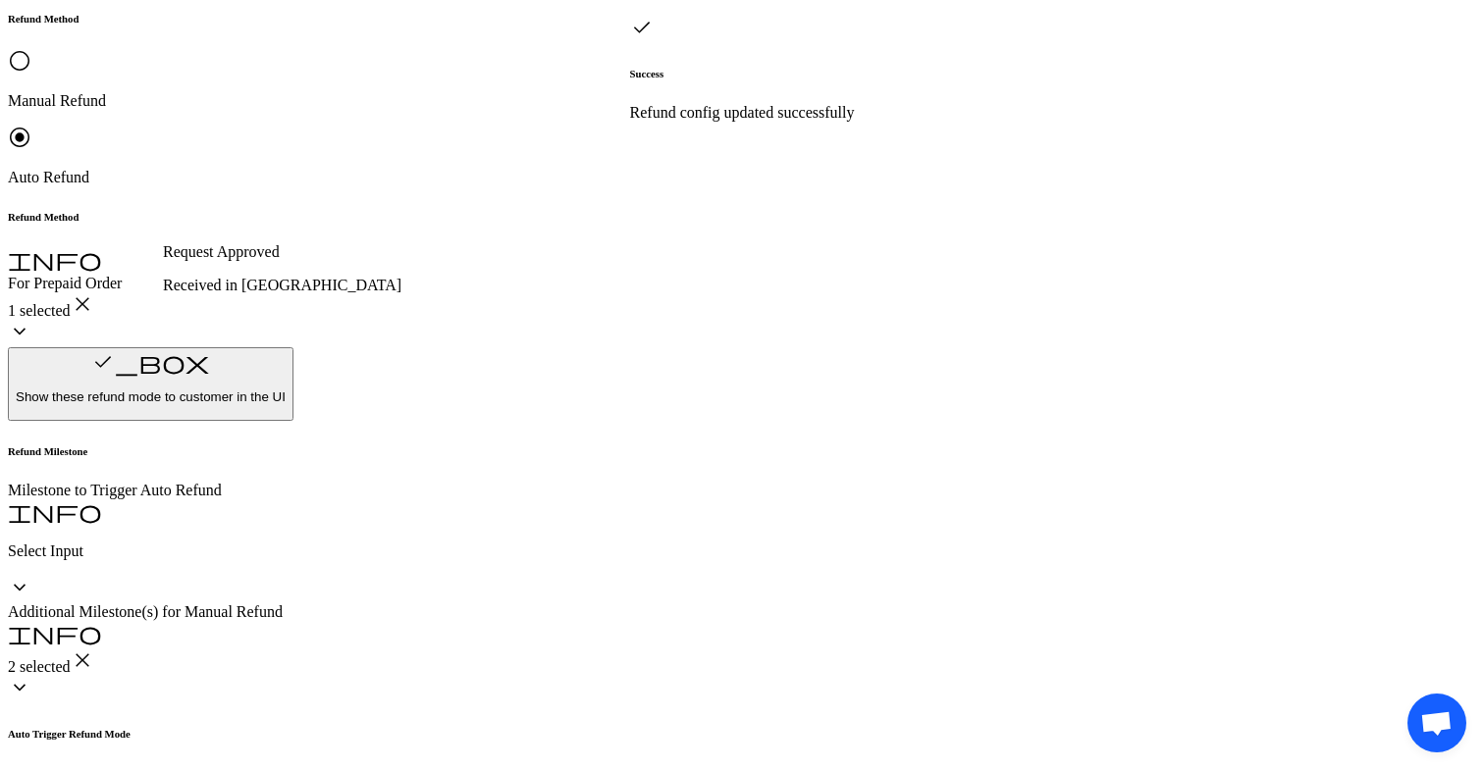
click at [287, 245] on div "Request Approved" at bounding box center [359, 252] width 393 height 18
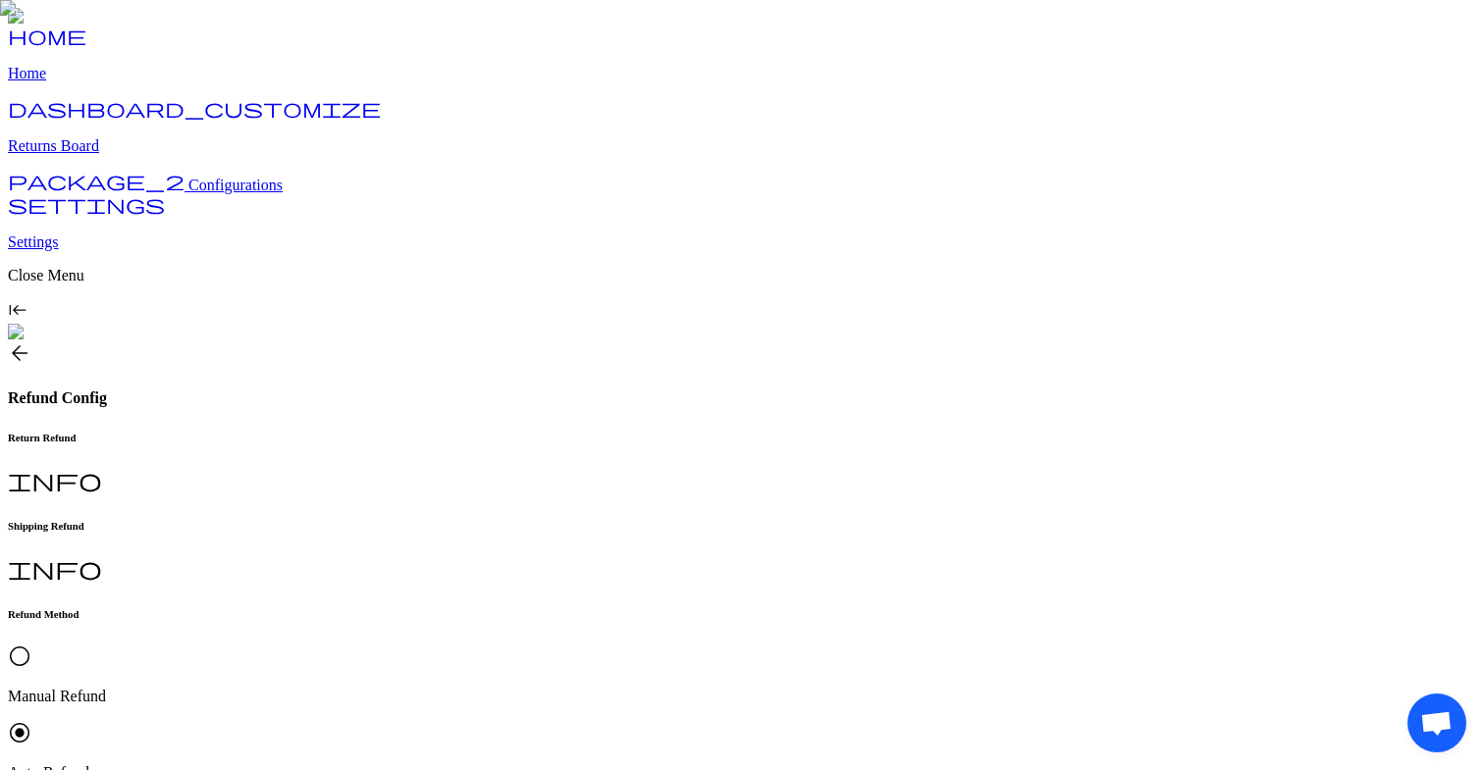
click at [31, 342] on span "arrow_back" at bounding box center [20, 354] width 24 height 24
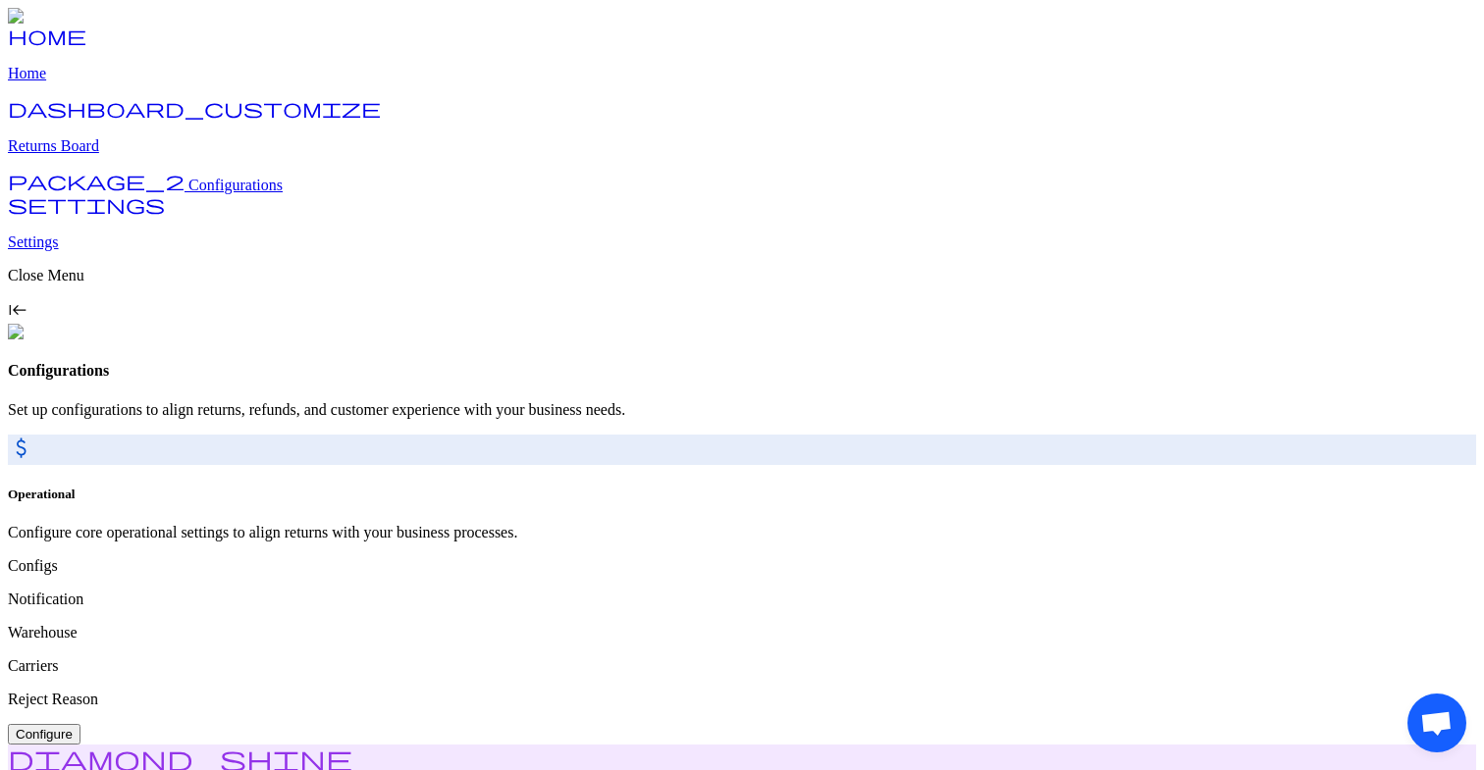
click at [82, 155] on p "Returns Board" at bounding box center [742, 146] width 1468 height 18
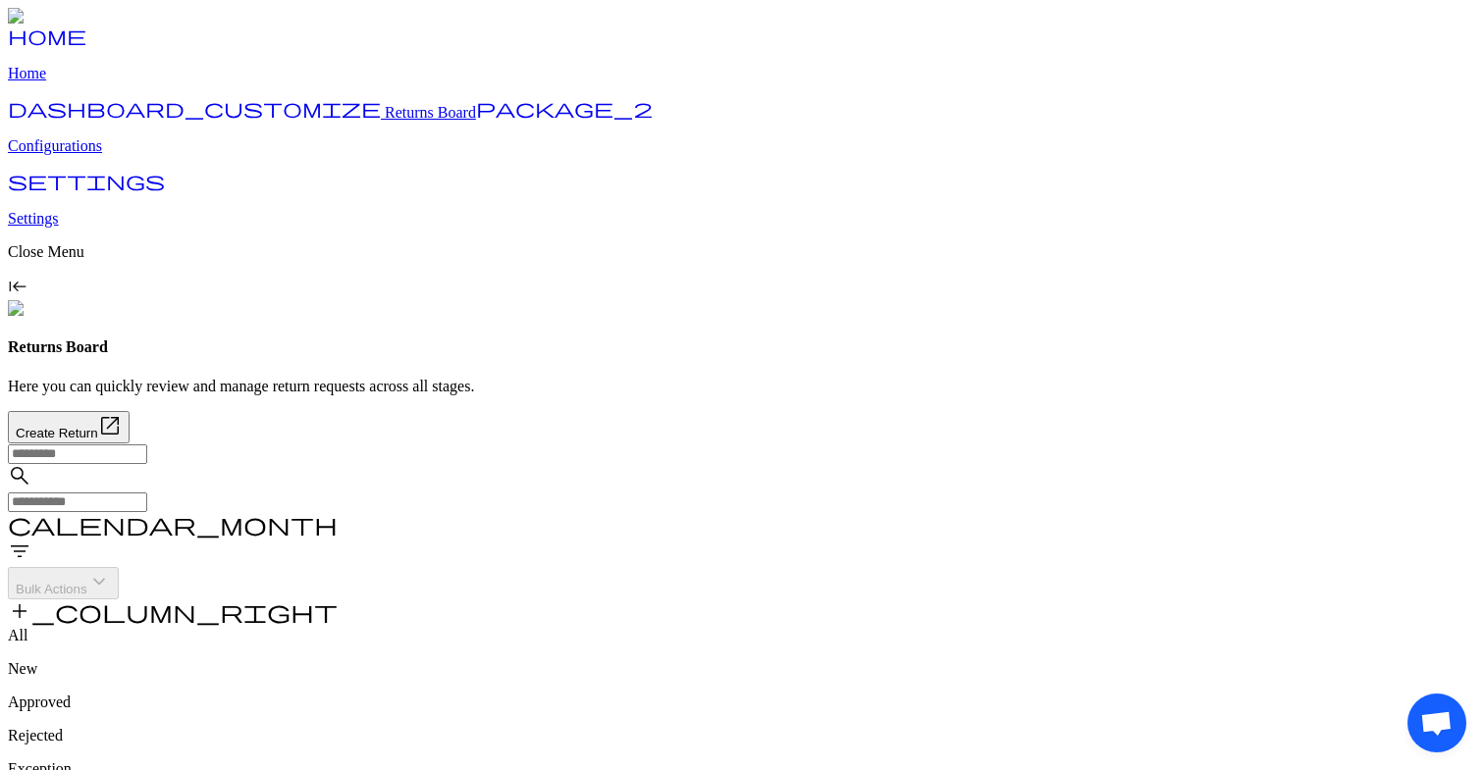
scroll to position [36, 0]
click at [97, 155] on p "Configurations" at bounding box center [742, 146] width 1468 height 18
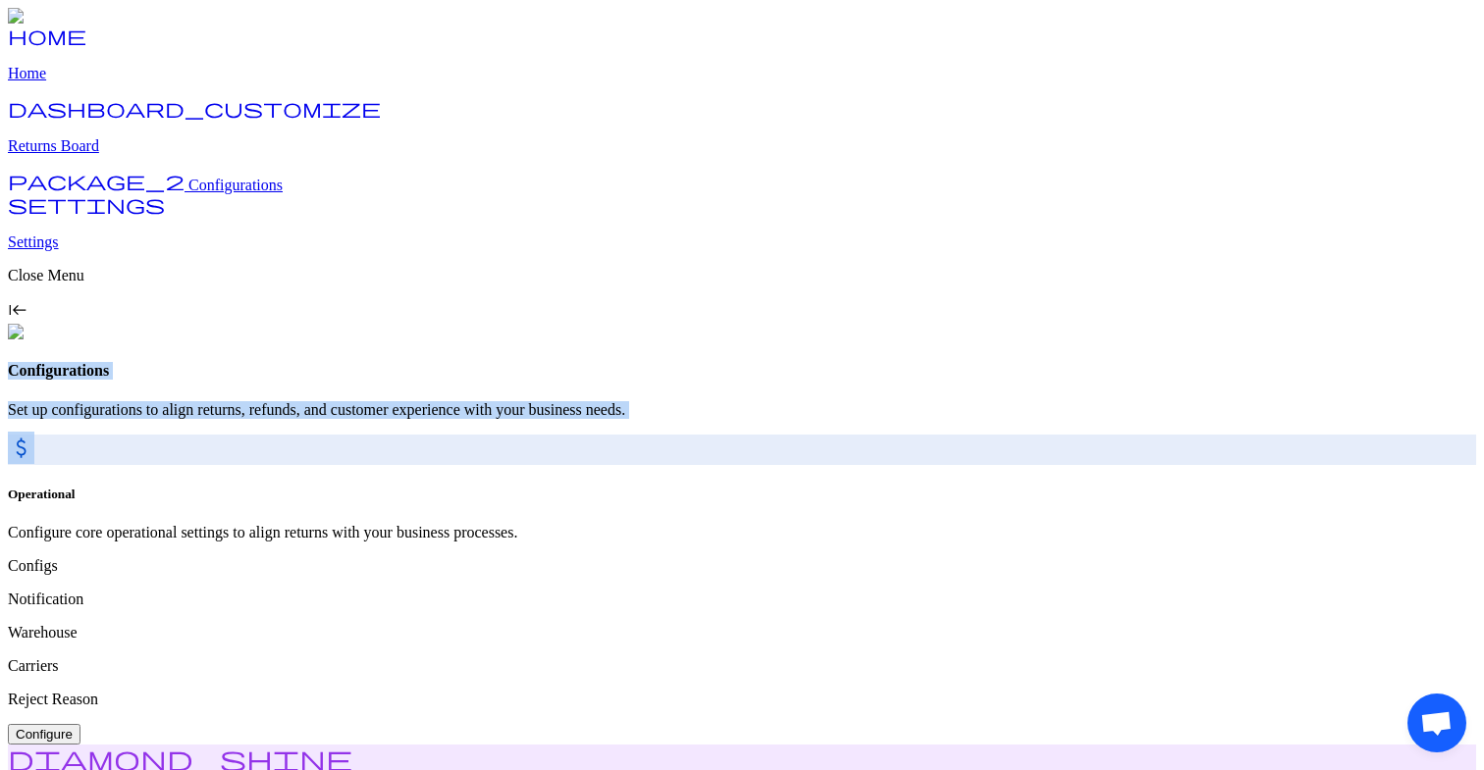
drag, startPoint x: 278, startPoint y: 62, endPoint x: 791, endPoint y: 119, distance: 516.4
drag, startPoint x: 278, startPoint y: 51, endPoint x: 917, endPoint y: 102, distance: 640.9
click at [917, 362] on div "Configurations Set up configurations to align returns, refunds, and customer ex…" at bounding box center [742, 390] width 1468 height 56
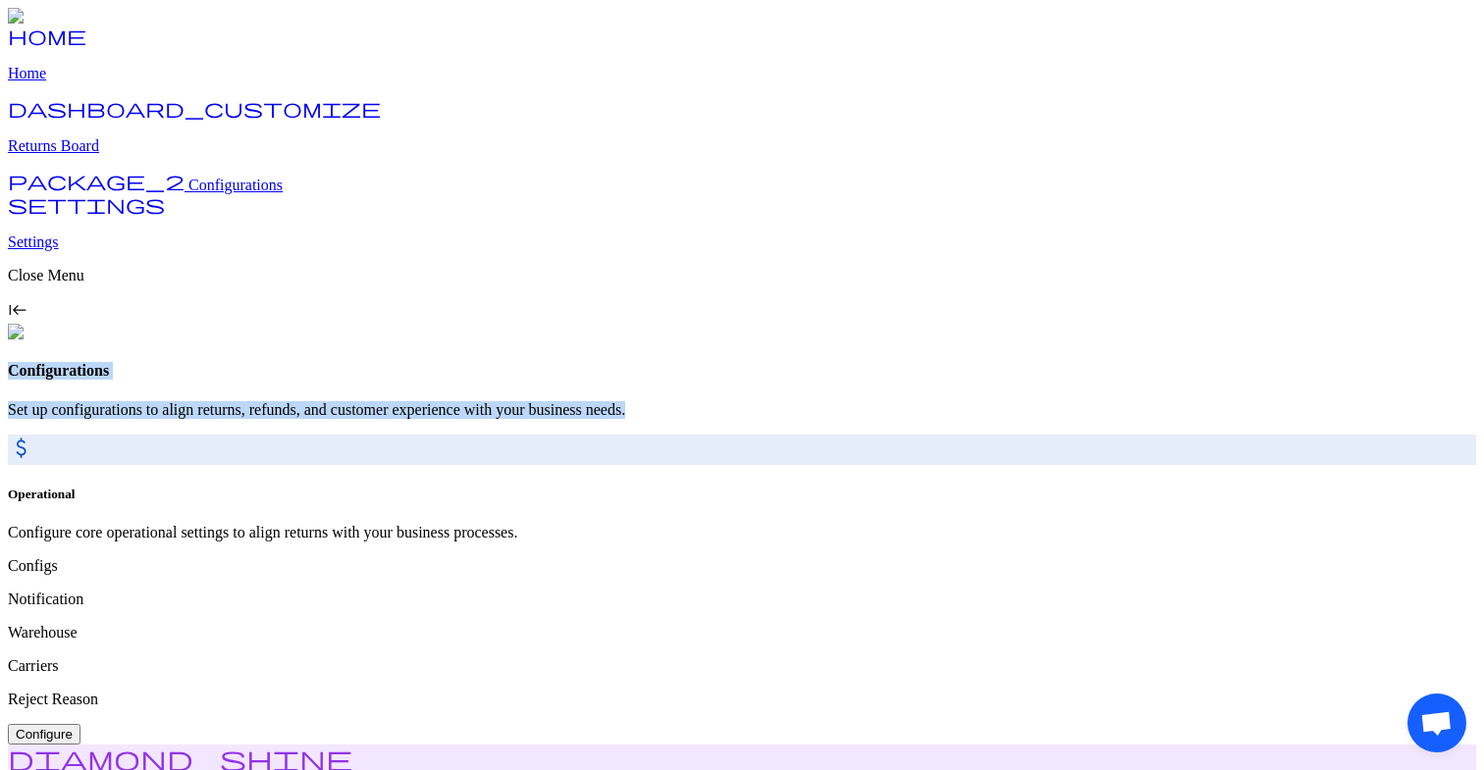
click at [885, 401] on p "Set up configurations to align returns, refunds, and customer experience with y…" at bounding box center [742, 410] width 1468 height 18
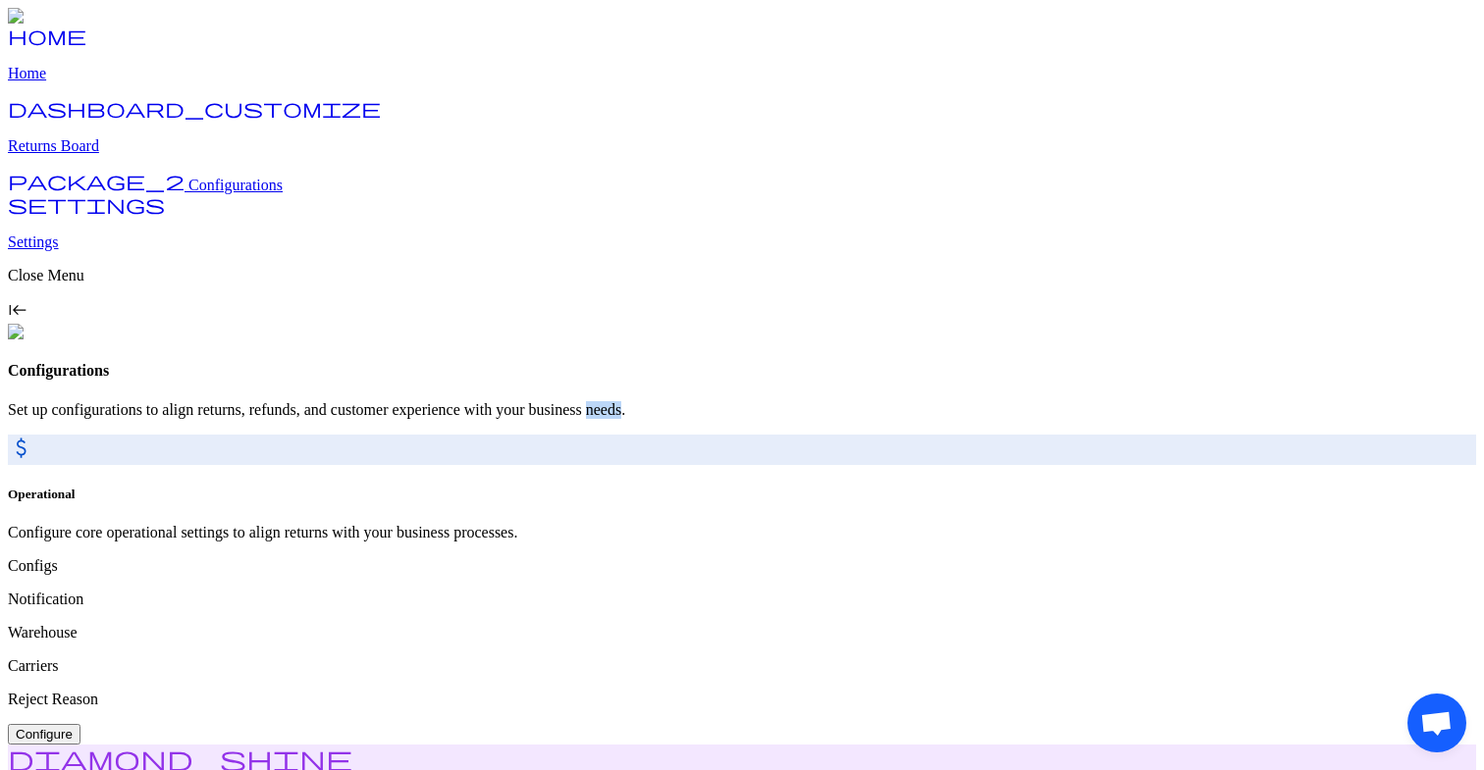
click at [885, 401] on p "Set up configurations to align returns, refunds, and customer experience with y…" at bounding box center [742, 410] width 1468 height 18
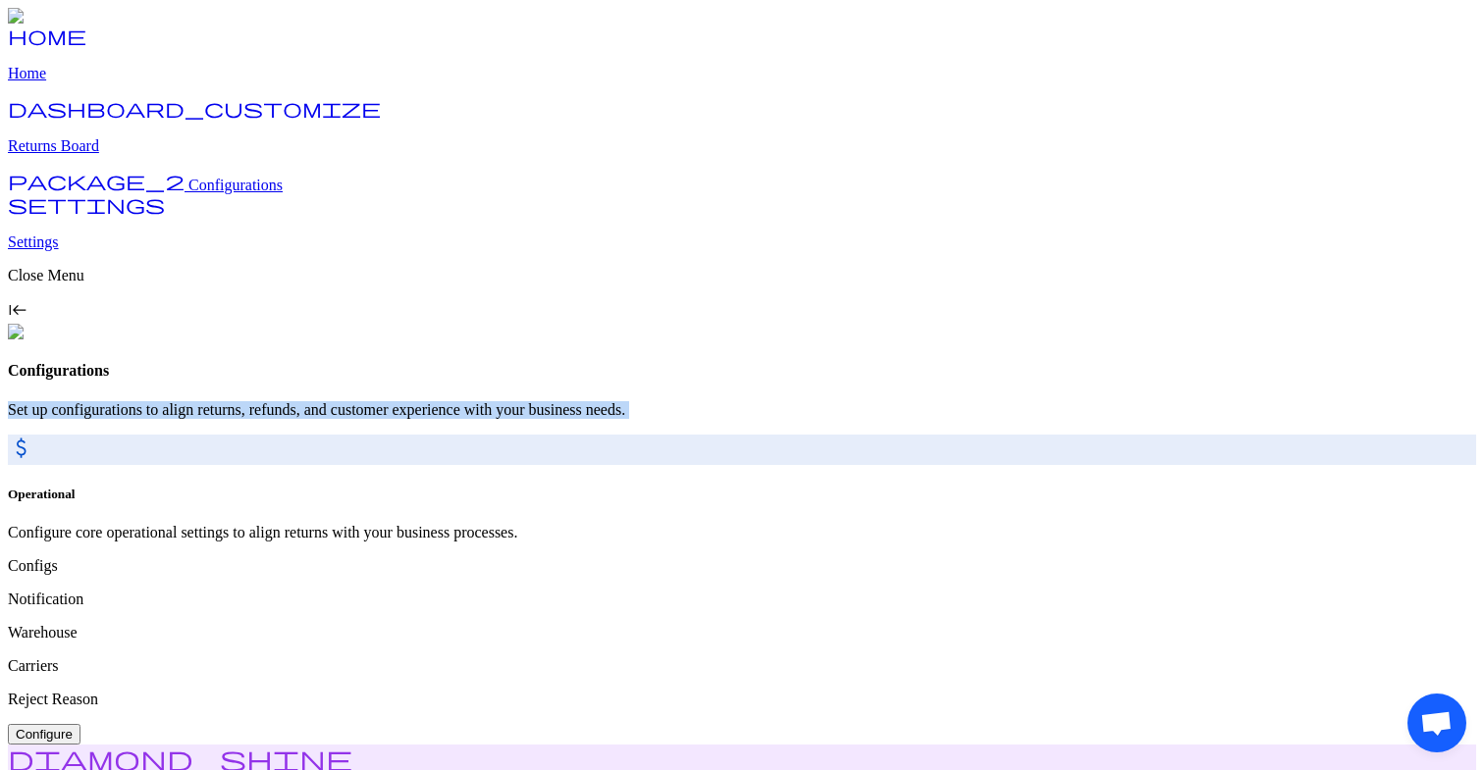
click at [885, 401] on p "Set up configurations to align returns, refunds, and customer experience with y…" at bounding box center [742, 410] width 1468 height 18
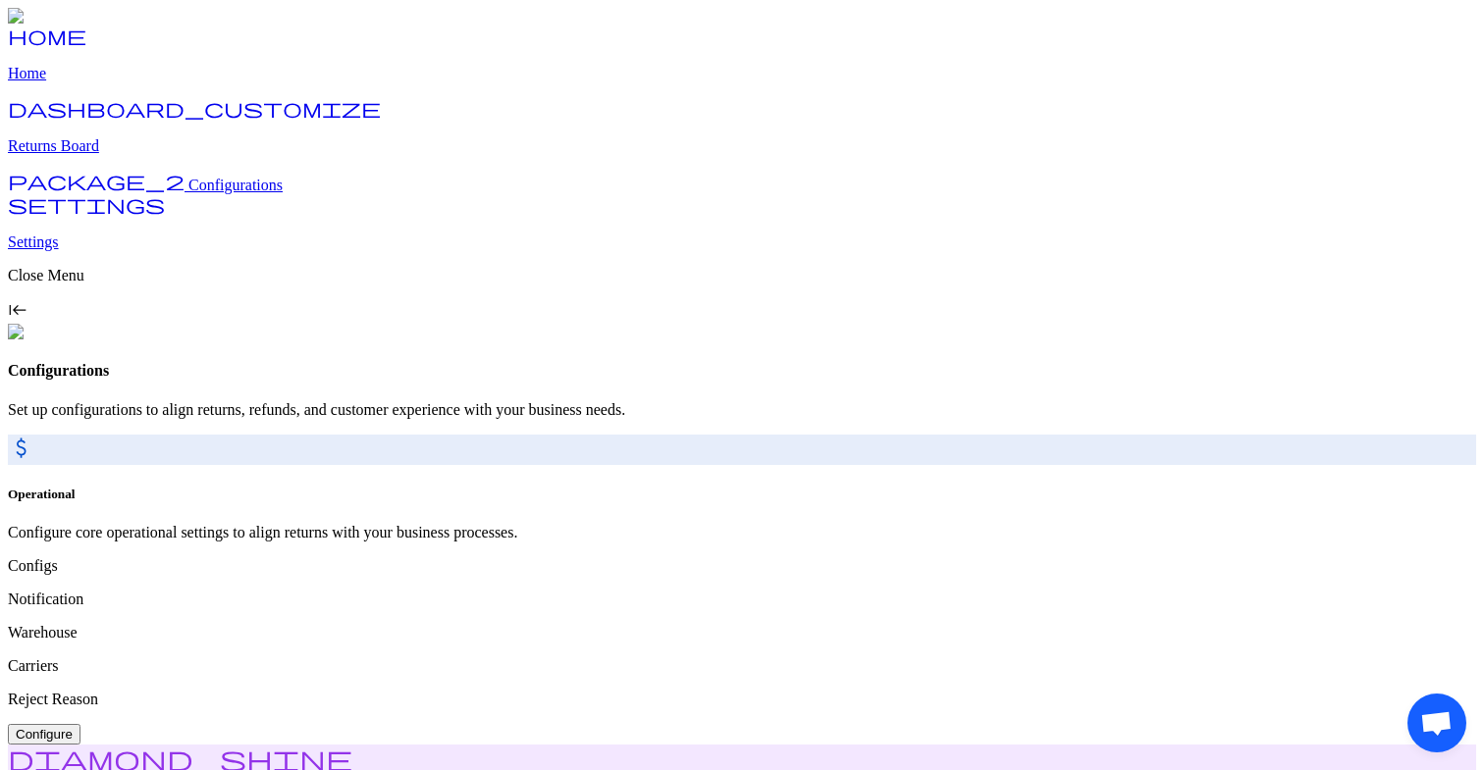
click at [340, 362] on h4 "Configurations" at bounding box center [742, 371] width 1468 height 18
click at [291, 401] on p "Set up configurations to align returns, refunds, and customer experience with y…" at bounding box center [742, 410] width 1468 height 18
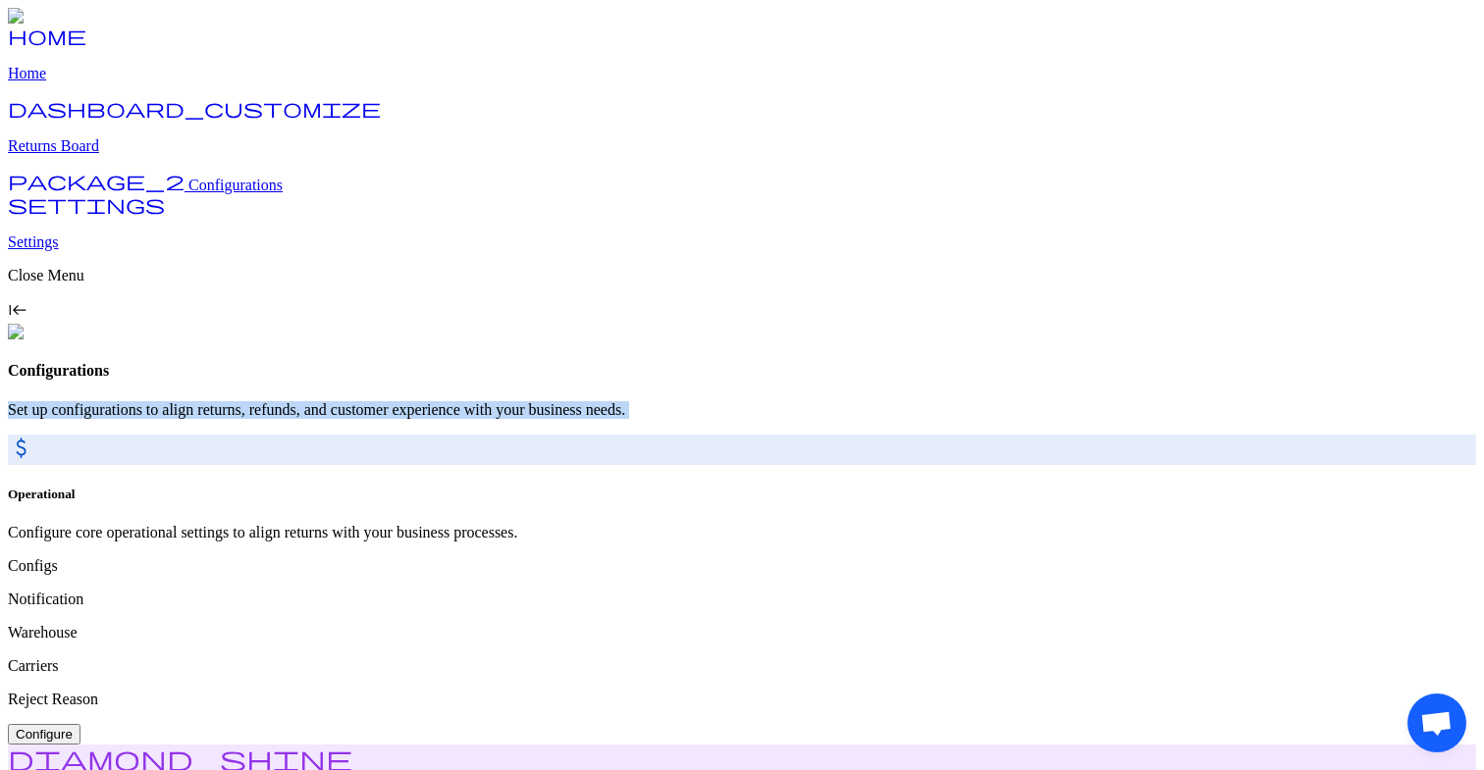
click at [291, 401] on p "Set up configurations to align returns, refunds, and customer experience with y…" at bounding box center [742, 410] width 1468 height 18
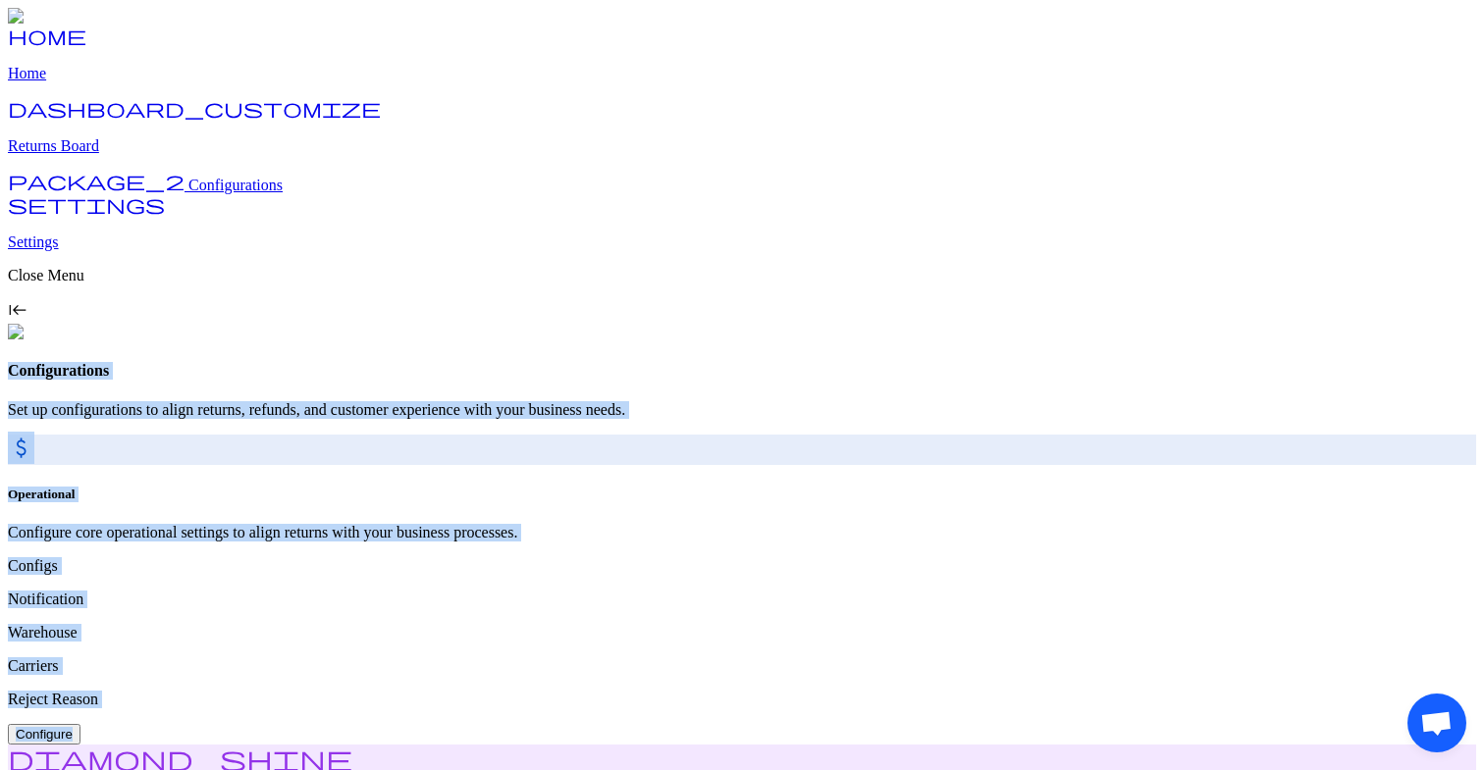
drag, startPoint x: 277, startPoint y: 53, endPoint x: 946, endPoint y: 113, distance: 672.0
click at [550, 401] on p "Set up configurations to align returns, refunds, and customer experience with y…" at bounding box center [742, 410] width 1468 height 18
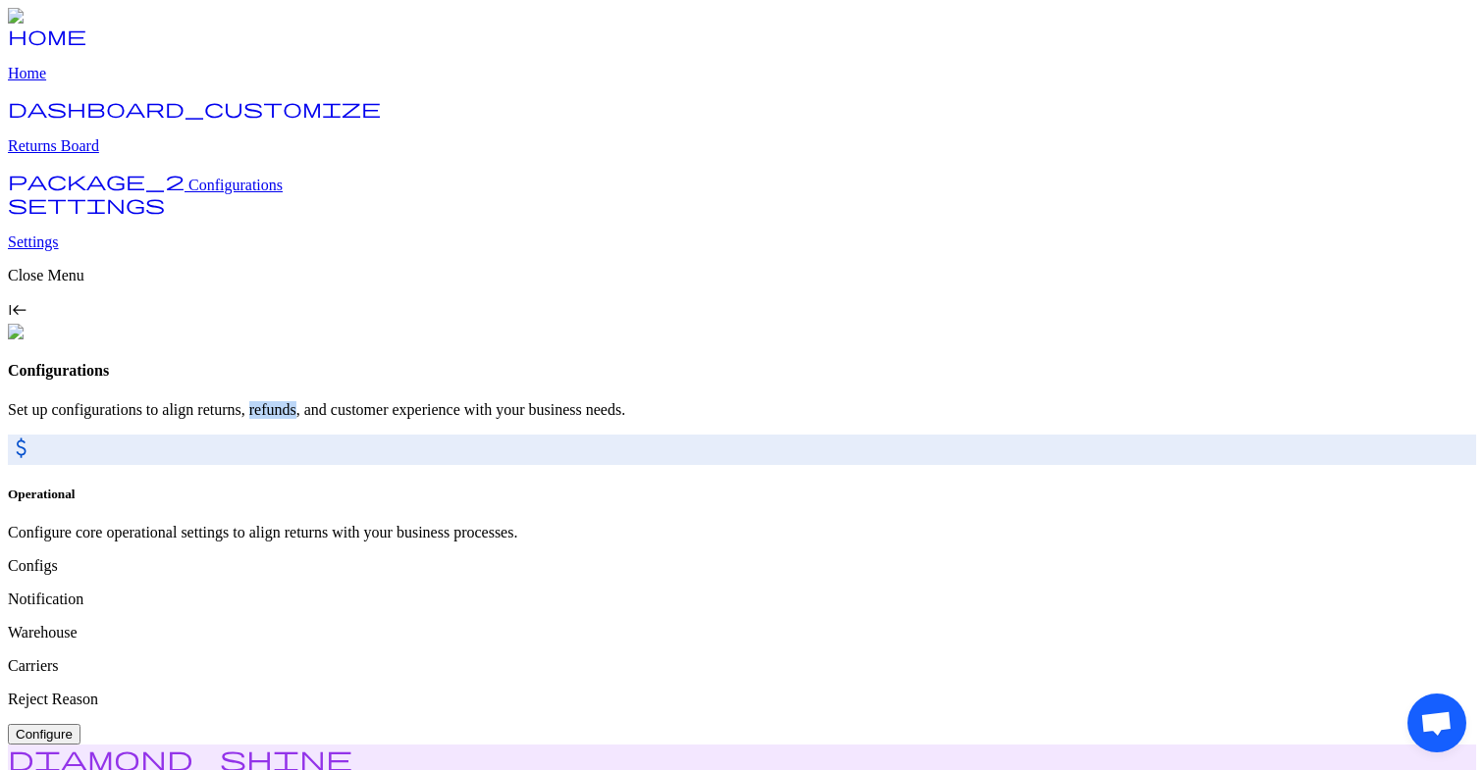
click at [550, 401] on p "Set up configurations to align returns, refunds, and customer experience with y…" at bounding box center [742, 410] width 1468 height 18
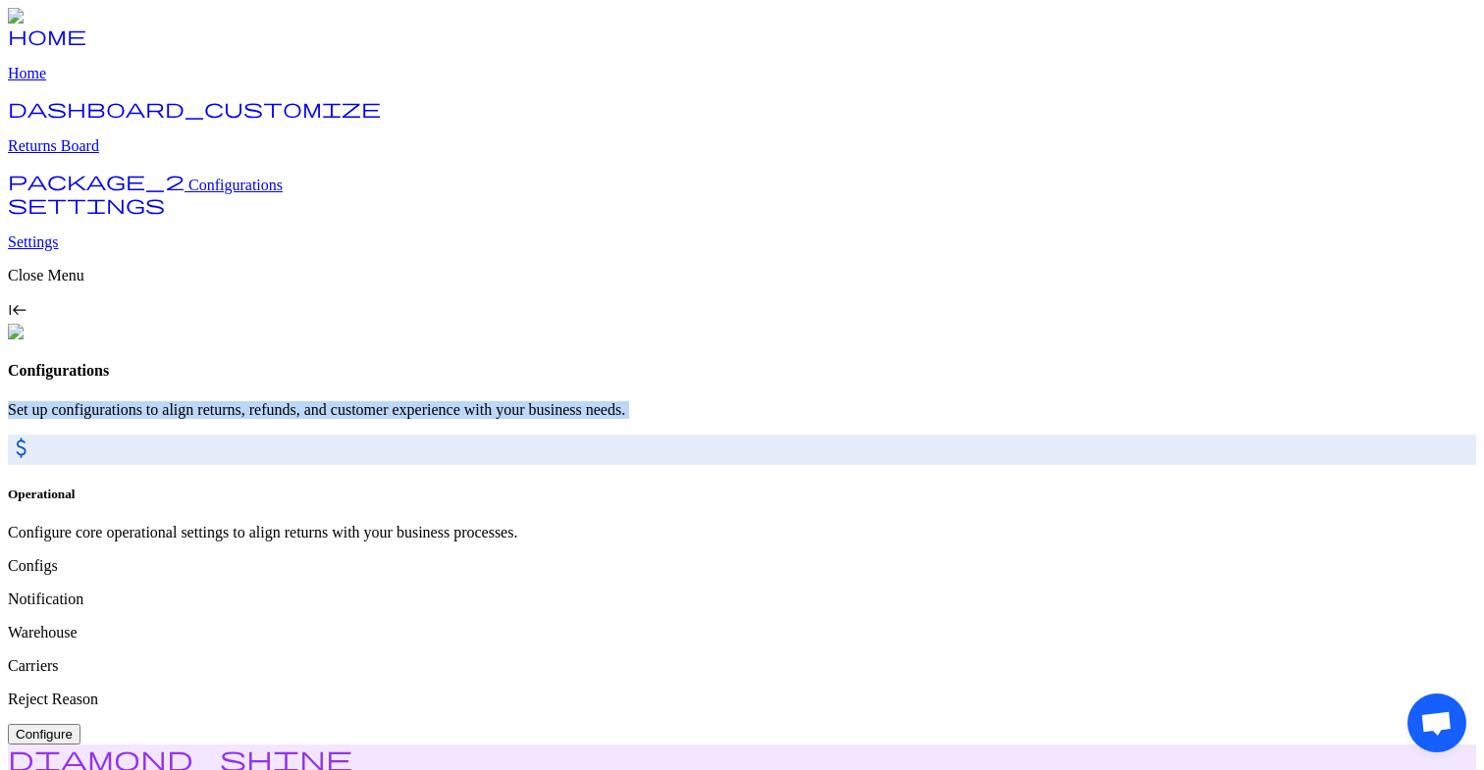
click at [550, 401] on p "Set up configurations to align returns, refunds, and customer experience with y…" at bounding box center [742, 410] width 1468 height 18
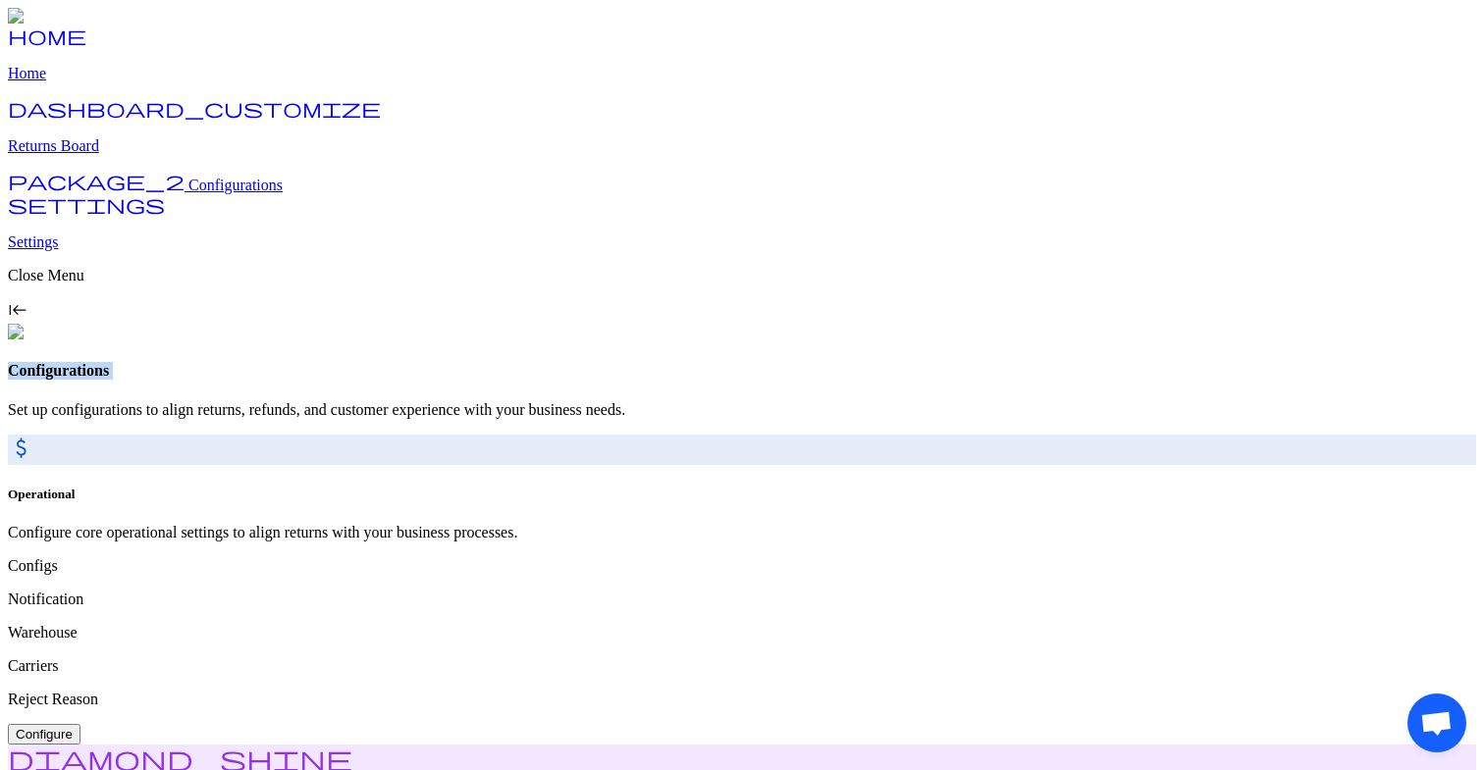
drag, startPoint x: 280, startPoint y: 50, endPoint x: 957, endPoint y: 78, distance: 677.7
click at [957, 362] on div "Configurations Set up configurations to align returns, refunds, and customer ex…" at bounding box center [742, 390] width 1468 height 56
drag, startPoint x: 365, startPoint y: 466, endPoint x: 606, endPoint y: 528, distance: 248.3
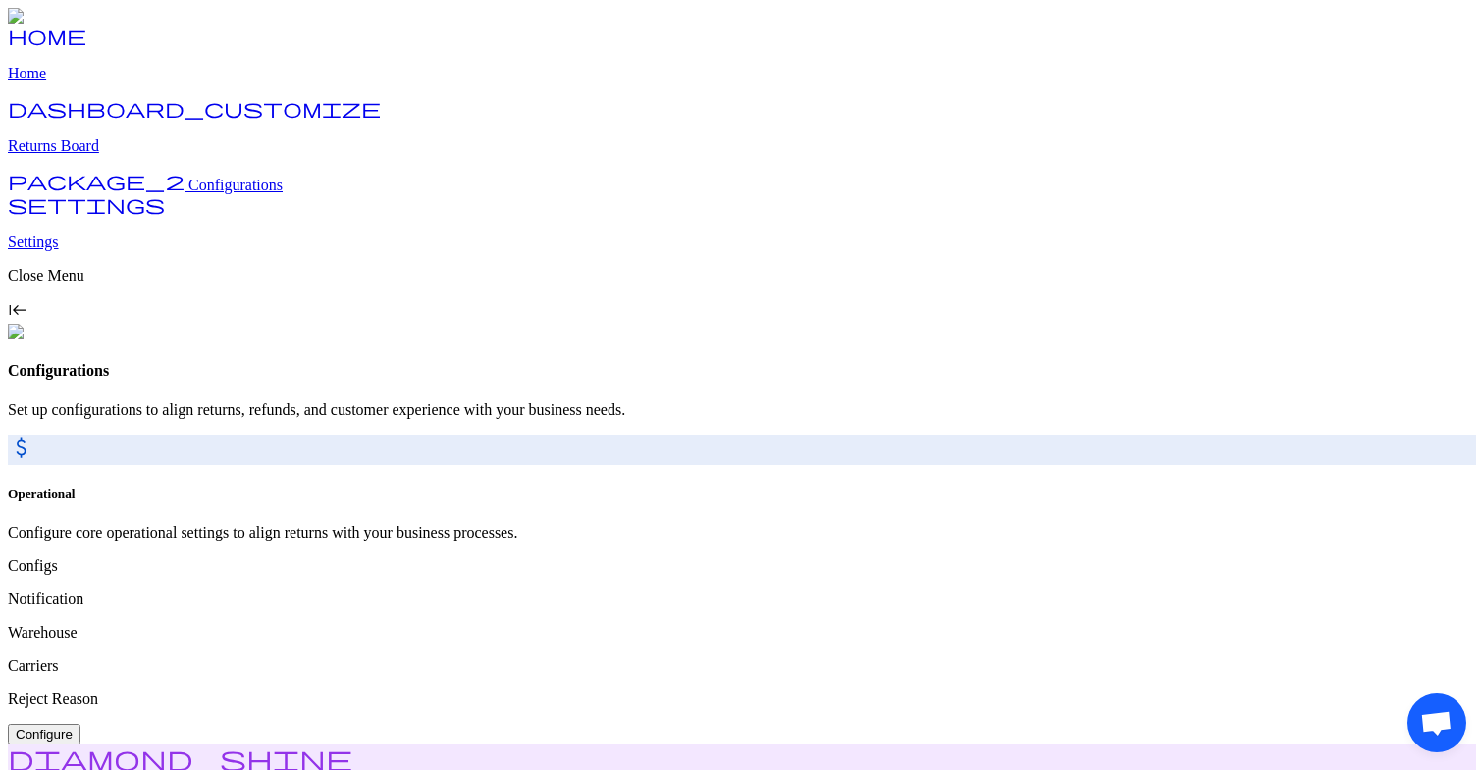
drag, startPoint x: 361, startPoint y: 464, endPoint x: 627, endPoint y: 535, distance: 275.2
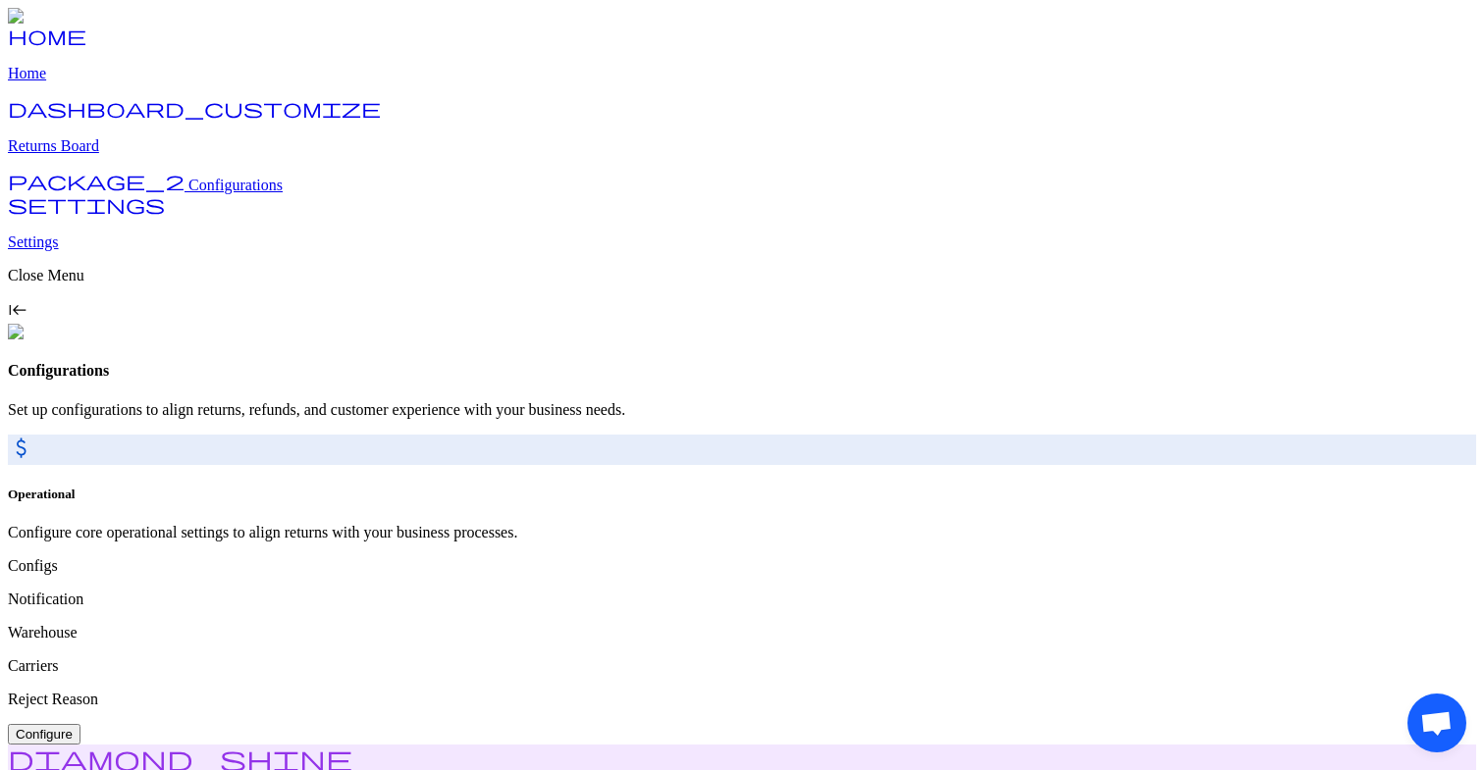
click at [27, 320] on span "keyboard_tab_rtl" at bounding box center [18, 310] width 20 height 20
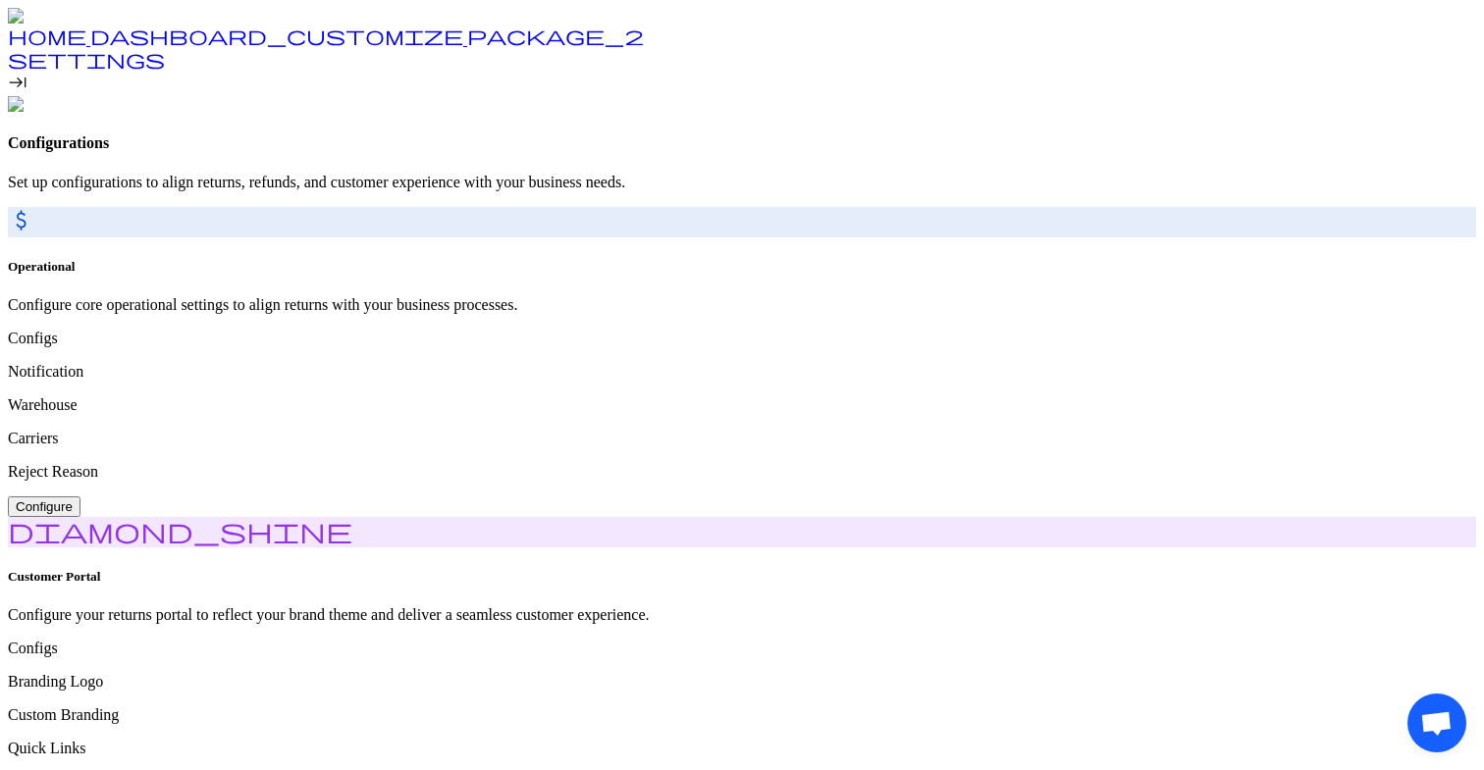
click at [27, 92] on span "keyboard_tab" at bounding box center [18, 83] width 20 height 20
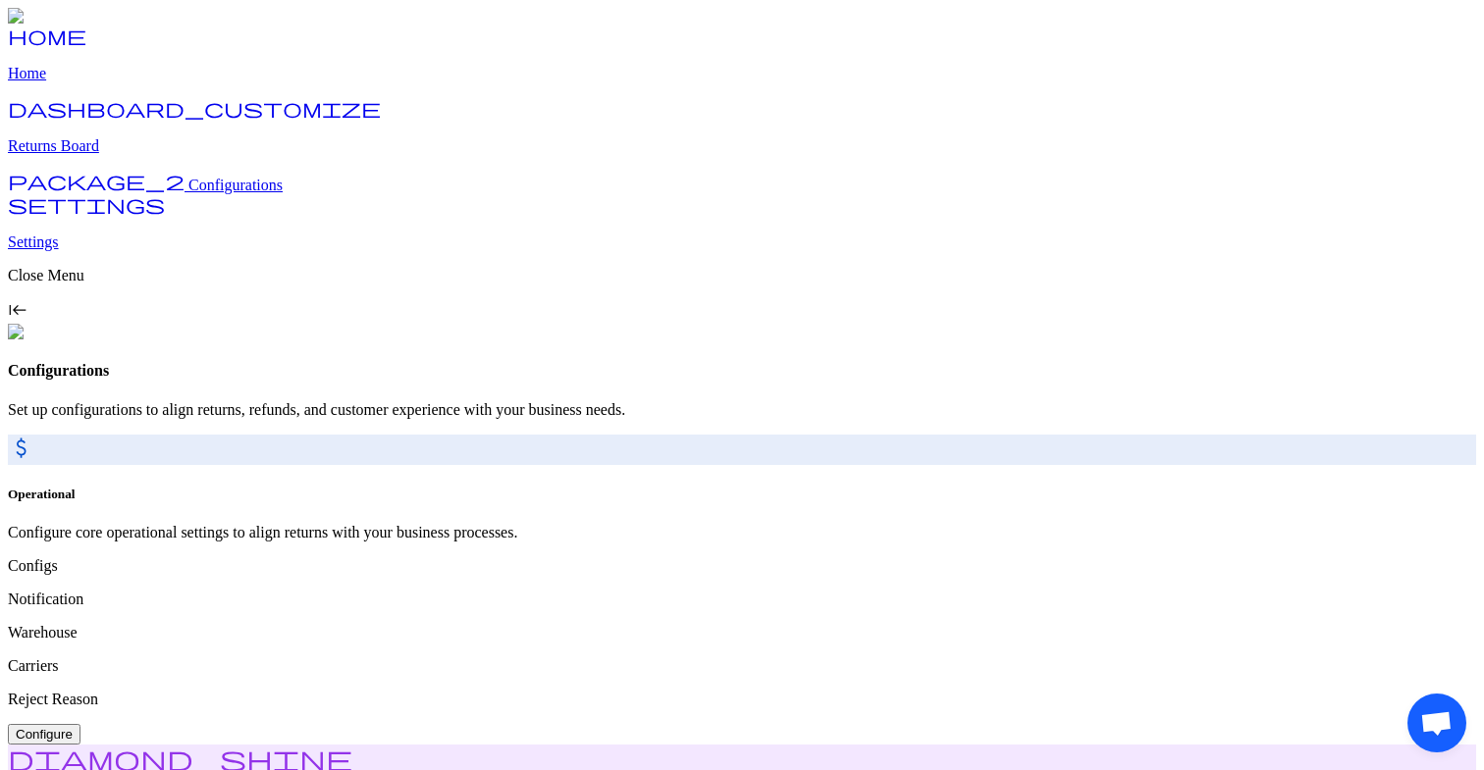
click at [27, 320] on span "keyboard_tab_rtl" at bounding box center [18, 310] width 20 height 20
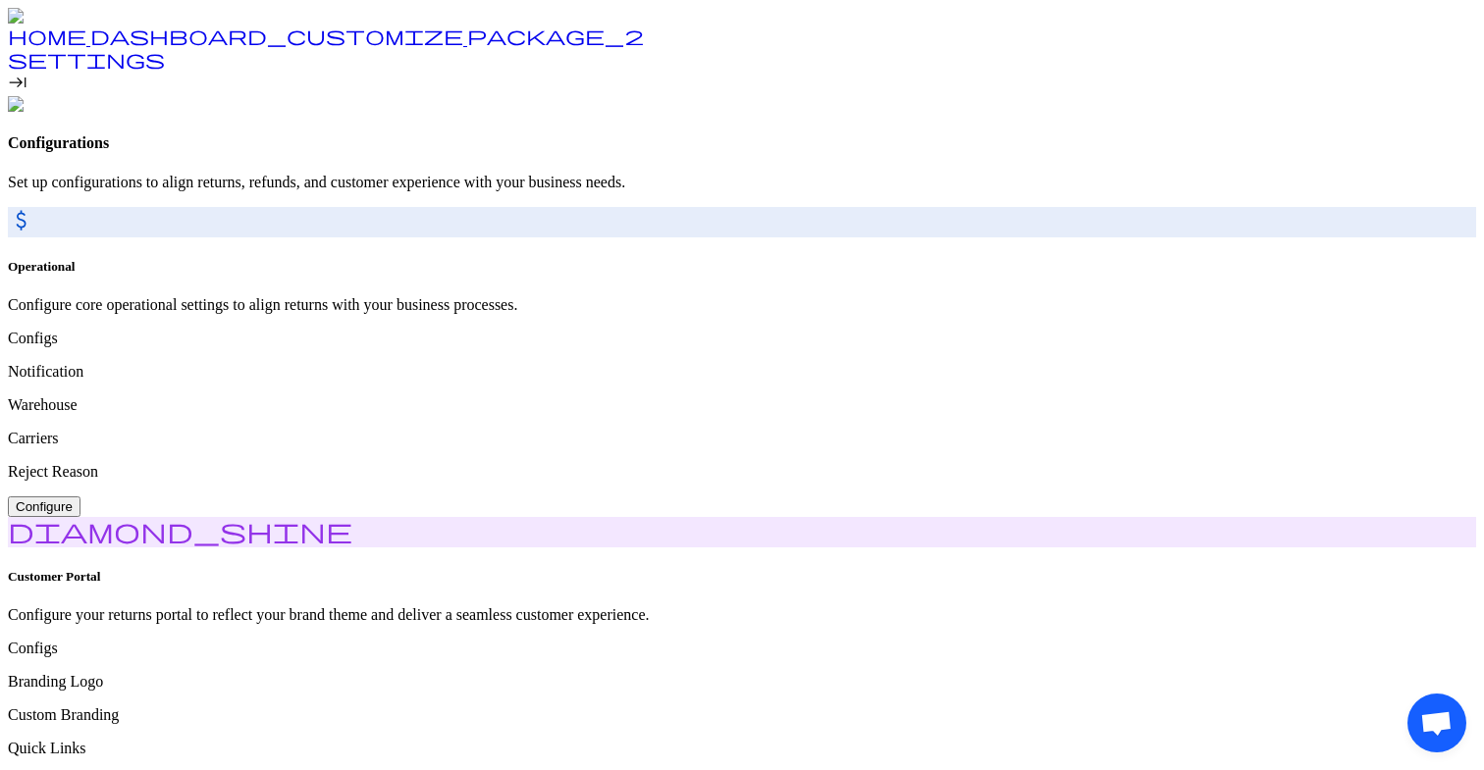
click at [27, 92] on span "keyboard_tab" at bounding box center [18, 83] width 20 height 20
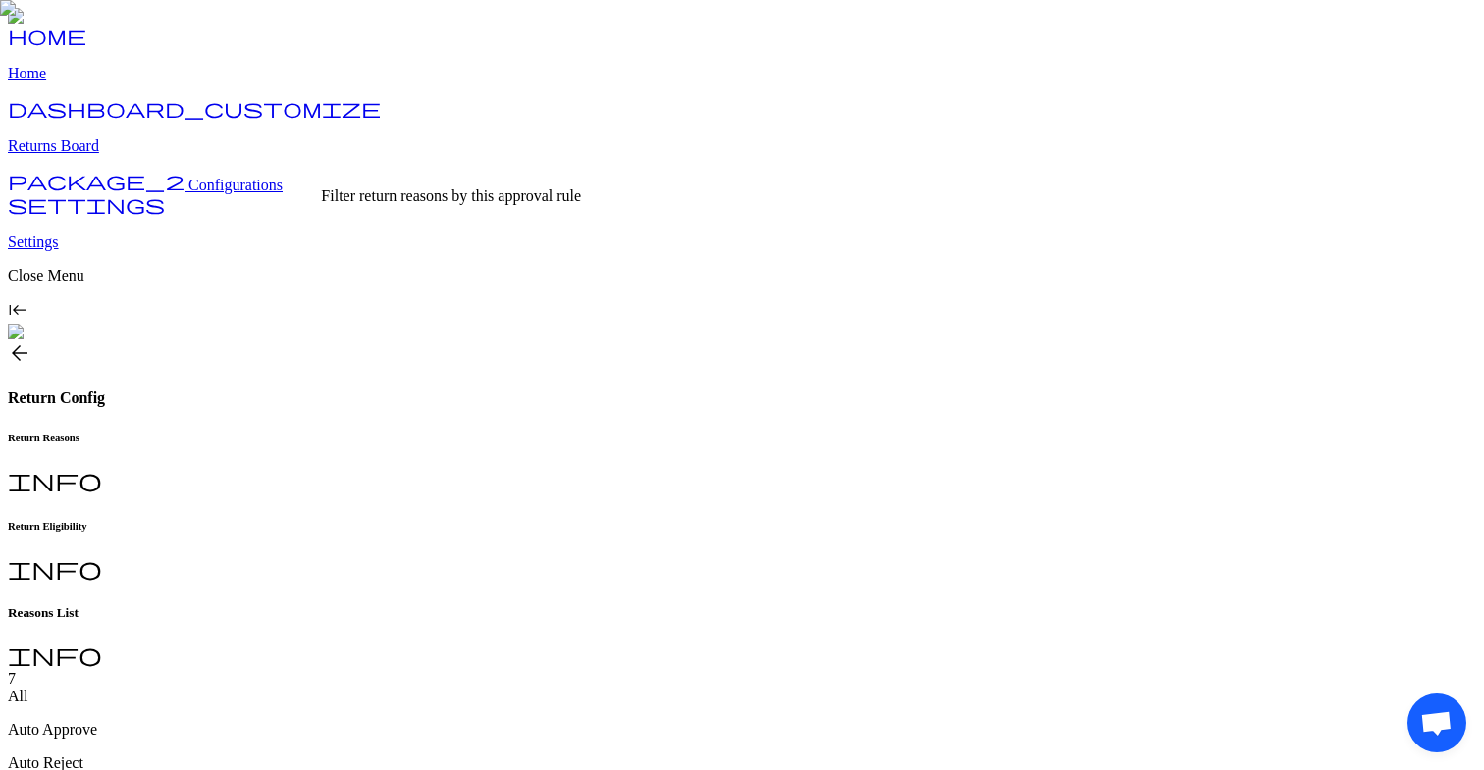
click at [422, 721] on p "Auto Approve" at bounding box center [742, 730] width 1468 height 18
click at [325, 704] on p "All" at bounding box center [742, 713] width 1468 height 18
click at [543, 755] on p "Auto Reject" at bounding box center [742, 764] width 1468 height 18
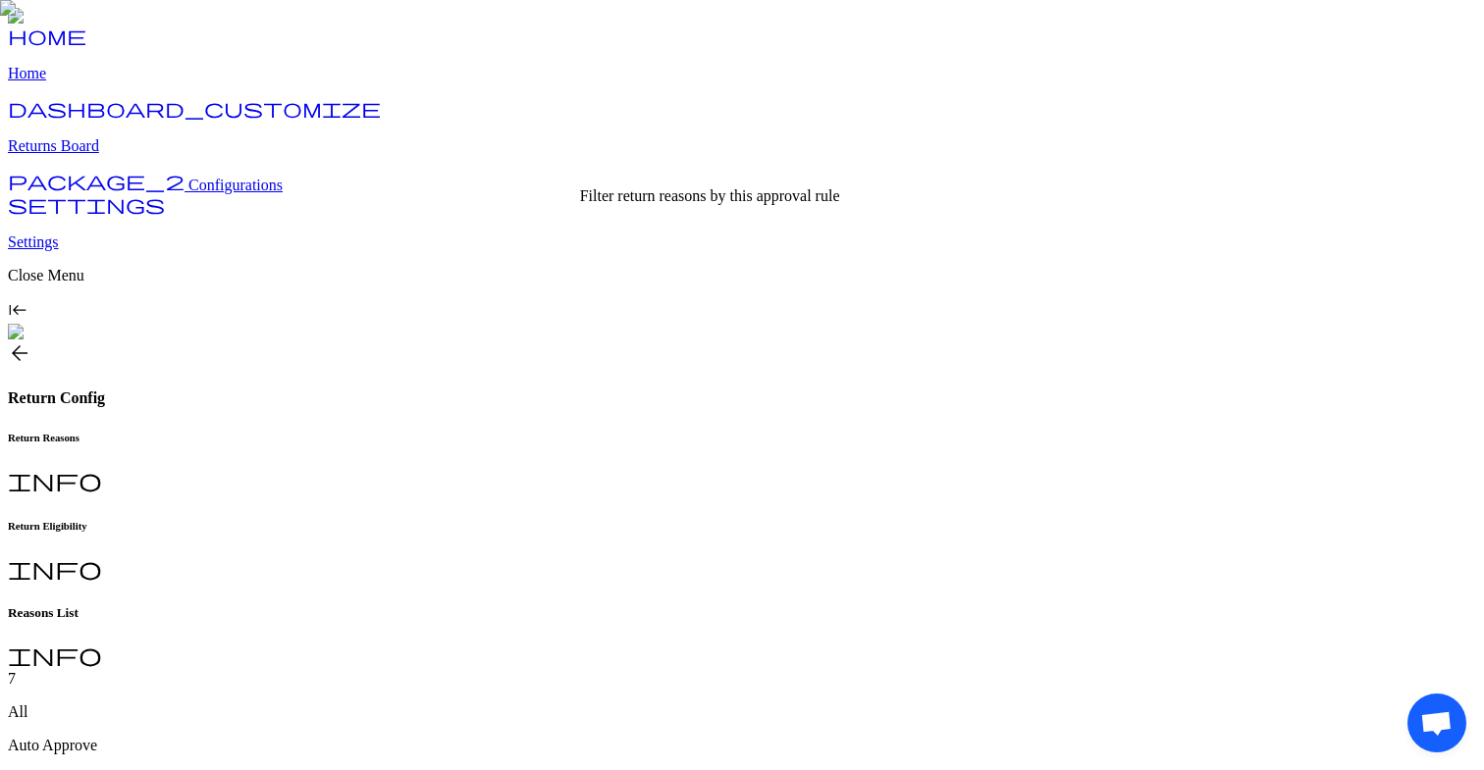
click at [542, 769] on p "Auto Reject" at bounding box center [742, 779] width 1468 height 18
click at [31, 342] on span "arrow_back" at bounding box center [20, 354] width 24 height 24
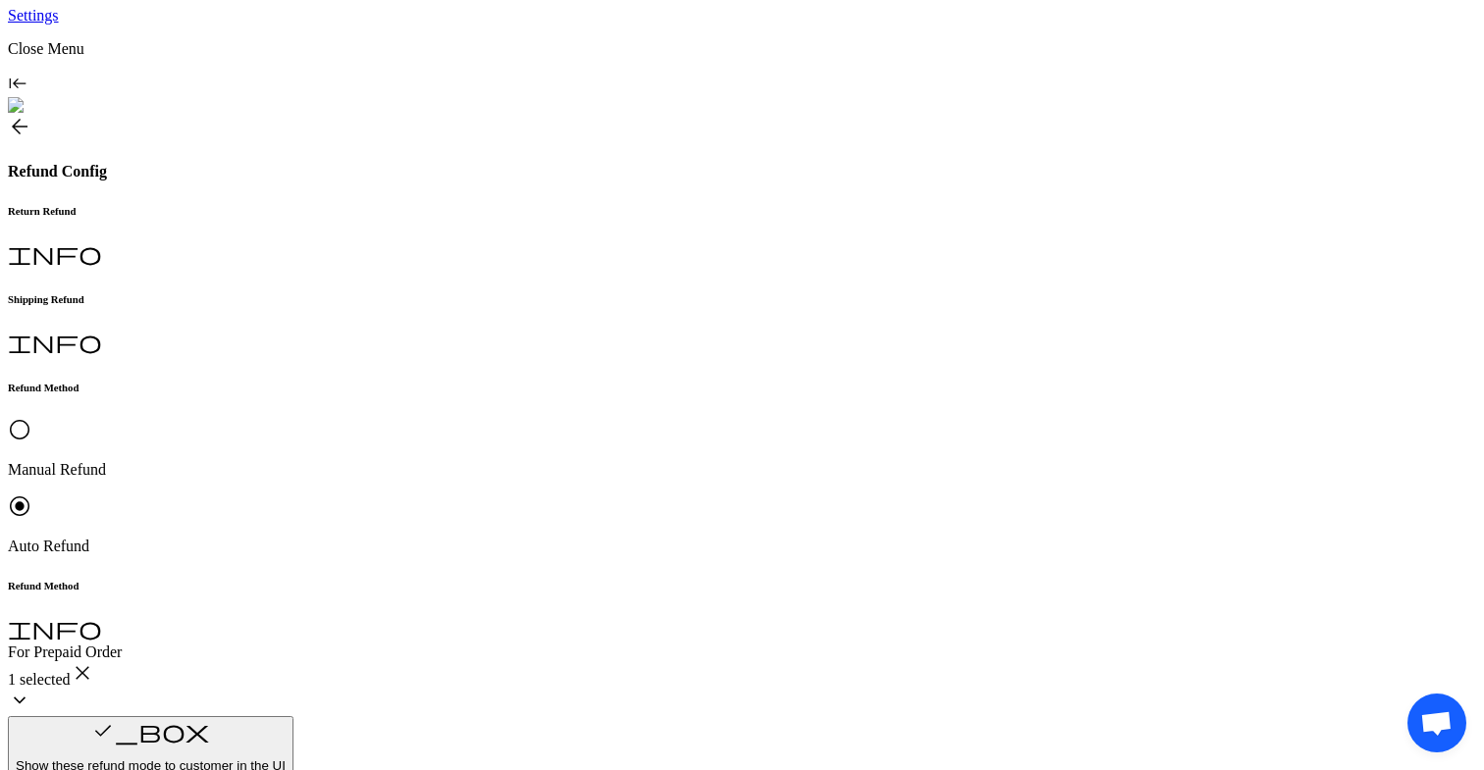
scroll to position [368, 0]
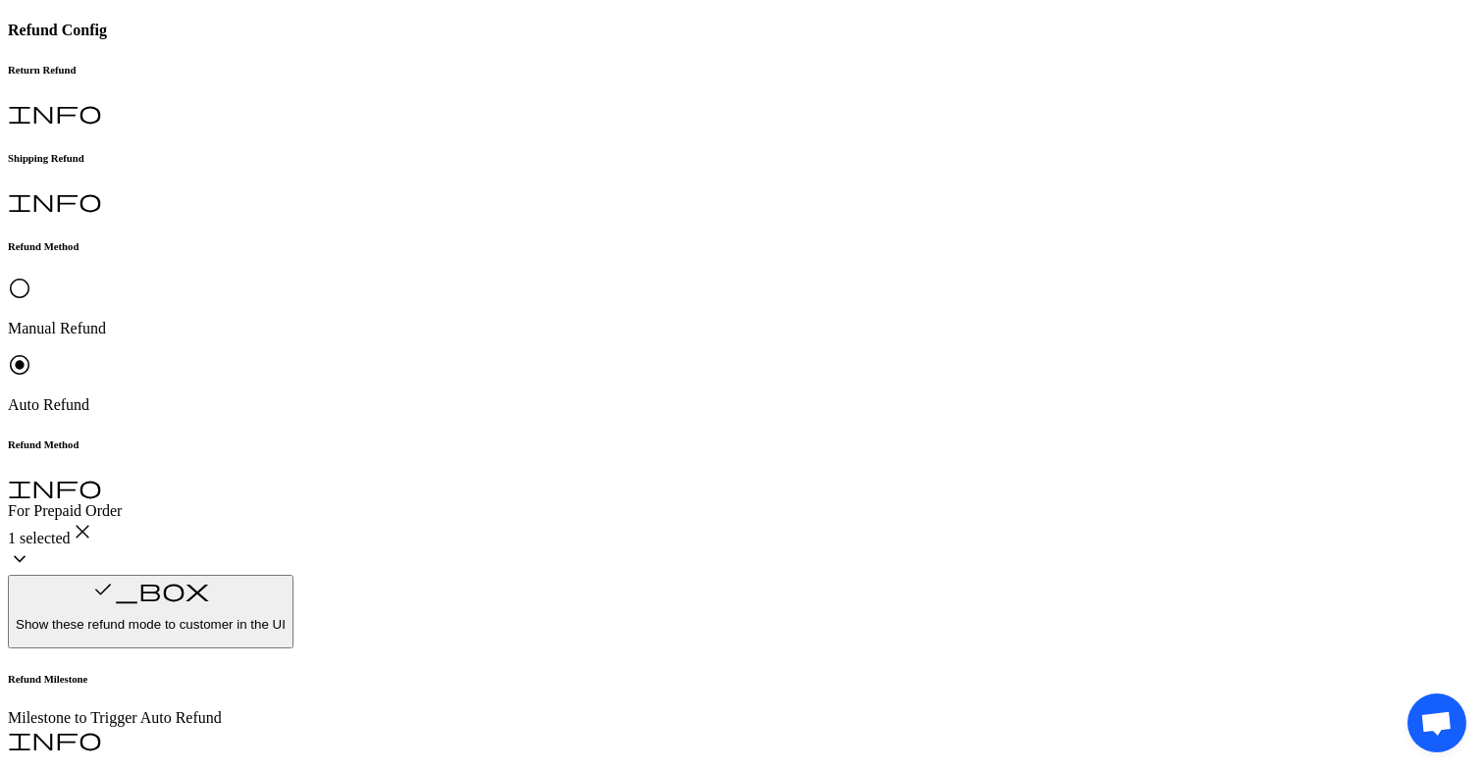
drag, startPoint x: 323, startPoint y: 259, endPoint x: 659, endPoint y: 259, distance: 335.6
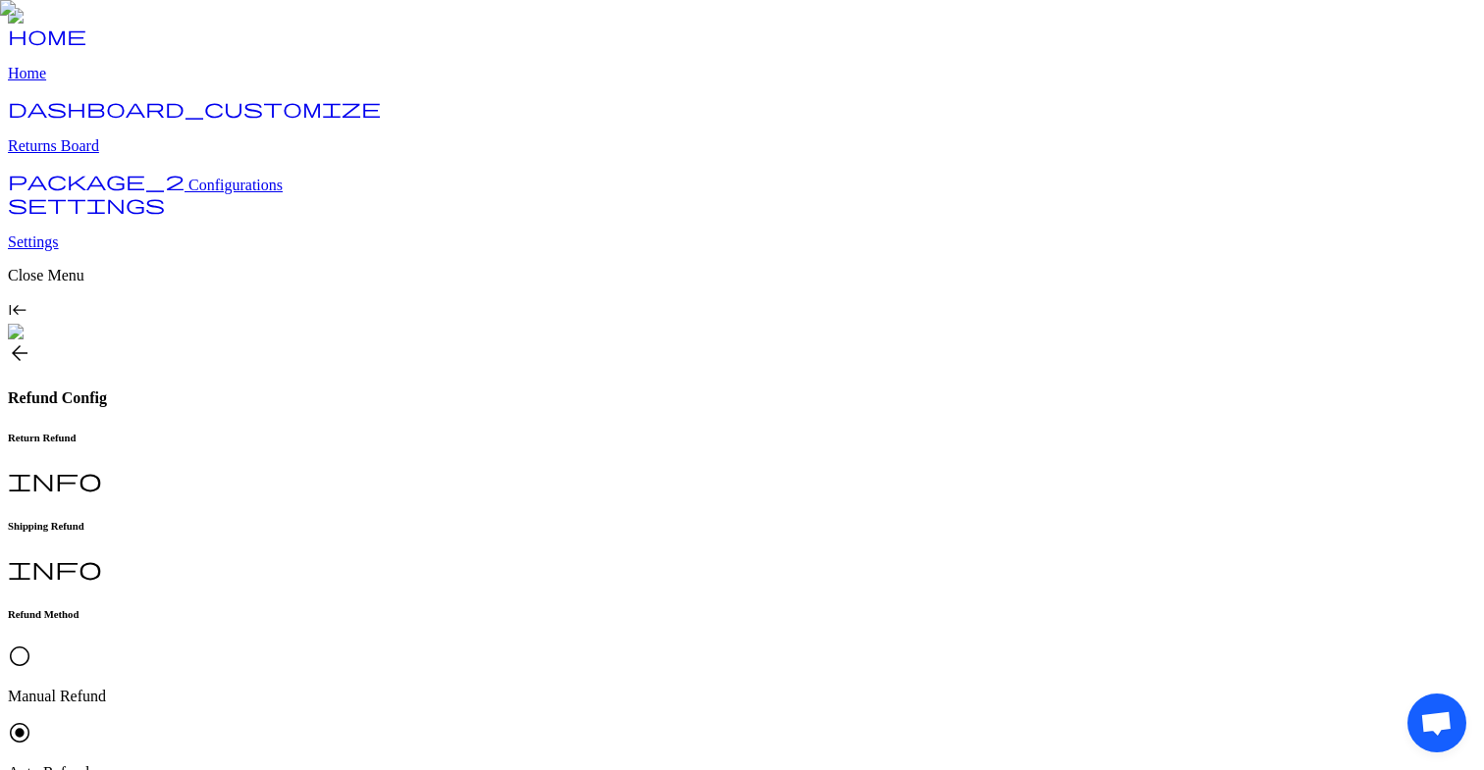
click at [541, 520] on div "Shipping Refund info" at bounding box center [742, 552] width 1468 height 64
click at [358, 432] on h6 "Return Refund" at bounding box center [742, 438] width 1468 height 12
click at [31, 342] on span "arrow_back" at bounding box center [20, 354] width 24 height 24
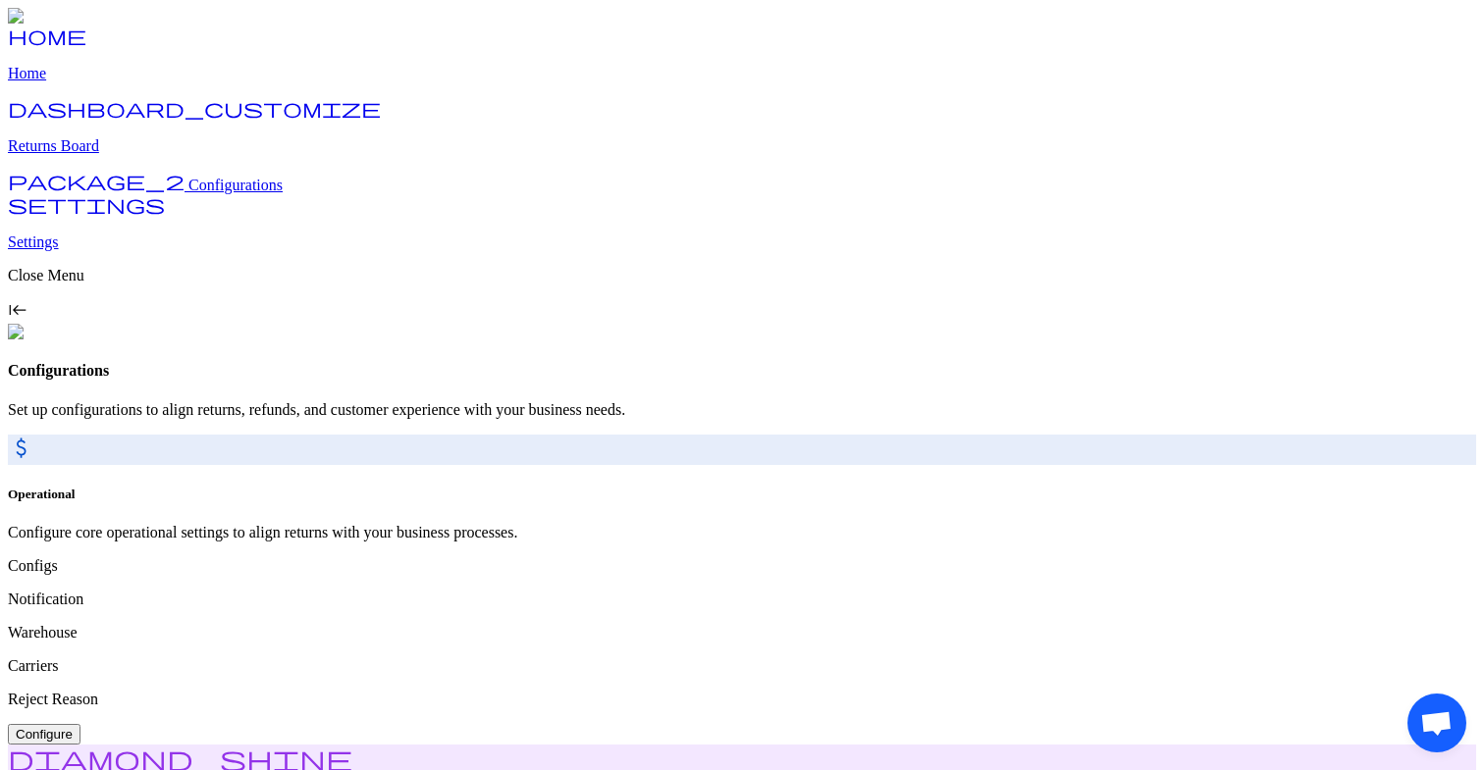
click at [145, 155] on p "Returns Board" at bounding box center [742, 146] width 1468 height 18
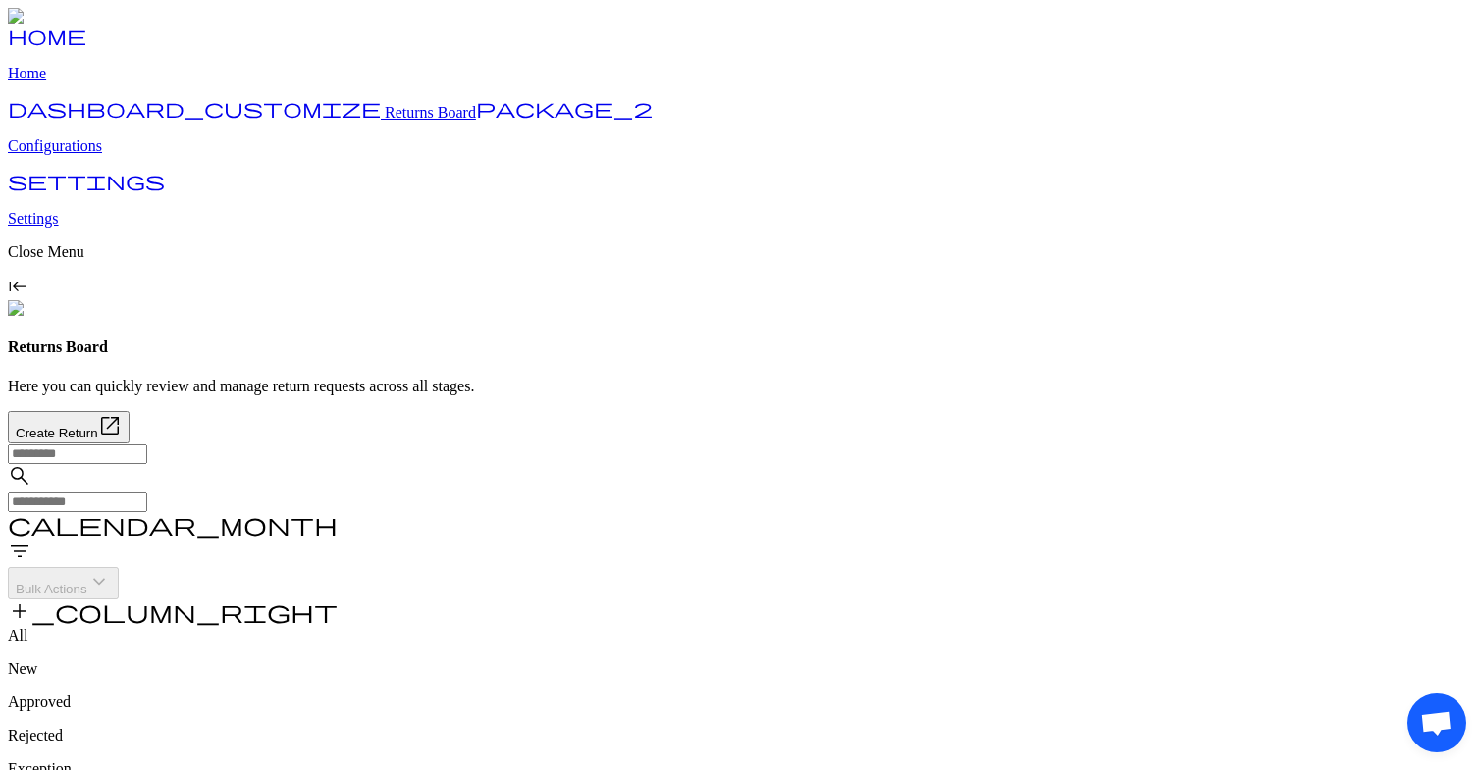
click at [93, 82] on p "Home" at bounding box center [742, 74] width 1468 height 18
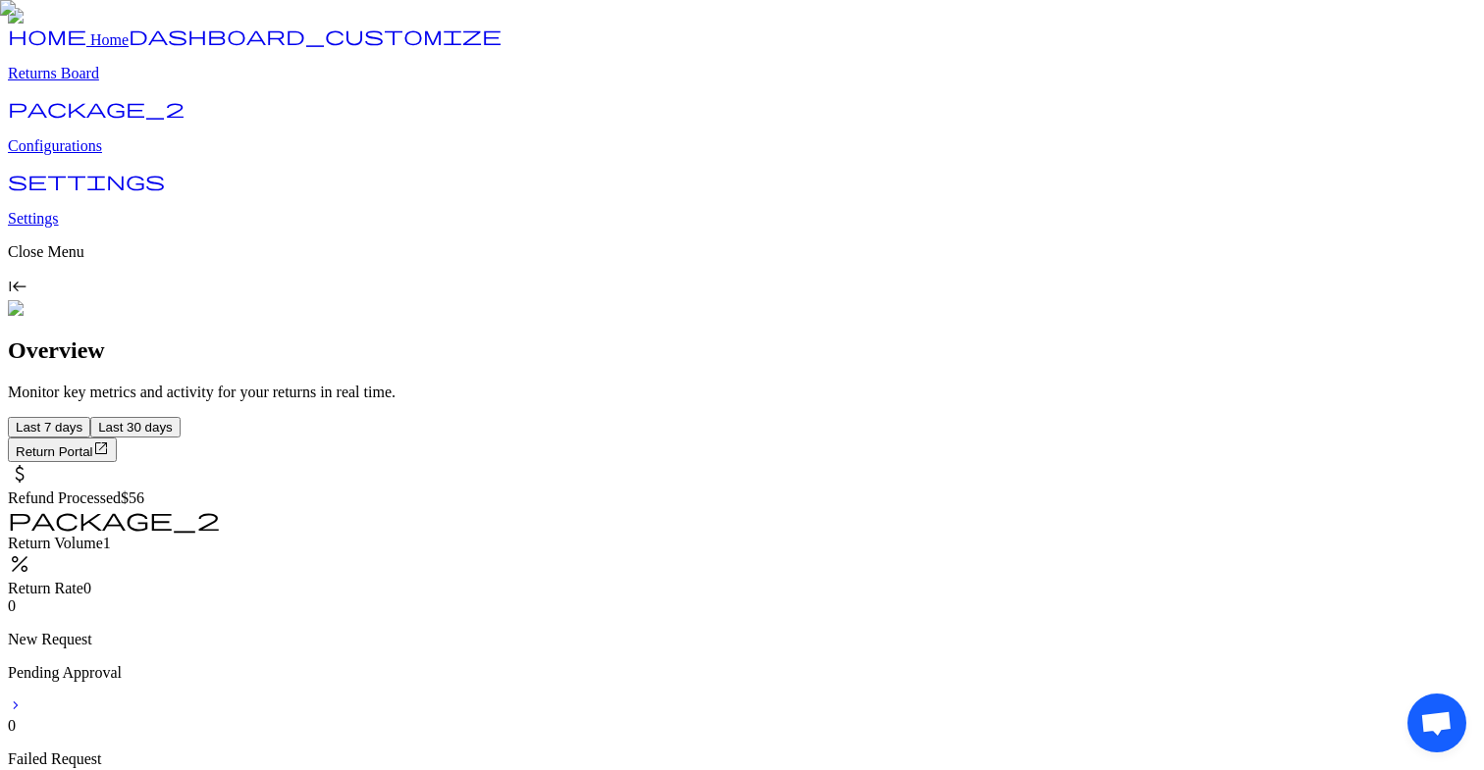
click at [148, 155] on p "Configurations" at bounding box center [742, 146] width 1468 height 18
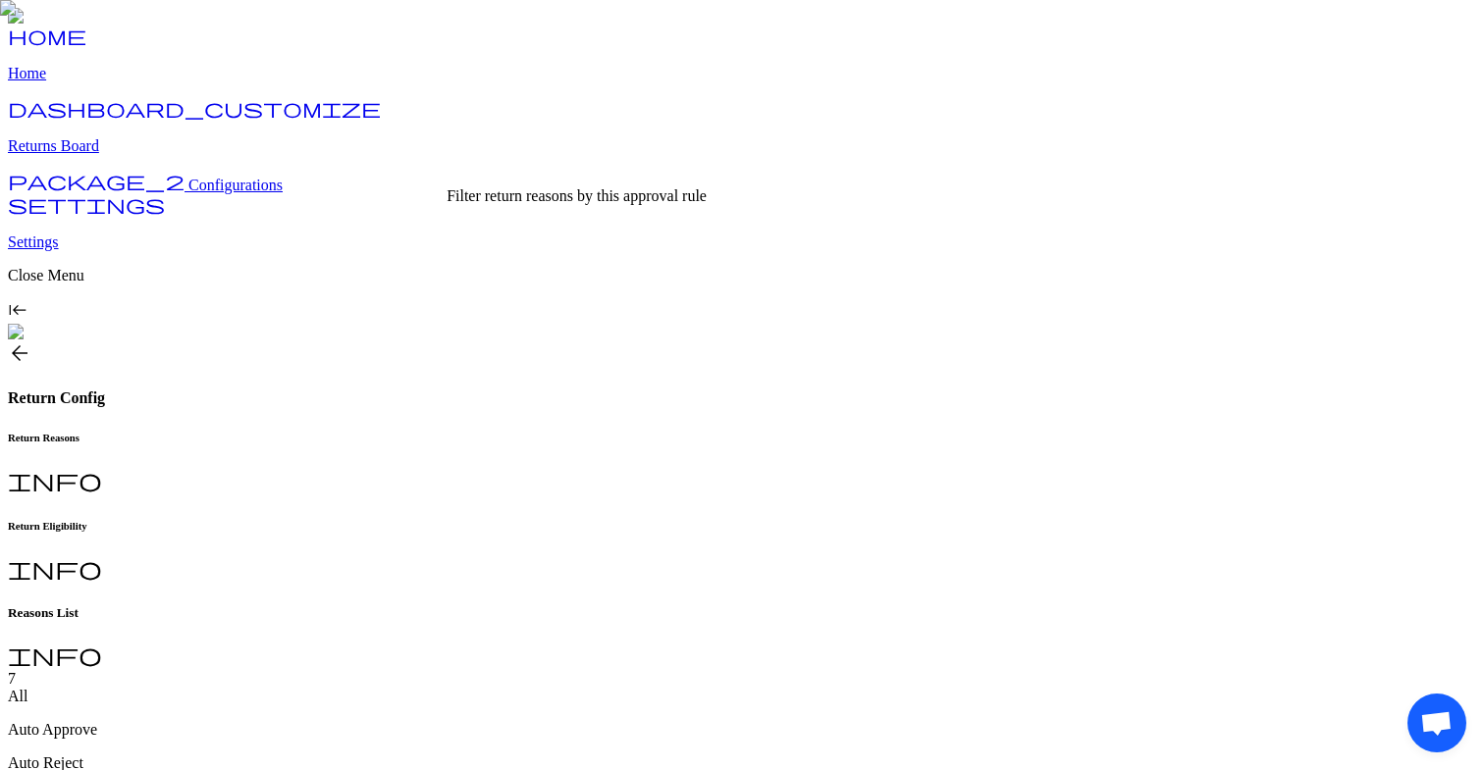
click at [538, 755] on p "Auto Reject" at bounding box center [742, 764] width 1468 height 18
click at [521, 520] on h6 "Return Eligibility" at bounding box center [742, 526] width 1468 height 12
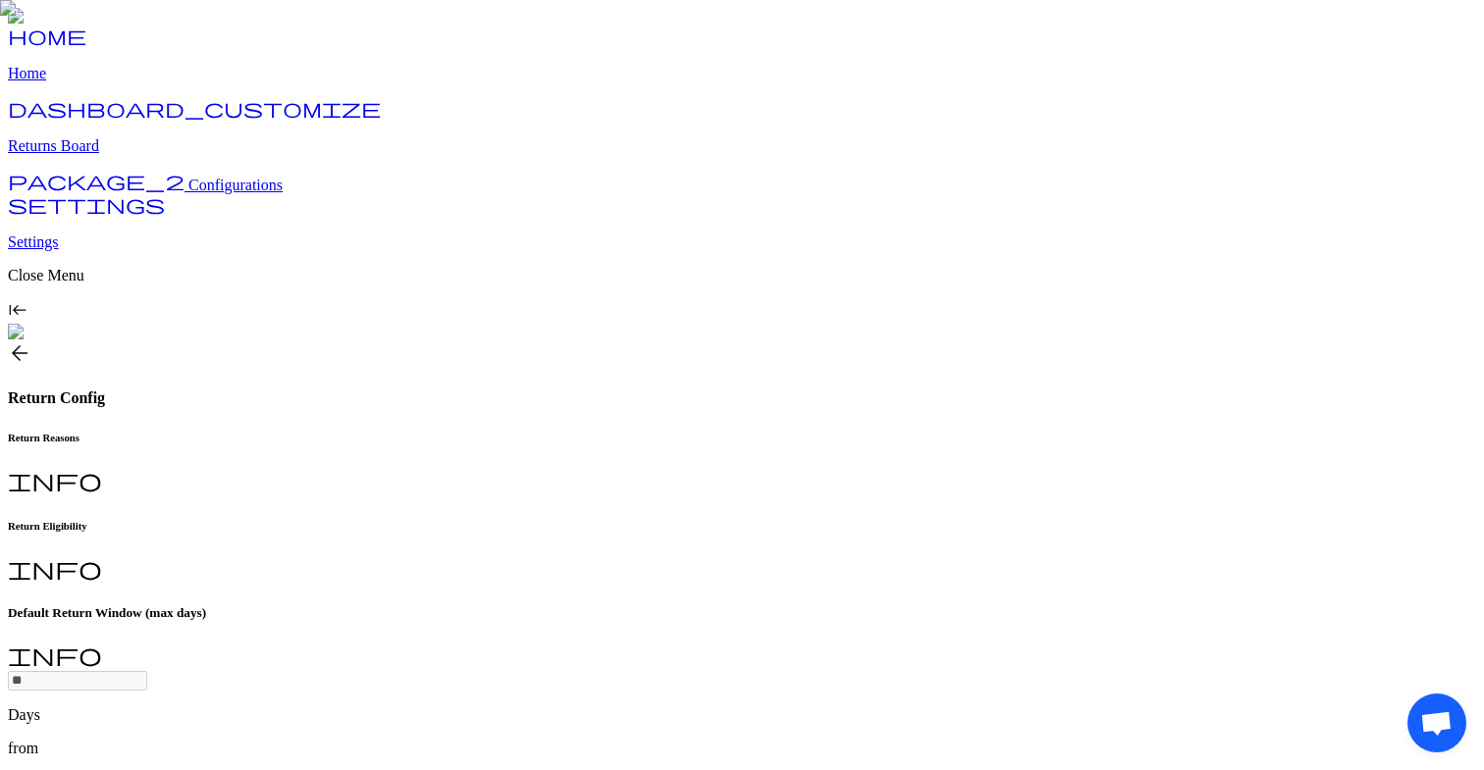
click at [31, 342] on span "arrow_back" at bounding box center [20, 354] width 24 height 24
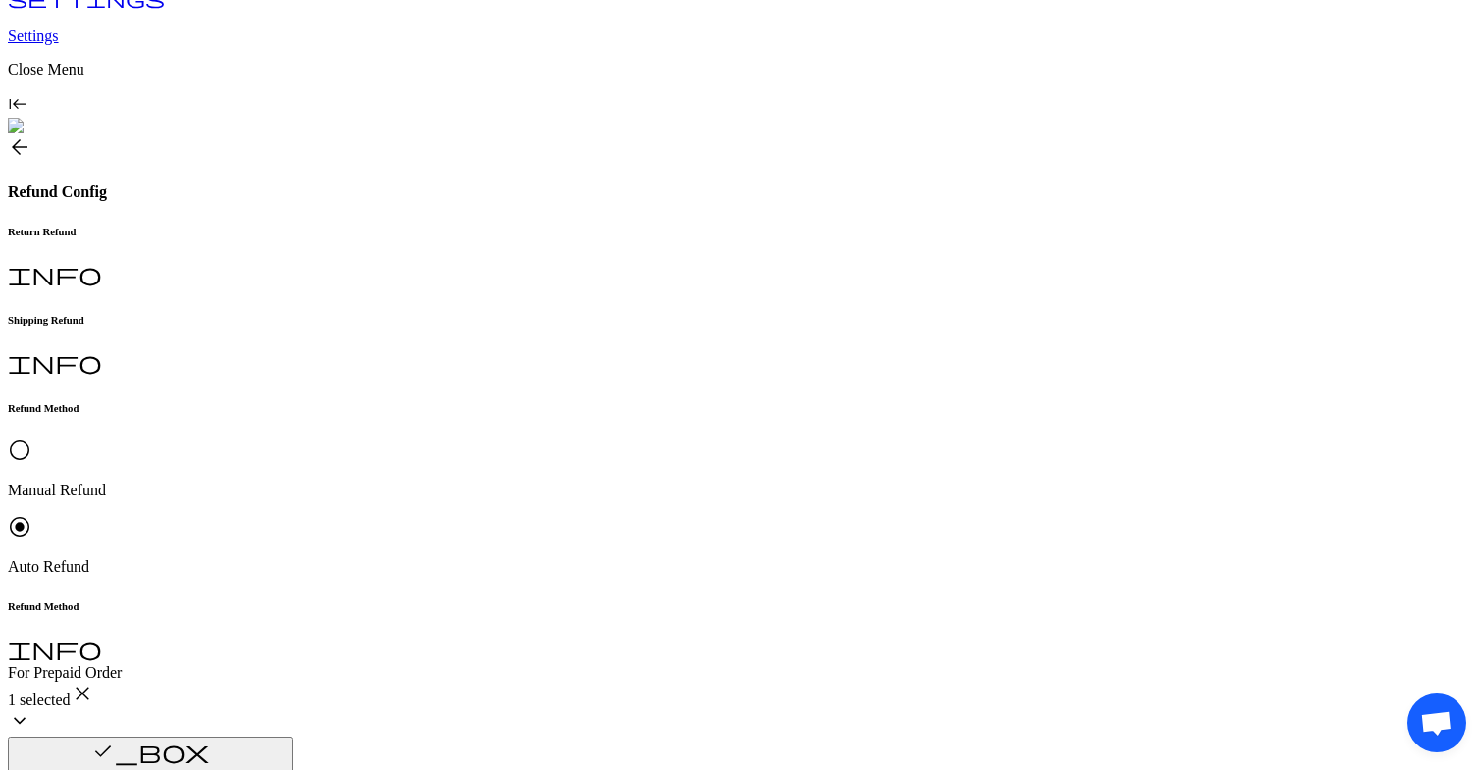
scroll to position [273, 0]
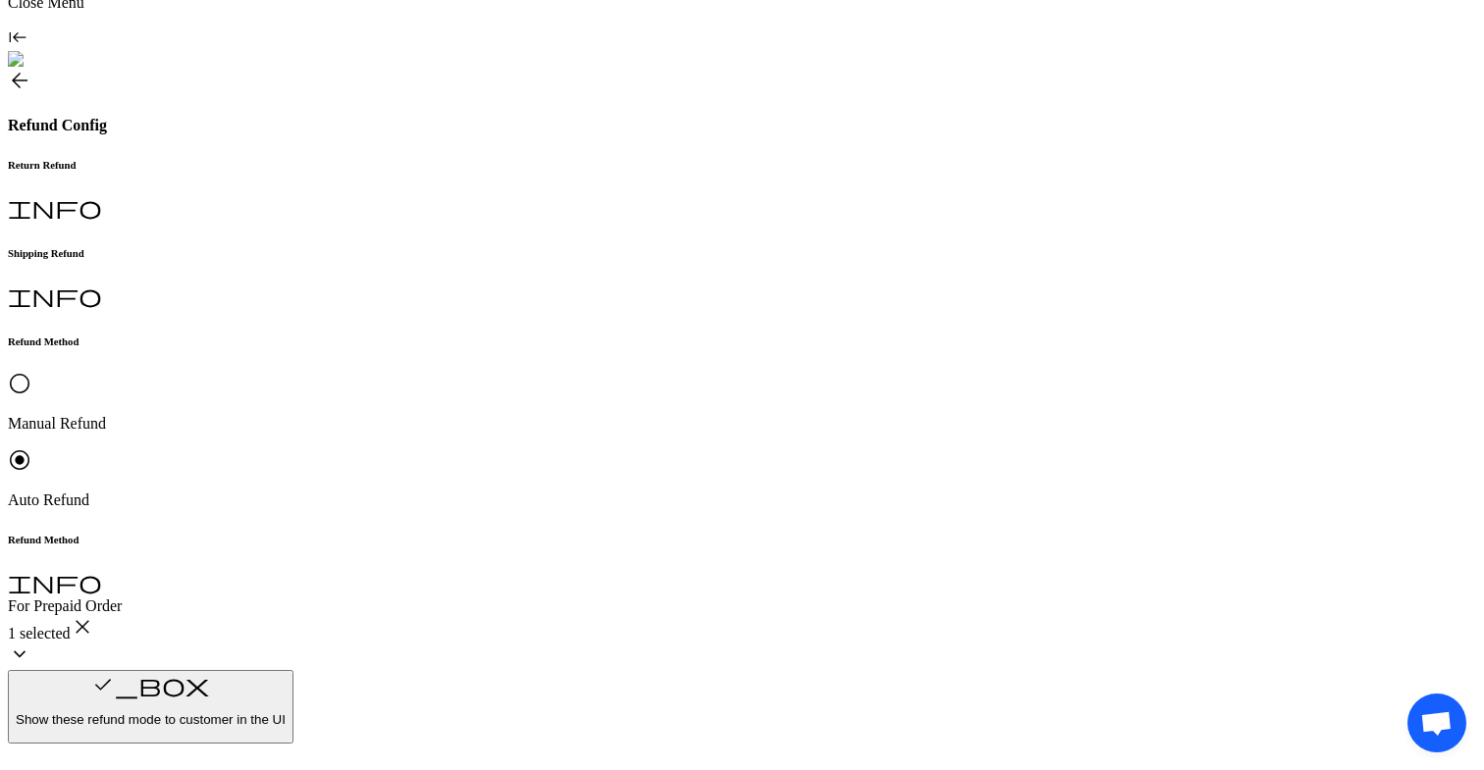
click at [590, 768] on h6 "Refund Milestone" at bounding box center [742, 774] width 1468 height 12
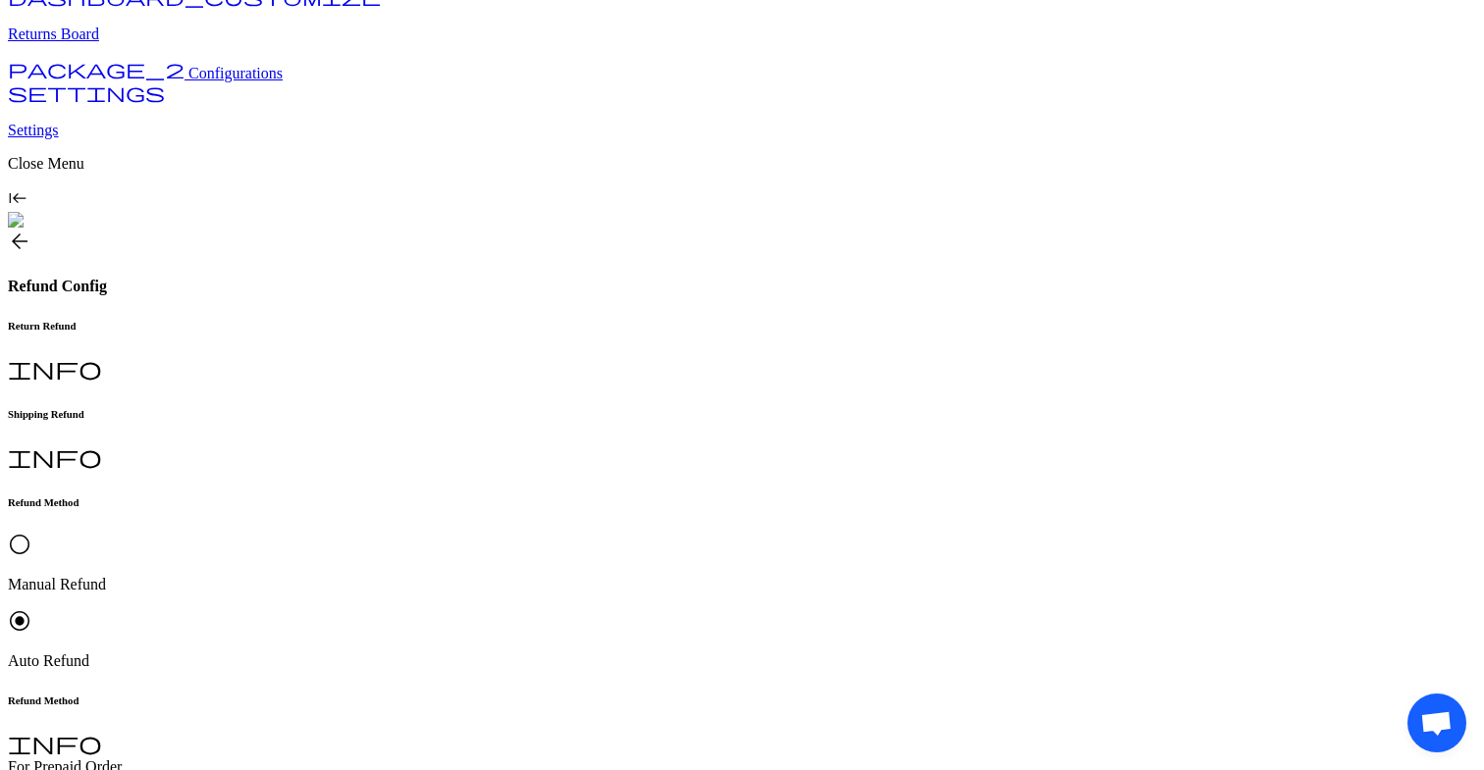
scroll to position [116, 0]
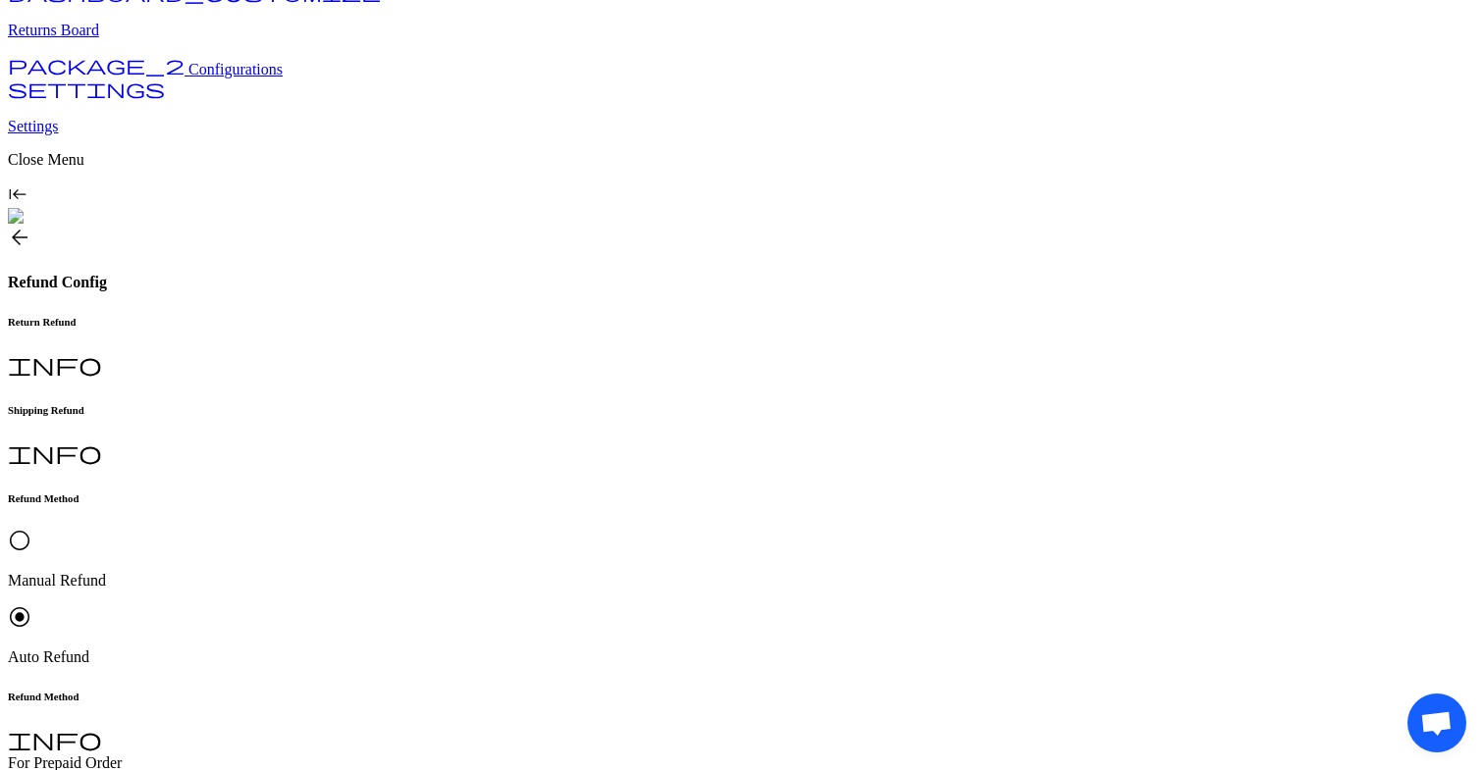
click at [519, 404] on h6 "Shipping Refund" at bounding box center [742, 410] width 1468 height 12
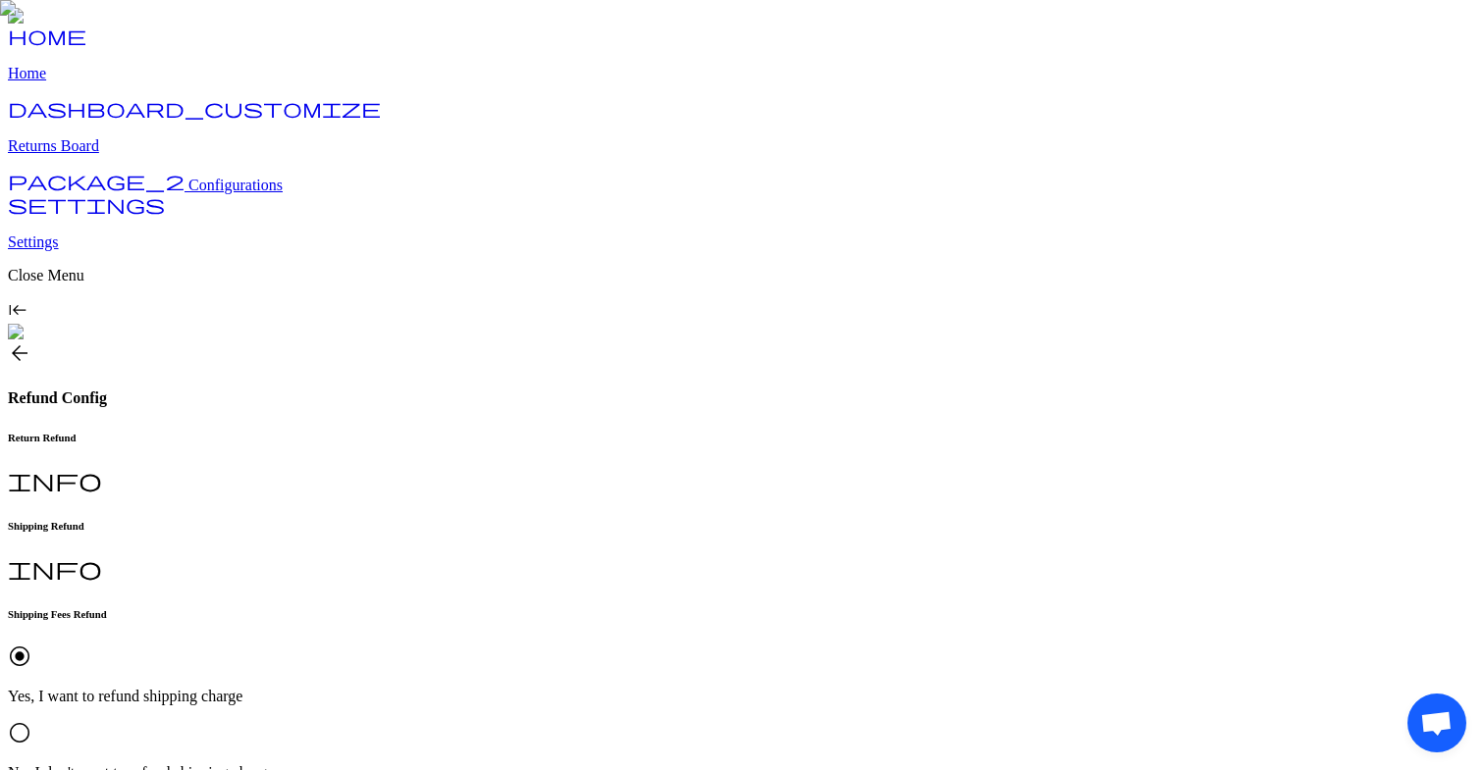
click at [693, 765] on p "No, I don't want to refund shipping charge" at bounding box center [742, 774] width 1468 height 18
click at [518, 688] on p "Yes, I want to refund shipping charge" at bounding box center [742, 697] width 1468 height 18
click at [754, 765] on p "No, I don't want to refund shipping charge" at bounding box center [742, 774] width 1468 height 18
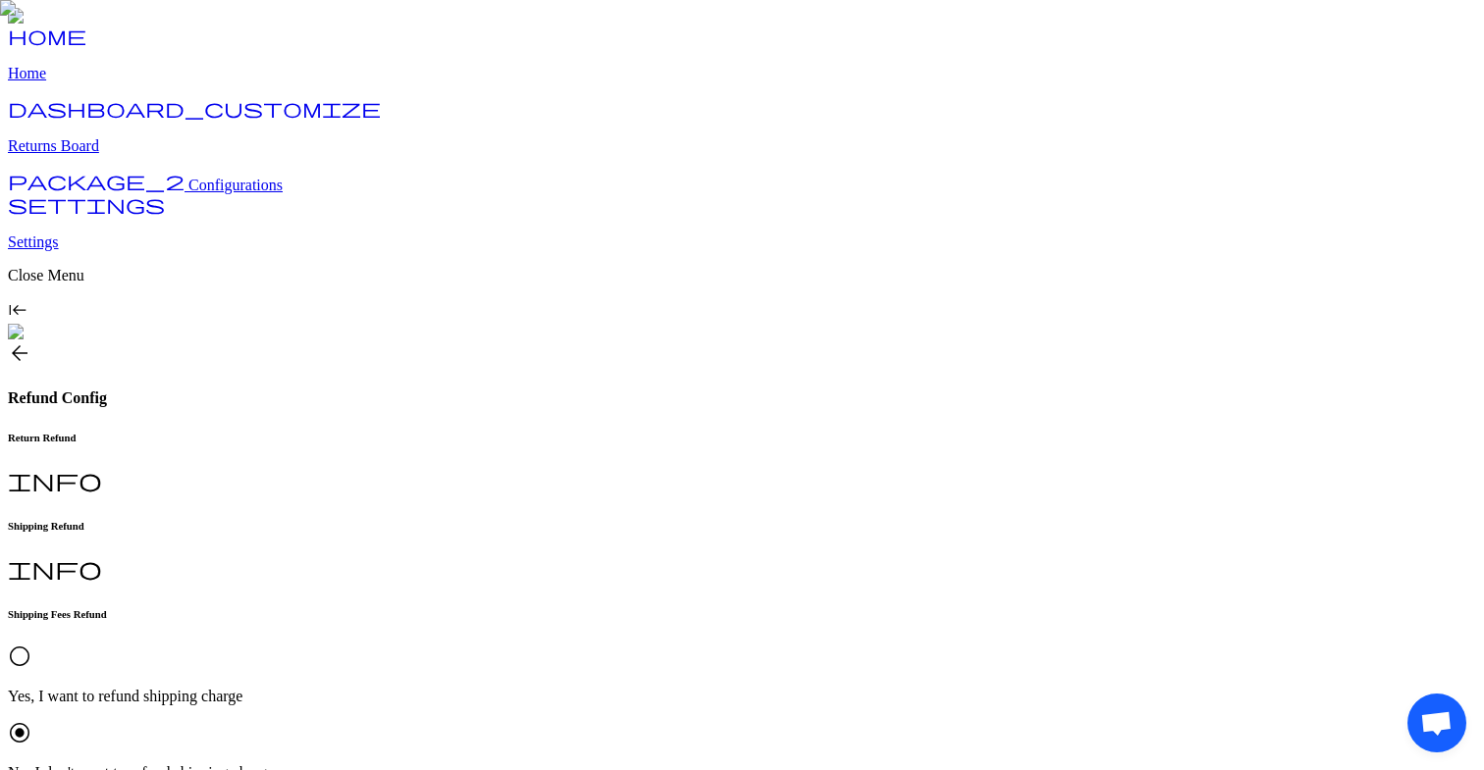
click at [384, 688] on p "Yes, I want to refund shipping charge" at bounding box center [742, 697] width 1468 height 18
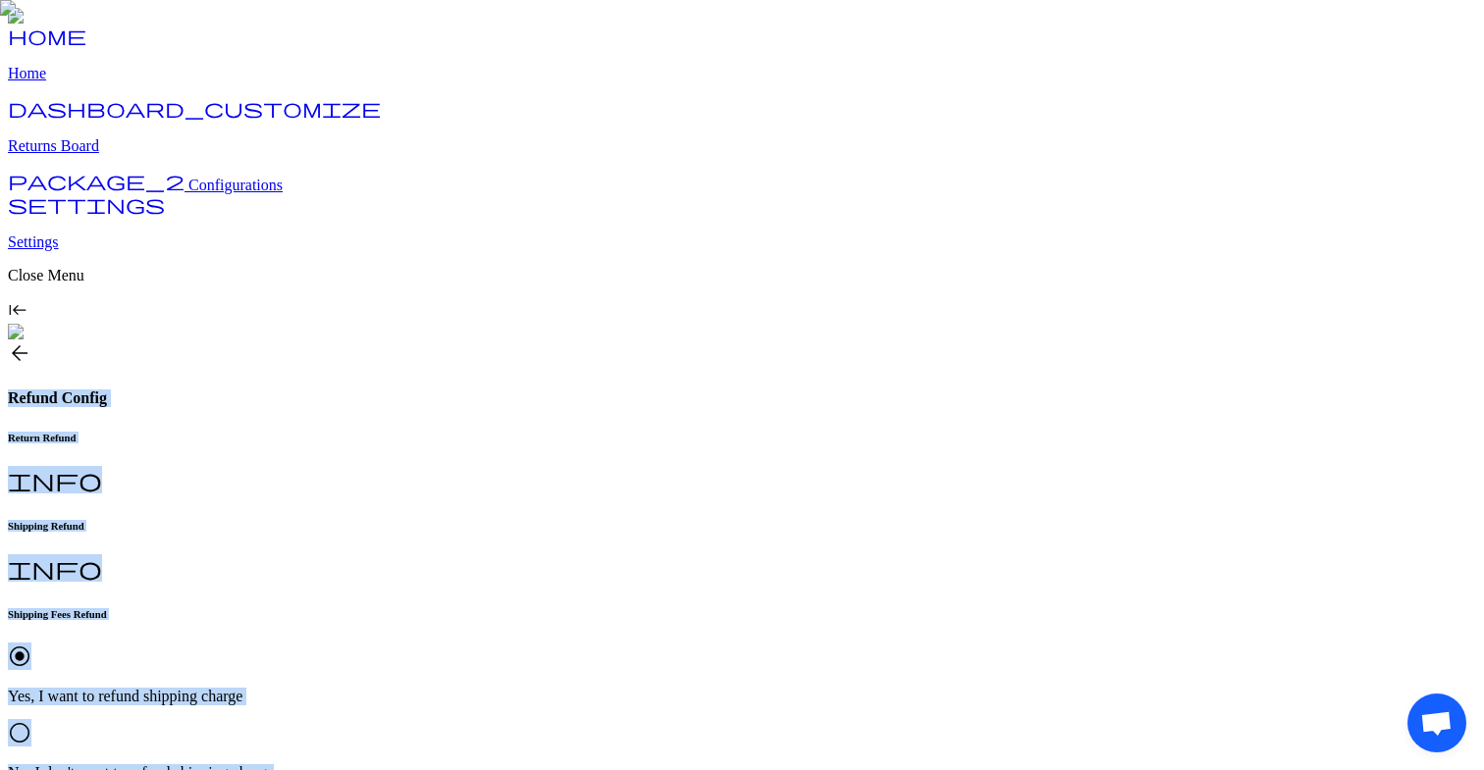
drag, startPoint x: 304, startPoint y: 59, endPoint x: 670, endPoint y: 291, distance: 433.7
click at [670, 342] on div "arrow_back Refund Config Return Refund info Shipping Refund info Shipping Fees …" at bounding box center [742, 597] width 1468 height 510
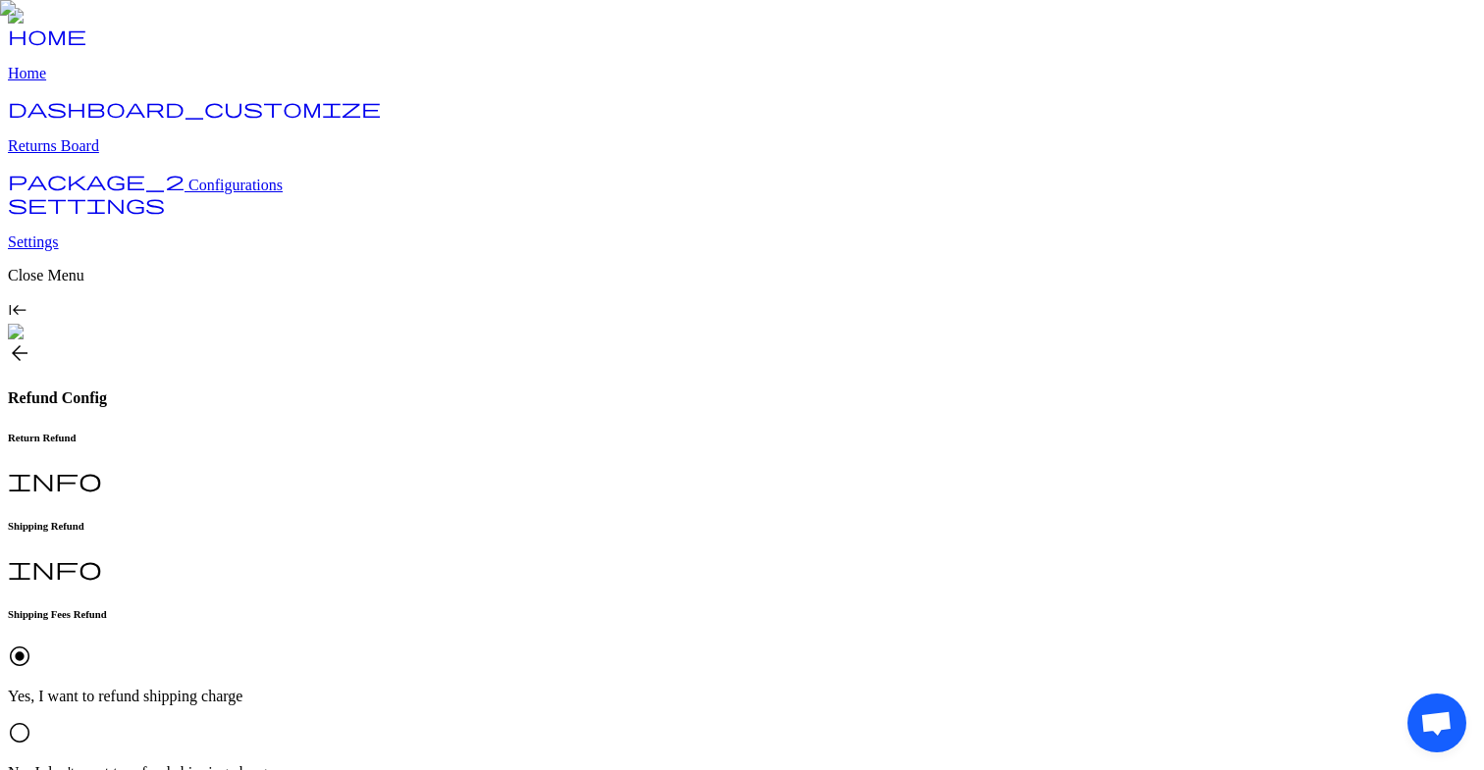
click at [31, 342] on span "arrow_back" at bounding box center [20, 354] width 24 height 24
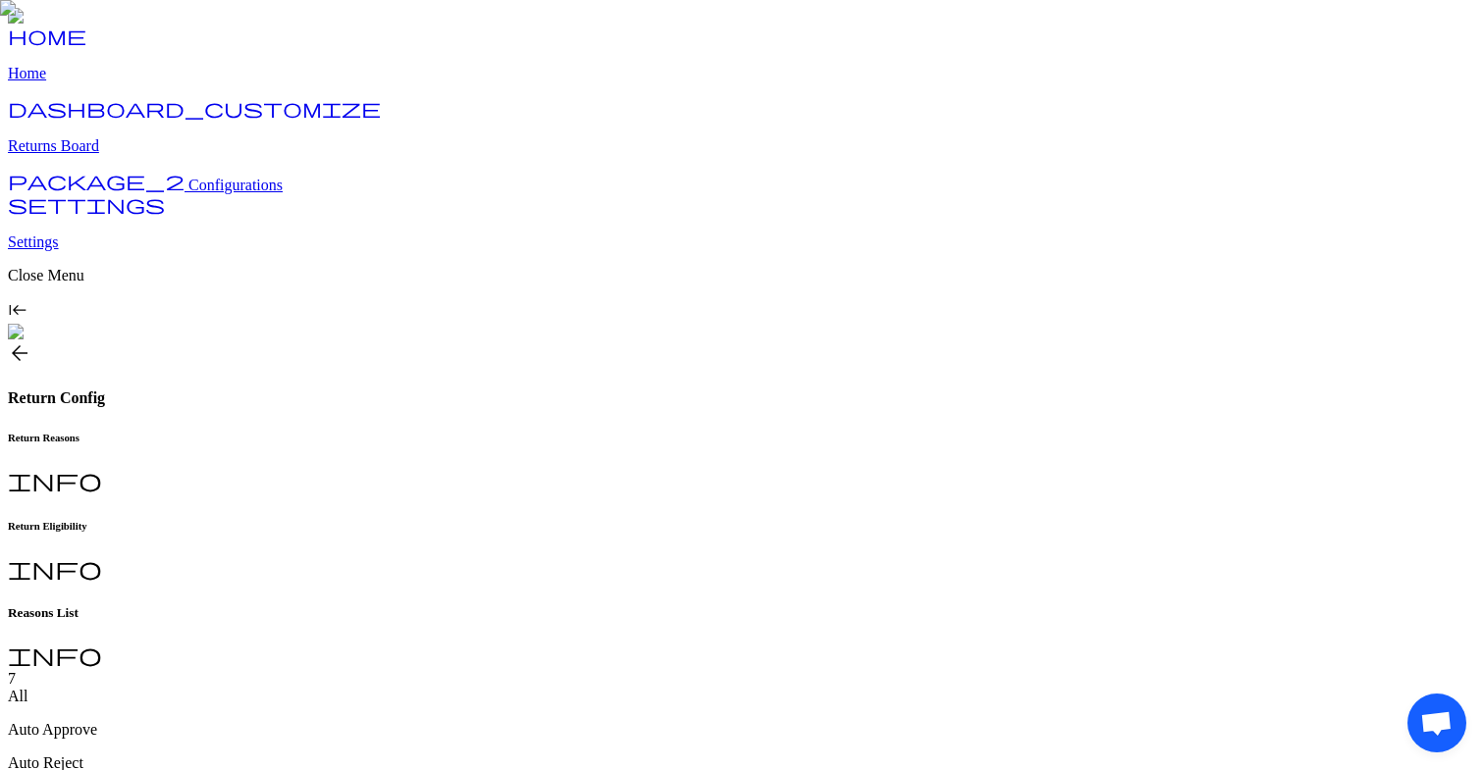
click at [534, 520] on h6 "Return Eligibility" at bounding box center [742, 526] width 1468 height 12
click at [31, 342] on span "arrow_back" at bounding box center [20, 354] width 24 height 24
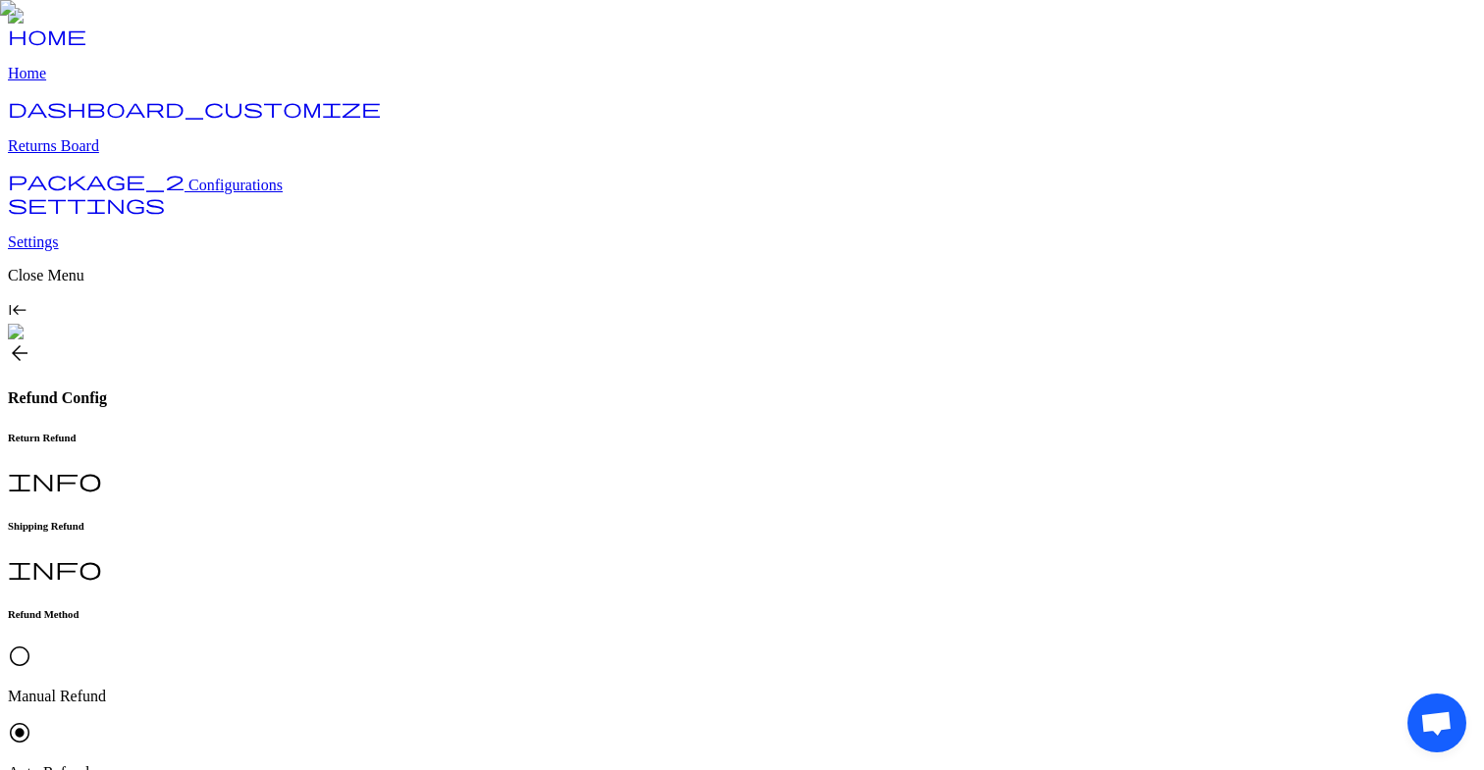
click at [31, 342] on span "arrow_back" at bounding box center [20, 354] width 24 height 24
